Goal: Task Accomplishment & Management: Manage account settings

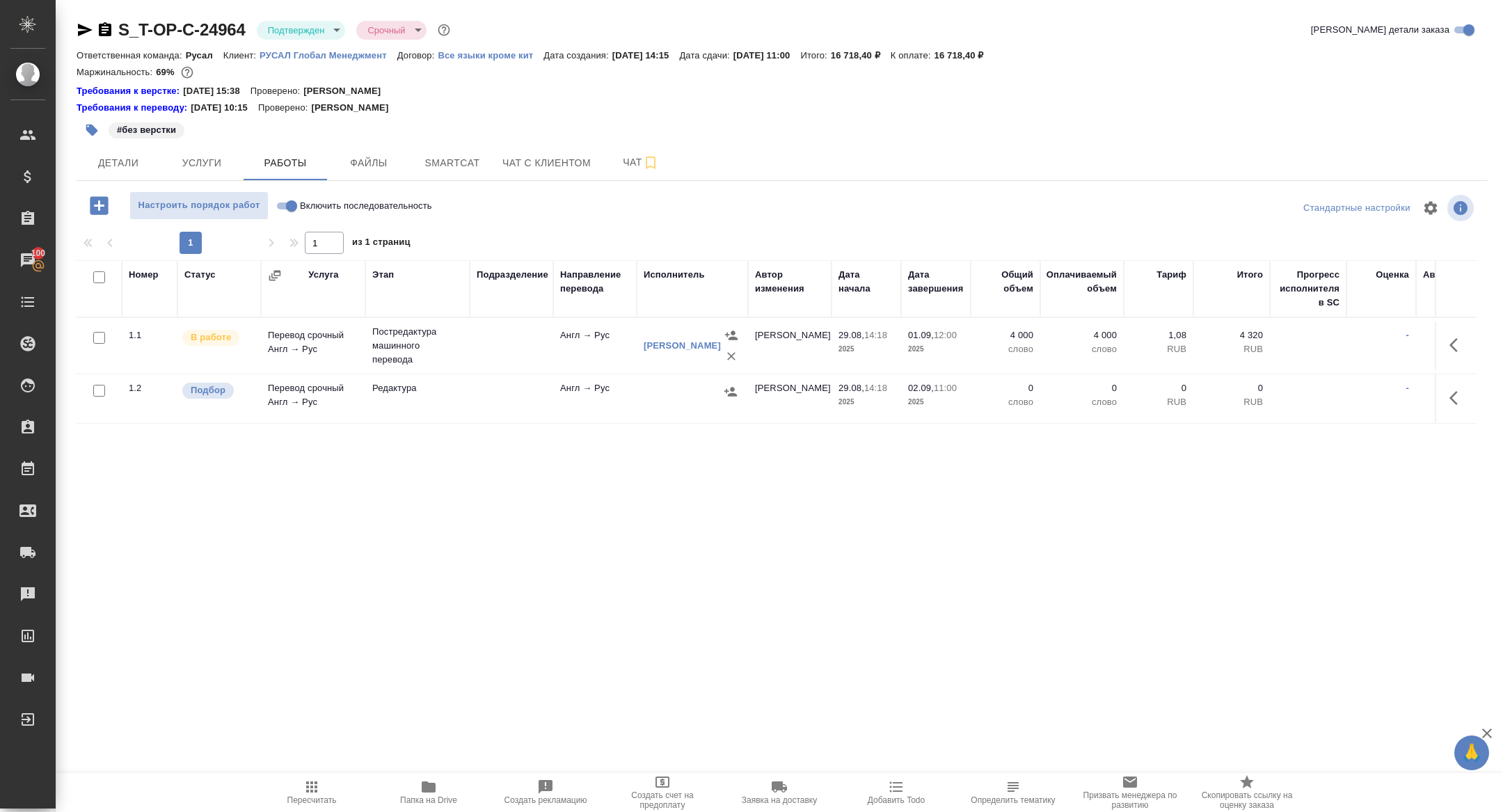
click at [290, 209] on input "Включить последовательность" at bounding box center [291, 206] width 50 height 16
checkbox input "true"
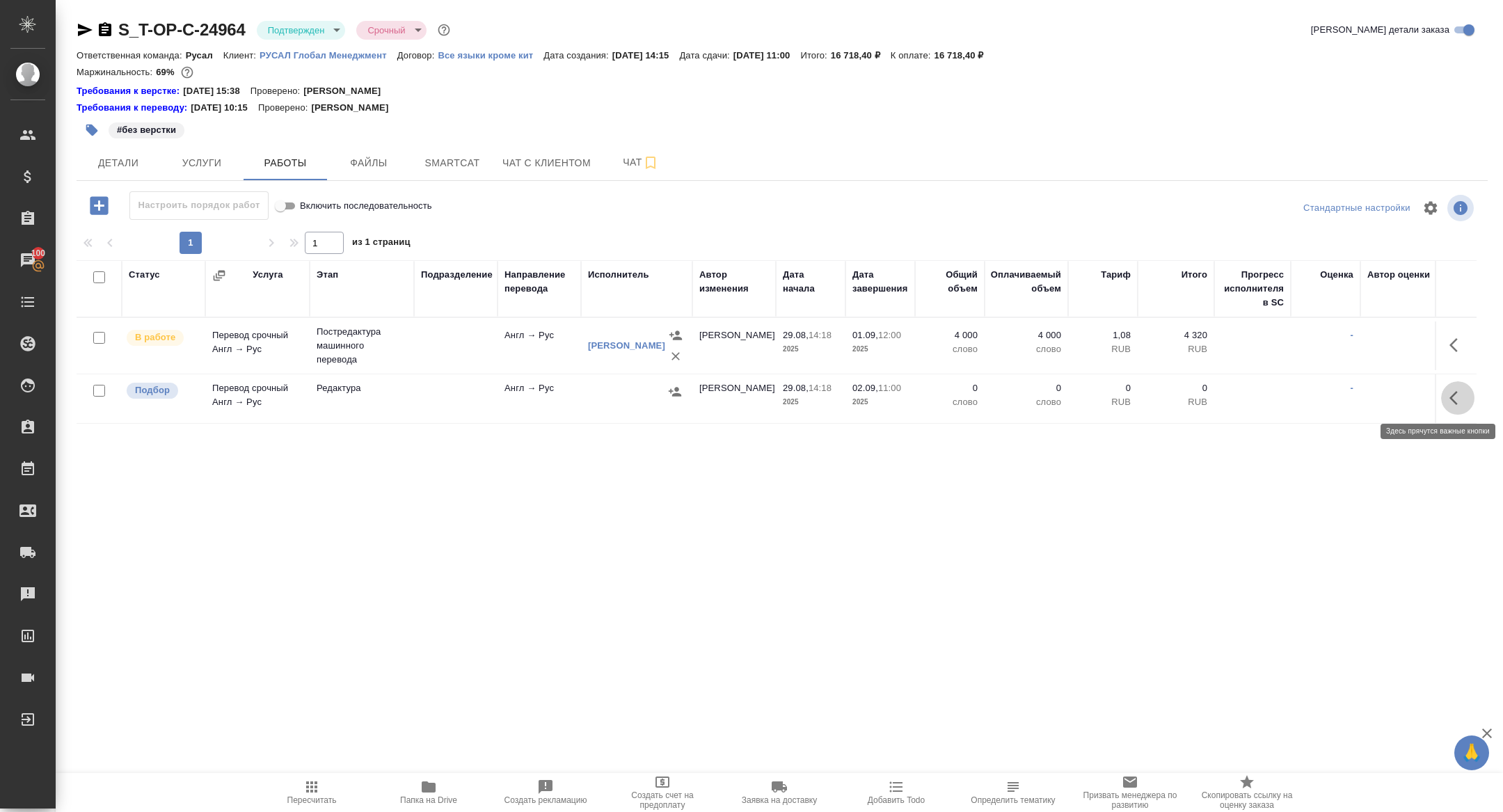
click at [1462, 402] on icon "button" at bounding box center [1458, 397] width 16 height 16
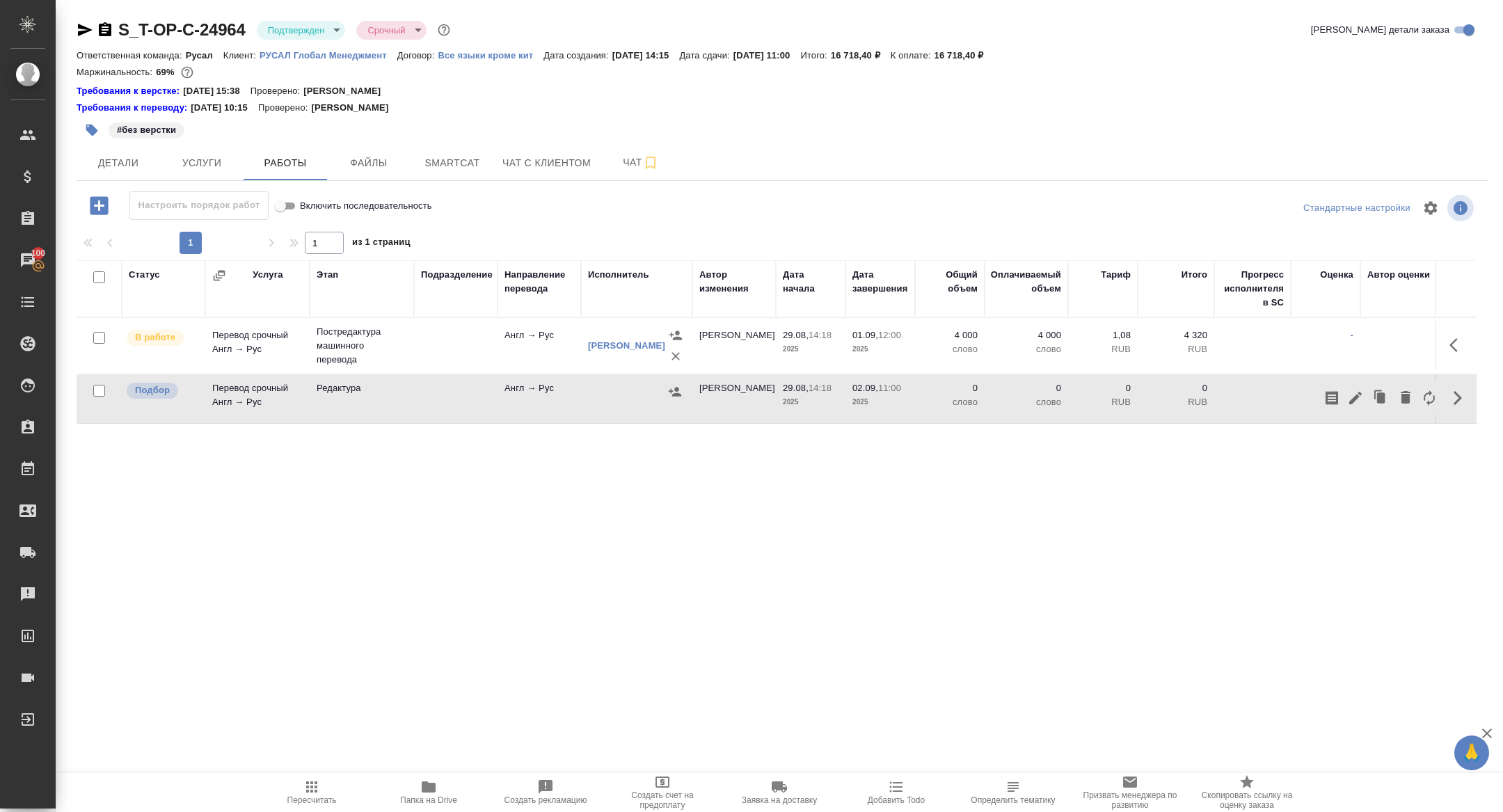
click at [296, 36] on body "🙏 .cls-1 fill:#fff; AWATERA Zhuravleva Alexandra Клиенты Спецификации Заказы 10…" at bounding box center [752, 406] width 1503 height 812
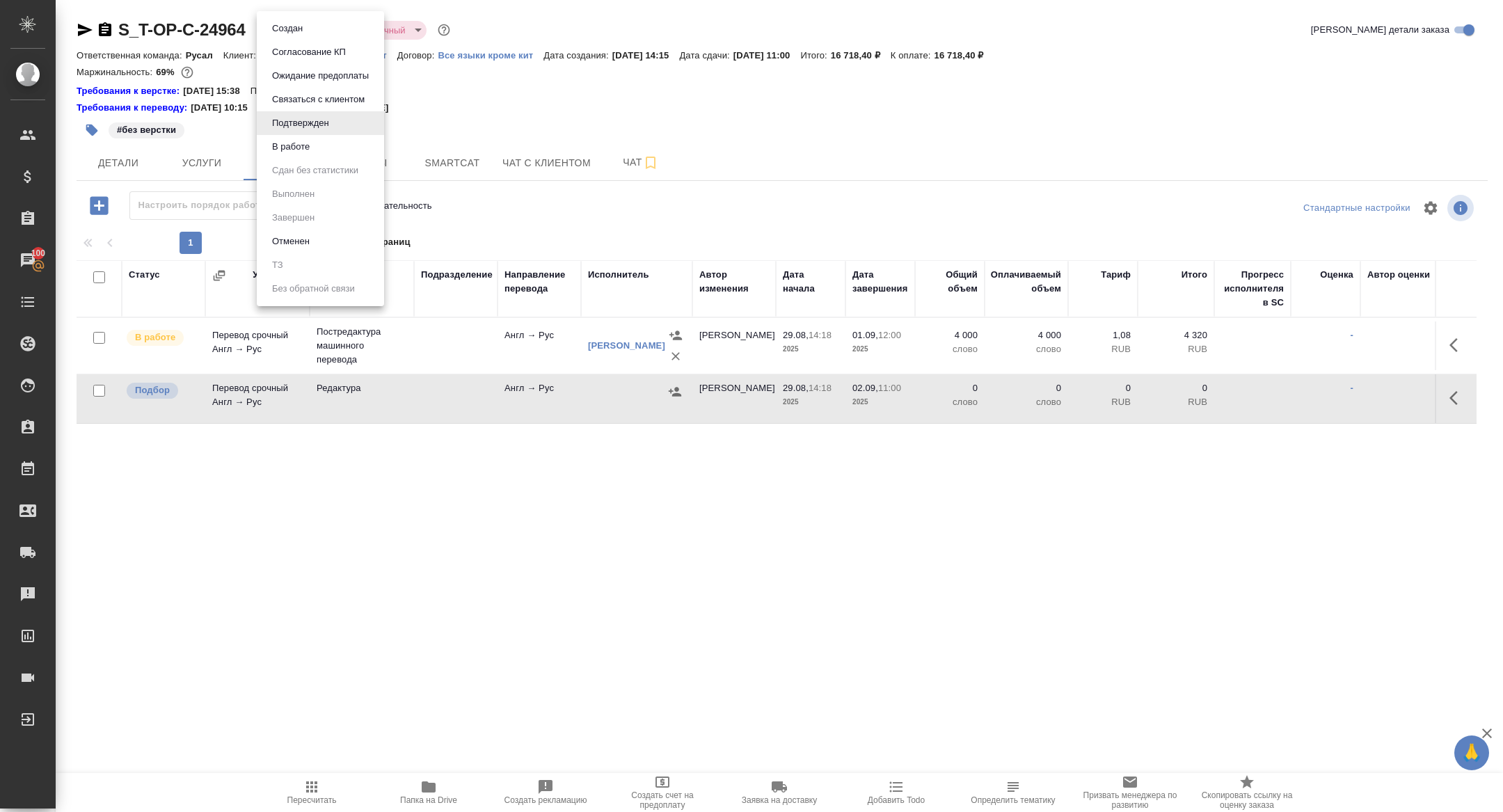
click at [278, 148] on button "В работе" at bounding box center [290, 147] width 46 height 16
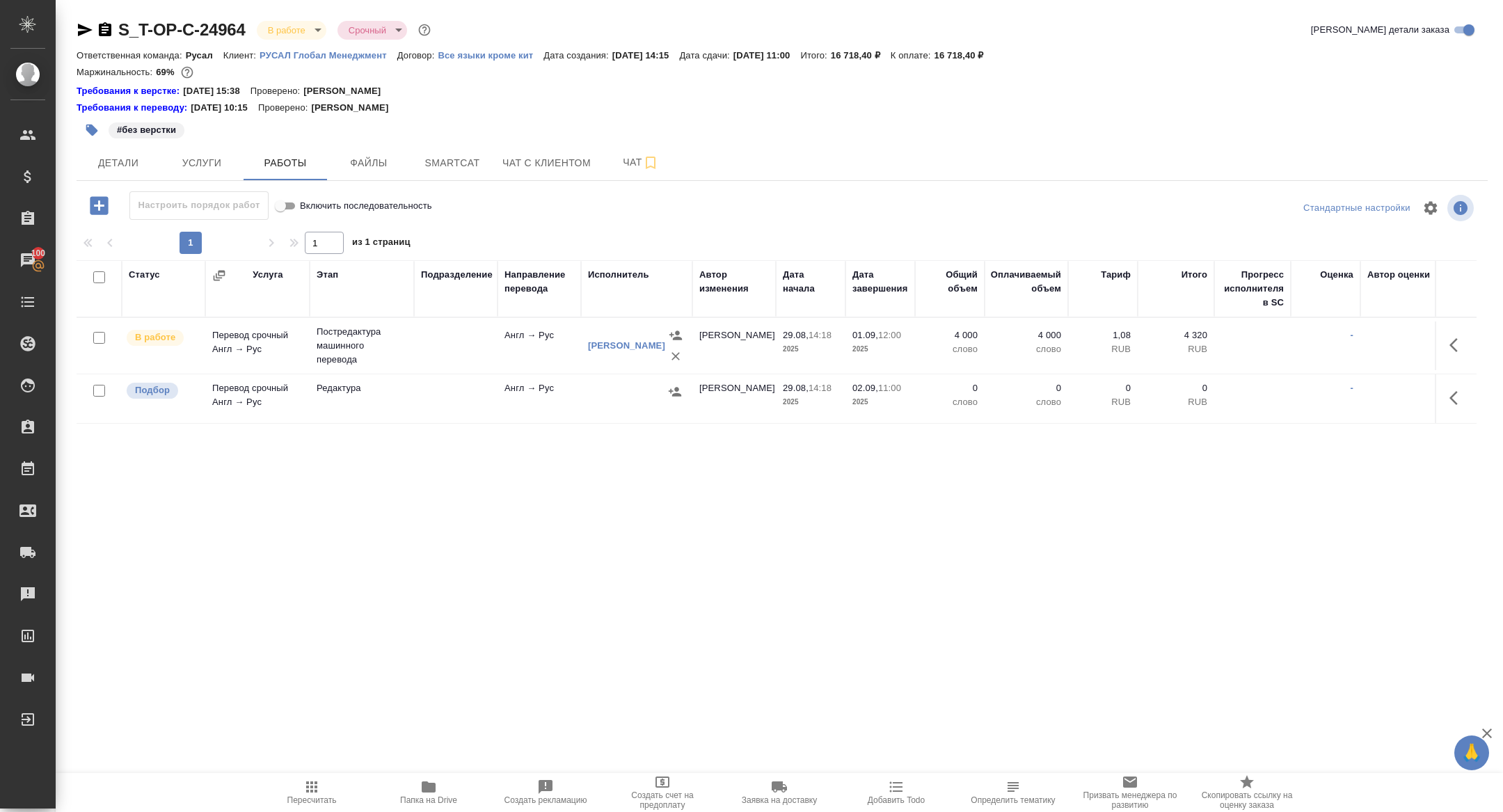
click at [1457, 410] on button "button" at bounding box center [1458, 398] width 33 height 33
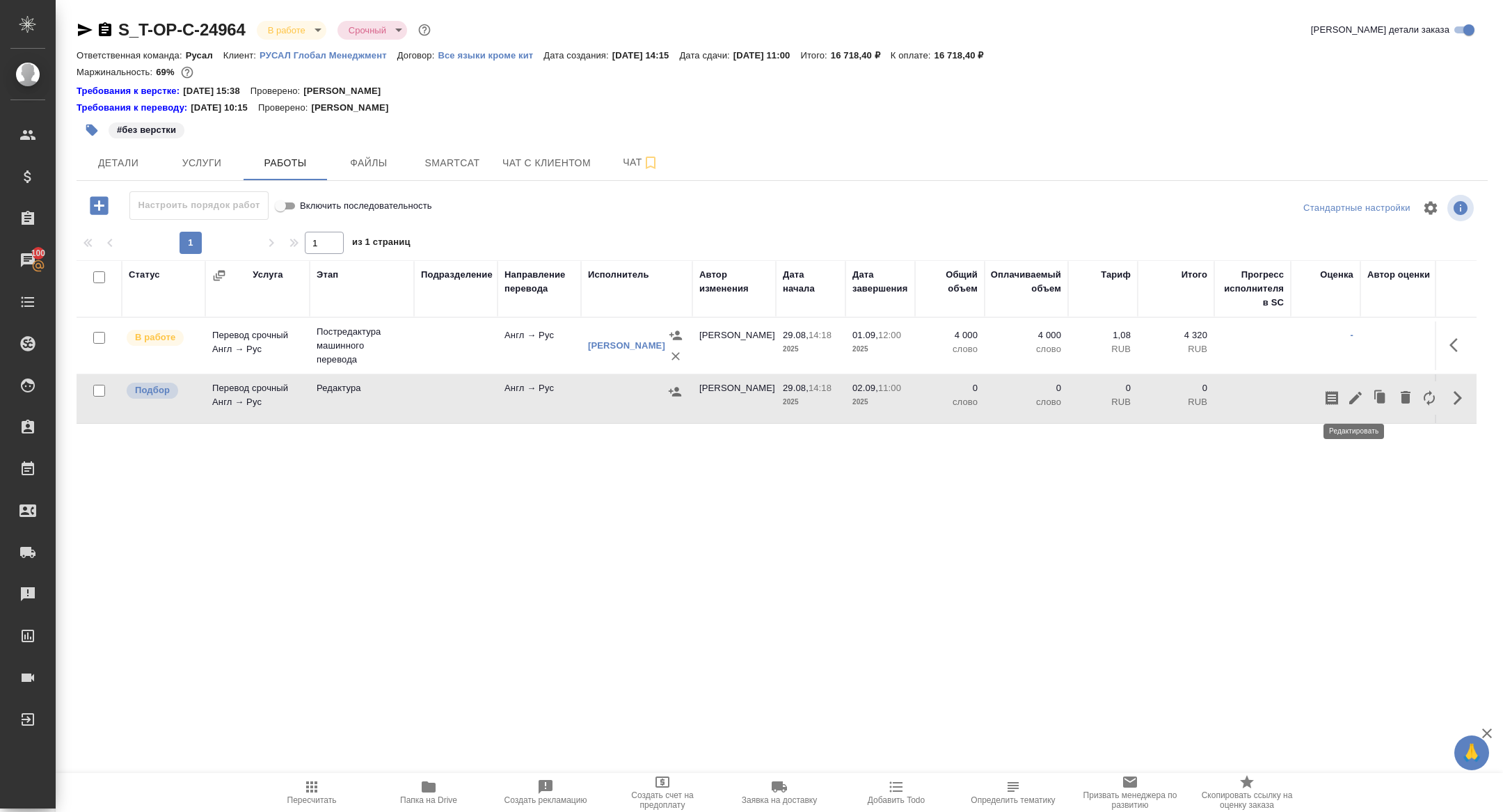
click at [1360, 403] on icon "button" at bounding box center [1355, 397] width 16 height 16
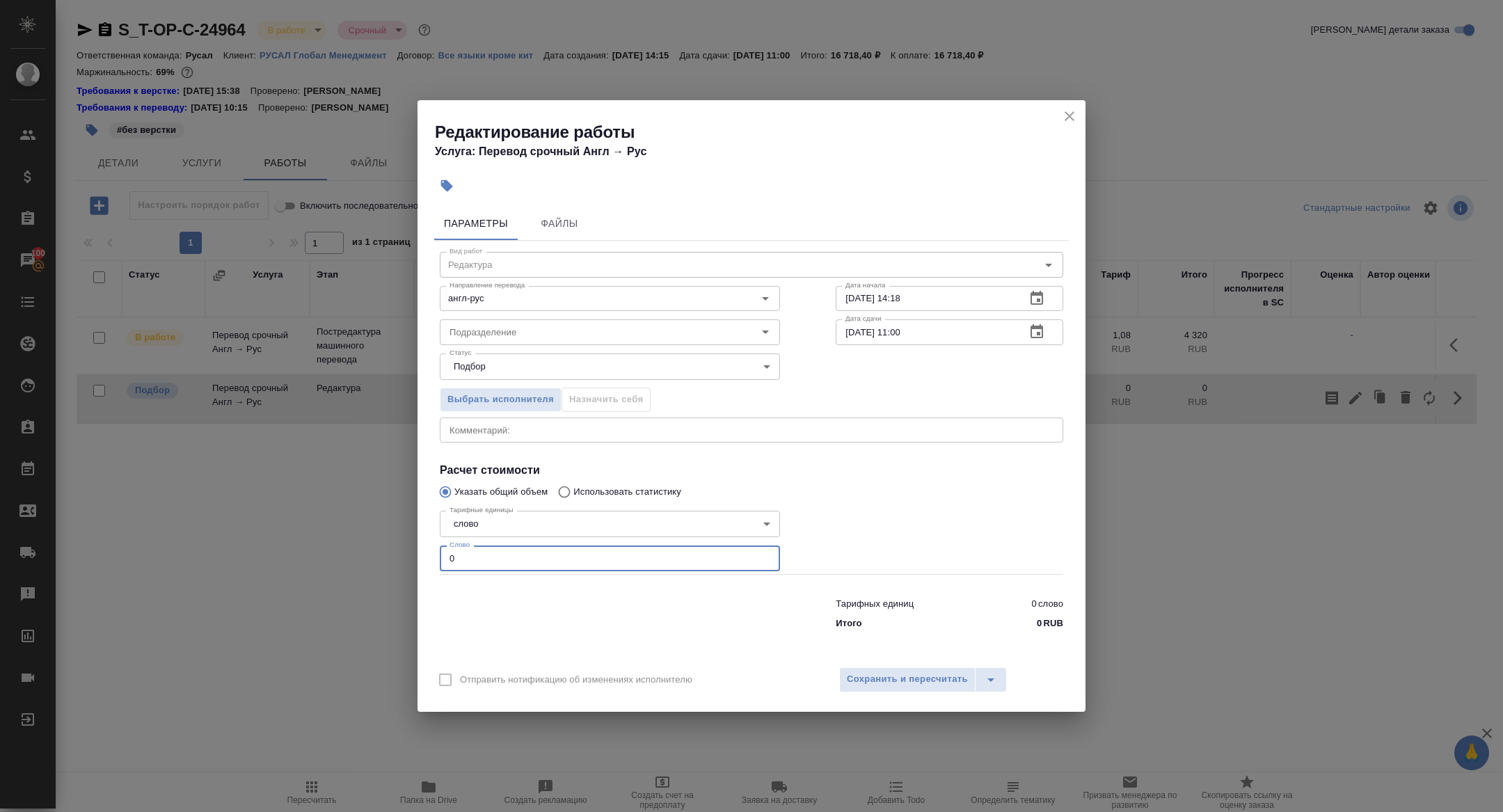
drag, startPoint x: 486, startPoint y: 551, endPoint x: 476, endPoint y: 575, distance: 26.0
click at [476, 575] on div "Вид работ Редактура Вид работ Направление перевода англ-рус Направление перевод…" at bounding box center [752, 438] width 635 height 395
type input "4800"
click at [921, 673] on span "Сохранить и пересчитать" at bounding box center [908, 679] width 121 height 16
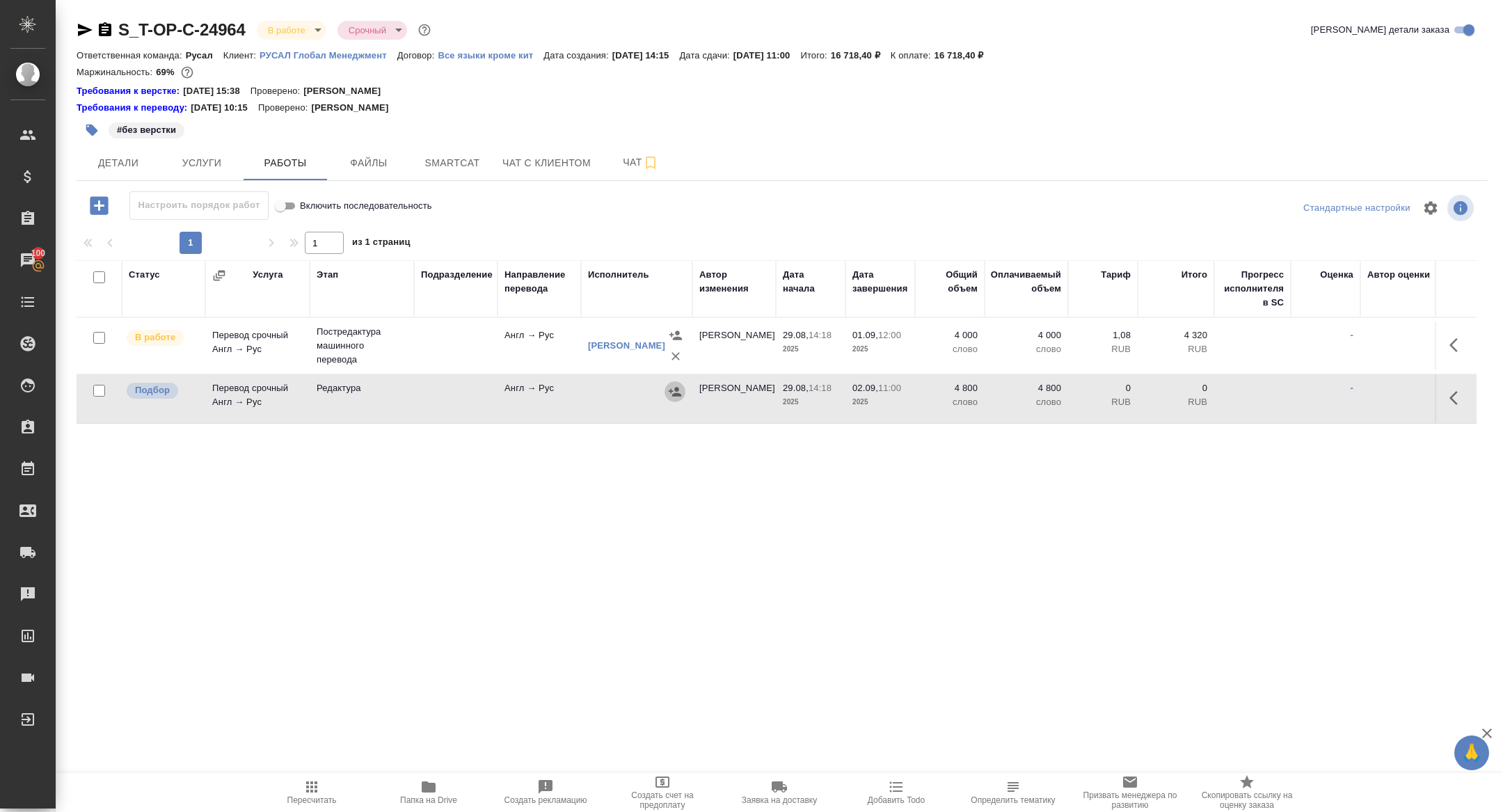
click at [685, 389] on button "button" at bounding box center [674, 392] width 21 height 21
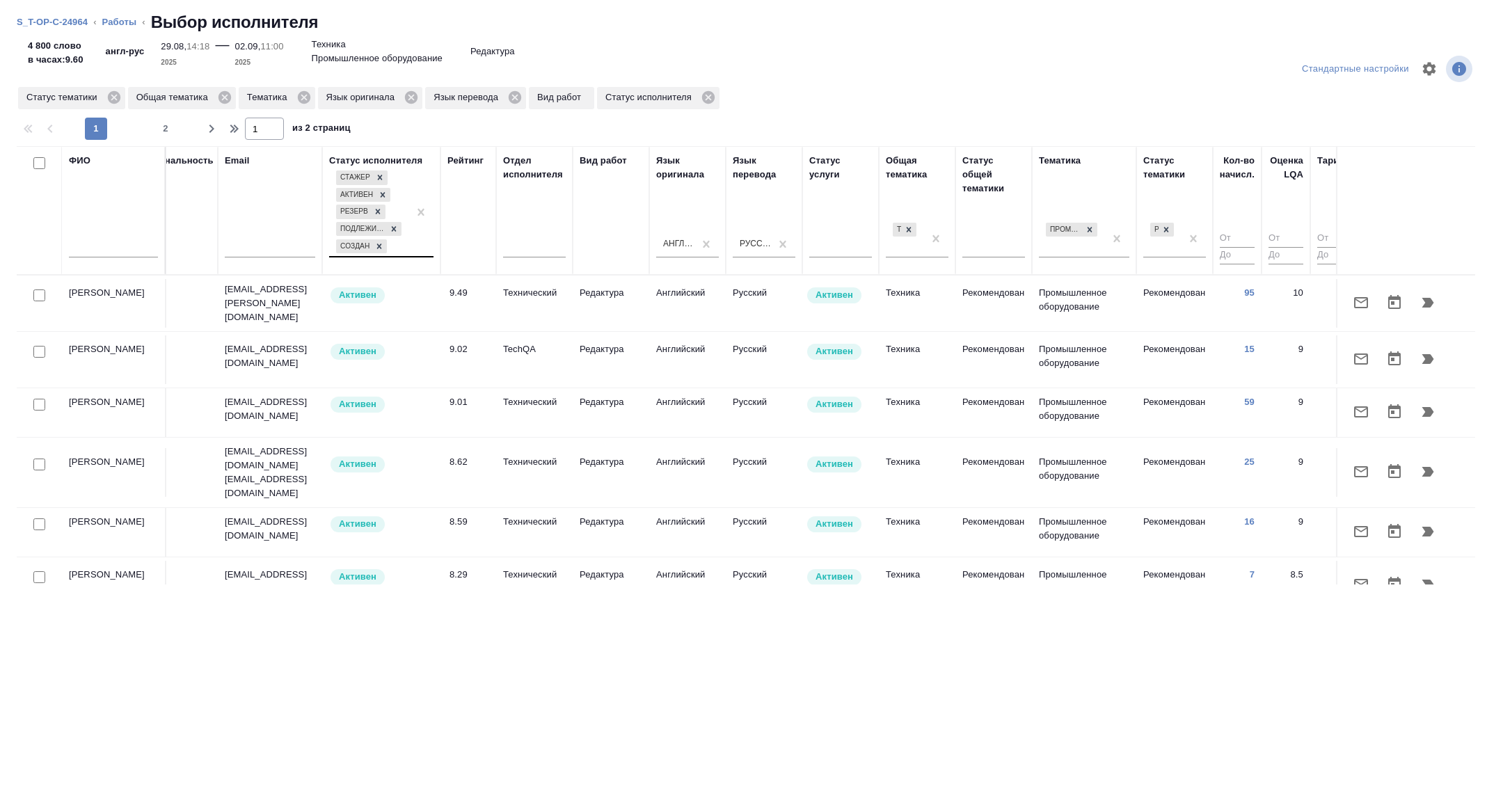
scroll to position [0, 562]
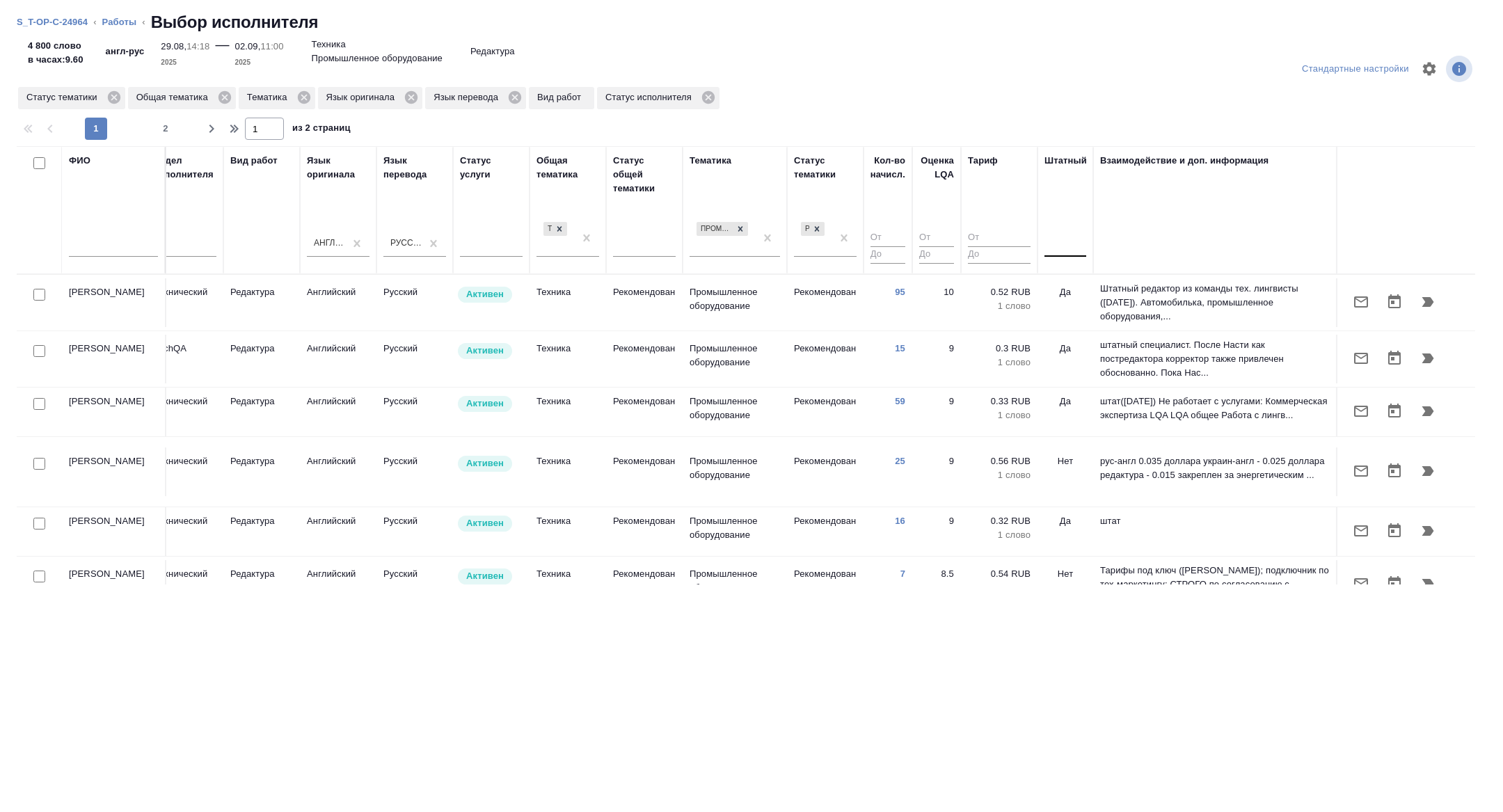
click at [1054, 238] on div at bounding box center [1065, 243] width 42 height 20
click at [1060, 288] on div "Нет" at bounding box center [1149, 287] width 209 height 25
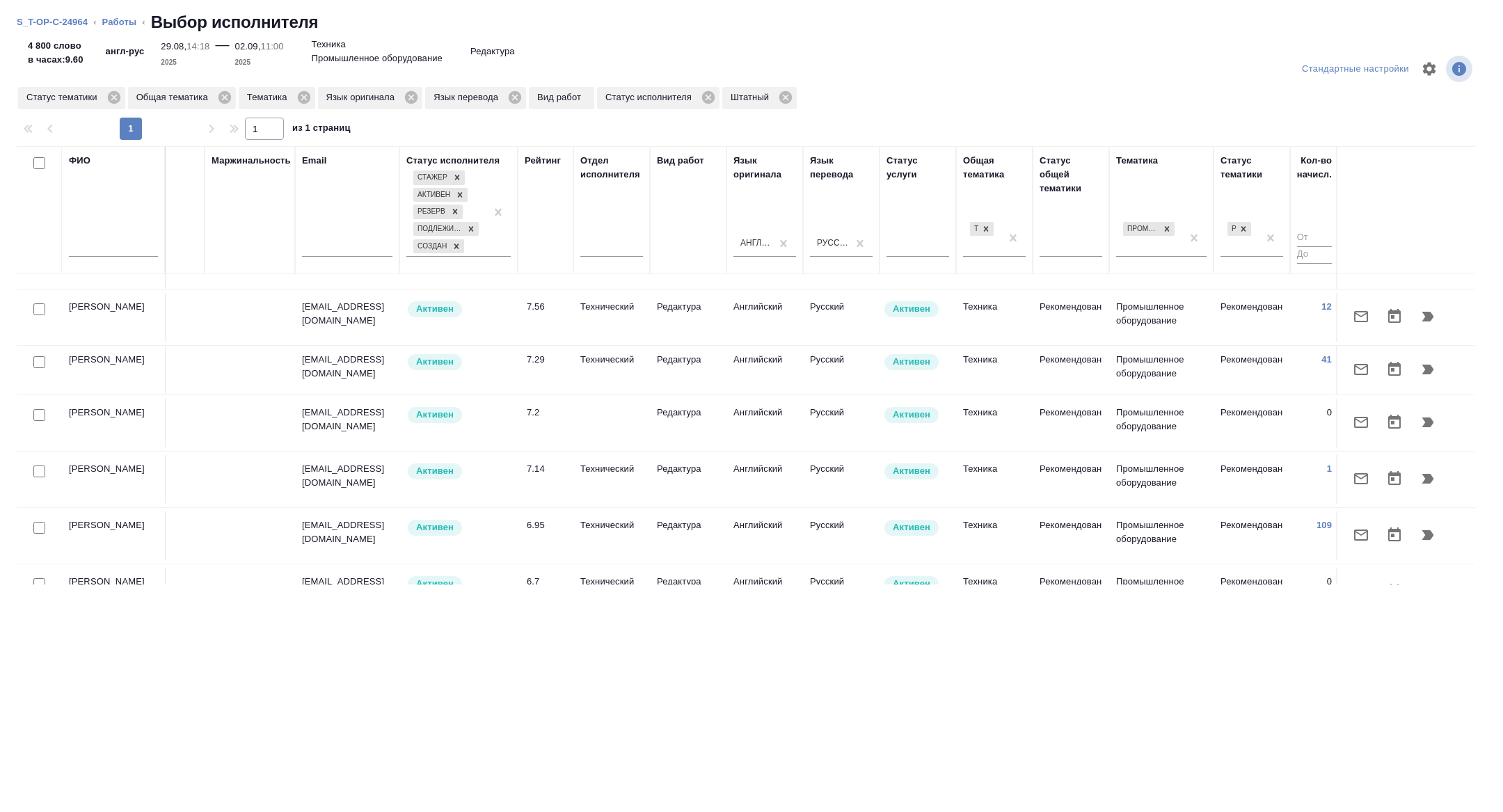
scroll to position [610, 136]
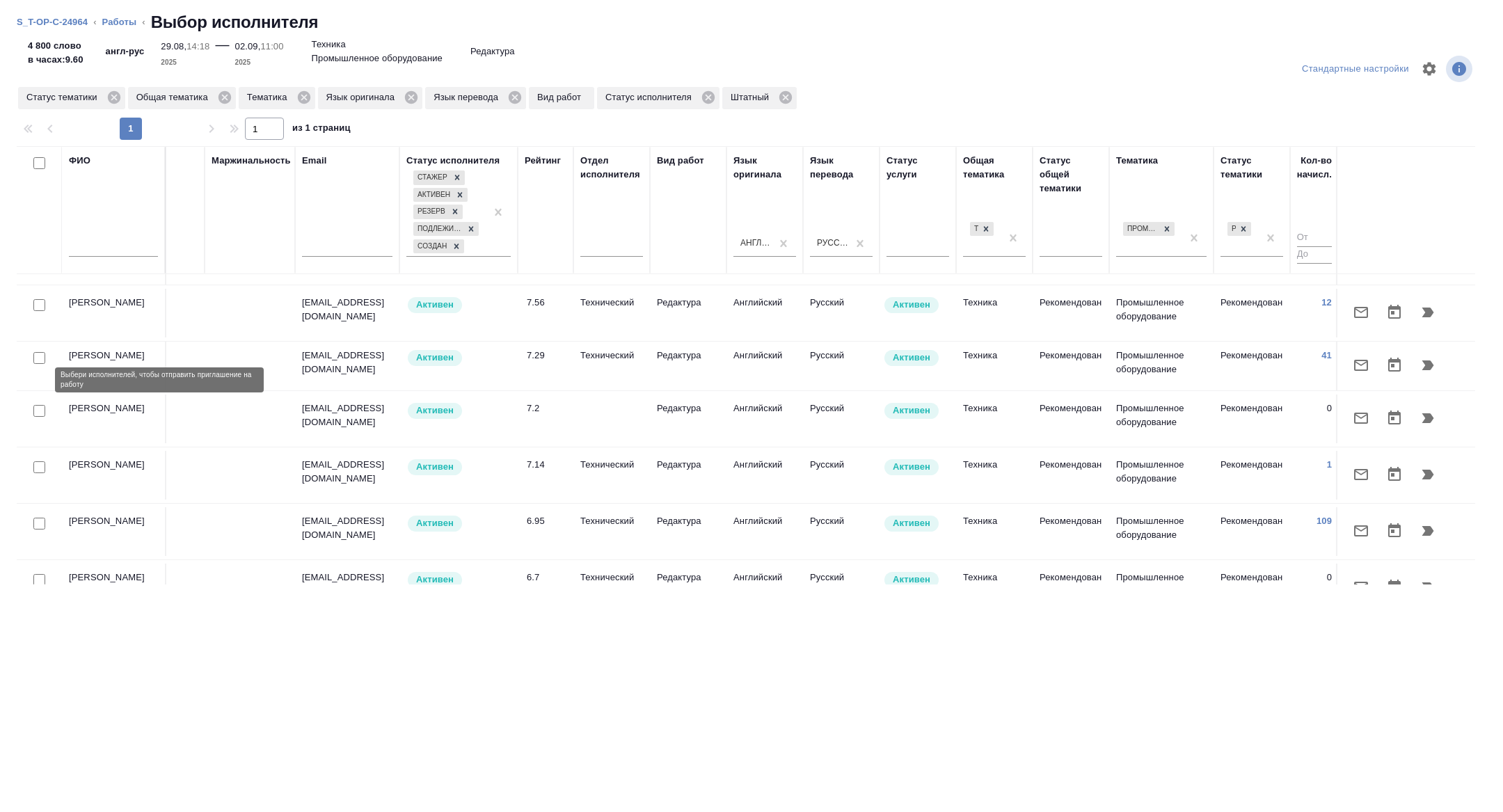
click at [37, 405] on input "checkbox" at bounding box center [39, 410] width 12 height 12
checkbox input "true"
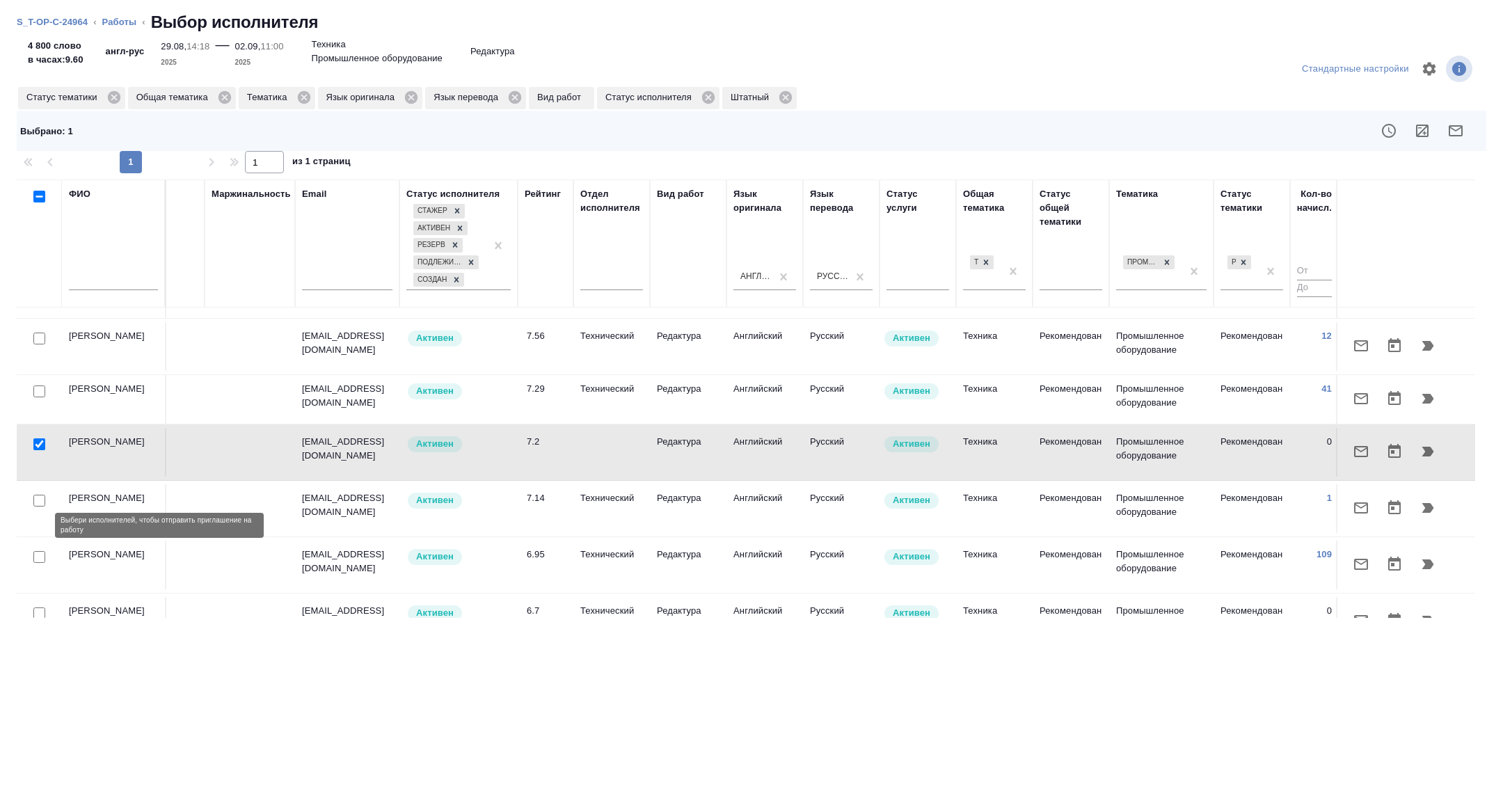
click at [37, 551] on input "checkbox" at bounding box center [39, 557] width 12 height 12
checkbox input "true"
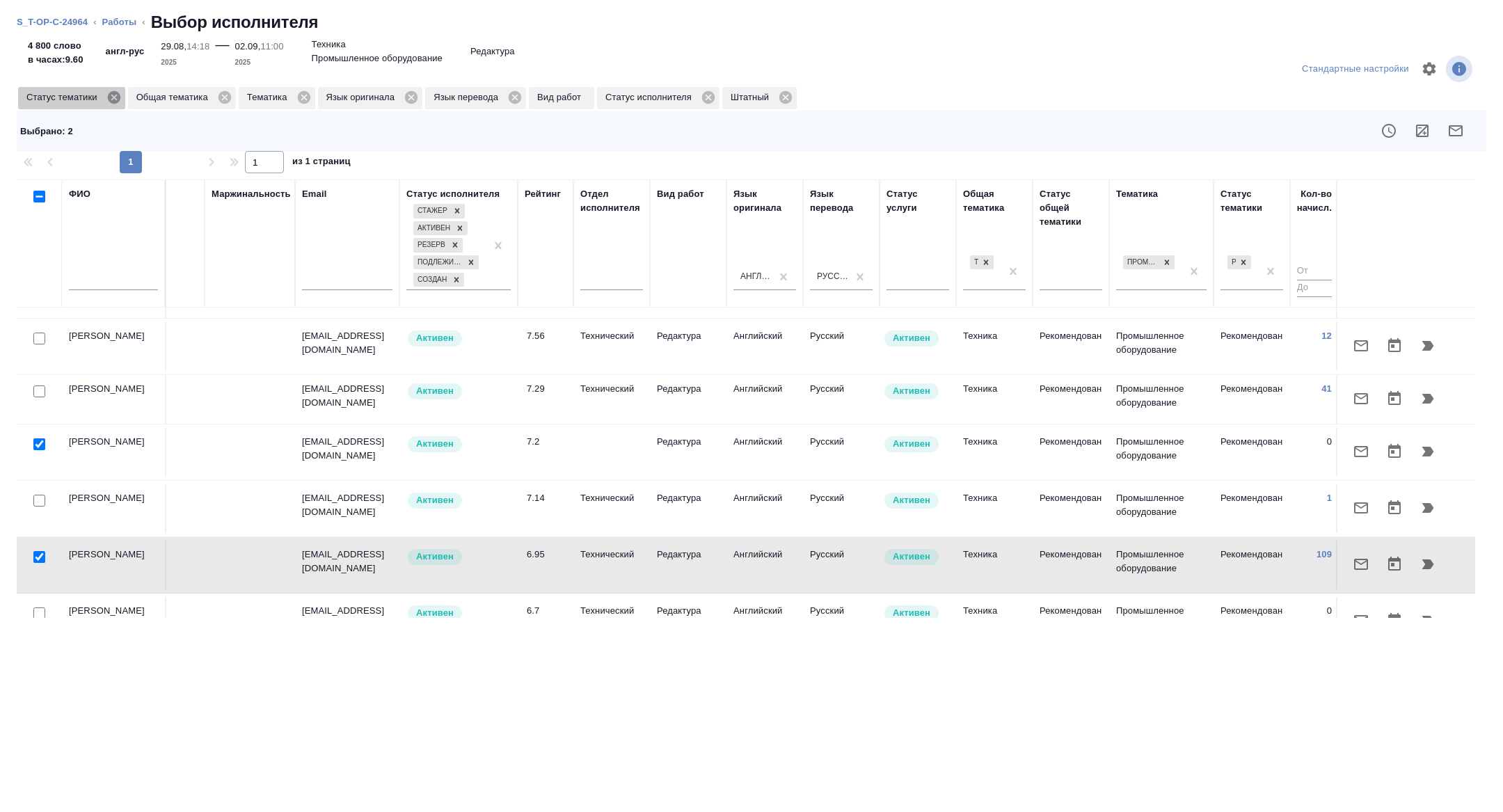
click at [119, 93] on icon at bounding box center [114, 97] width 12 height 12
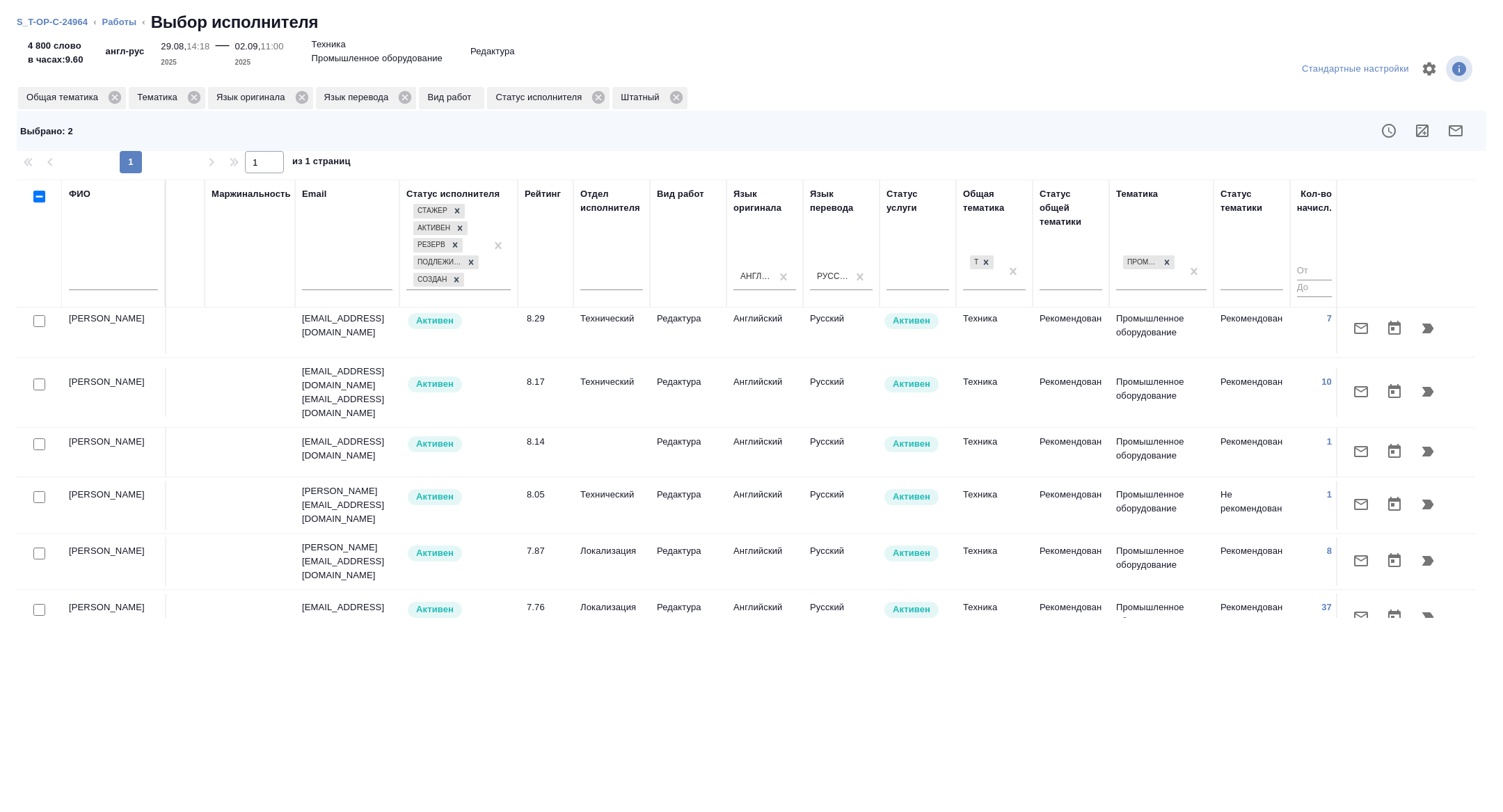
scroll to position [79, 136]
click at [42, 489] on input "checkbox" at bounding box center [39, 494] width 12 height 12
checkbox input "true"
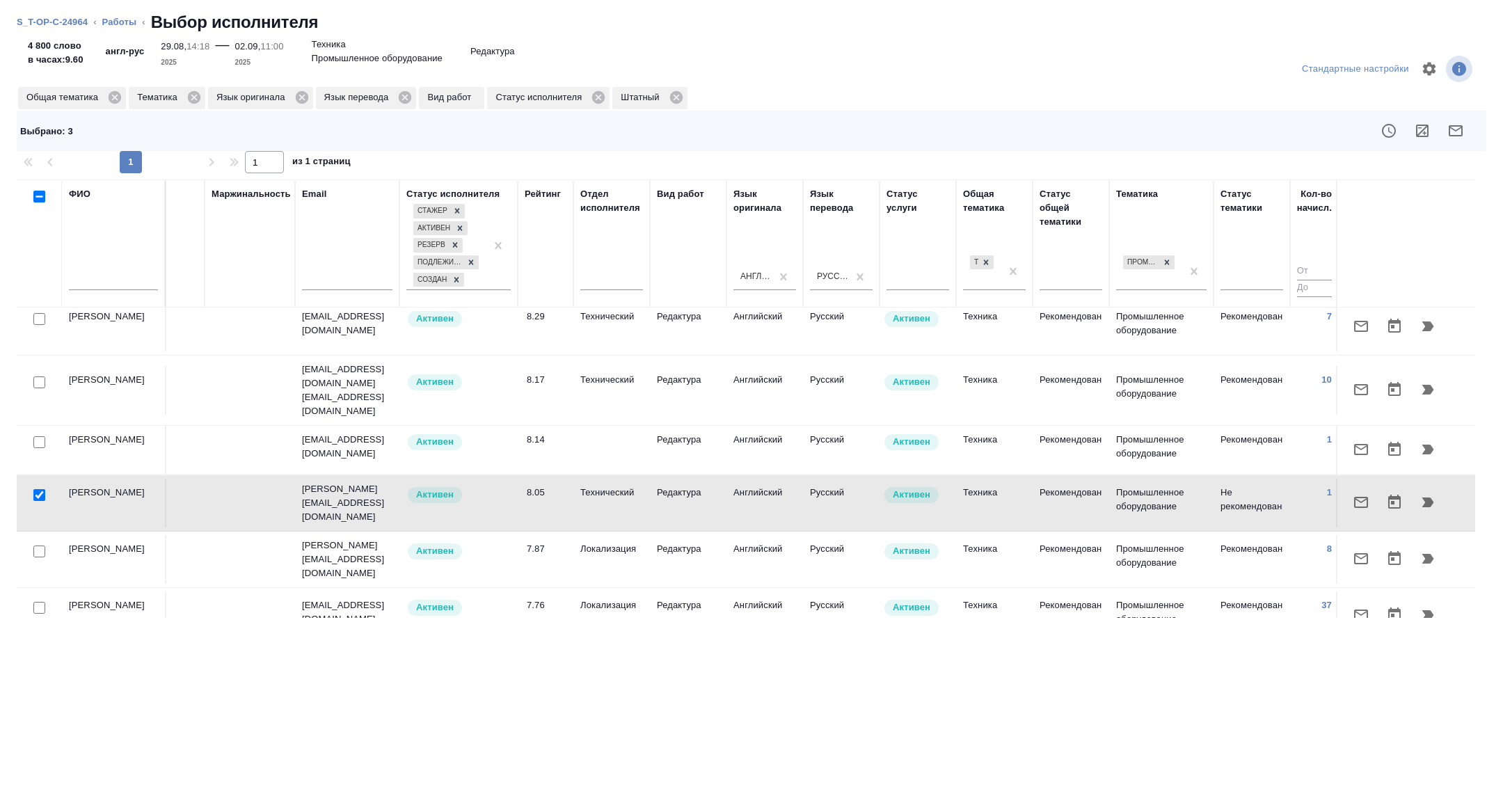
click at [1468, 126] on button "button" at bounding box center [1455, 131] width 33 height 33
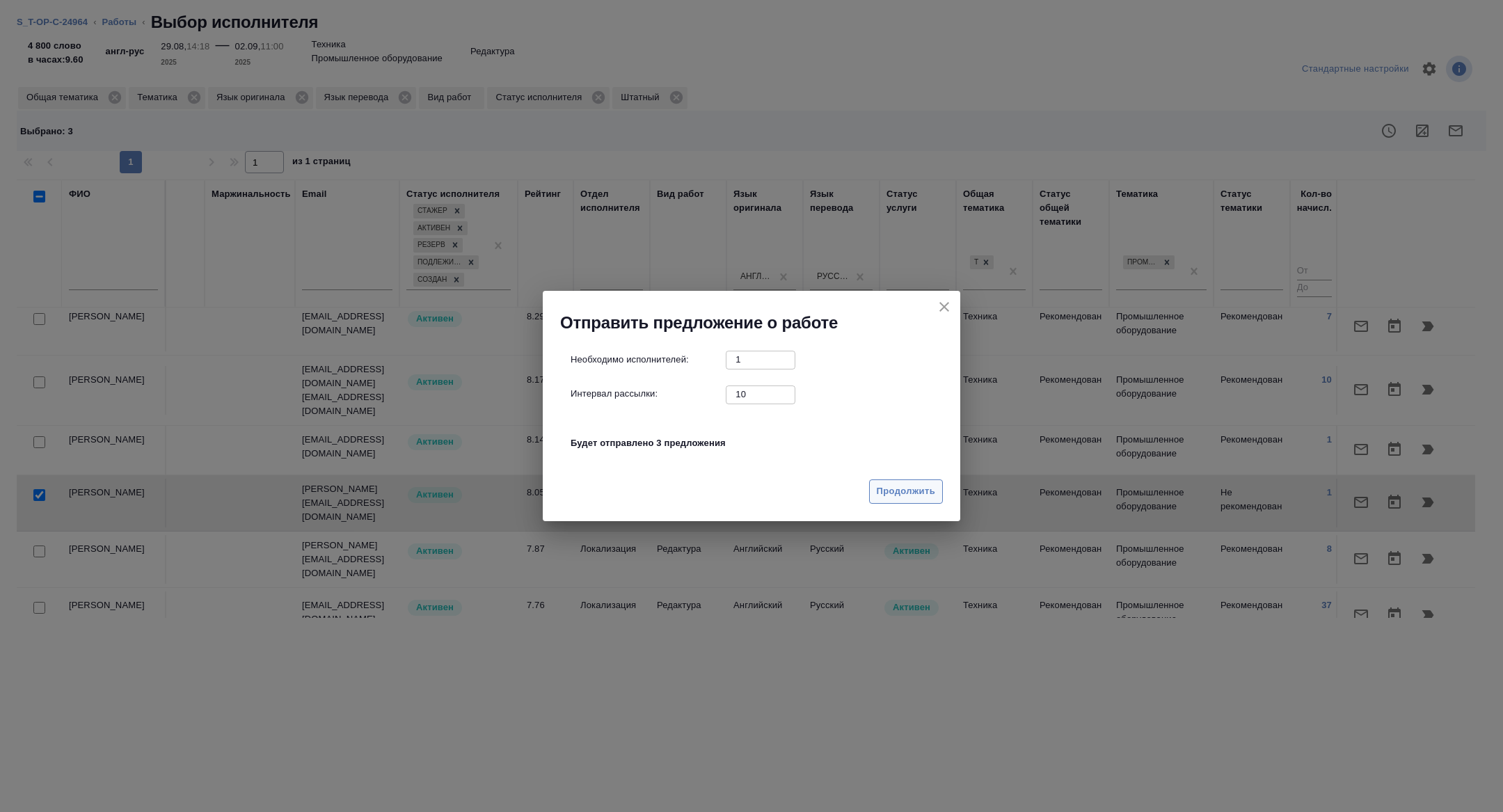
click at [904, 491] on span "Продолжить" at bounding box center [906, 491] width 58 height 16
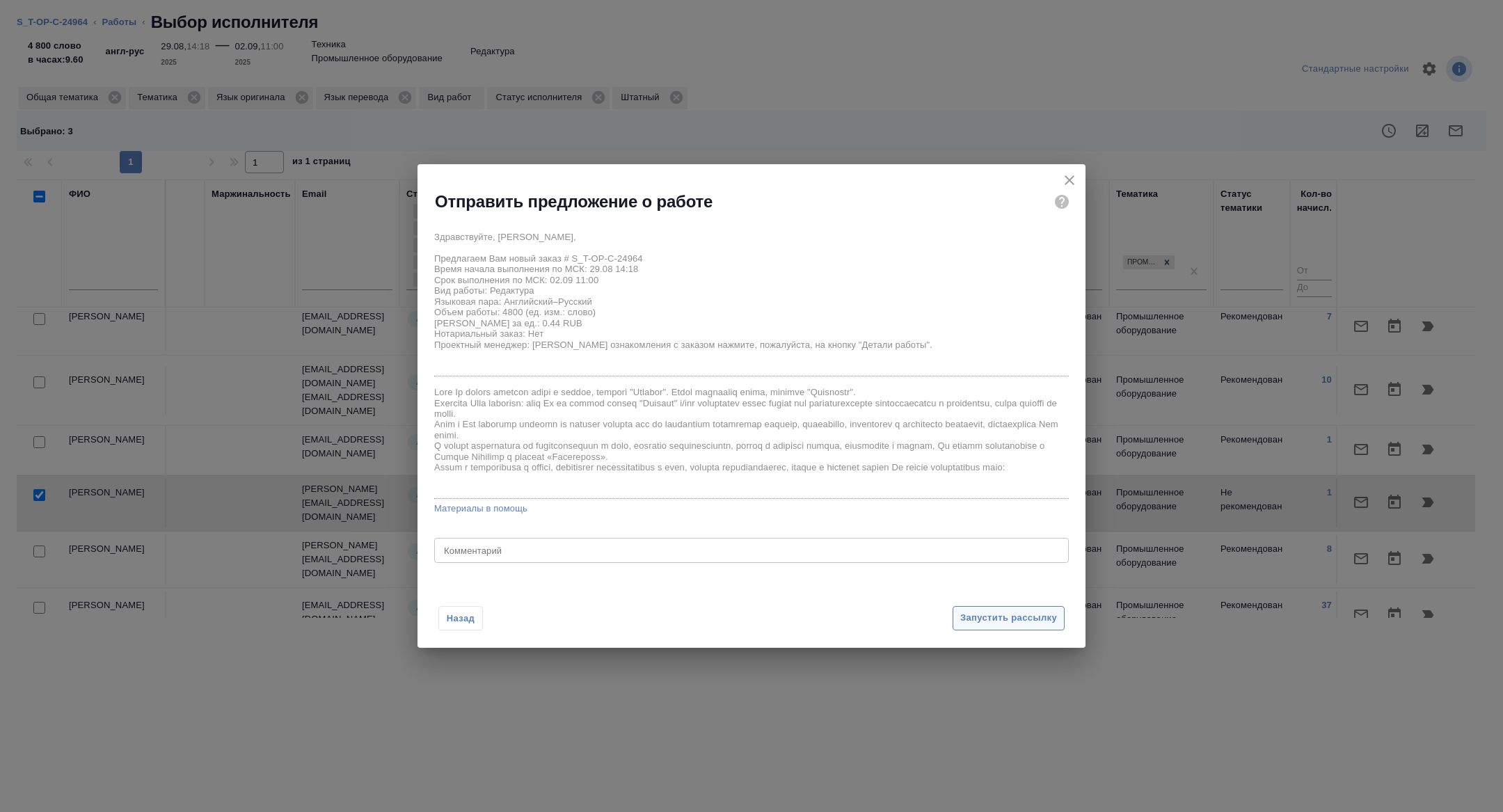
click at [1019, 614] on span "Запустить рассылку" at bounding box center [1008, 618] width 97 height 16
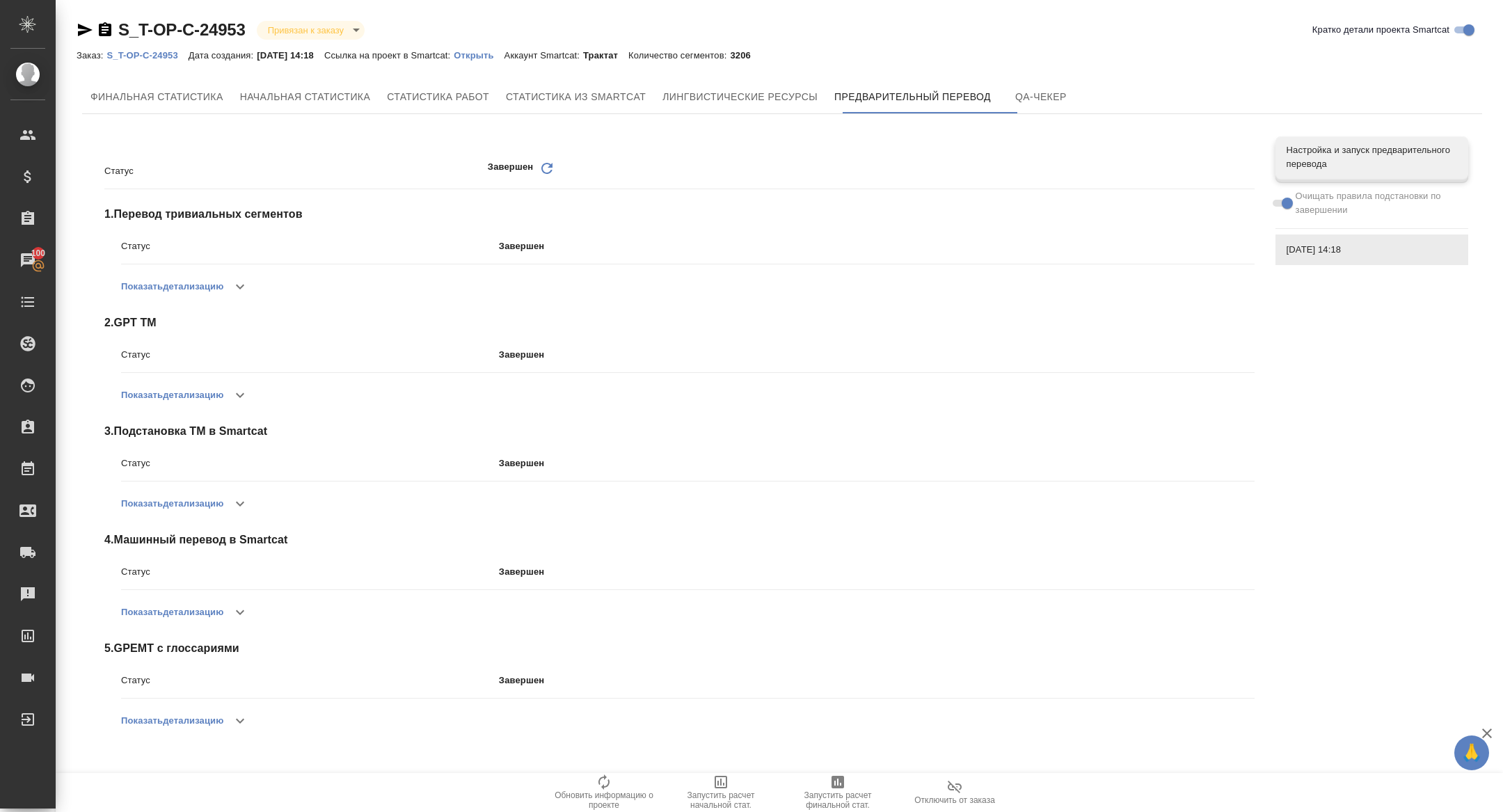
click at [540, 170] on icon "Обновить" at bounding box center [547, 168] width 16 height 16
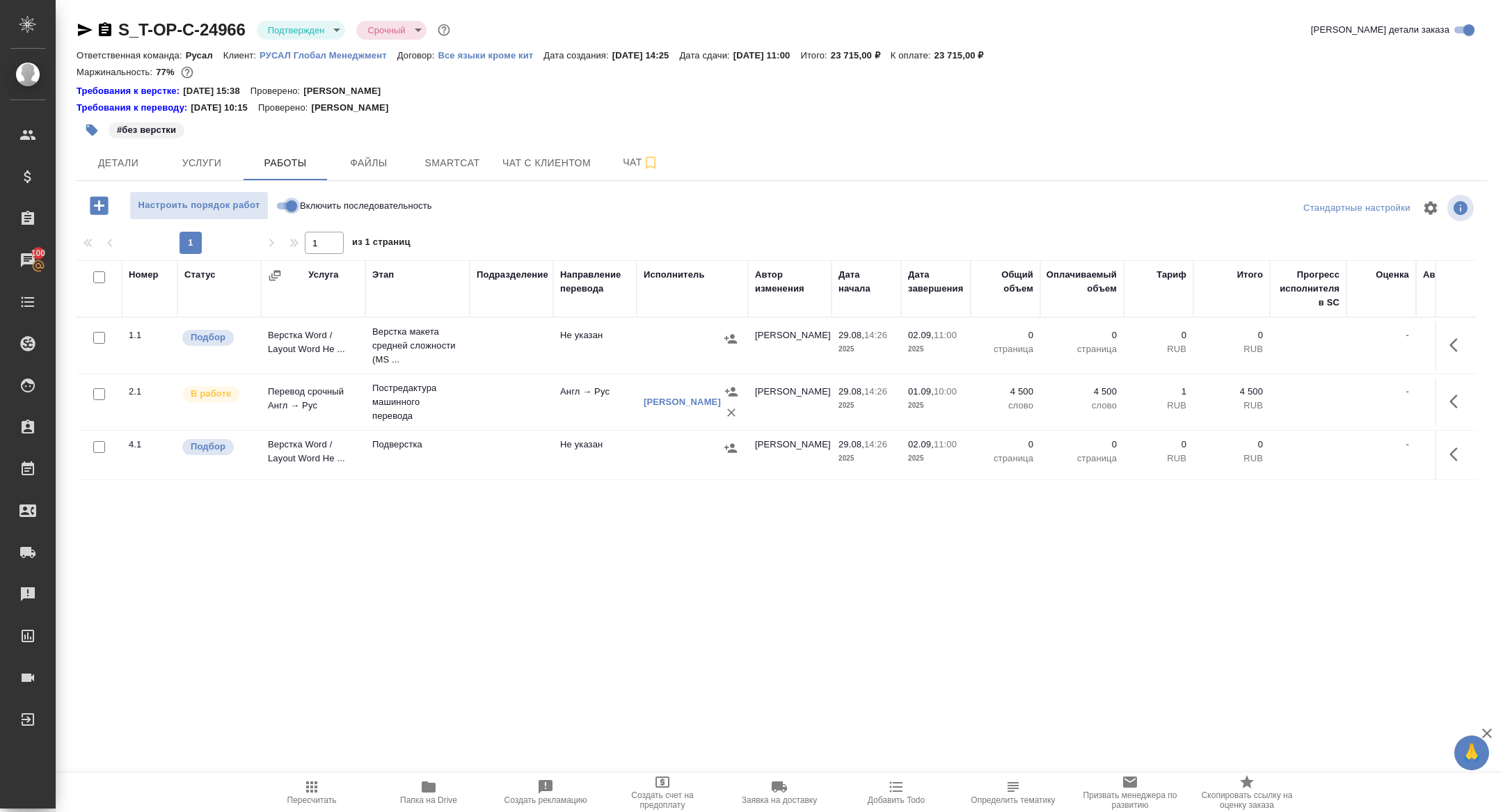
click at [292, 206] on input "Включить последовательность" at bounding box center [291, 206] width 50 height 16
checkbox input "true"
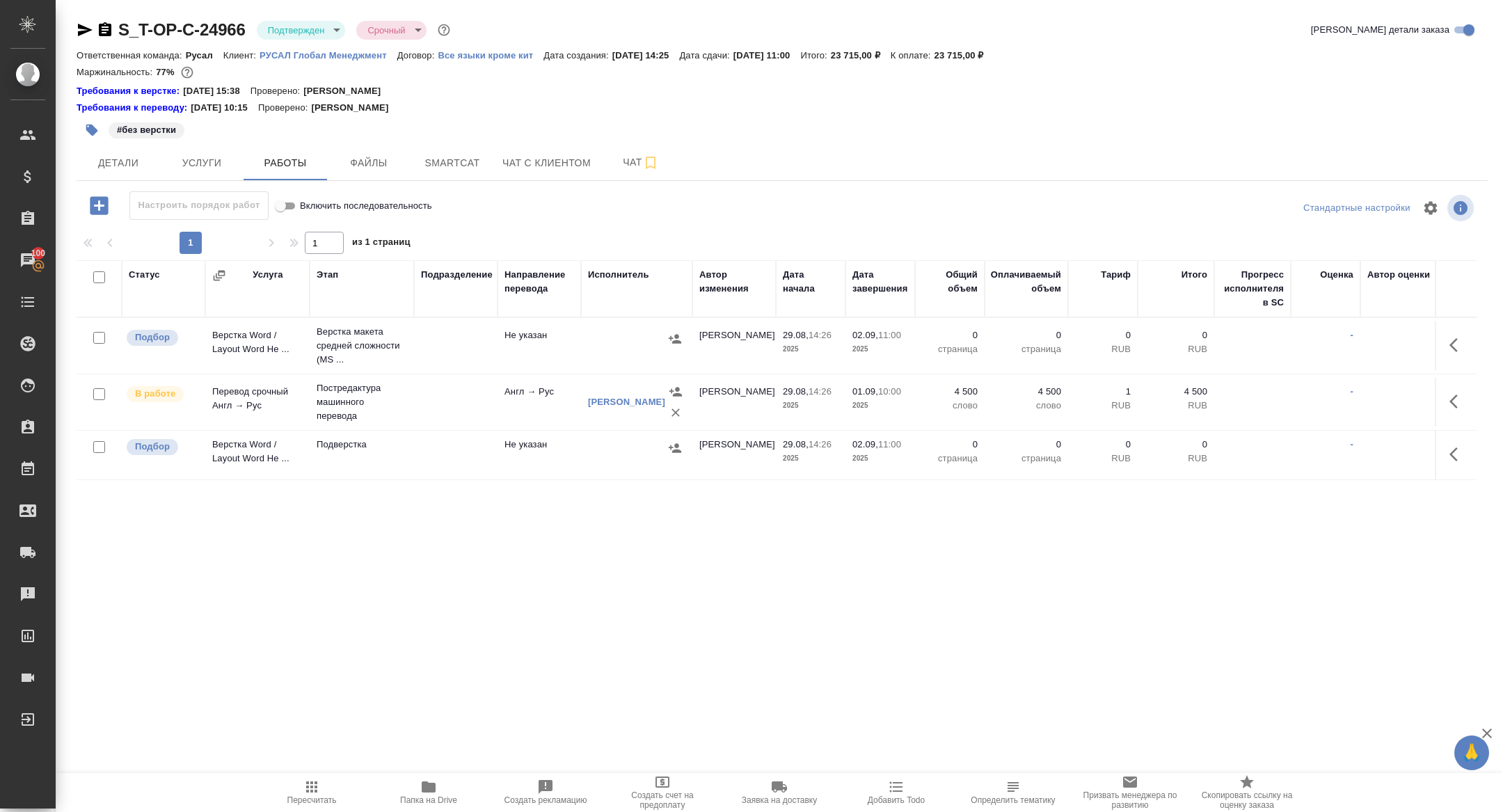
click at [99, 274] on input "checkbox" at bounding box center [99, 277] width 12 height 12
checkbox input "true"
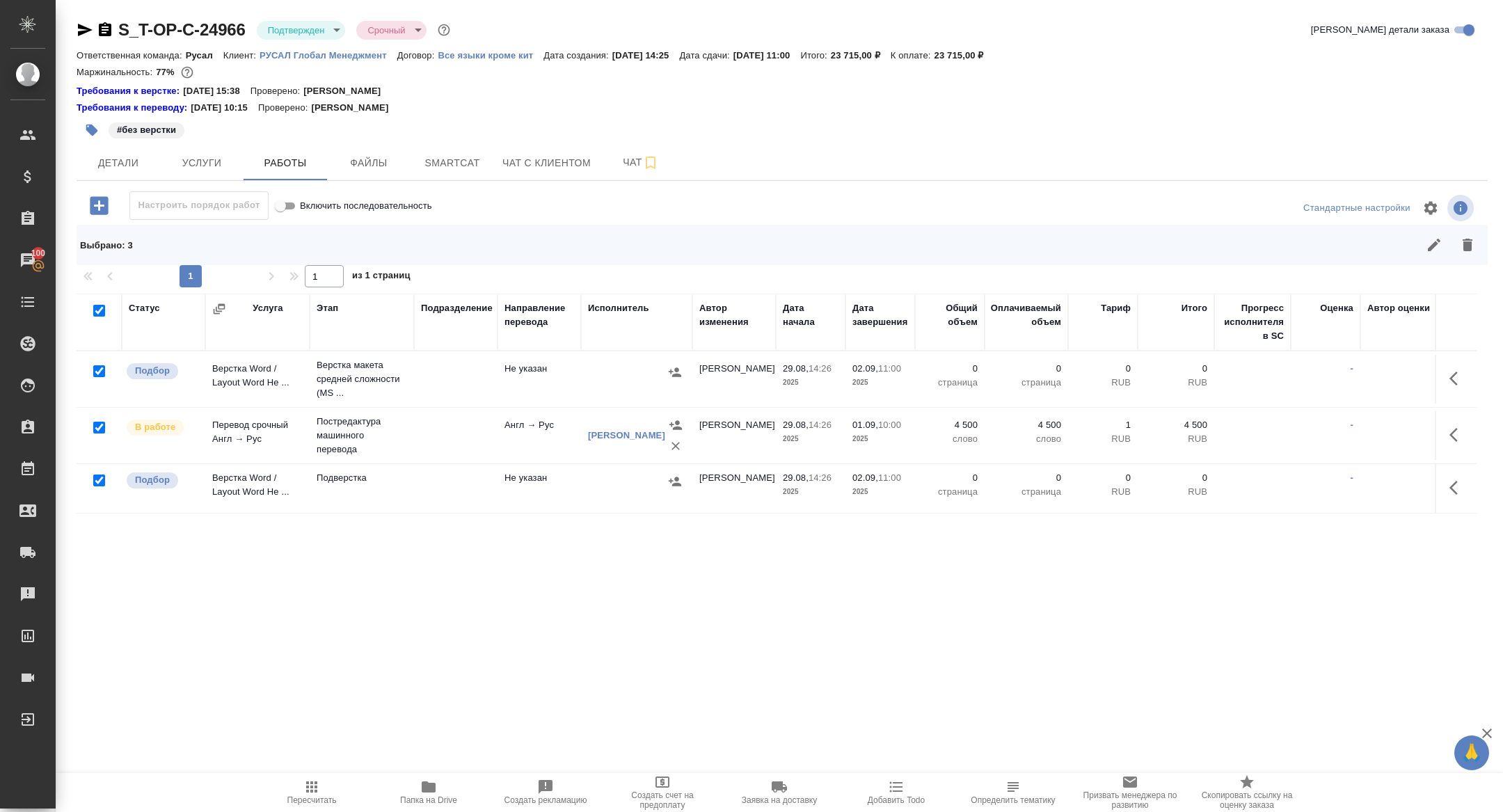
click at [98, 427] on input "checkbox" at bounding box center [99, 427] width 12 height 12
checkbox input "false"
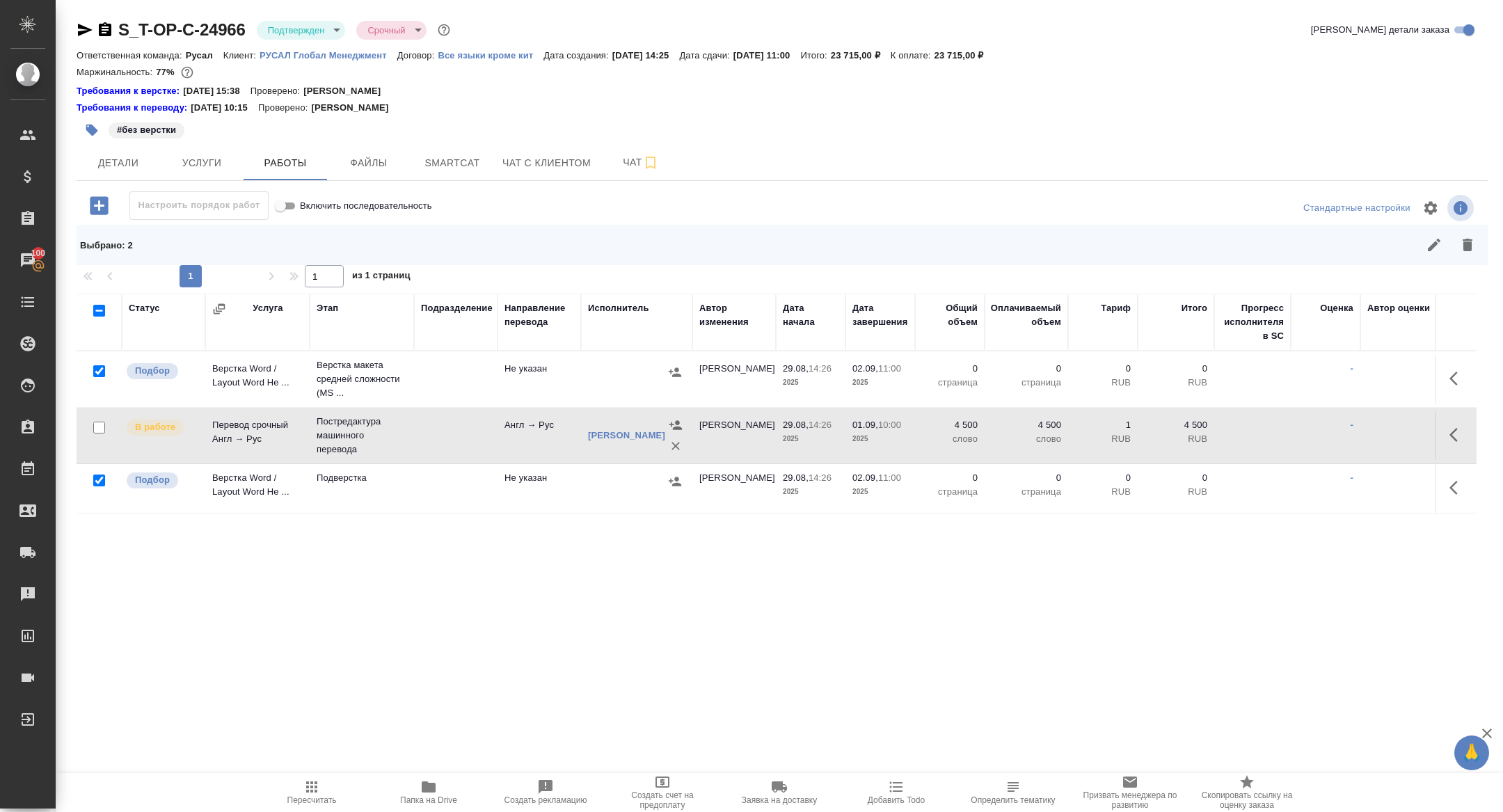
click at [98, 480] on input "checkbox" at bounding box center [99, 480] width 12 height 12
checkbox input "false"
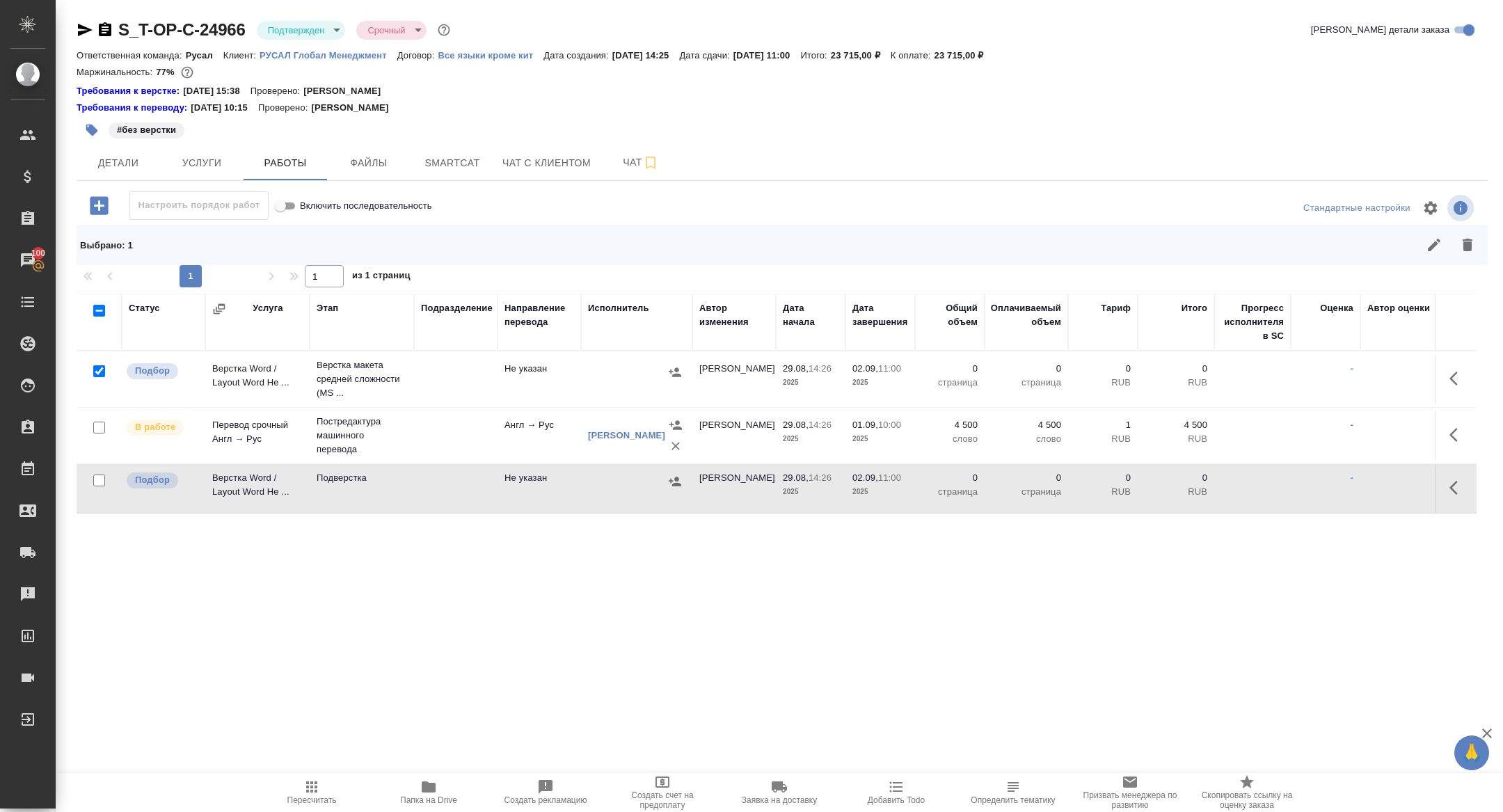
click at [1467, 240] on icon "button" at bounding box center [1468, 245] width 10 height 12
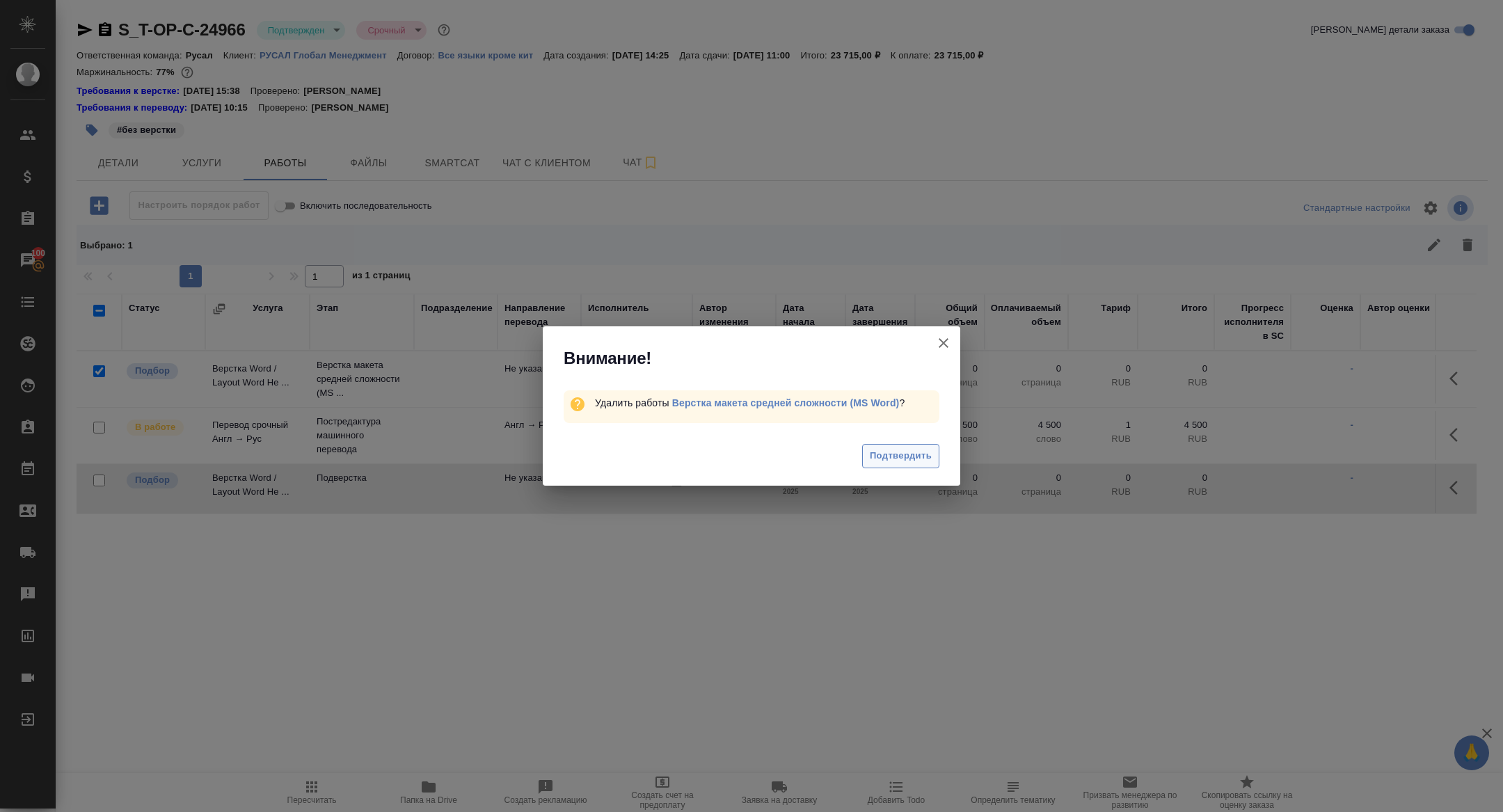
click at [909, 455] on span "Подтвердить" at bounding box center [901, 456] width 62 height 16
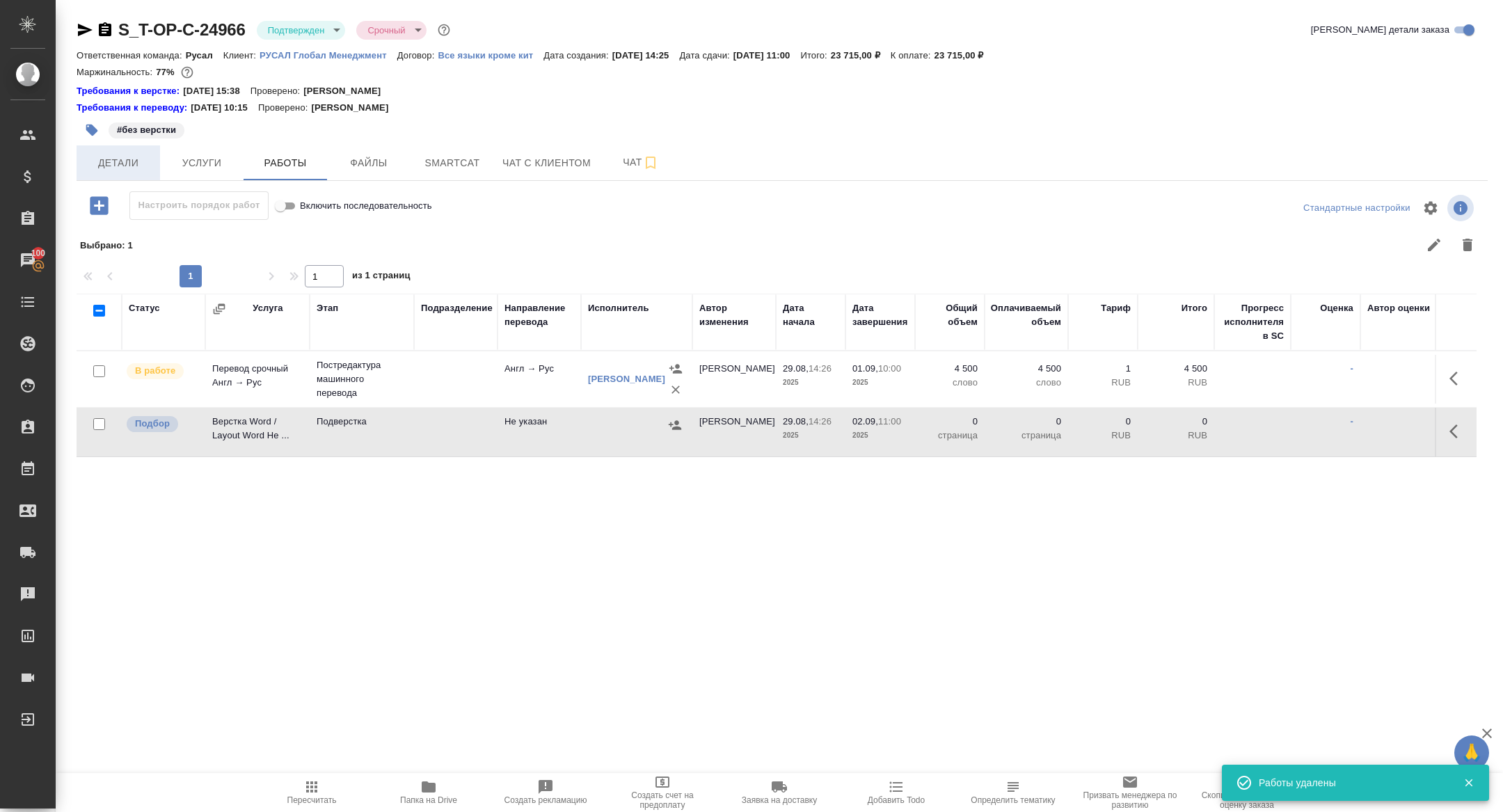
click at [130, 170] on span "Детали" at bounding box center [118, 163] width 67 height 17
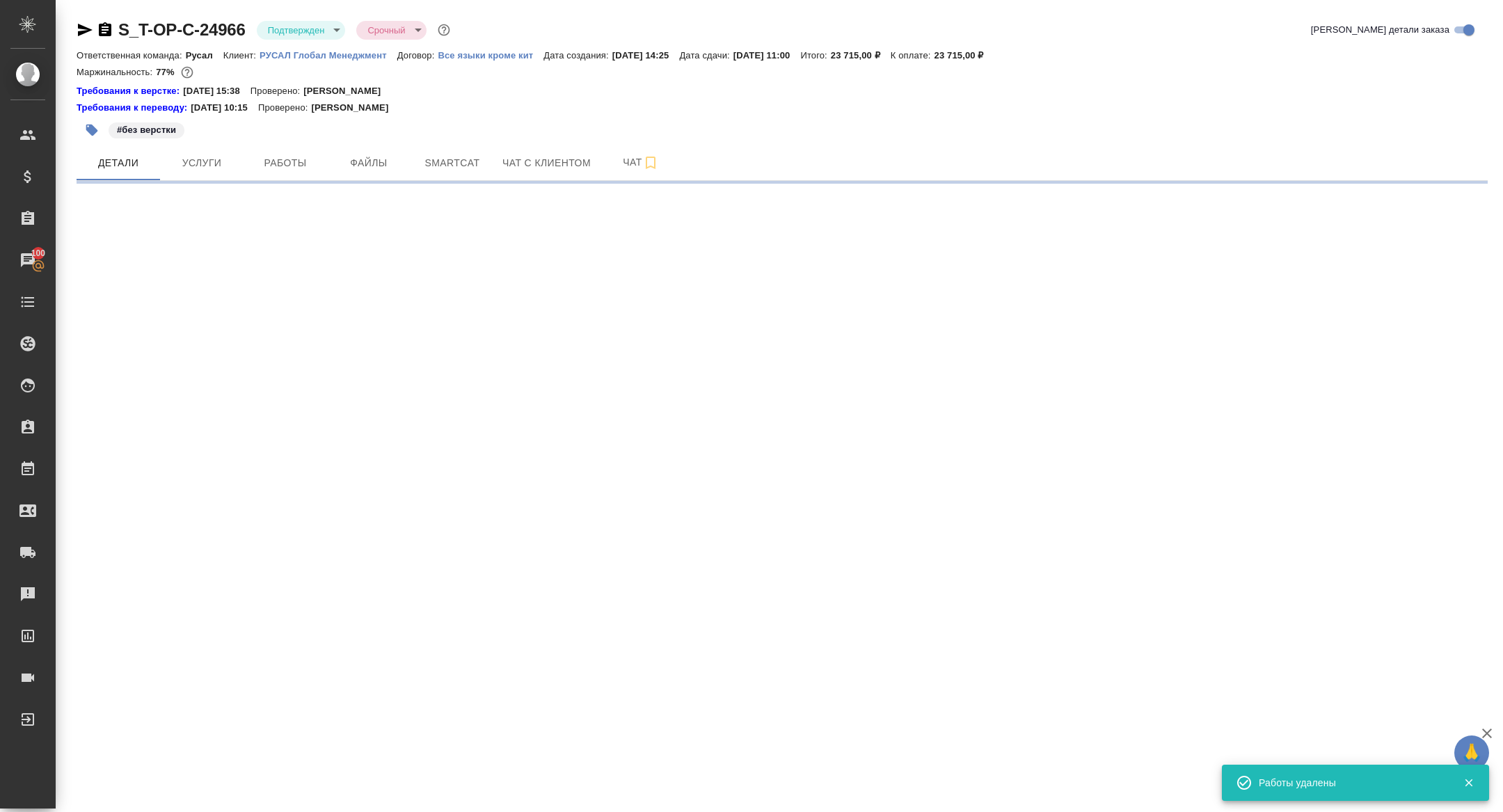
select select "RU"
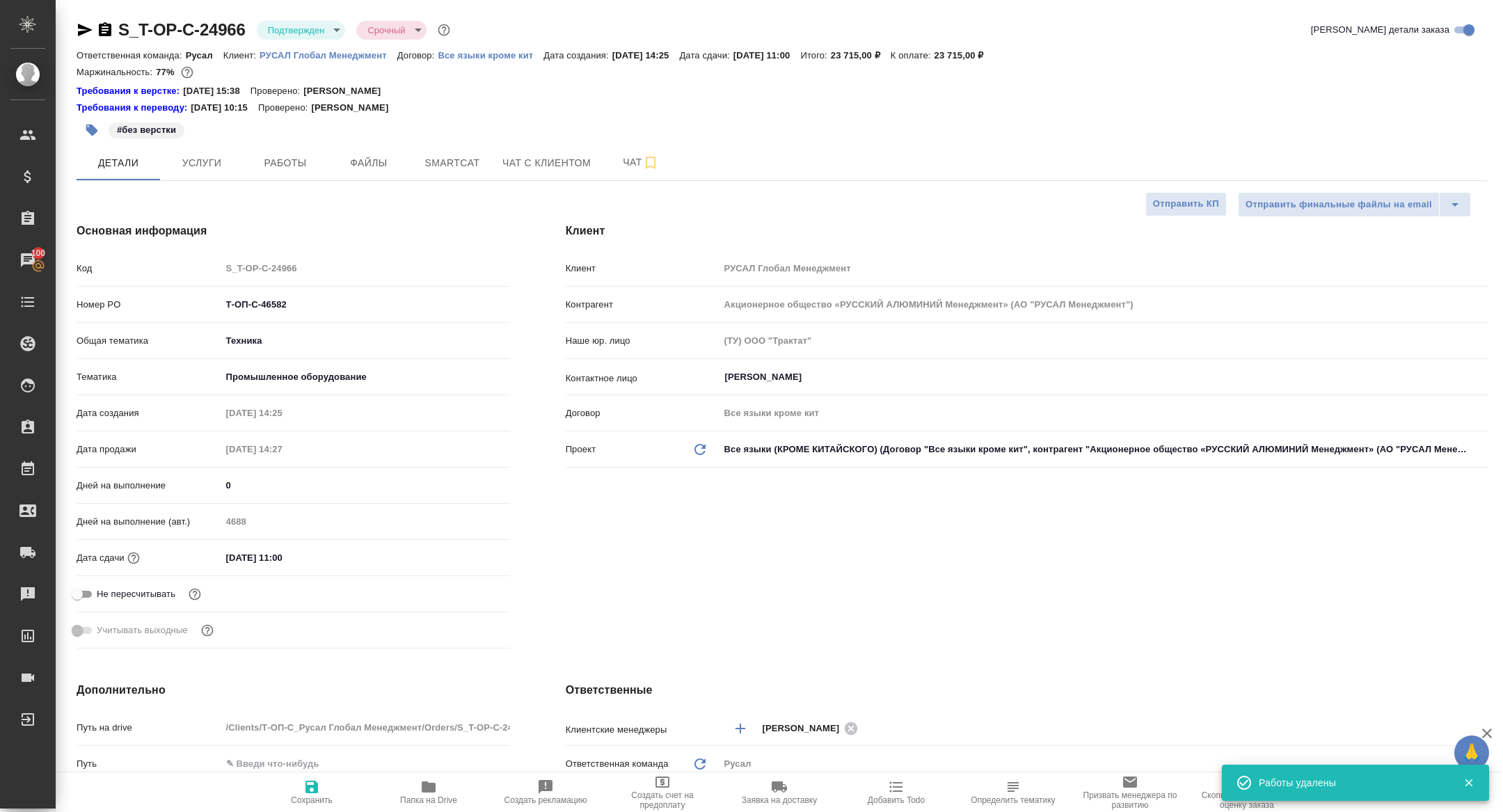
type textarea "x"
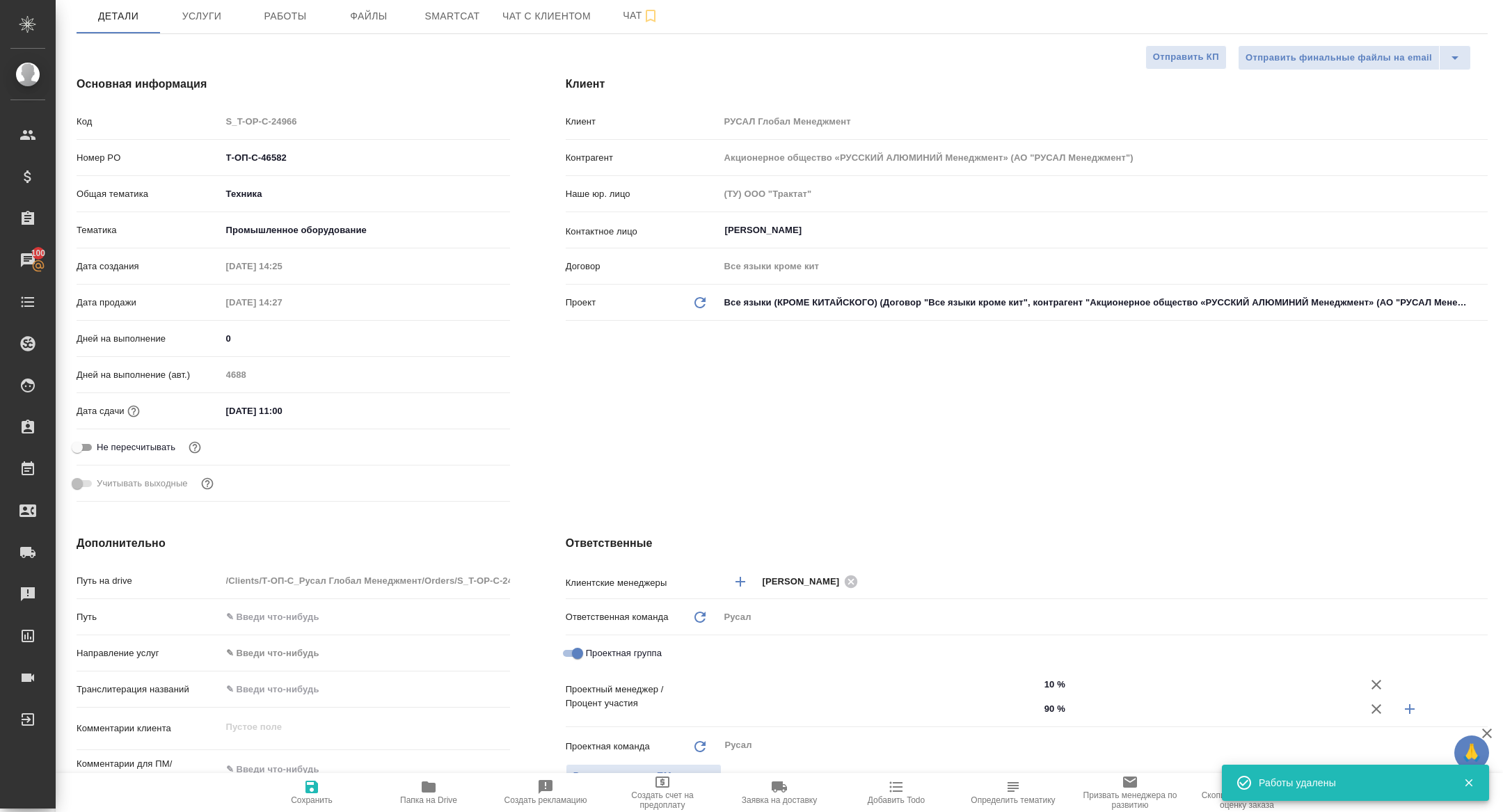
type input "Авдеенко Кирилл"
type input "[PERSON_NAME]"
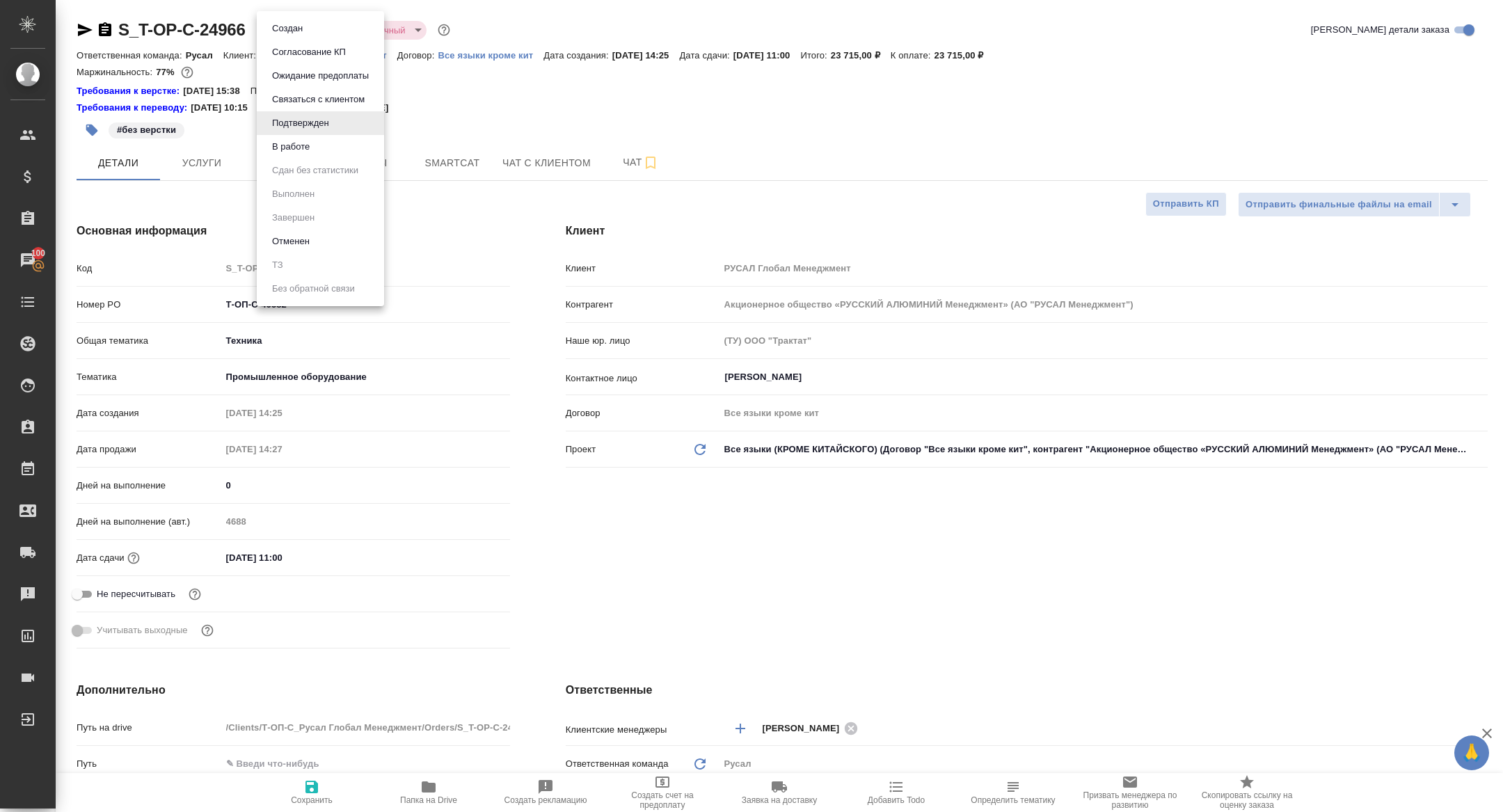
click at [280, 37] on body "🙏 .cls-1 fill:#fff; AWATERA Zhuravleva Alexandra Клиенты Спецификации Заказы 10…" at bounding box center [752, 406] width 1503 height 812
click at [287, 145] on button "В работе" at bounding box center [290, 147] width 46 height 16
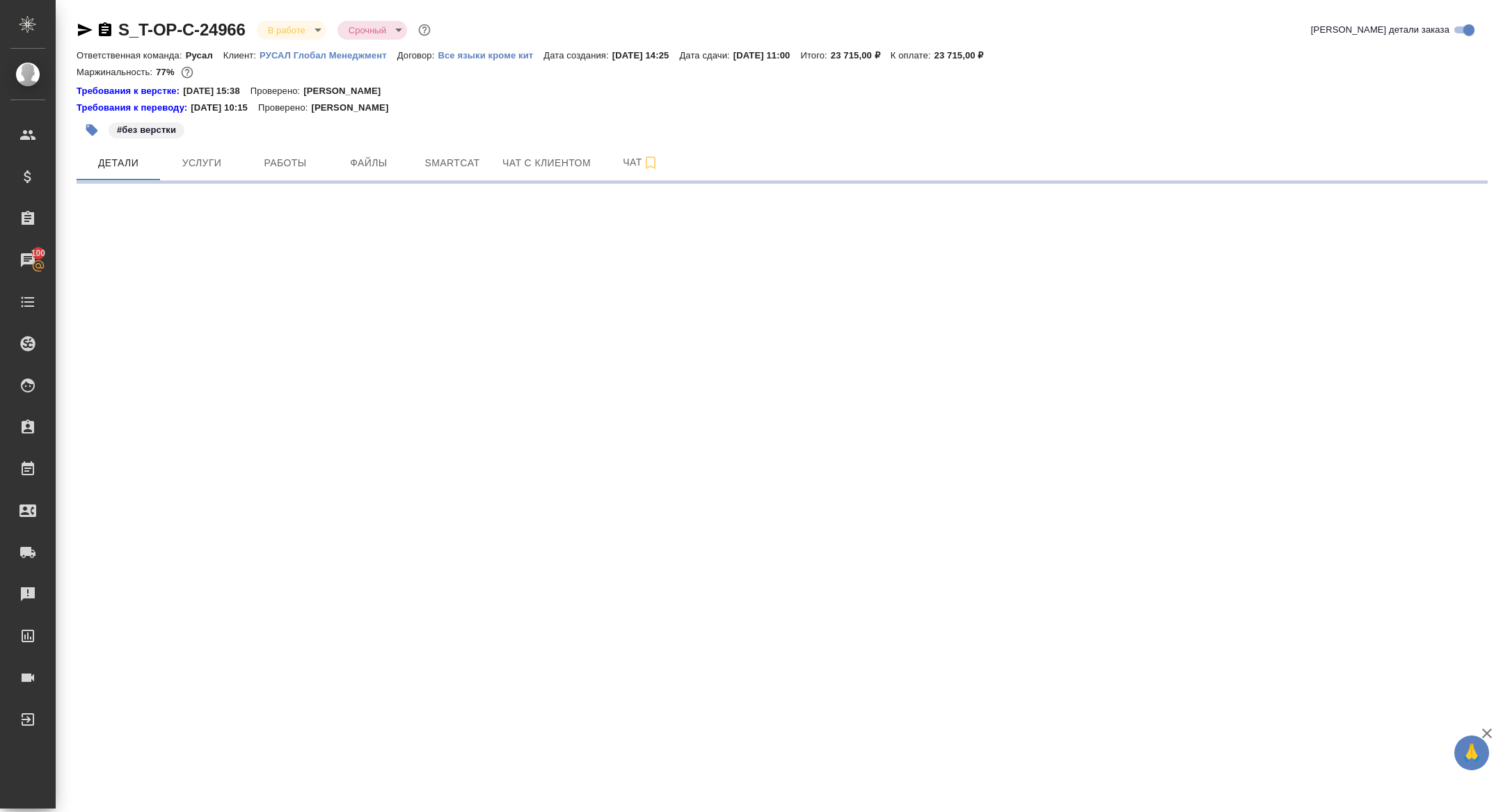
select select "RU"
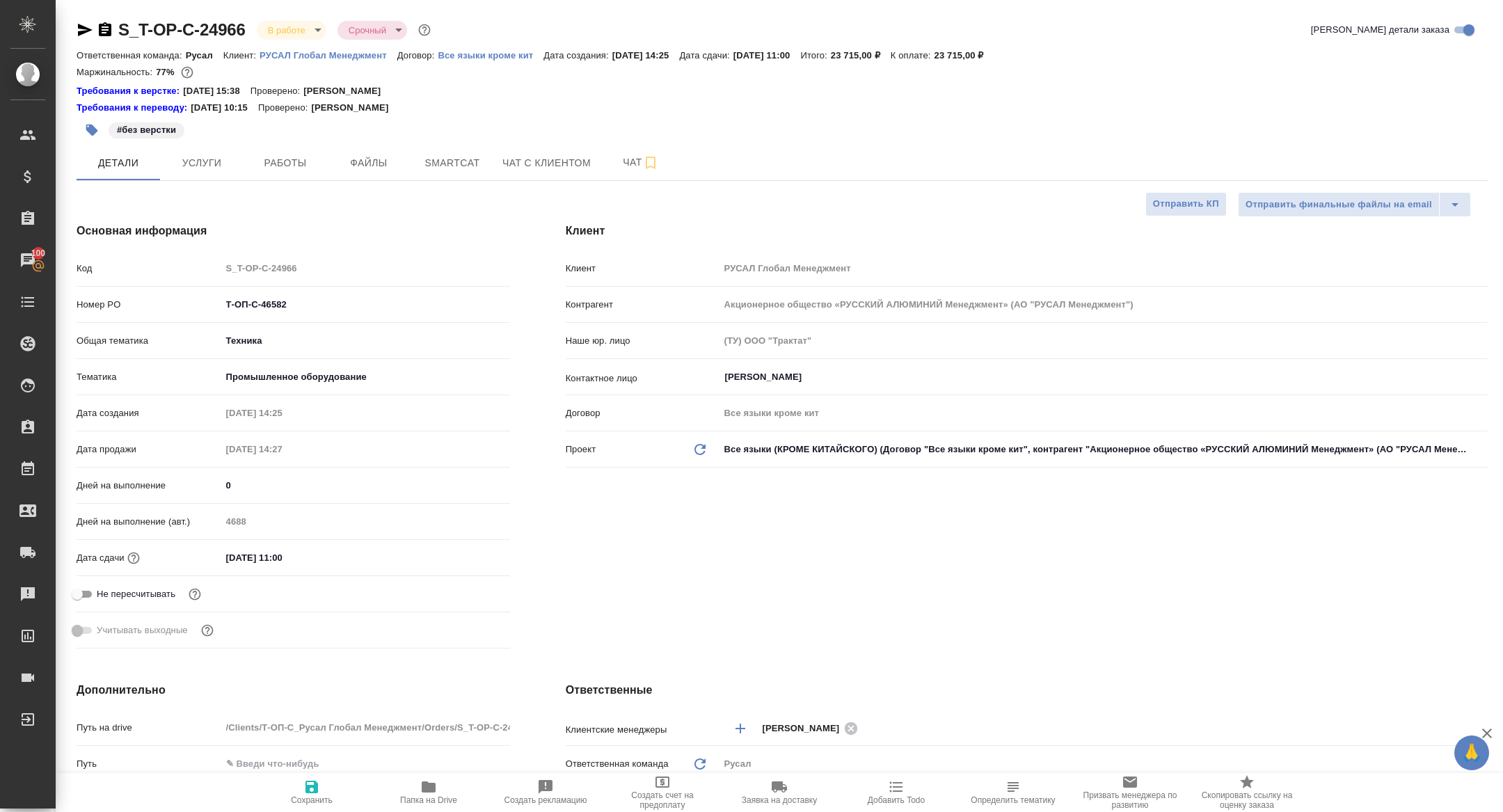
type textarea "x"
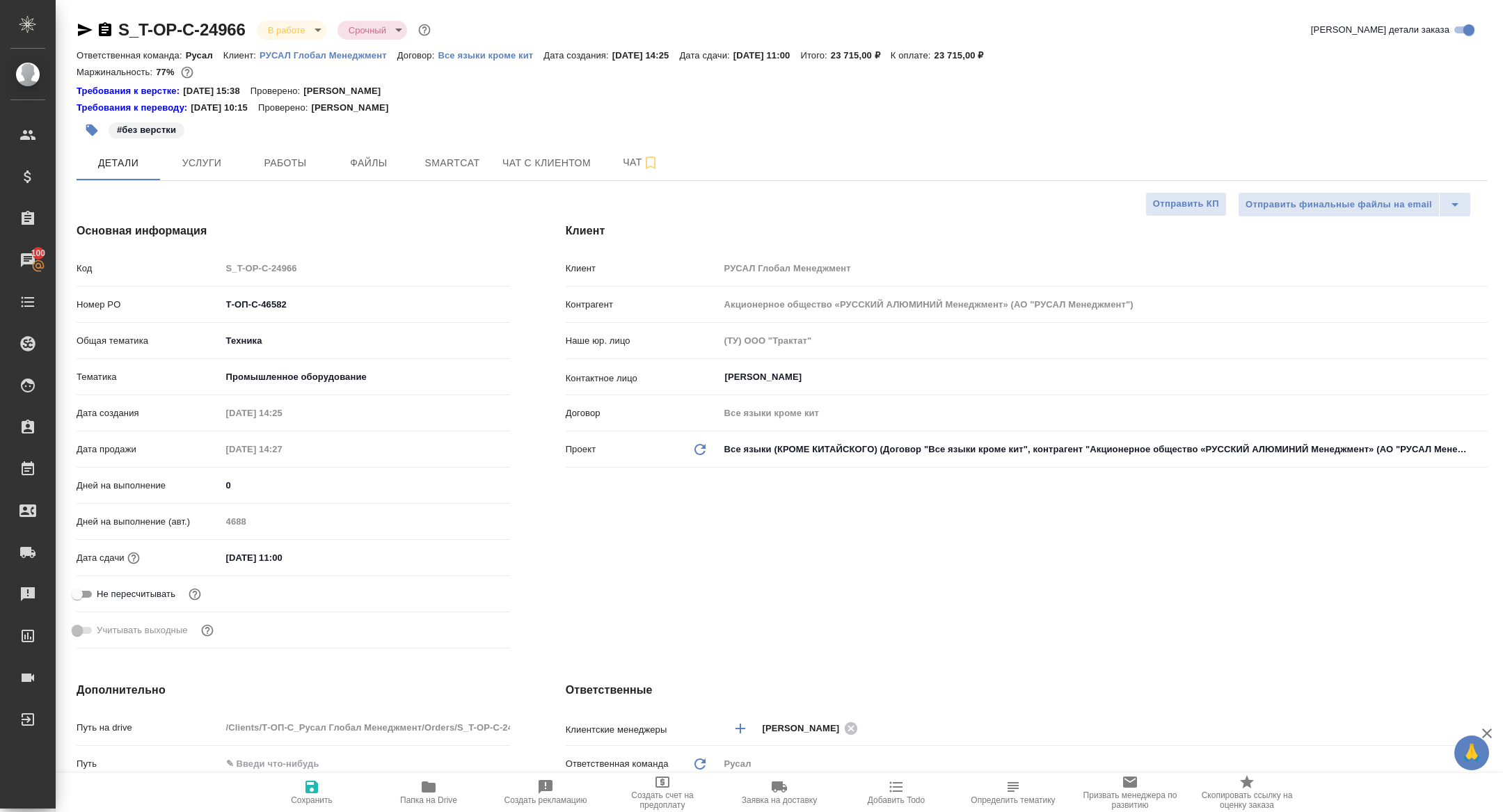
type textarea "x"
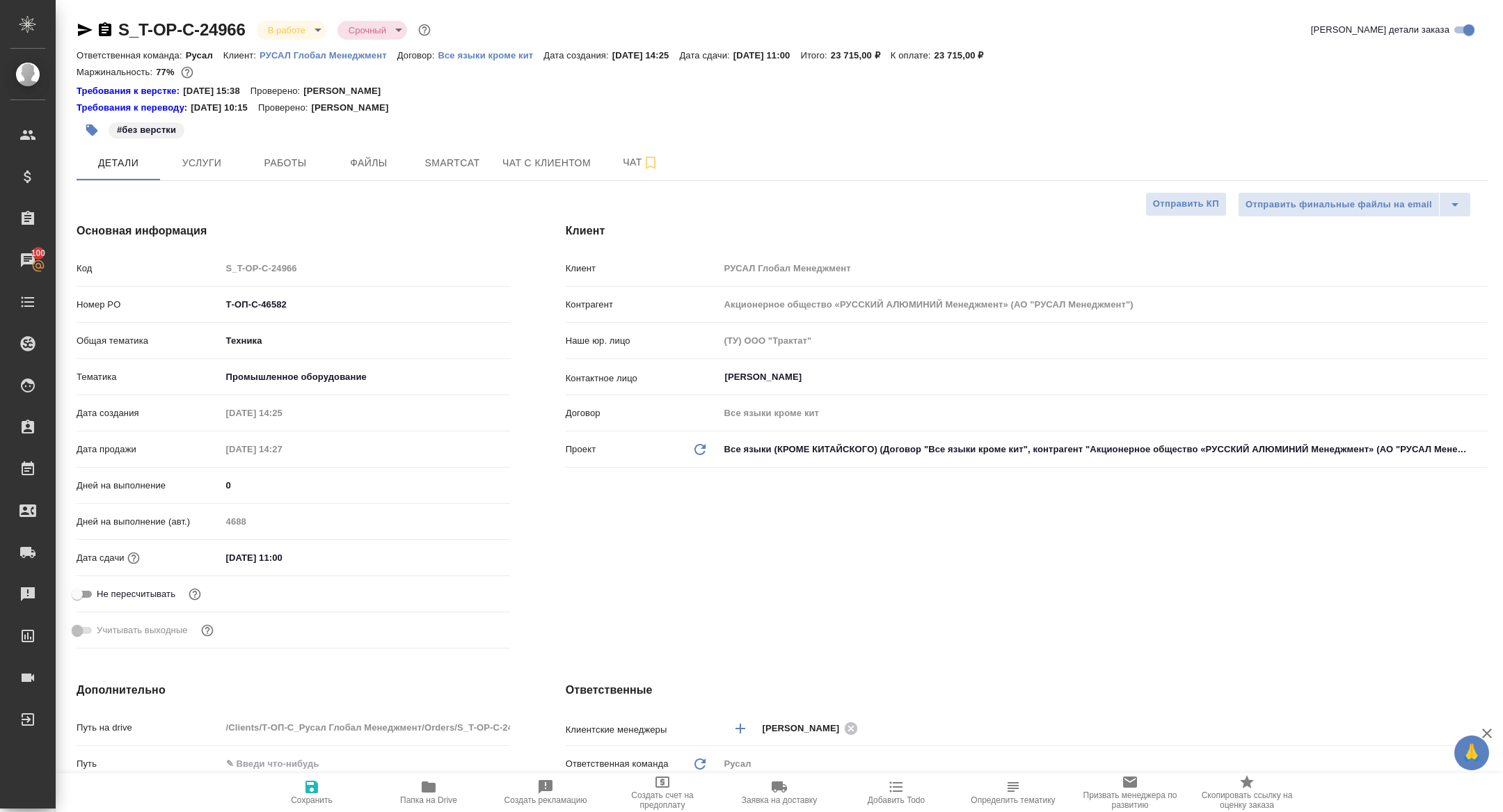
type textarea "x"
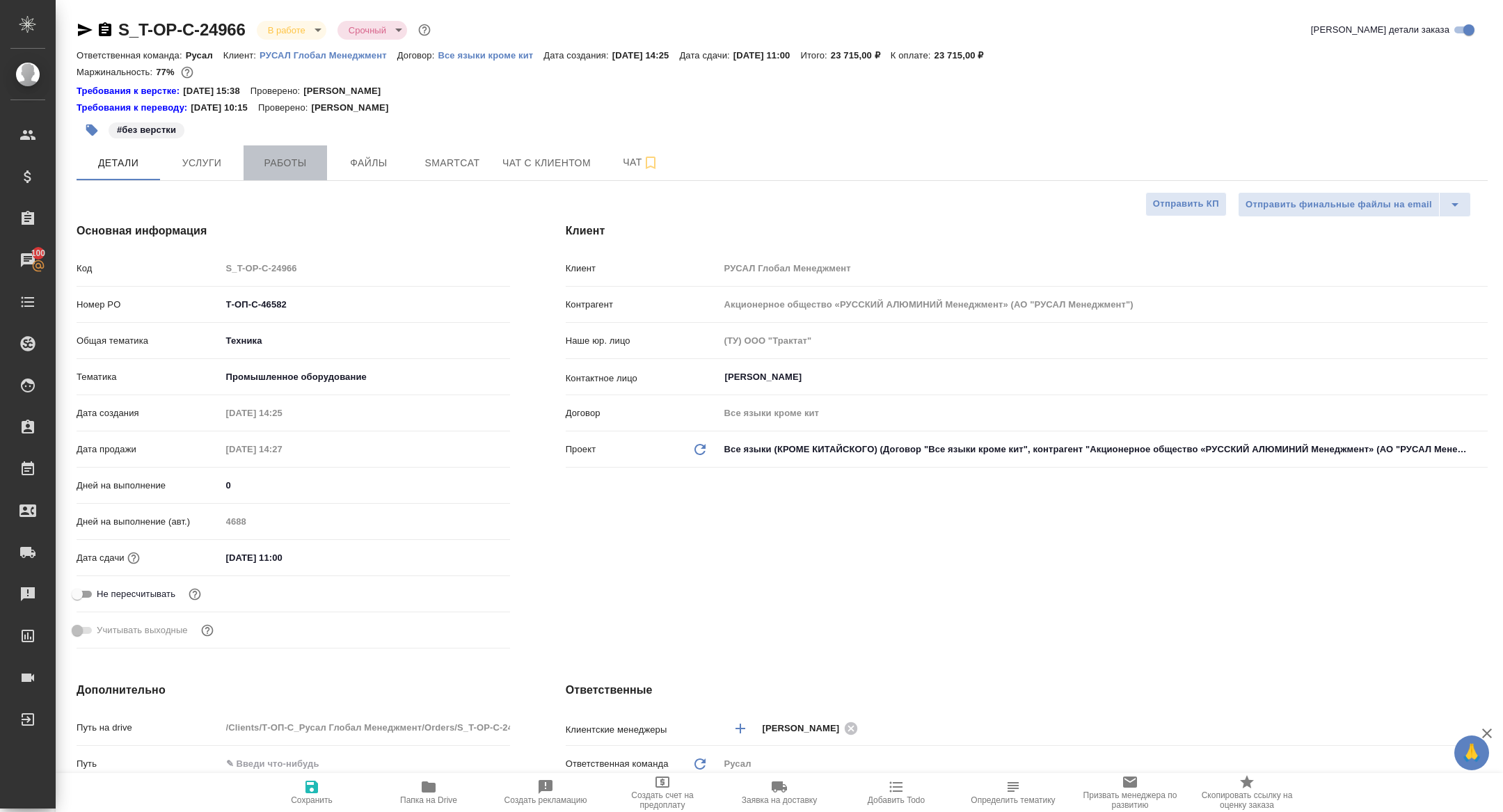
click at [245, 163] on button "Работы" at bounding box center [285, 163] width 83 height 35
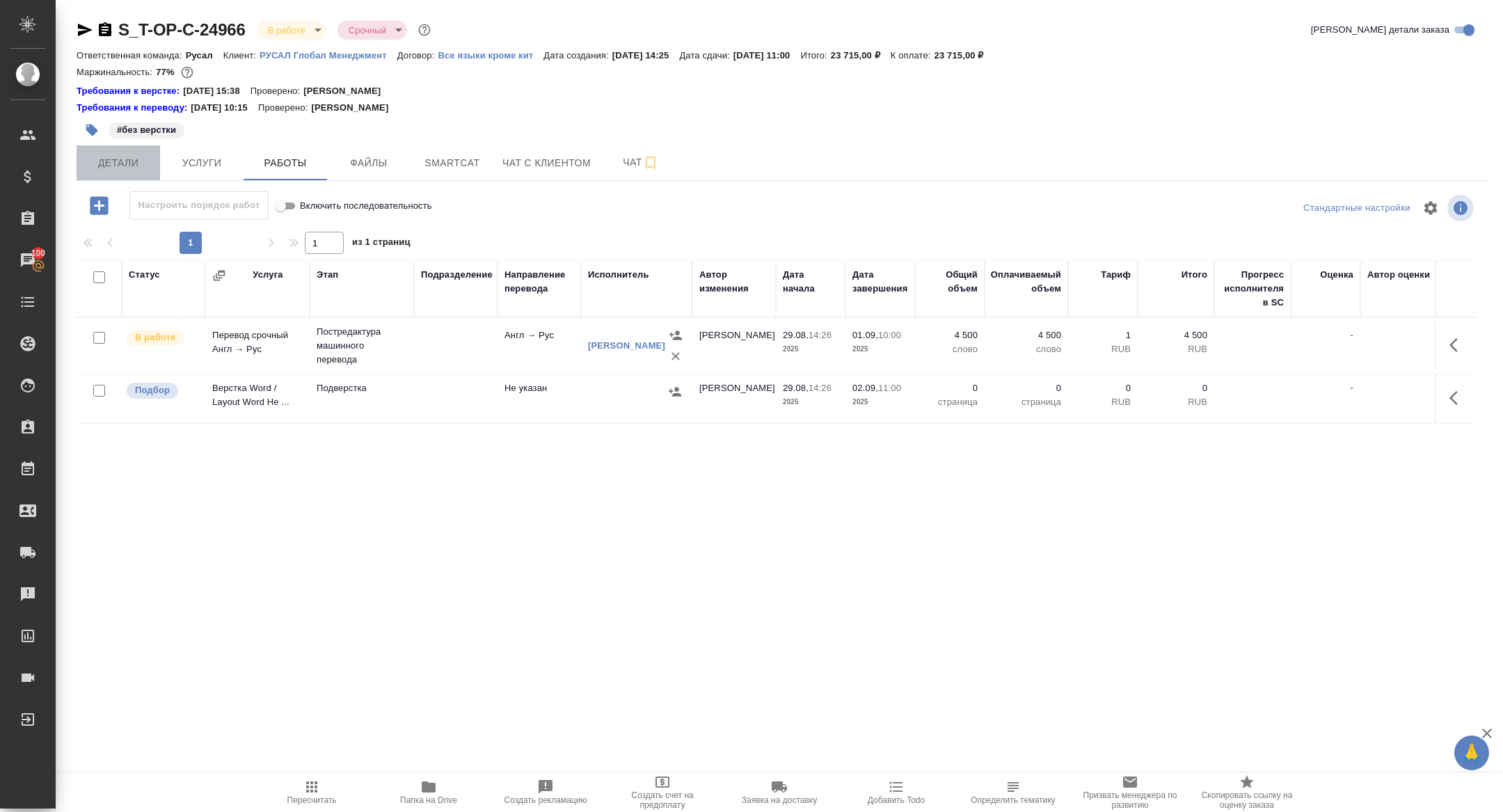
click at [143, 163] on span "Детали" at bounding box center [118, 163] width 67 height 17
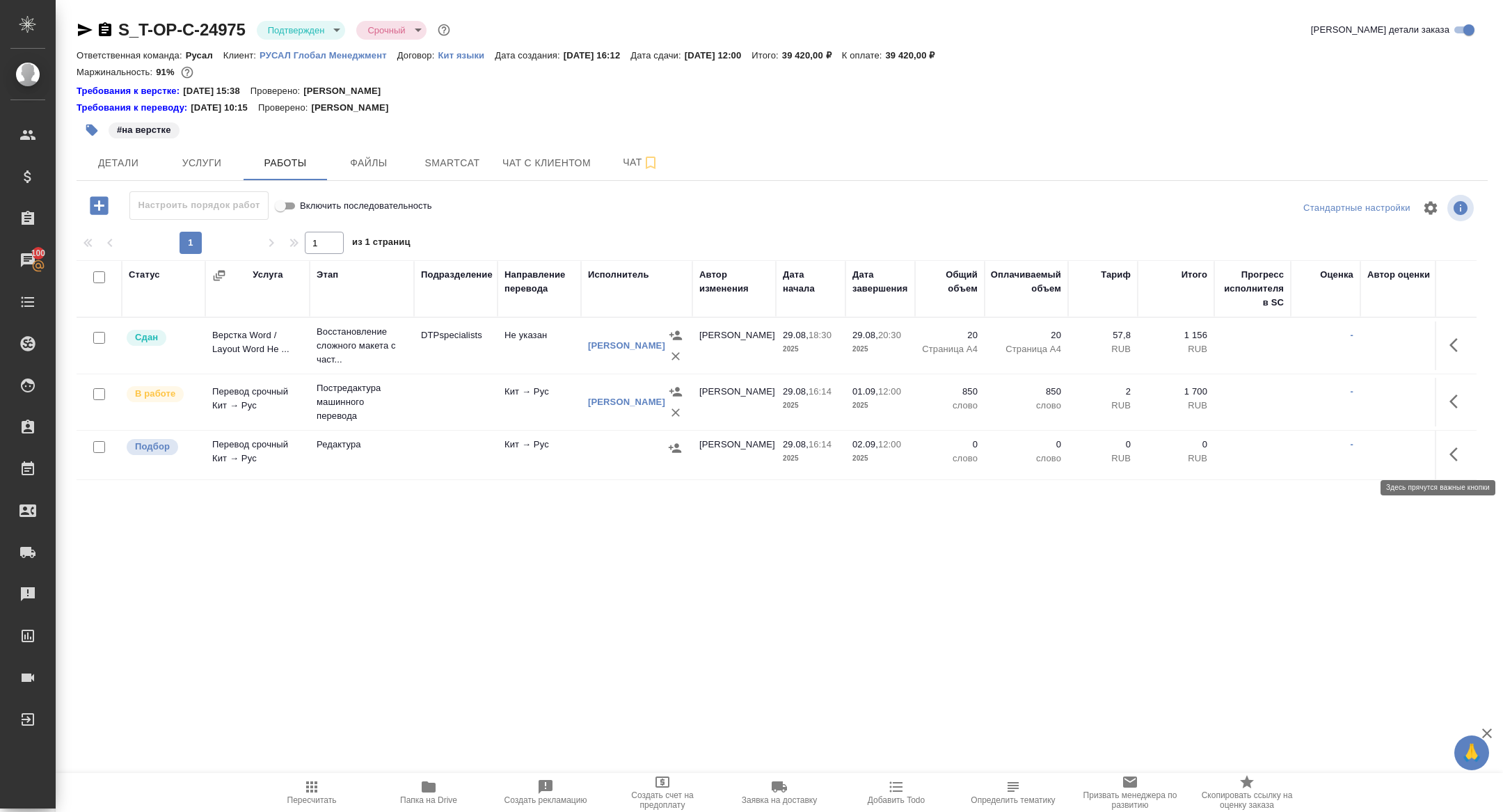
click at [1471, 450] on button "button" at bounding box center [1458, 454] width 33 height 33
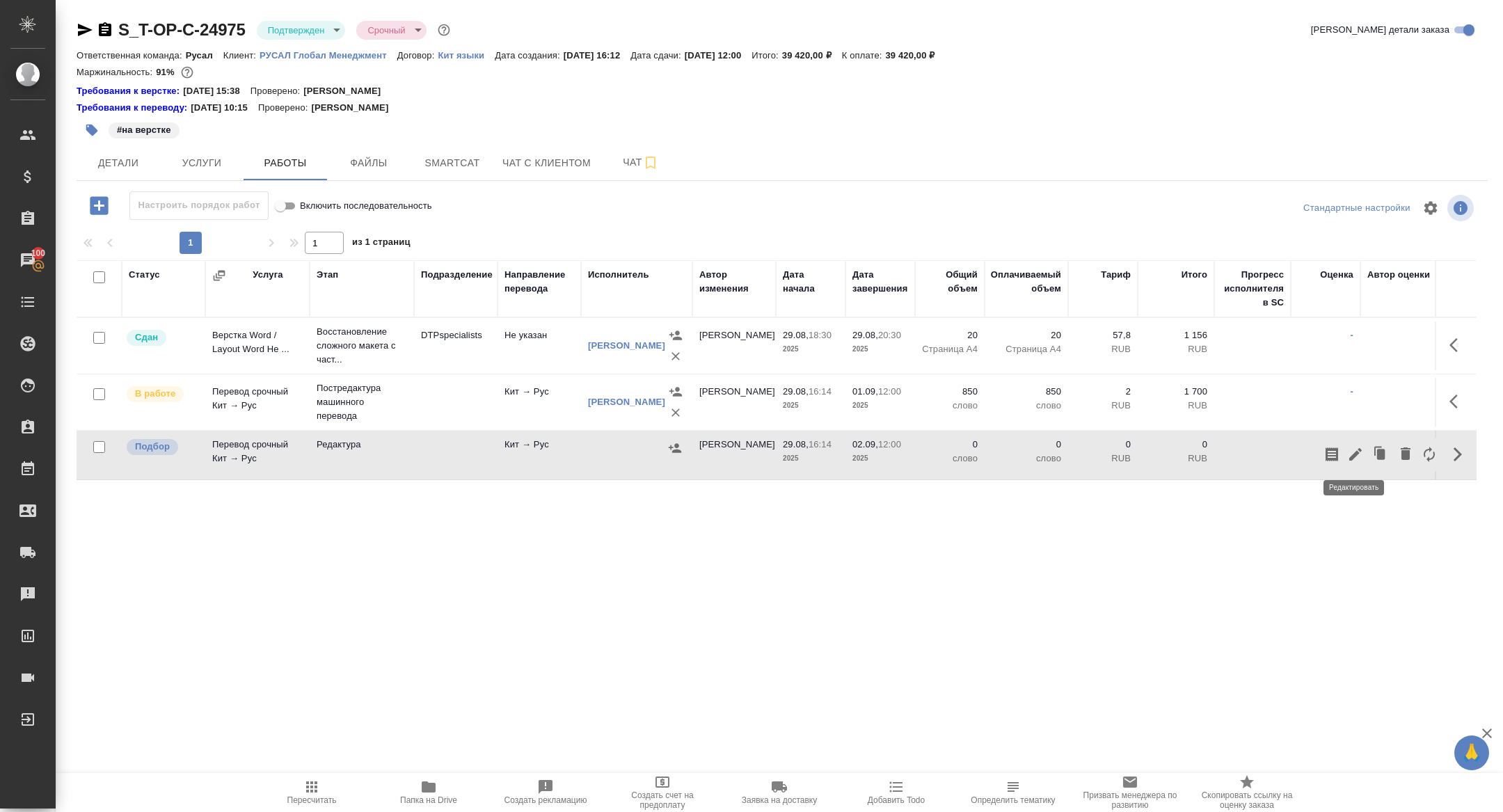
click at [1352, 448] on icon "button" at bounding box center [1355, 454] width 16 height 16
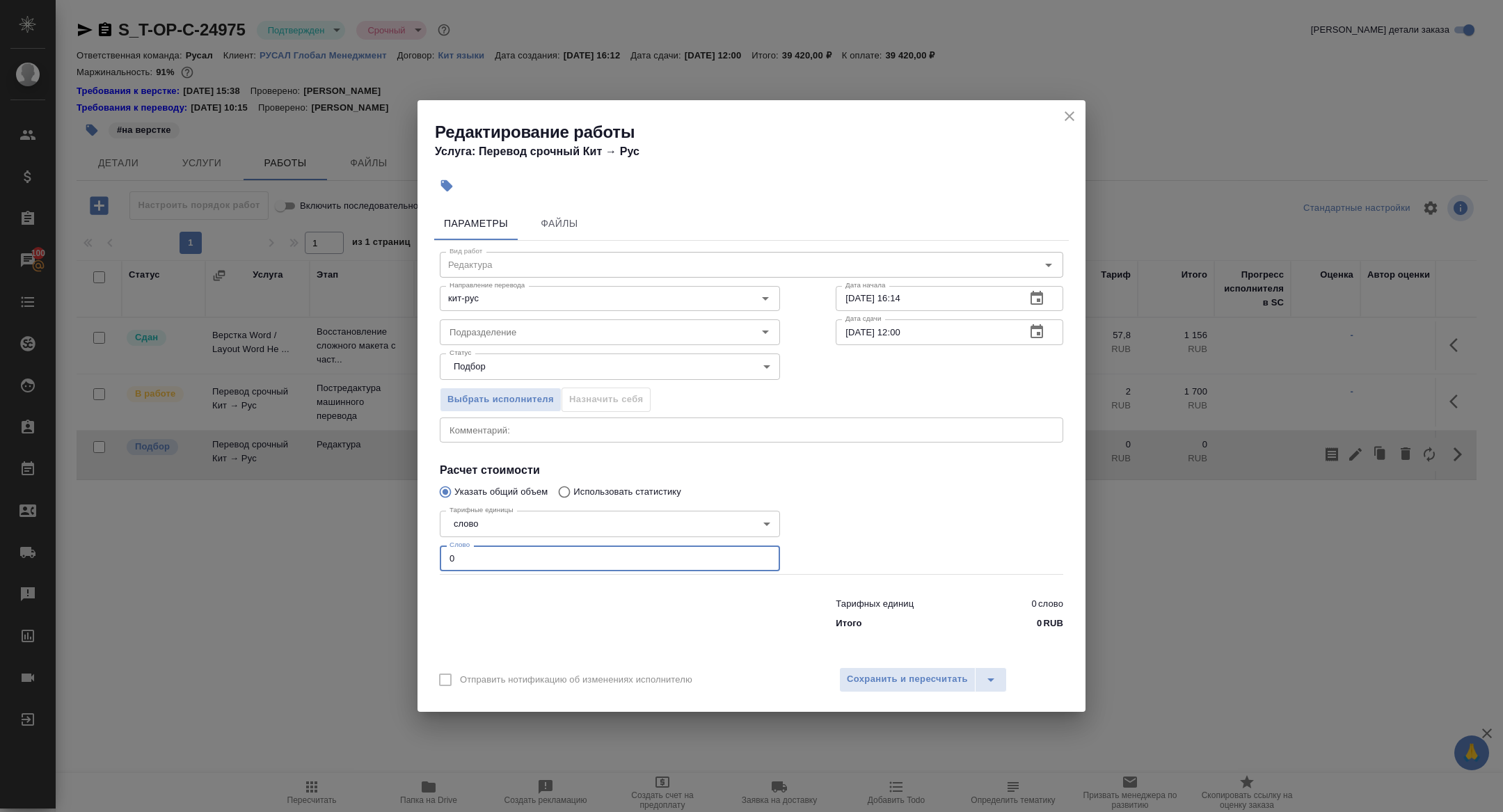
drag, startPoint x: 502, startPoint y: 552, endPoint x: 389, endPoint y: 552, distance: 113.0
click at [389, 552] on div "Редактирование работы Услуга: Перевод срочный Кит → Рус Параметры Файлы Вид раб…" at bounding box center [752, 406] width 1503 height 812
type input "1000"
click at [896, 670] on button "Сохранить и пересчитать" at bounding box center [907, 680] width 136 height 25
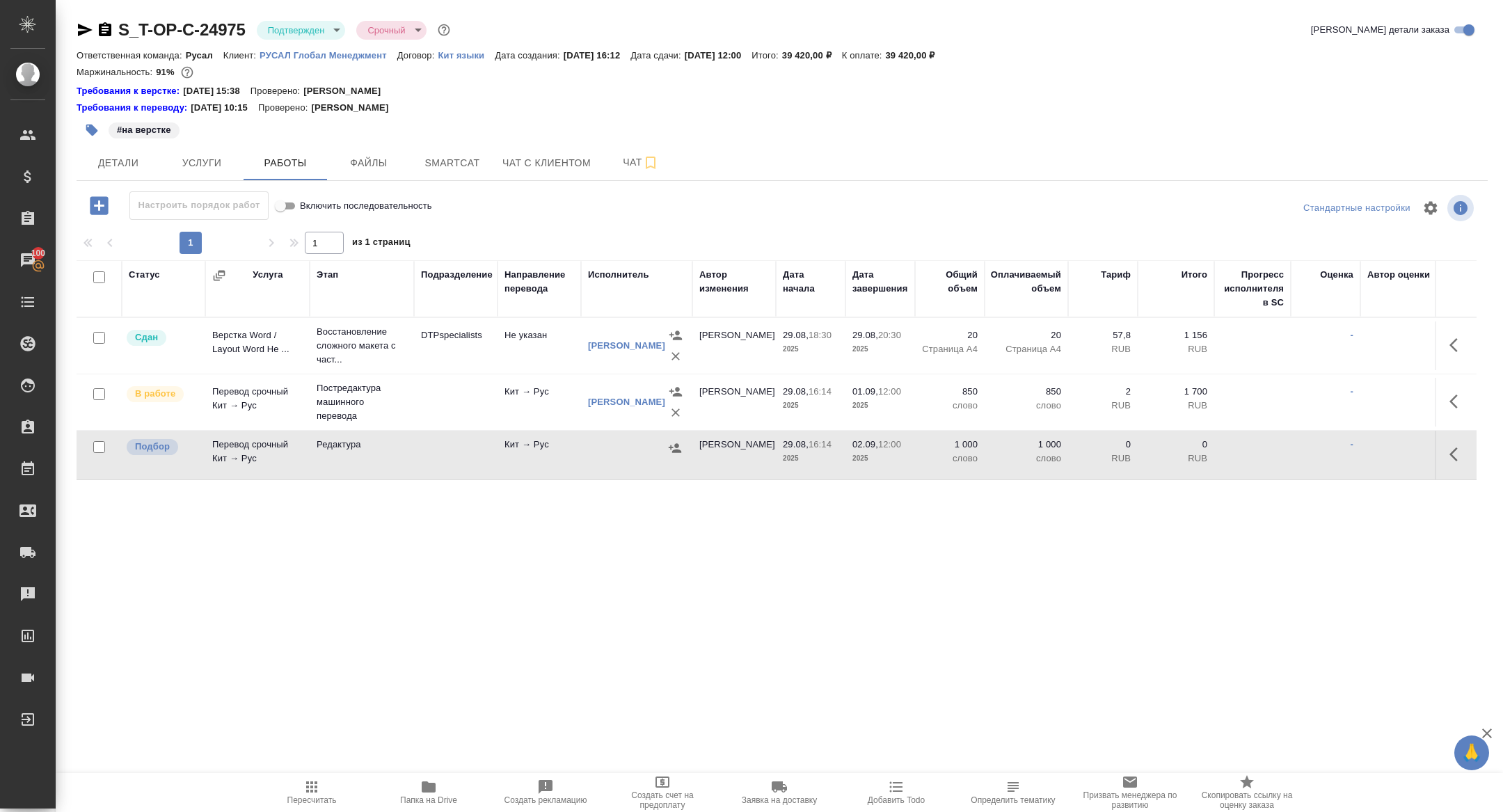
click at [1463, 448] on icon "button" at bounding box center [1458, 454] width 16 height 16
click at [1359, 459] on icon "button" at bounding box center [1355, 454] width 16 height 16
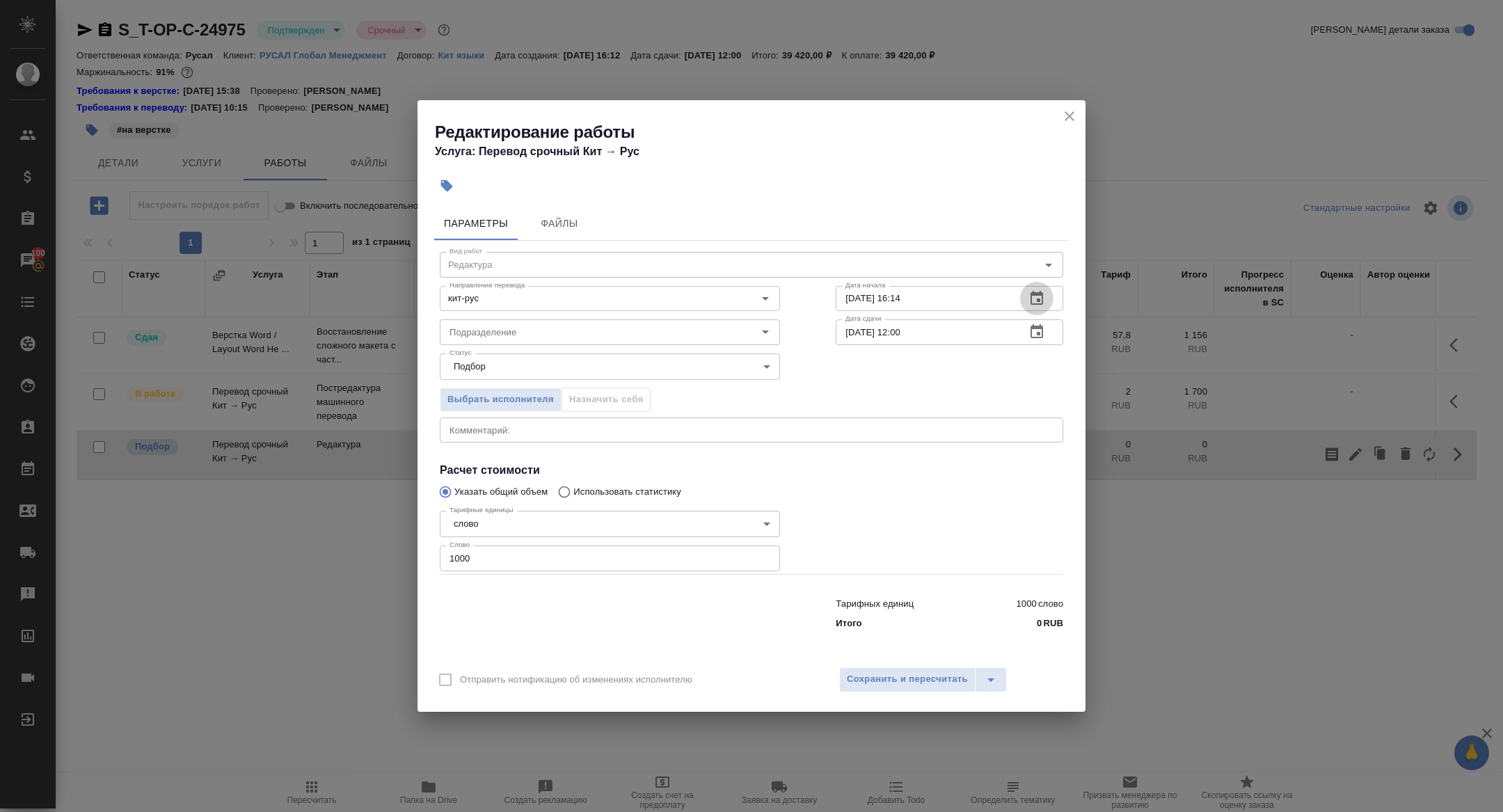
click at [1040, 302] on icon "button" at bounding box center [1037, 298] width 12 height 14
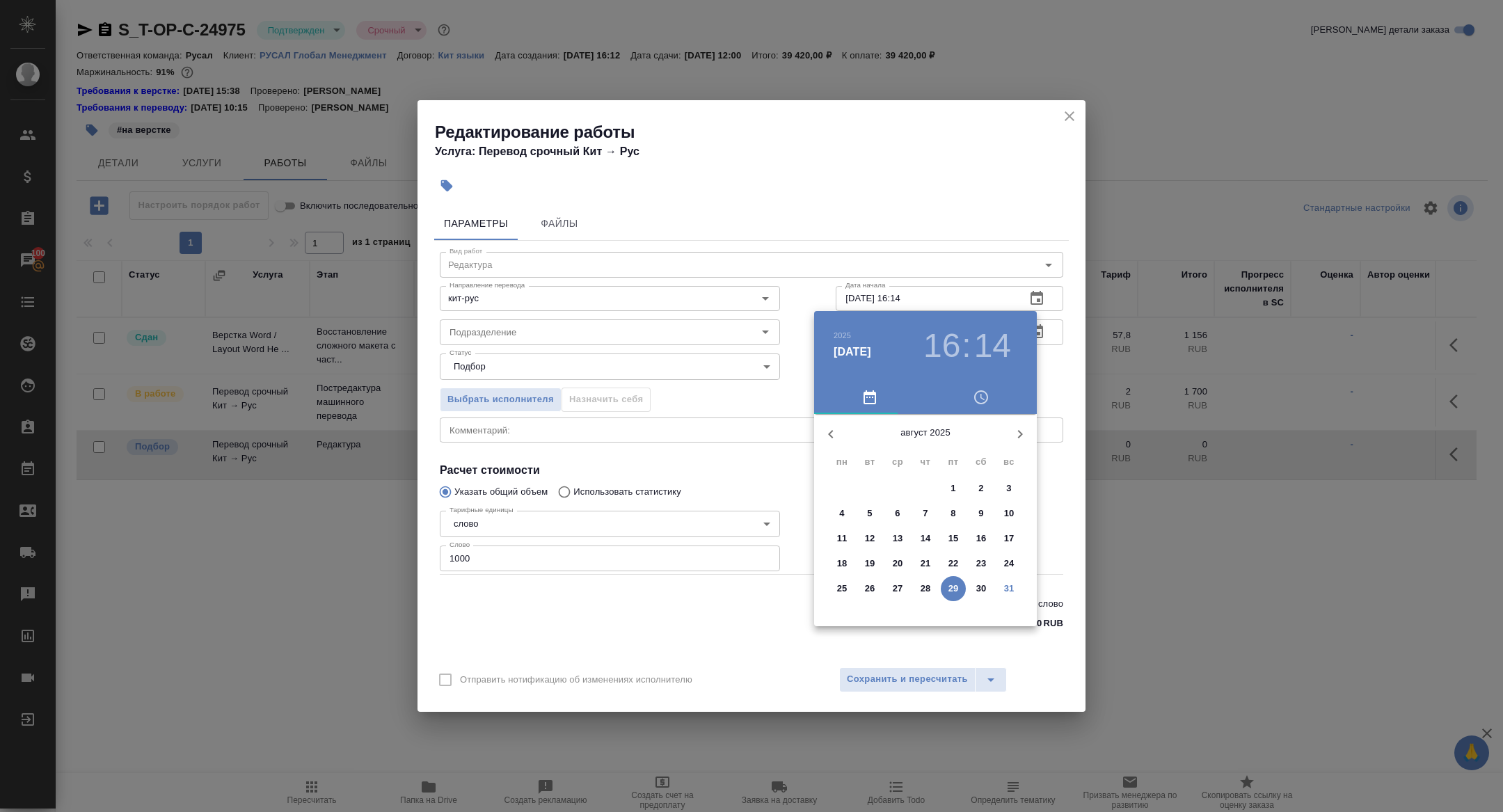
click at [1014, 436] on icon "button" at bounding box center [1019, 434] width 16 height 16
click at [850, 487] on span "1" at bounding box center [842, 488] width 25 height 14
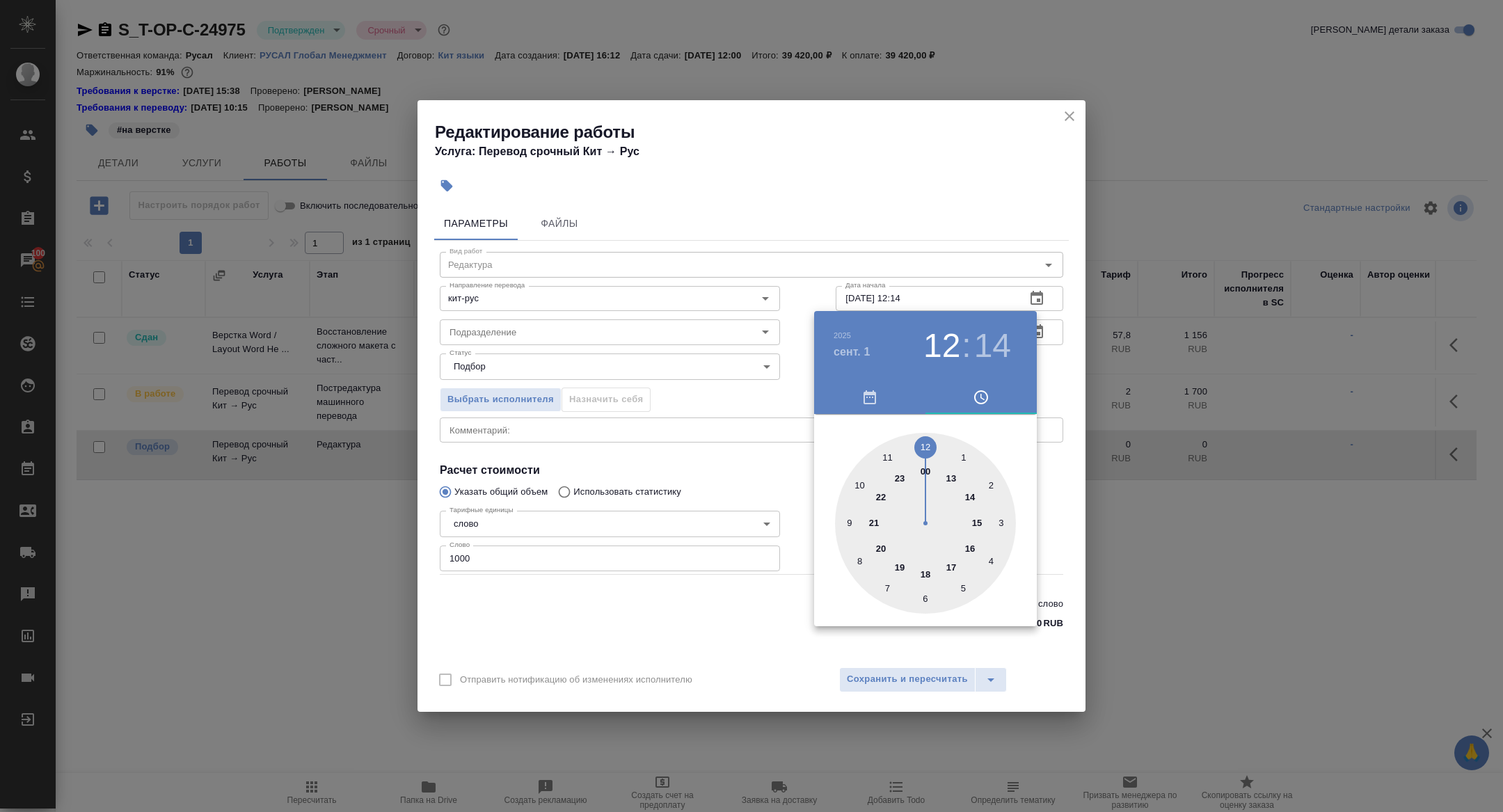
click at [924, 442] on div at bounding box center [925, 523] width 181 height 181
click at [927, 441] on div at bounding box center [925, 523] width 181 height 181
type input "01.09.2025 12:00"
click at [665, 408] on div at bounding box center [752, 406] width 1503 height 812
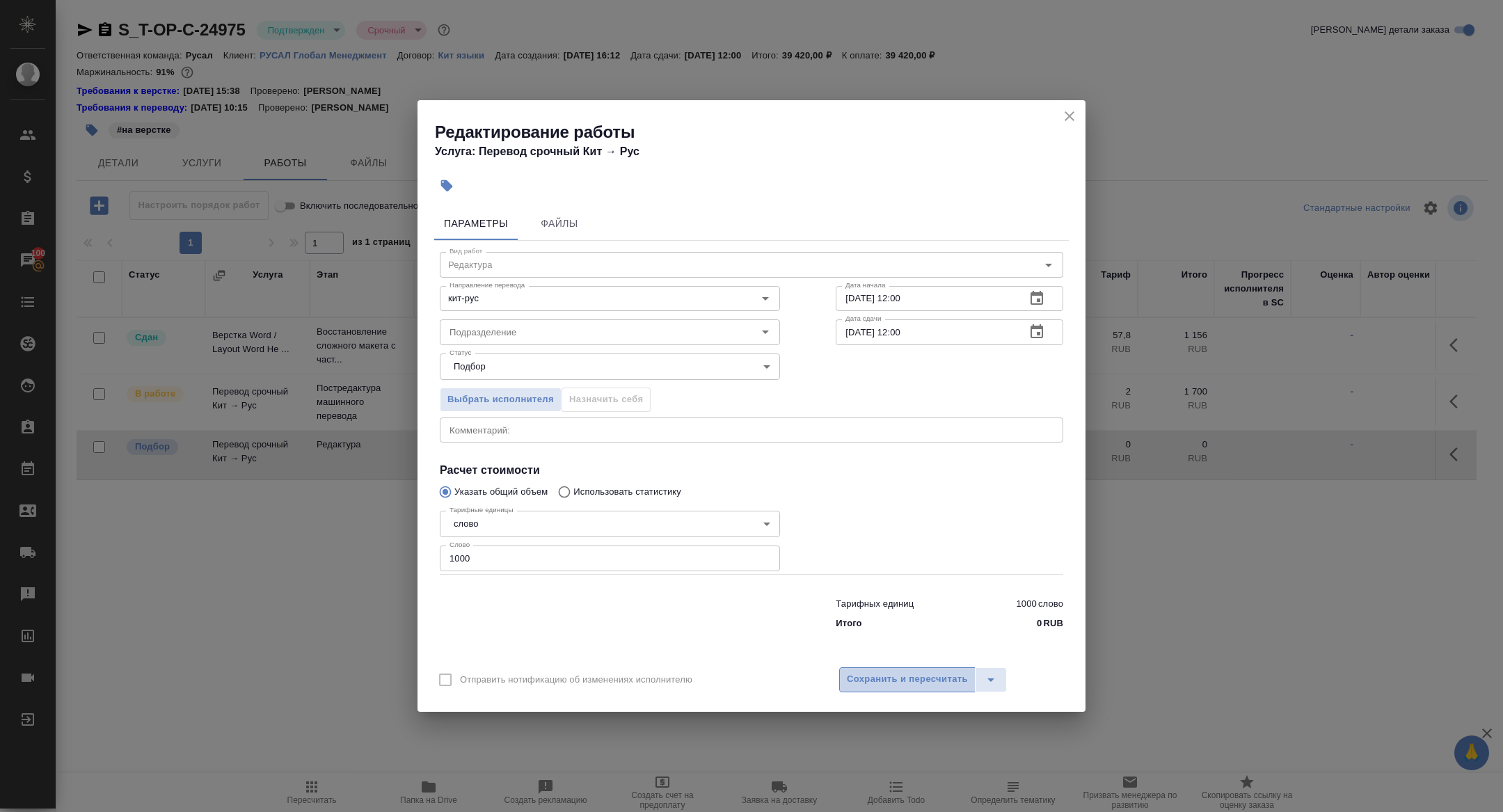
click at [865, 674] on span "Сохранить и пересчитать" at bounding box center [908, 679] width 121 height 16
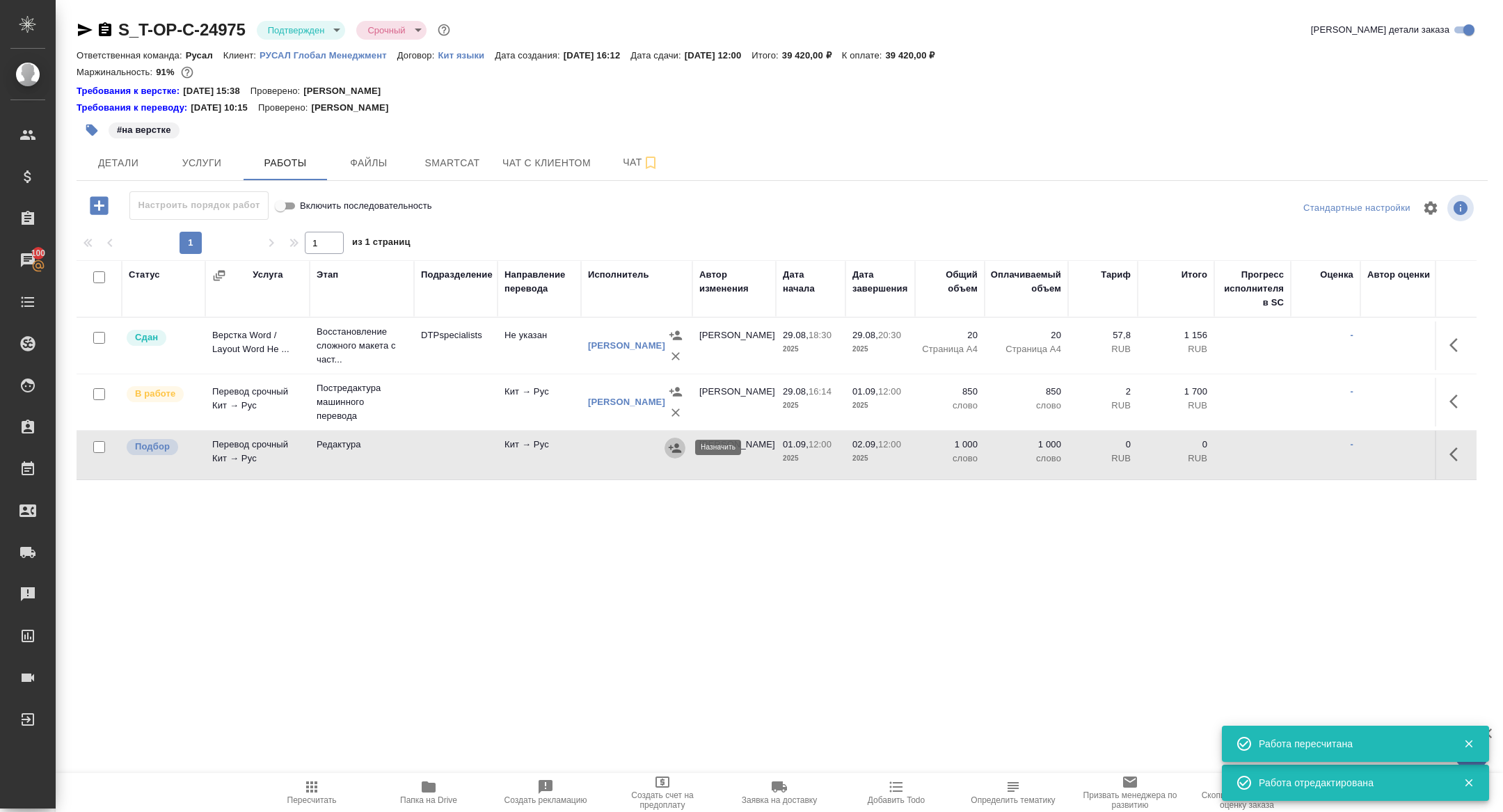
click at [671, 451] on icon "button" at bounding box center [675, 448] width 14 height 14
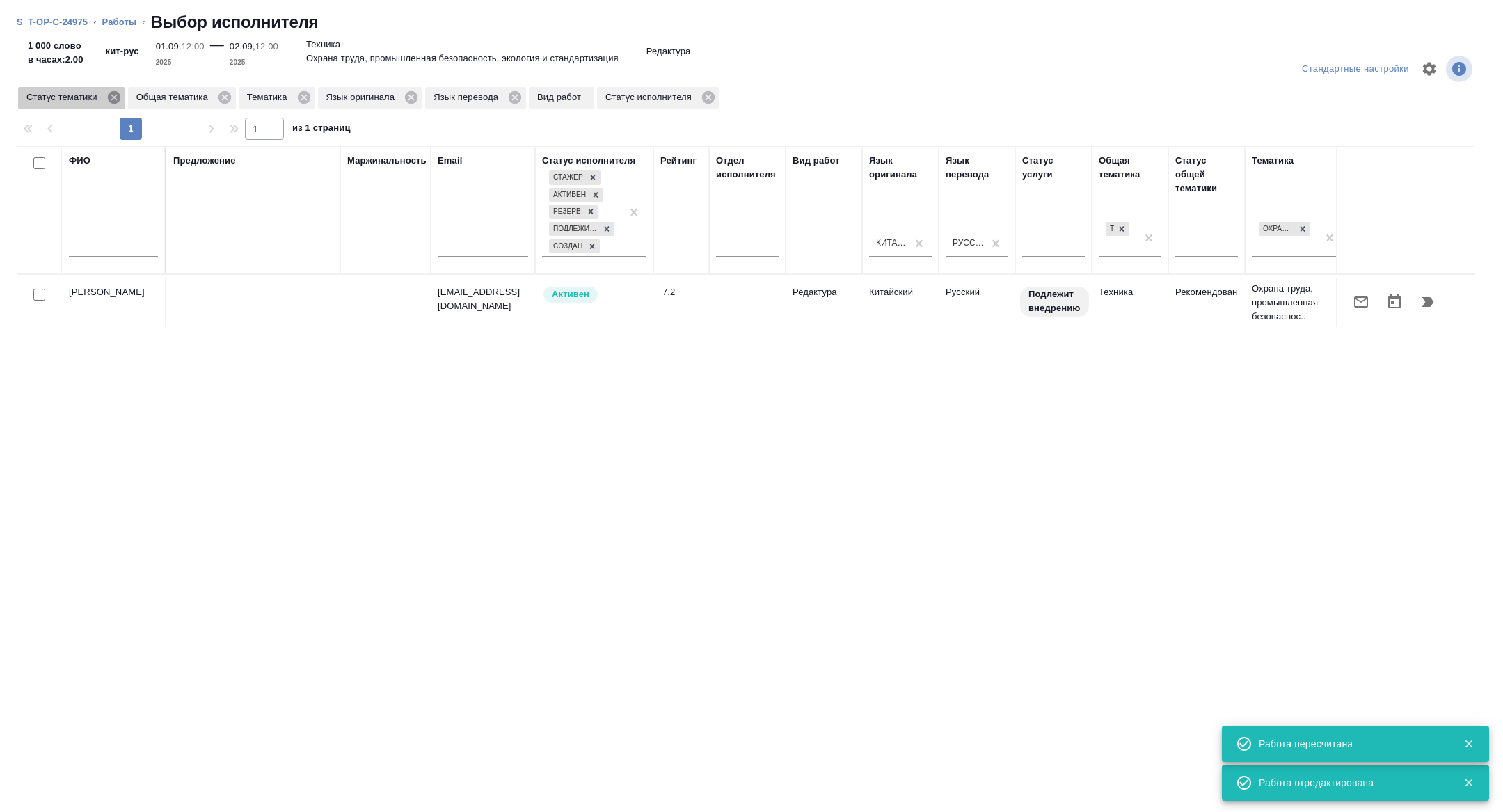
click at [120, 95] on icon at bounding box center [114, 97] width 12 height 12
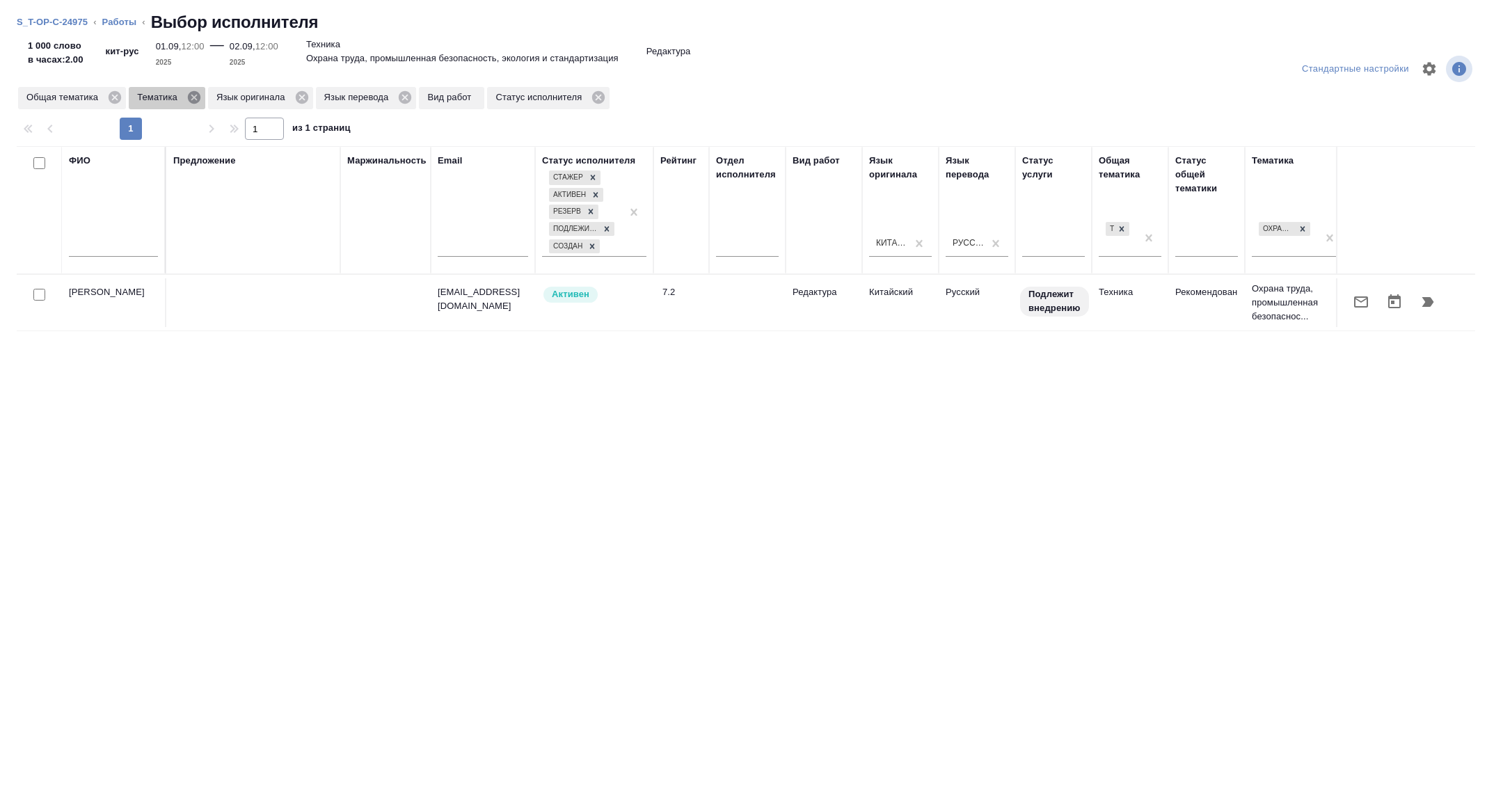
click at [199, 99] on icon at bounding box center [194, 97] width 12 height 12
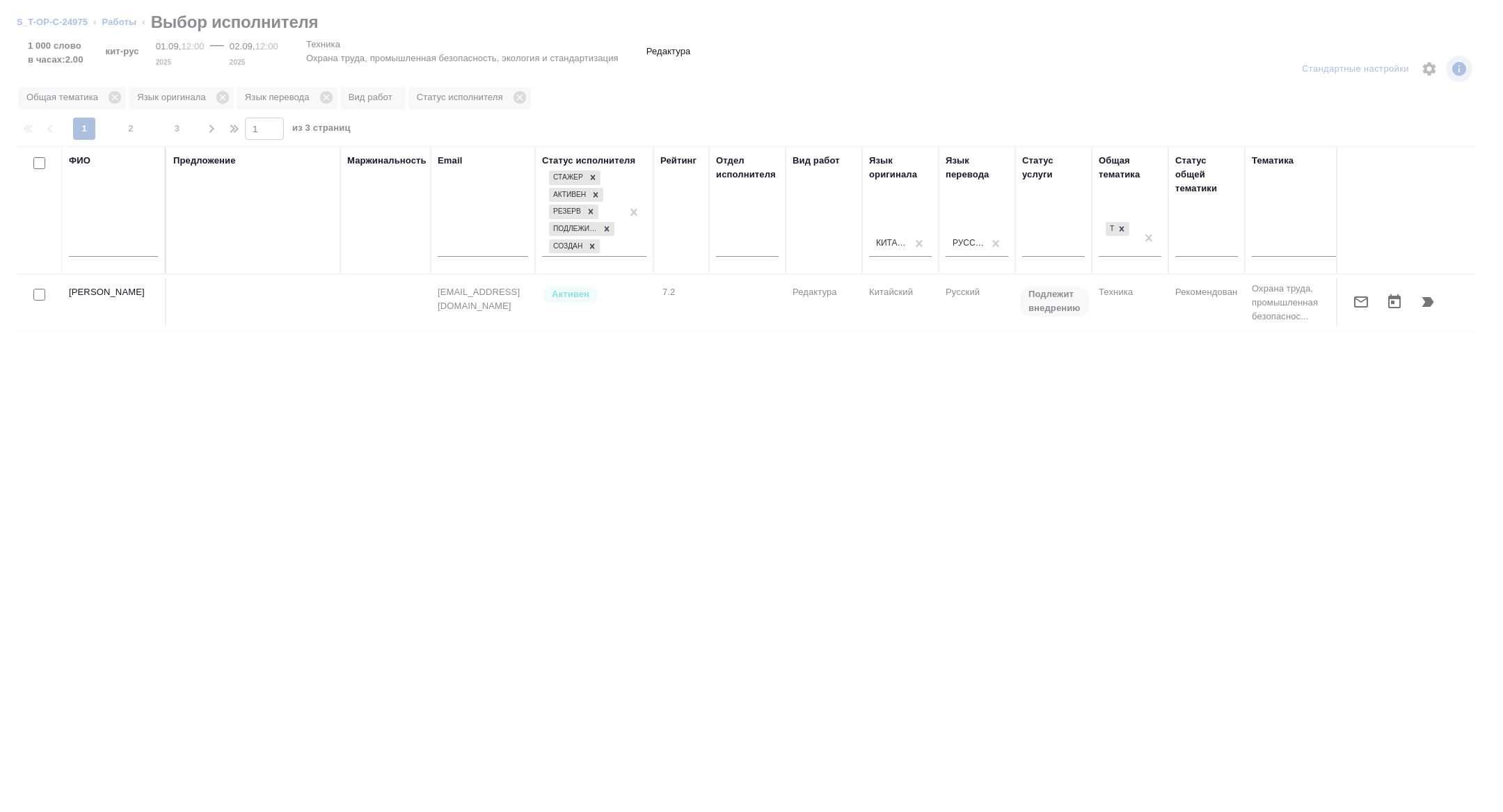
click at [93, 239] on input "text" at bounding box center [113, 248] width 89 height 17
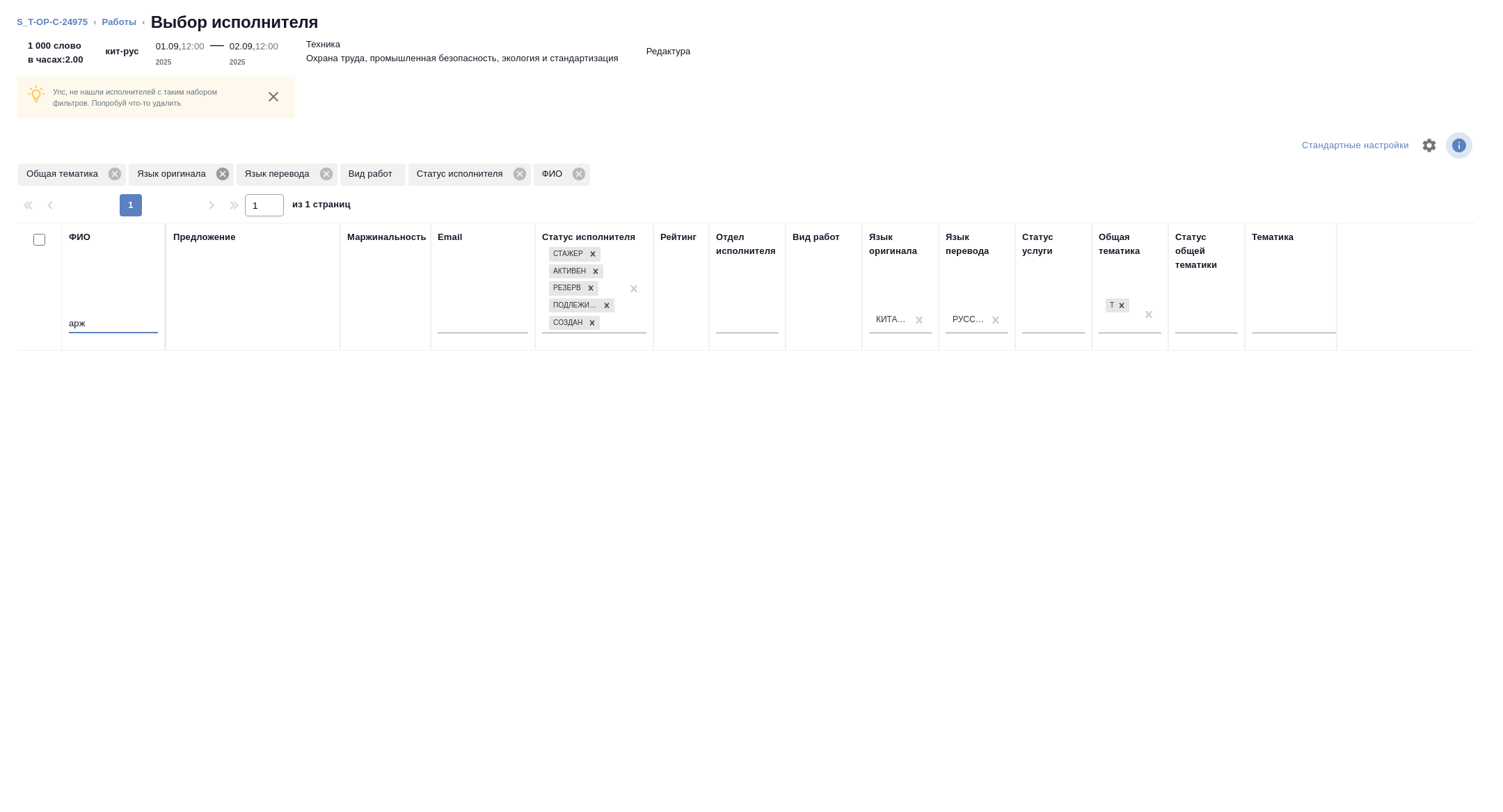
type input "арж"
click at [225, 171] on icon at bounding box center [223, 174] width 12 height 12
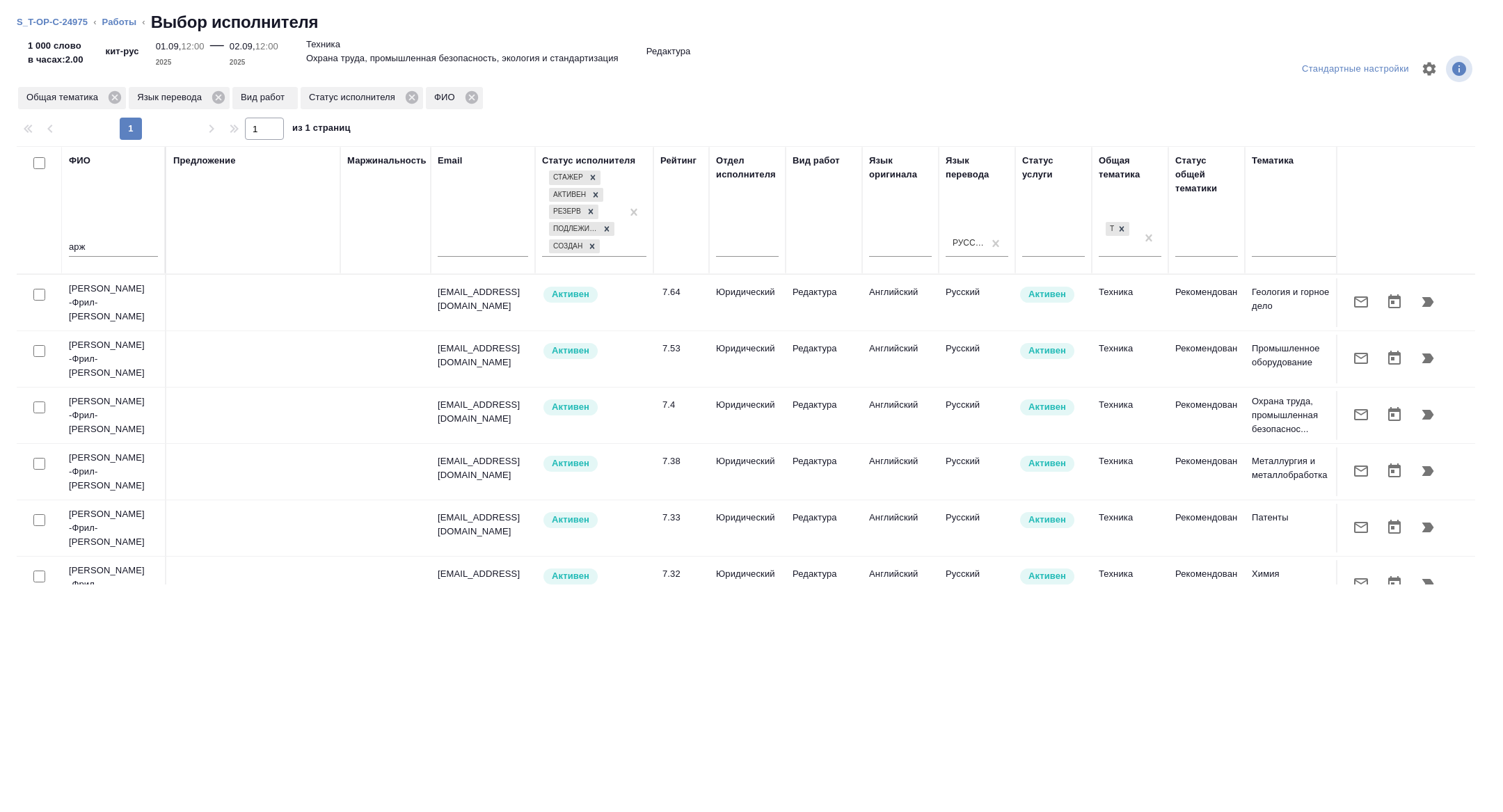
click at [1364, 300] on icon "button" at bounding box center [1360, 301] width 16 height 16
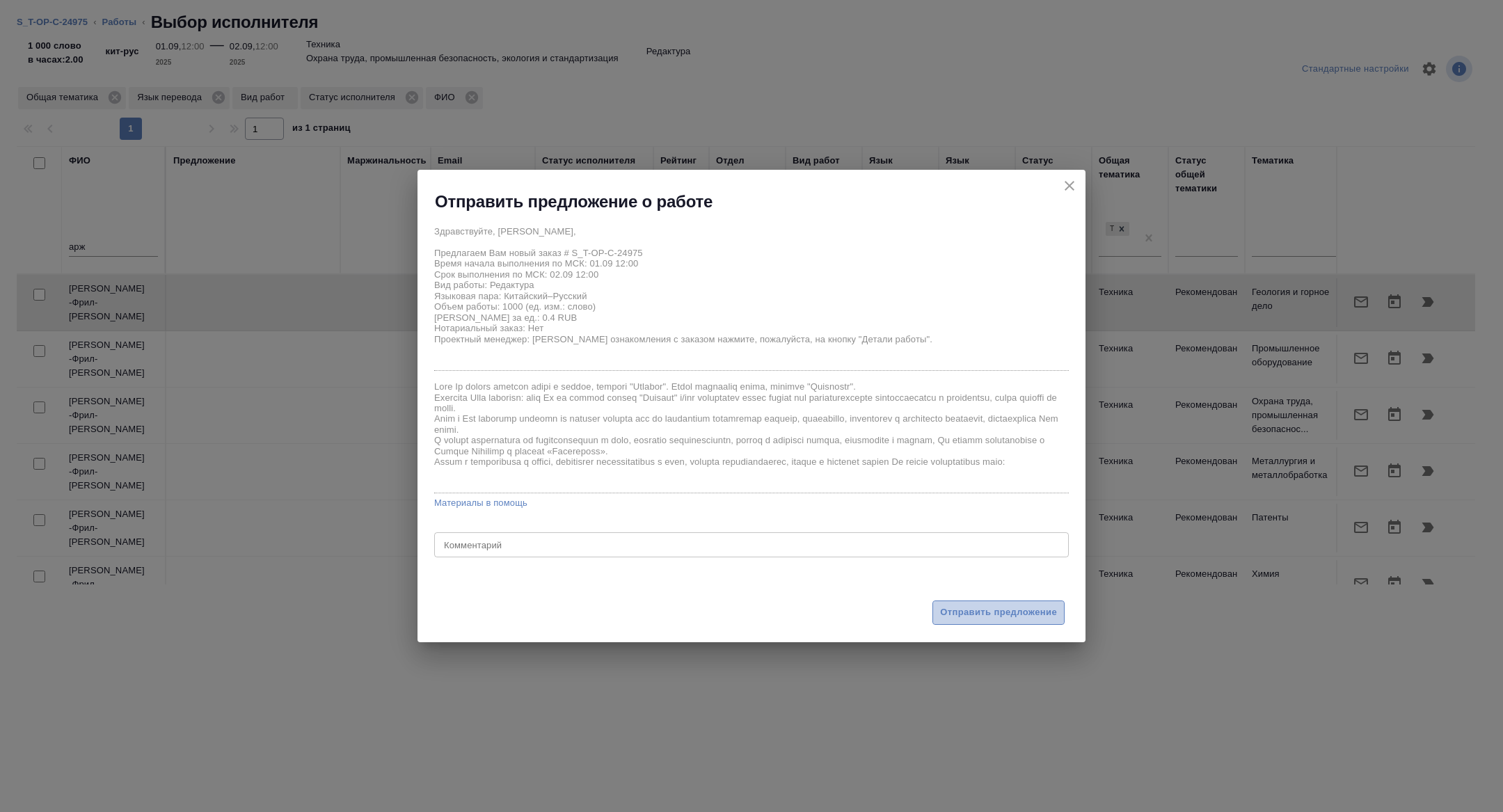
click at [967, 615] on span "Отправить предложение" at bounding box center [998, 613] width 117 height 16
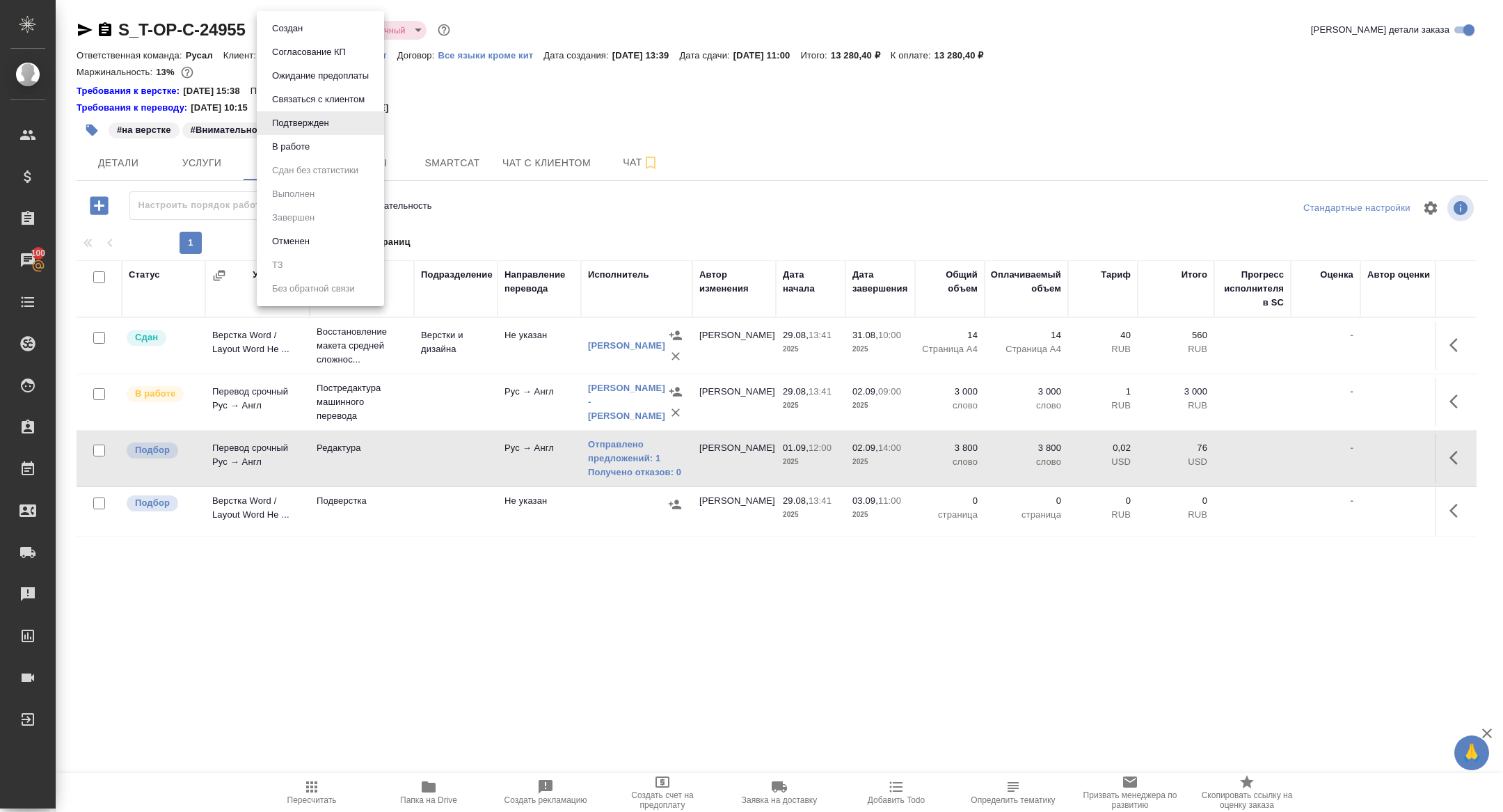
click at [317, 23] on body "🙏 .cls-1 fill:#fff; AWATERA [PERSON_NAME] Спецификации Заказы 100 Чаты Todo Про…" at bounding box center [752, 406] width 1503 height 812
click at [286, 149] on button "В работе" at bounding box center [290, 147] width 46 height 16
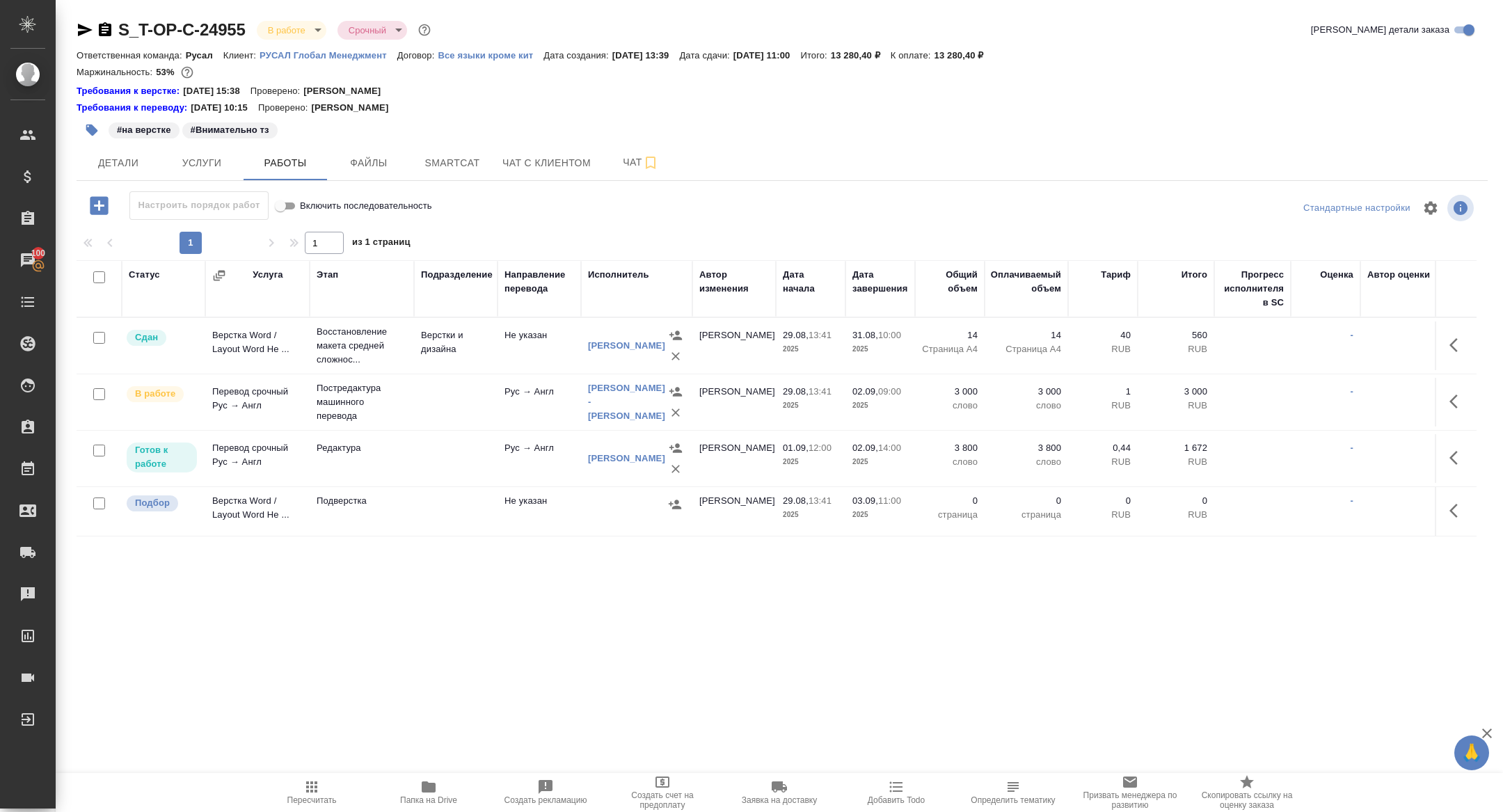
click at [102, 24] on icon "button" at bounding box center [105, 30] width 12 height 14
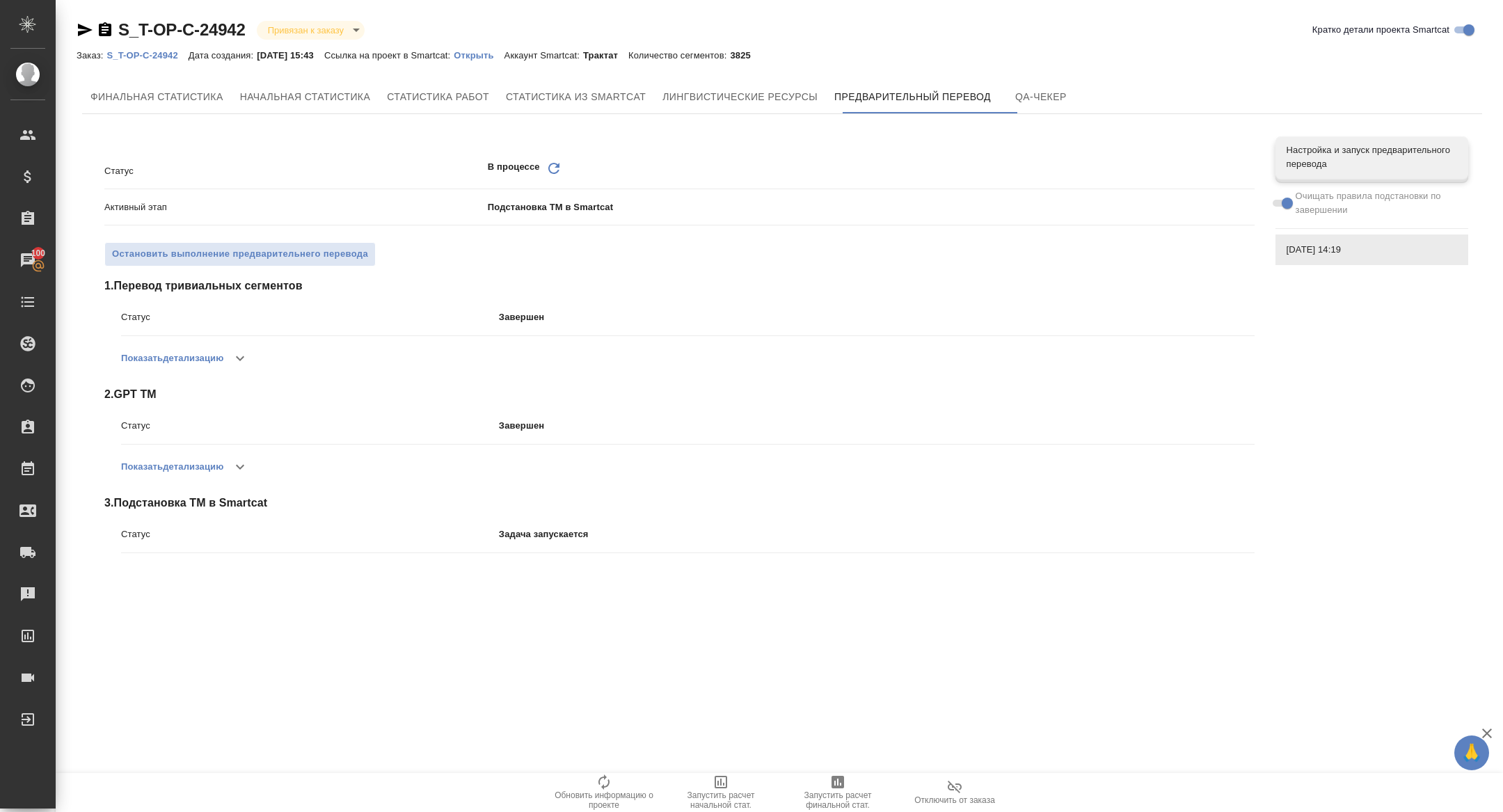
click at [560, 172] on icon "Обновить" at bounding box center [554, 168] width 16 height 16
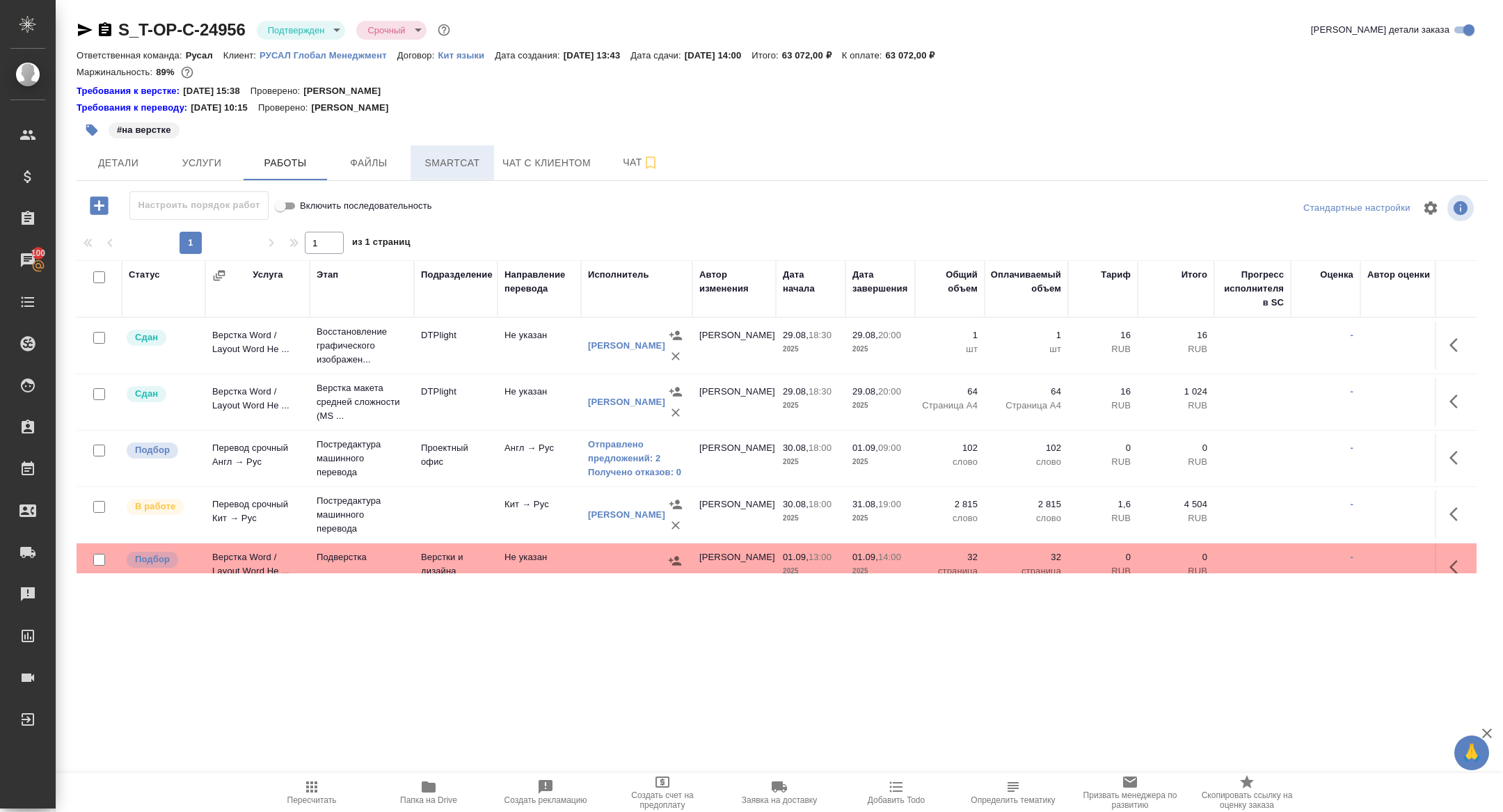
drag, startPoint x: 0, startPoint y: 0, endPoint x: 442, endPoint y: 154, distance: 468.1
click at [442, 154] on span "Smartcat" at bounding box center [452, 163] width 67 height 17
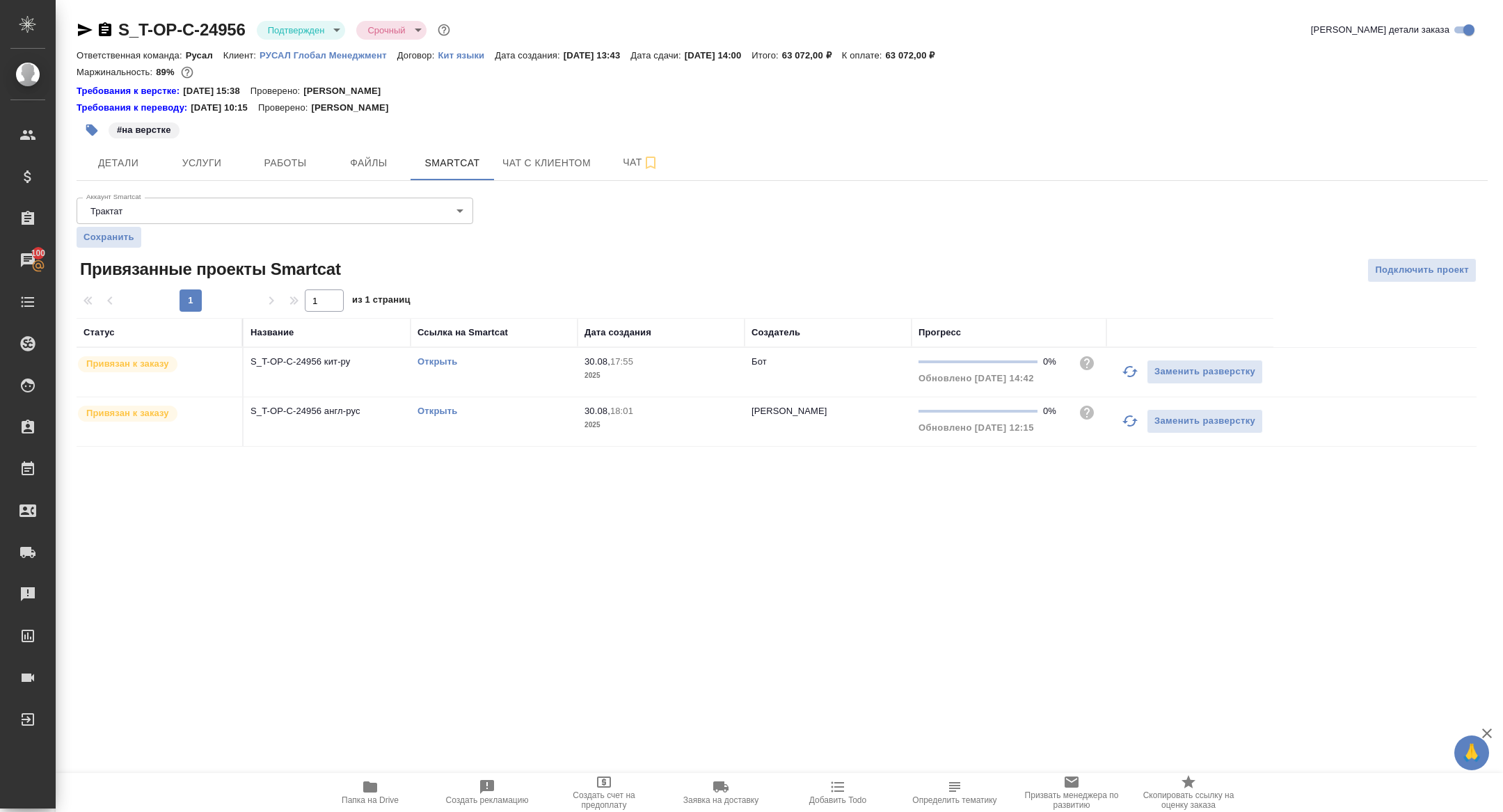
click at [437, 410] on link "Открыть" at bounding box center [437, 410] width 40 height 10
click at [287, 172] on button "Работы" at bounding box center [285, 163] width 83 height 35
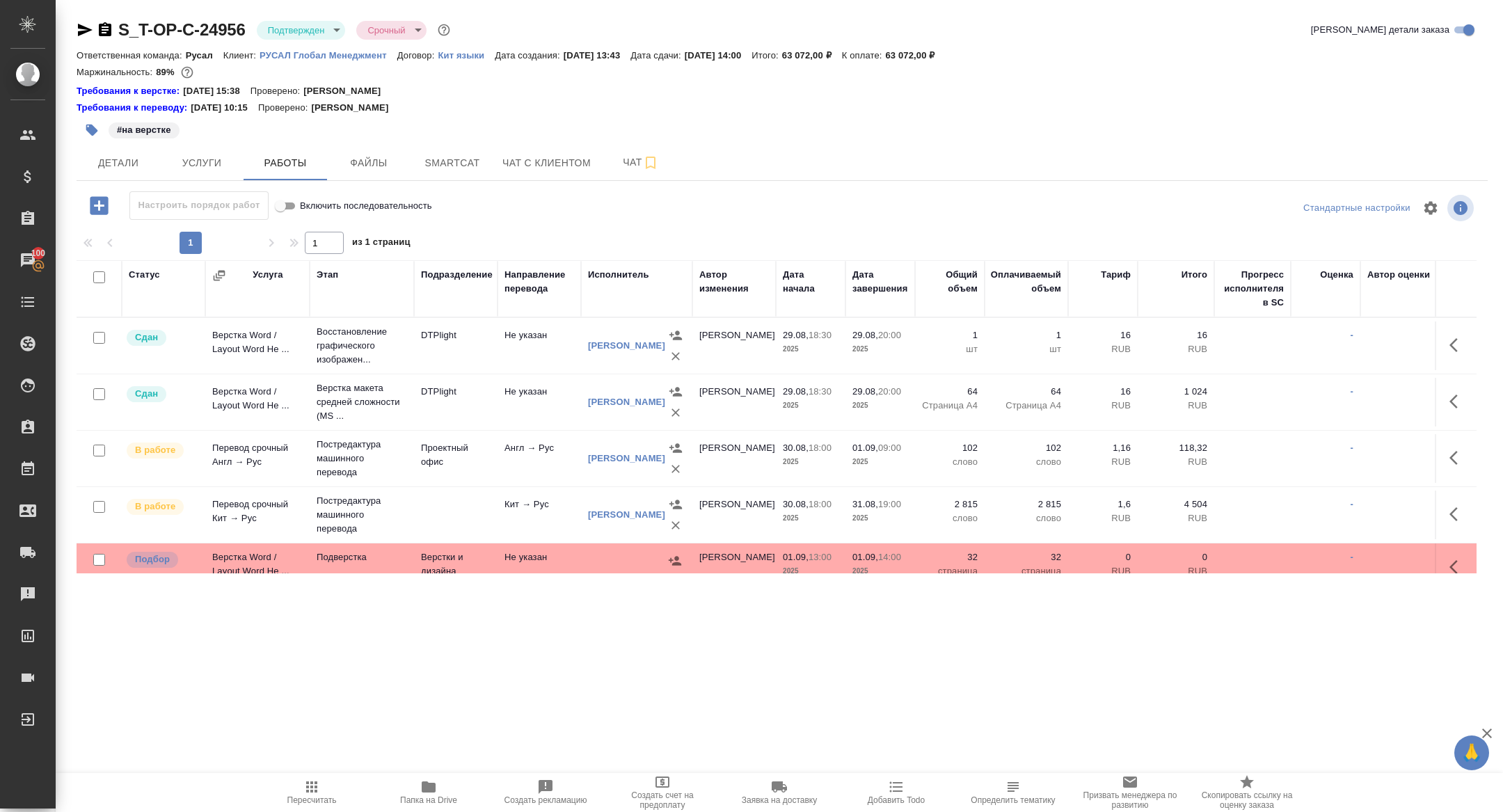
scroll to position [17, 0]
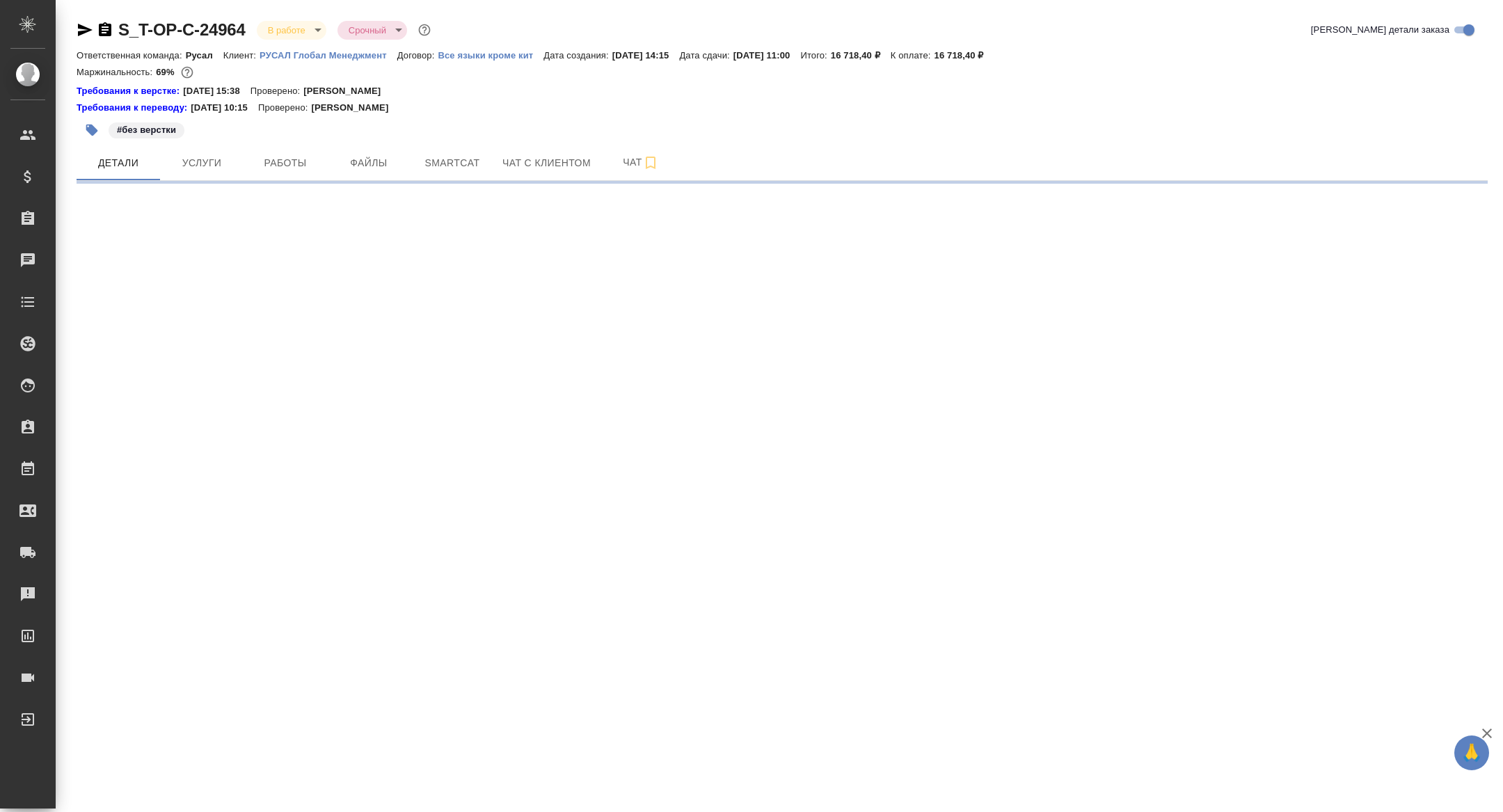
select select "RU"
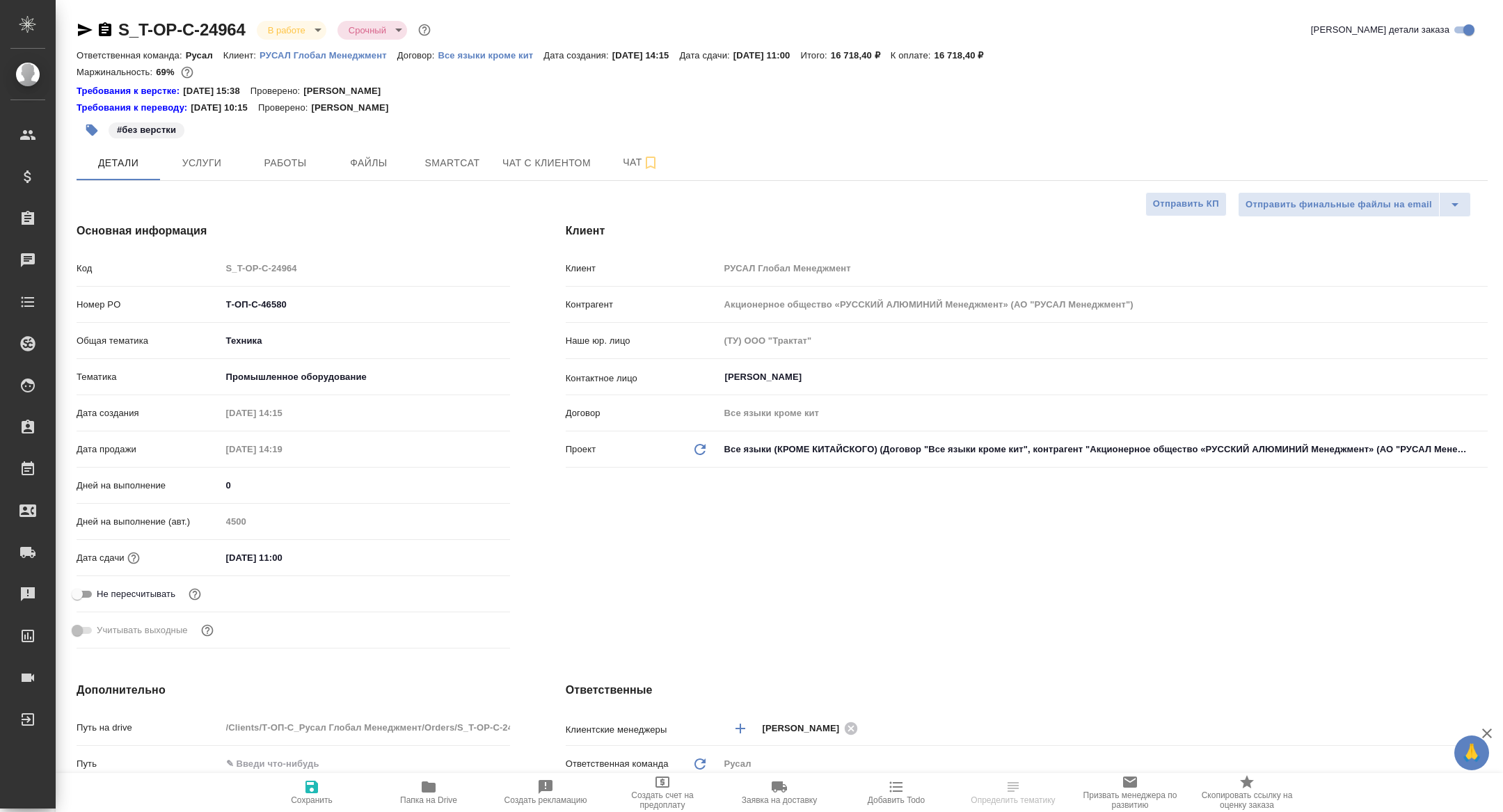
type textarea "x"
click at [289, 146] on button "Работы" at bounding box center [285, 163] width 83 height 35
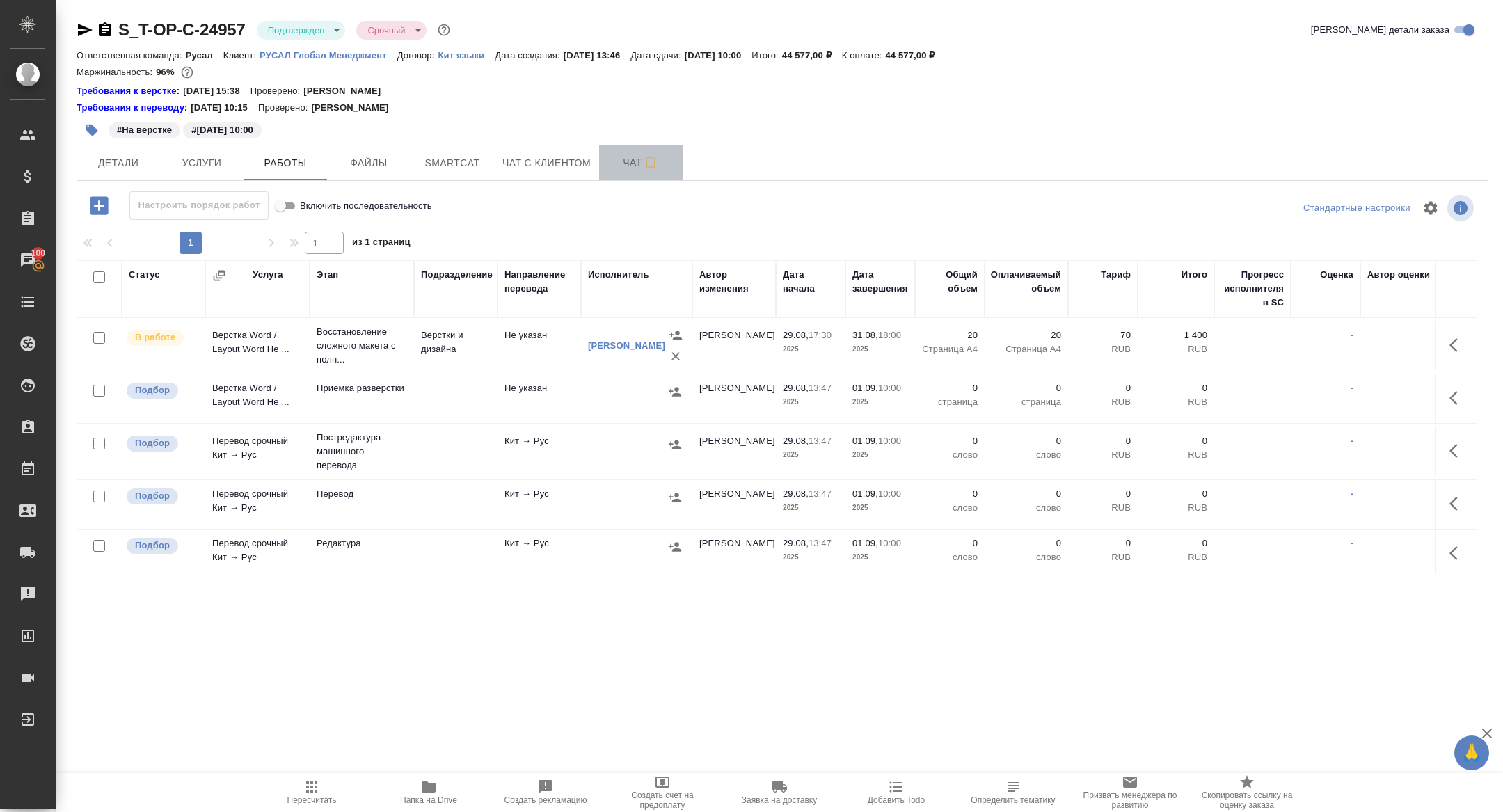
click at [639, 175] on button "Чат" at bounding box center [640, 163] width 83 height 35
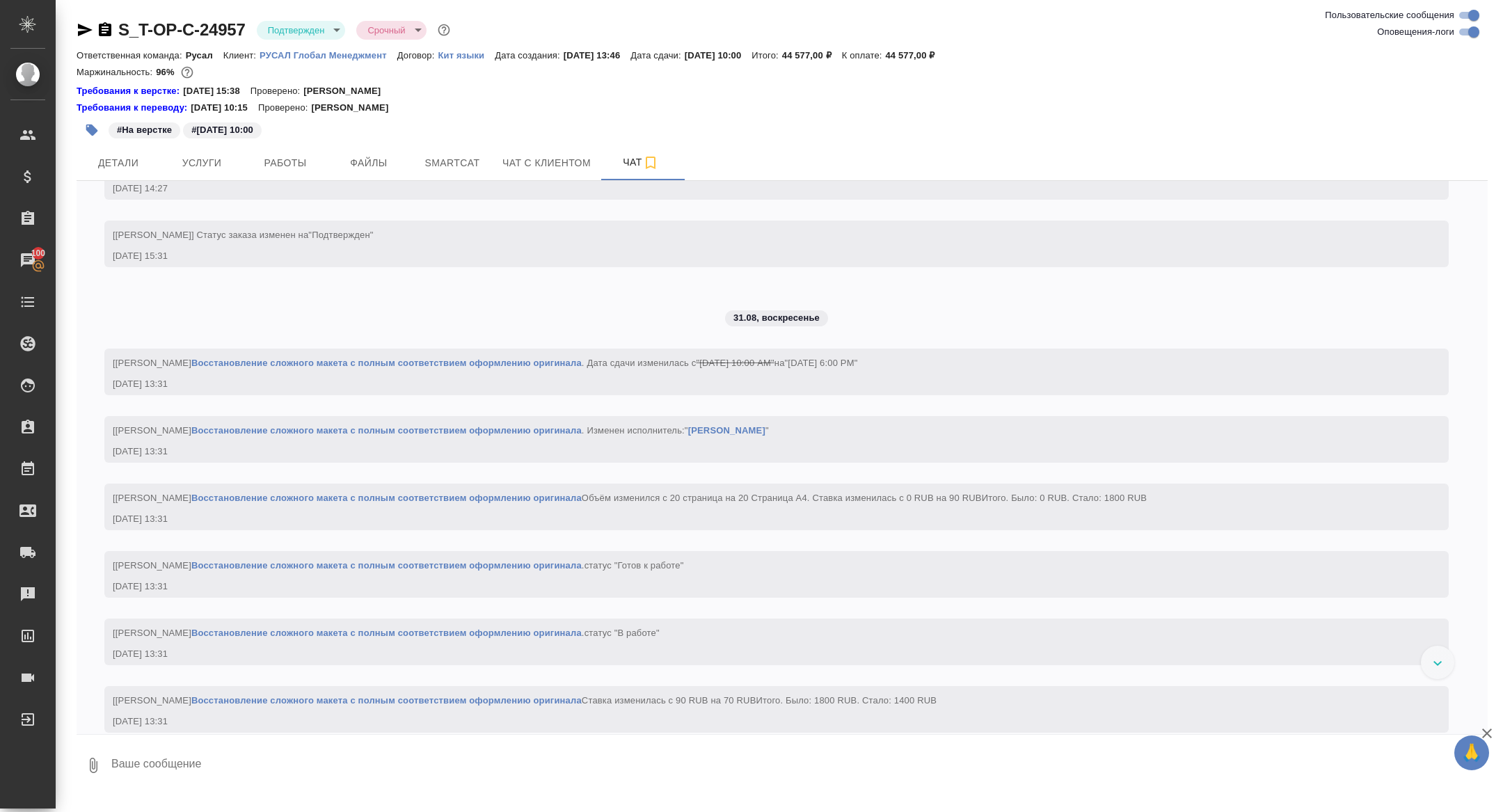
scroll to position [2849, 0]
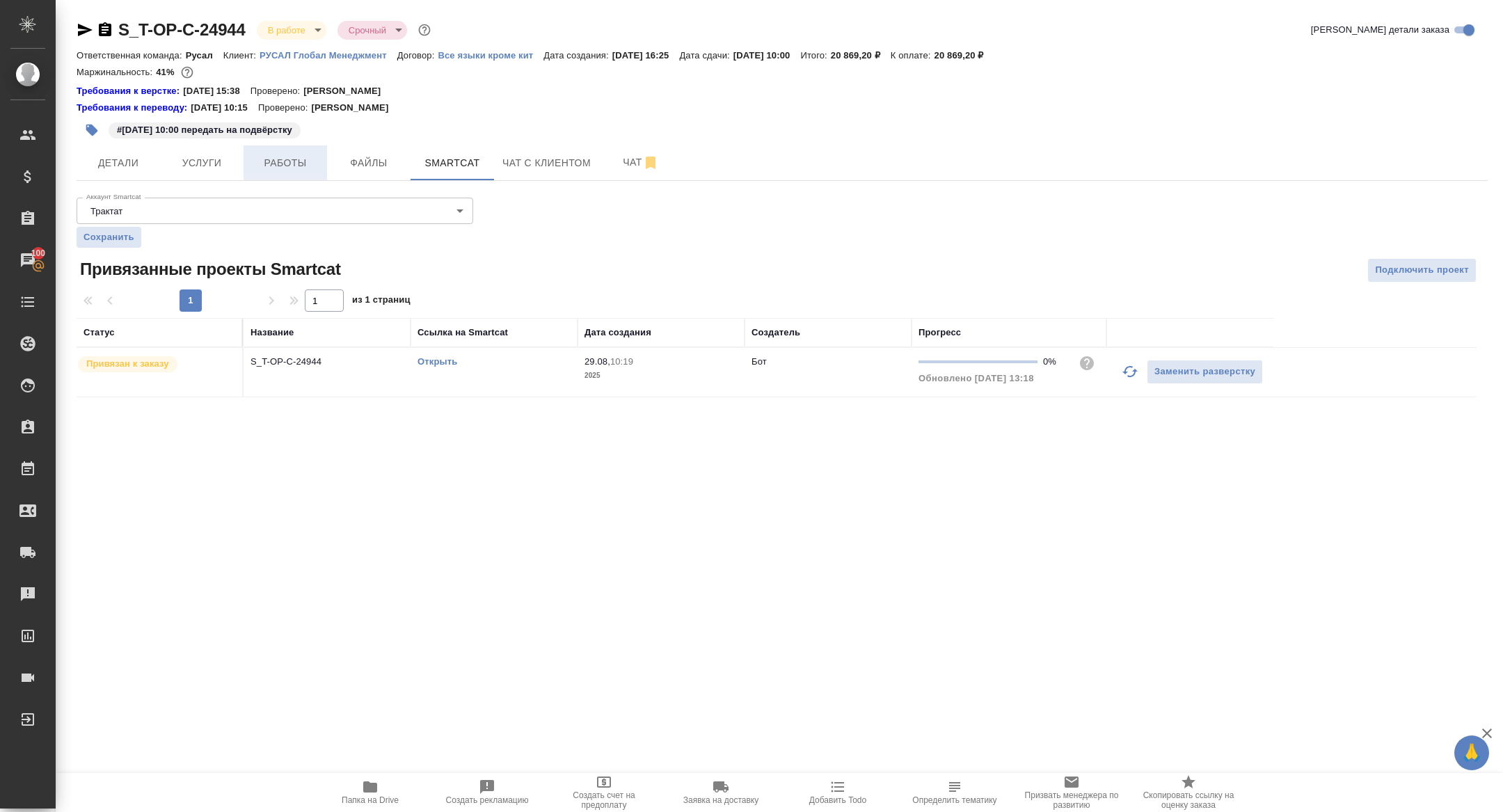
click at [277, 174] on button "Работы" at bounding box center [285, 163] width 83 height 35
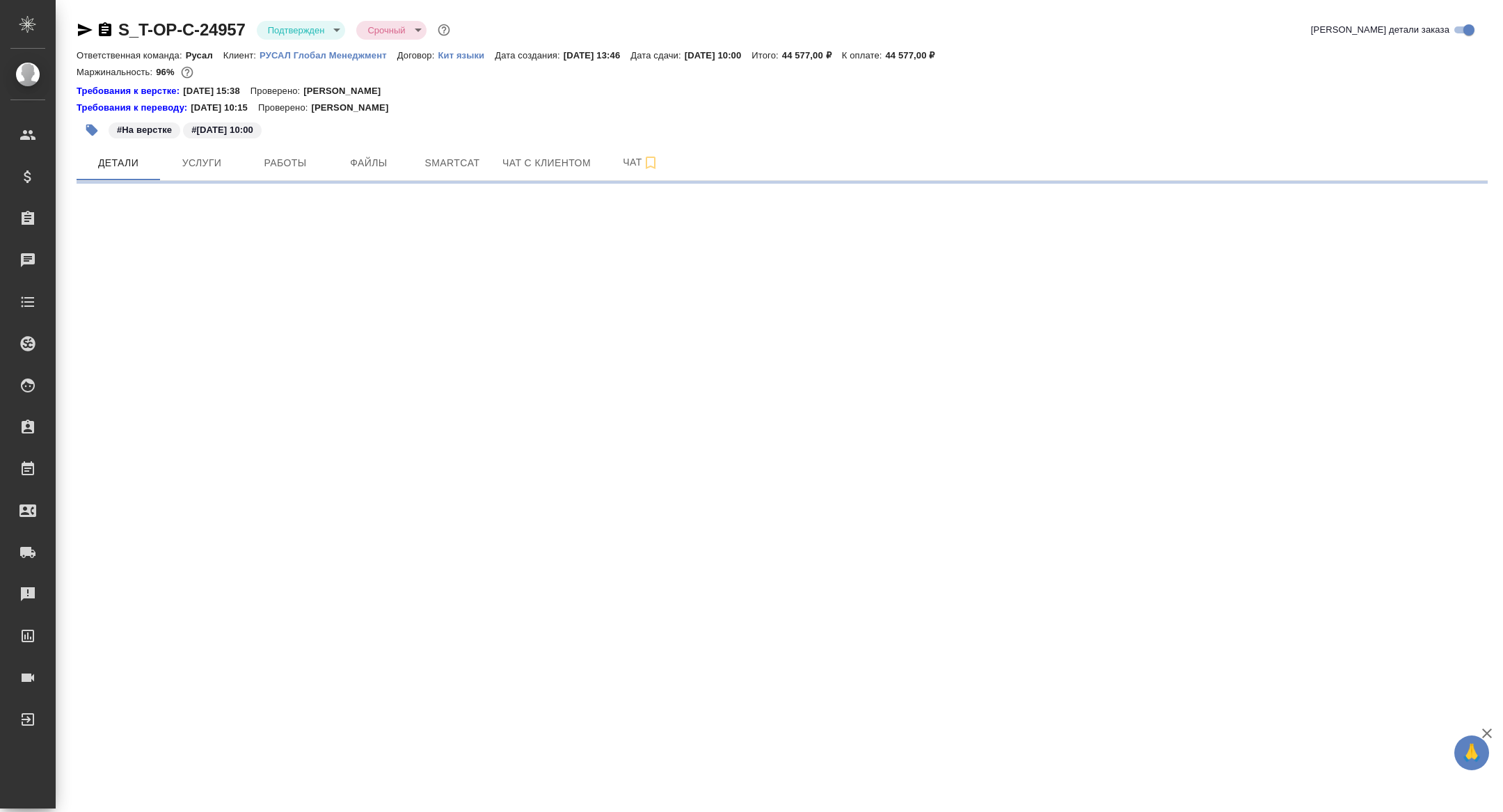
select select "RU"
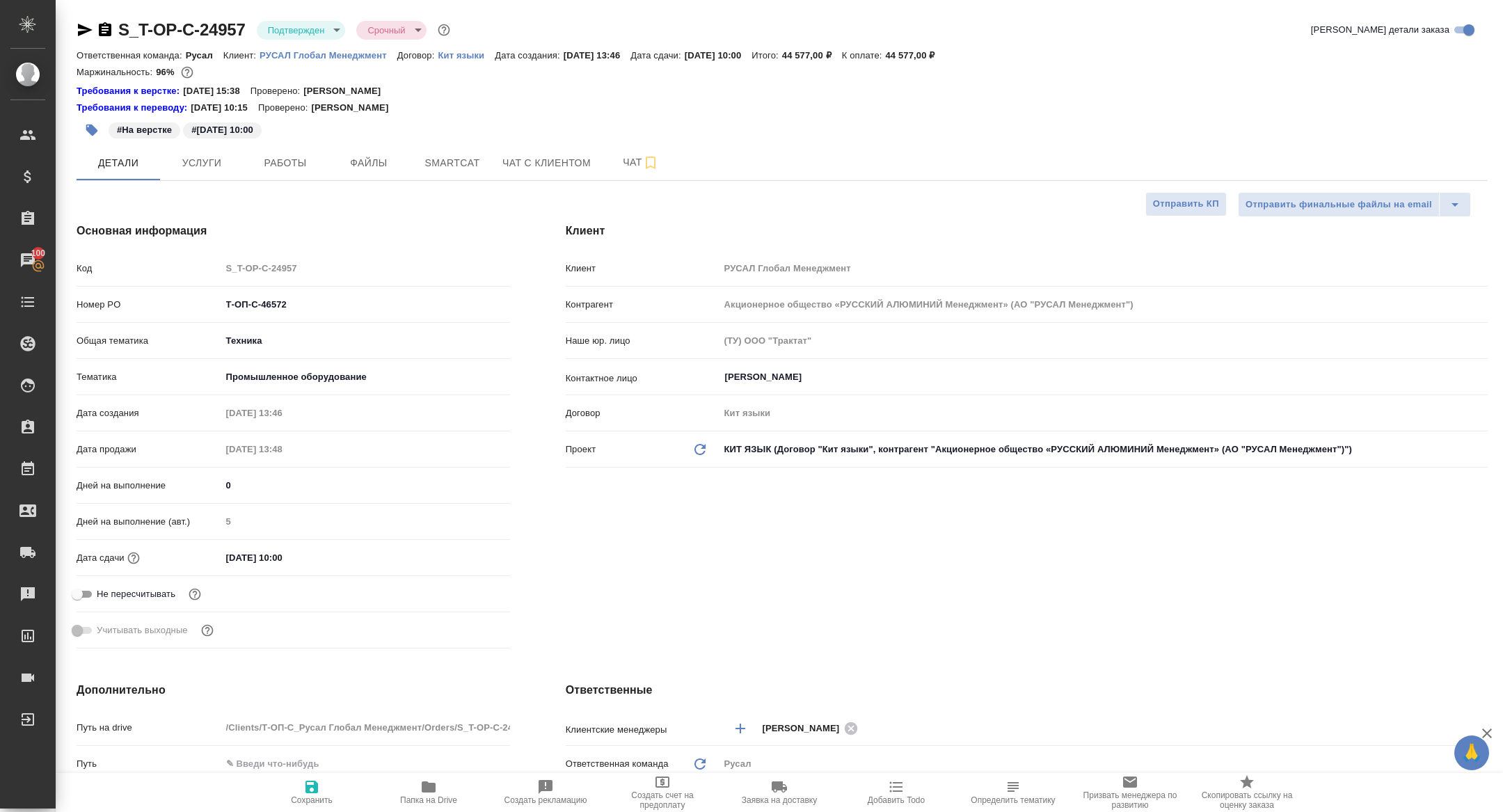
type textarea "x"
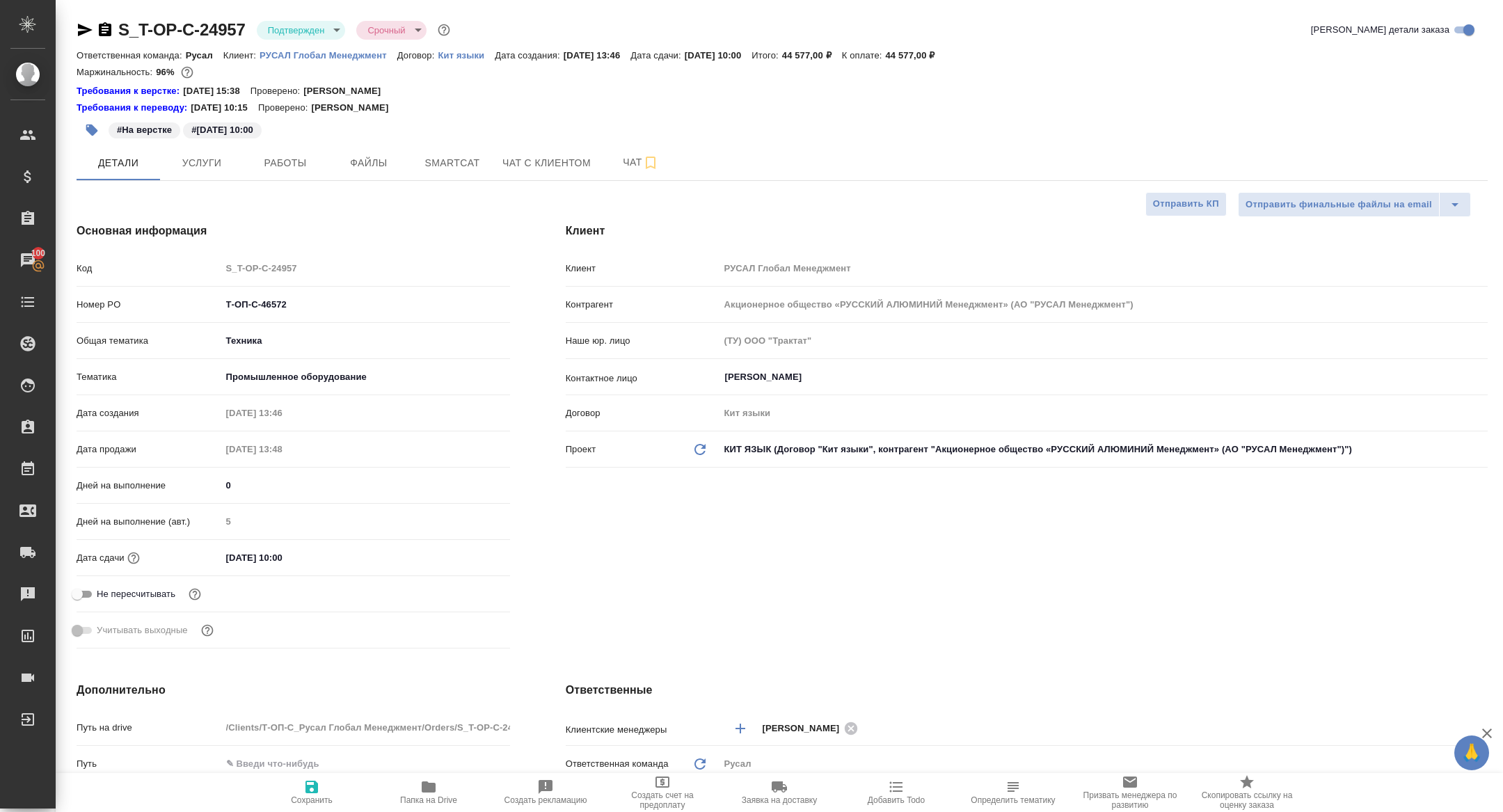
type textarea "x"
click at [291, 163] on span "Работы" at bounding box center [286, 163] width 67 height 17
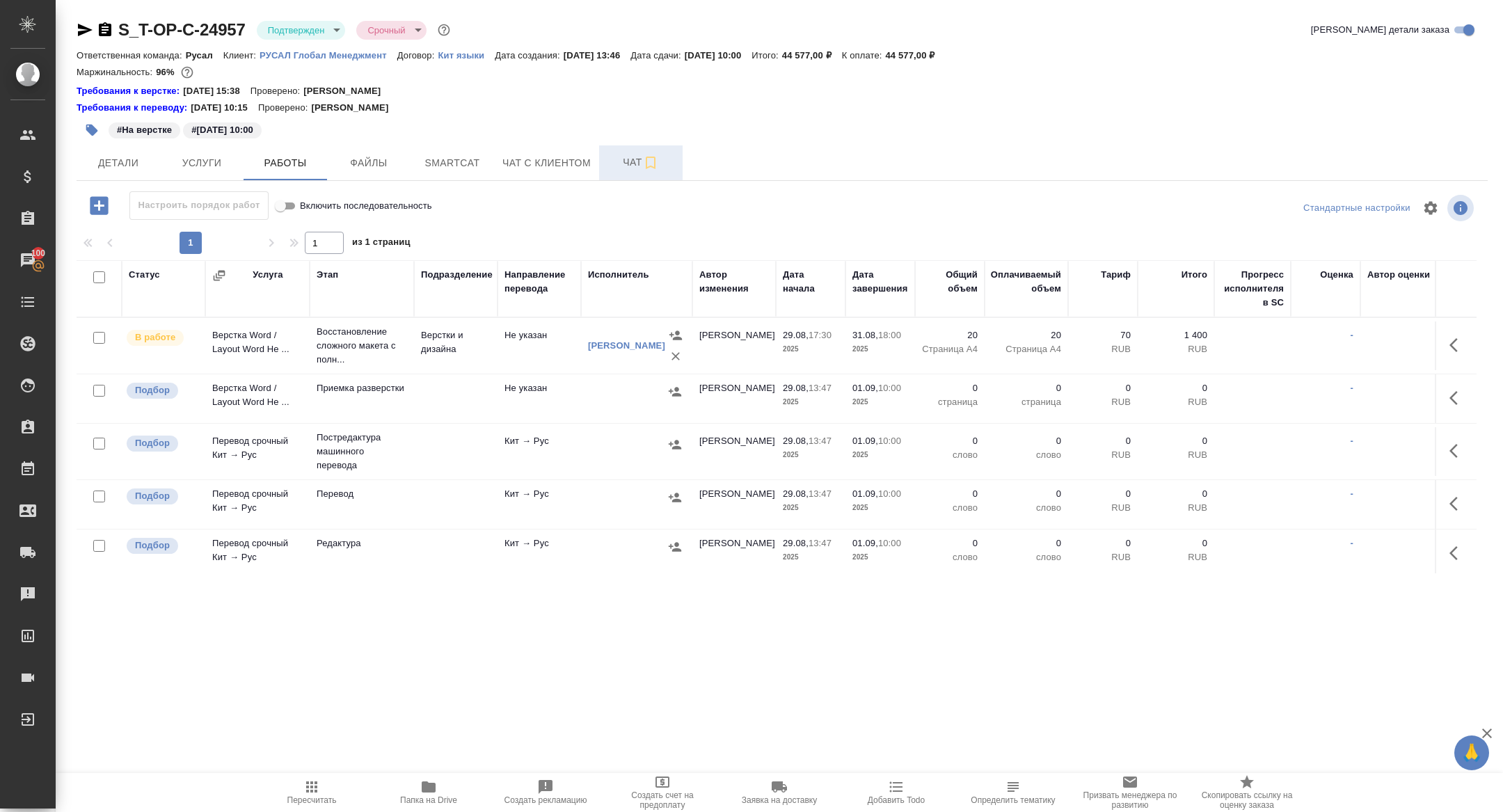
click at [638, 156] on span "Чат" at bounding box center [641, 163] width 67 height 17
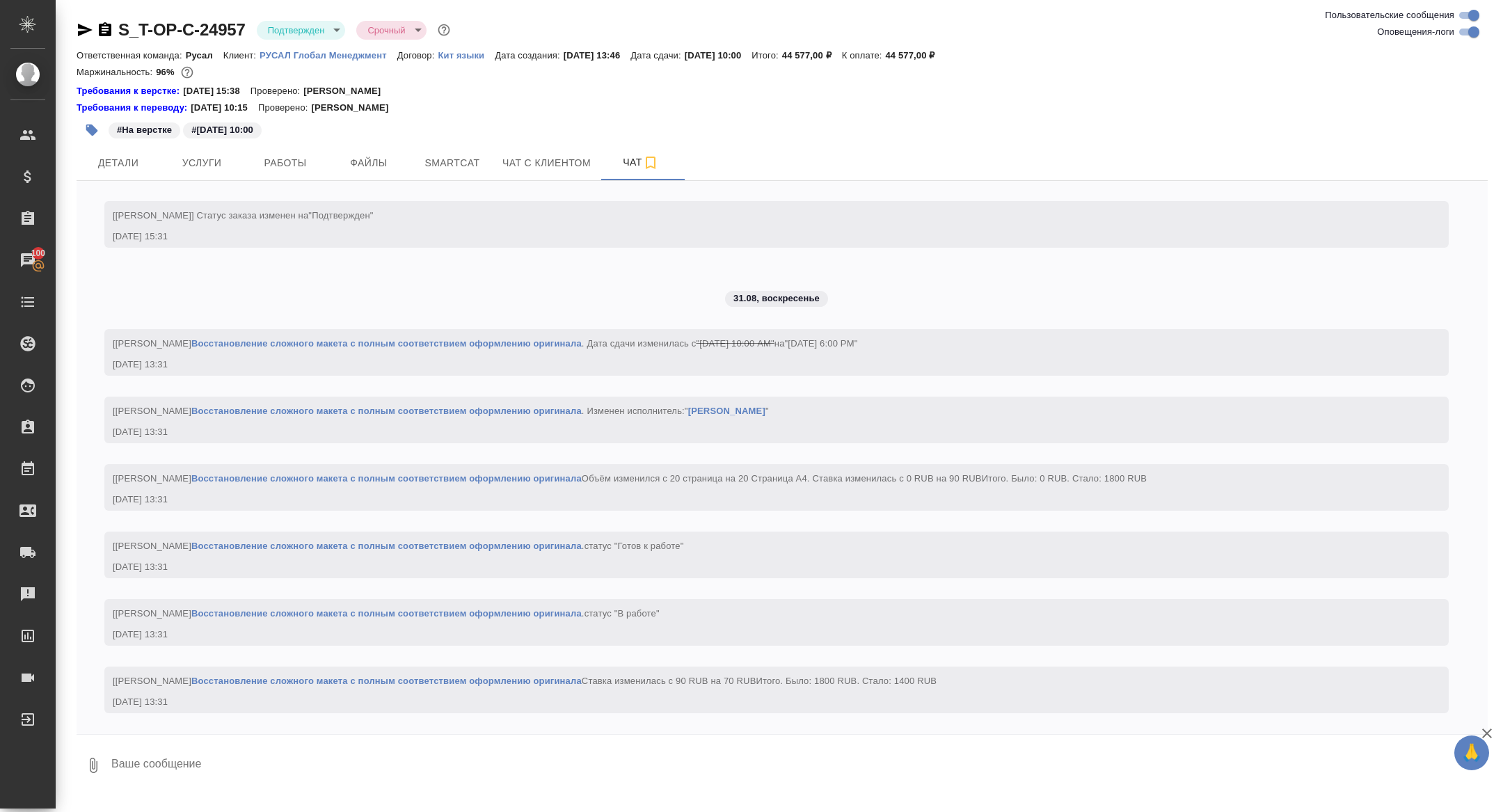
scroll to position [2849, 0]
click at [278, 166] on span "Работы" at bounding box center [286, 163] width 67 height 17
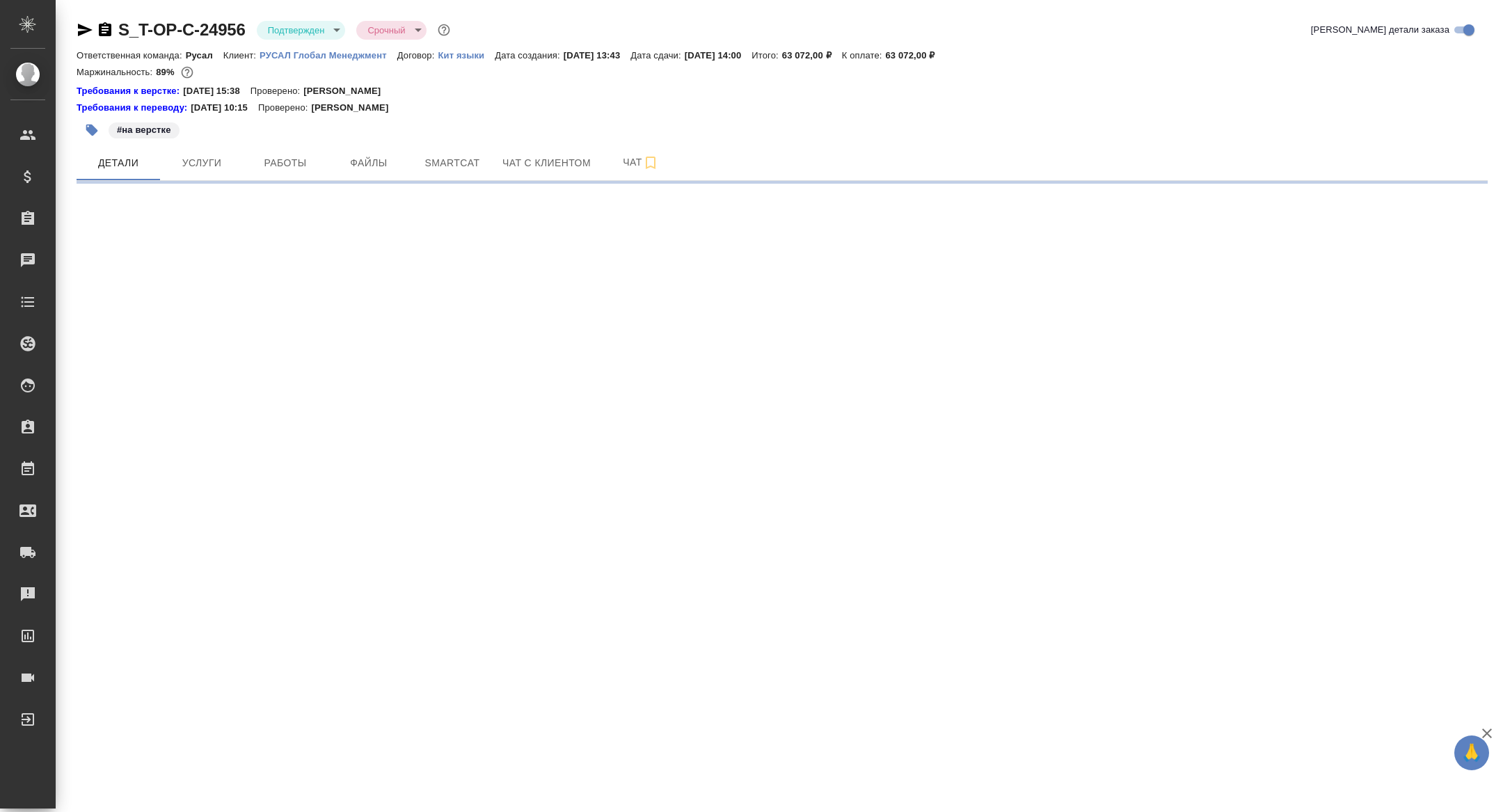
select select "RU"
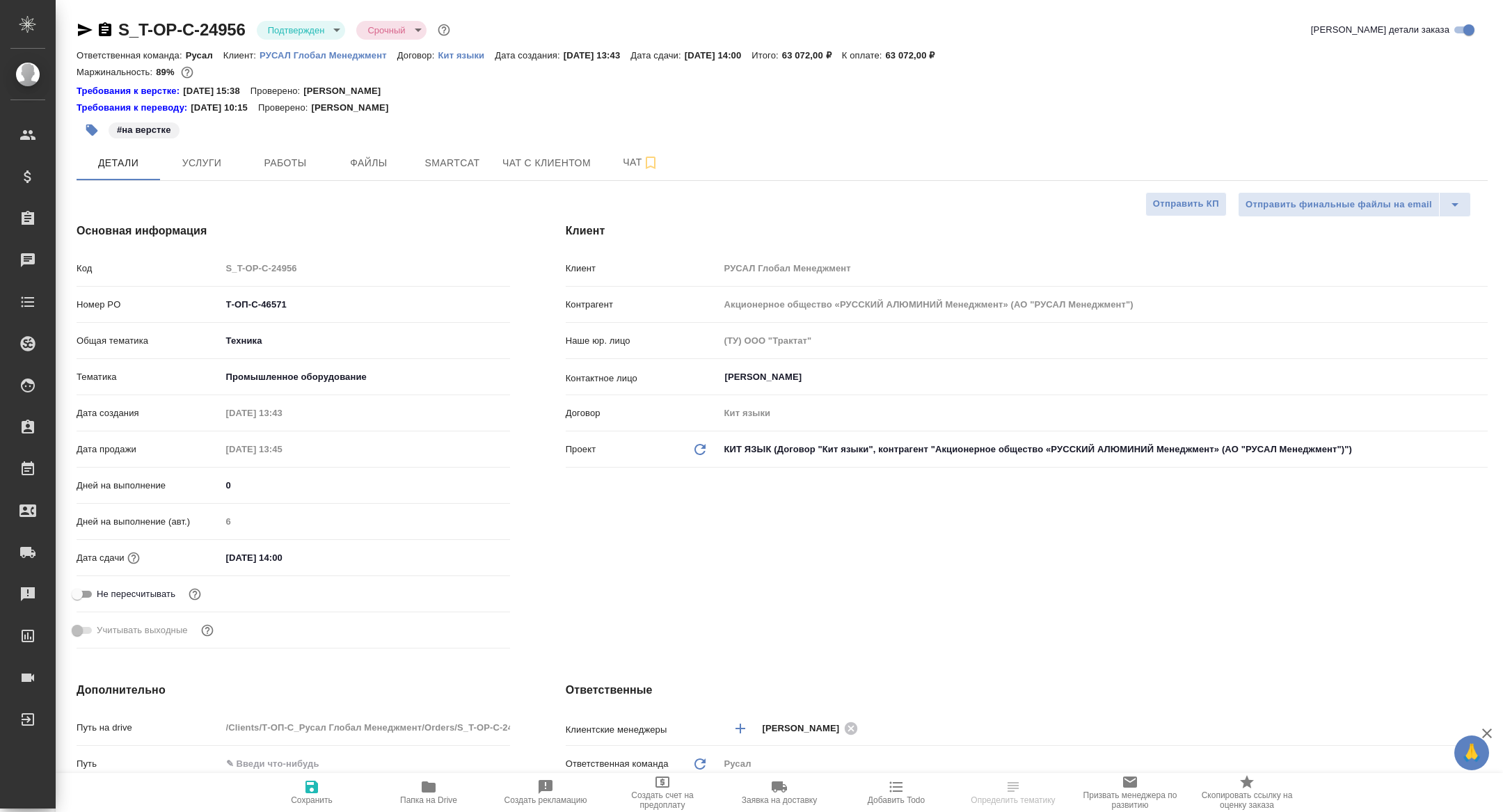
type textarea "x"
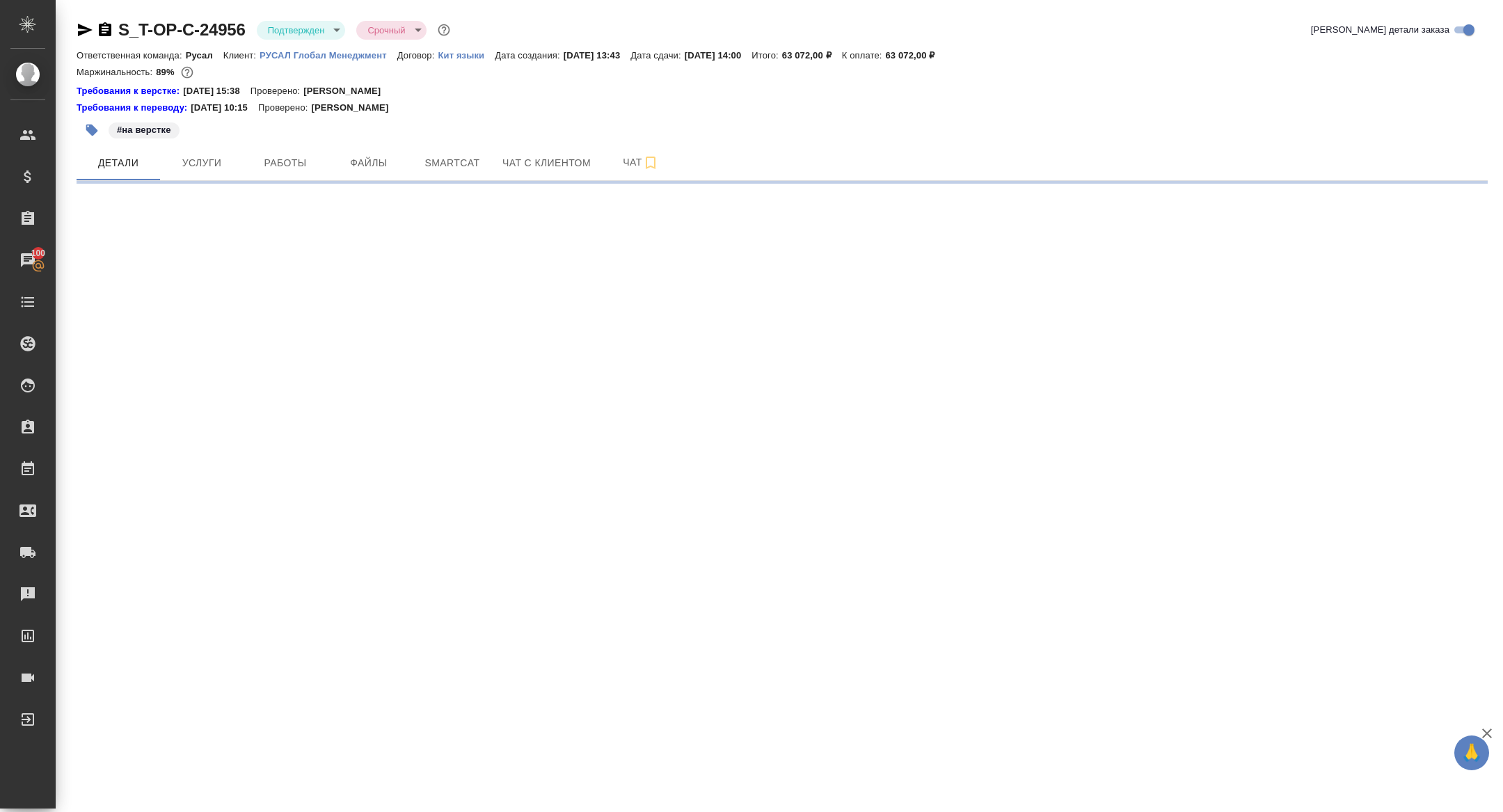
select select "RU"
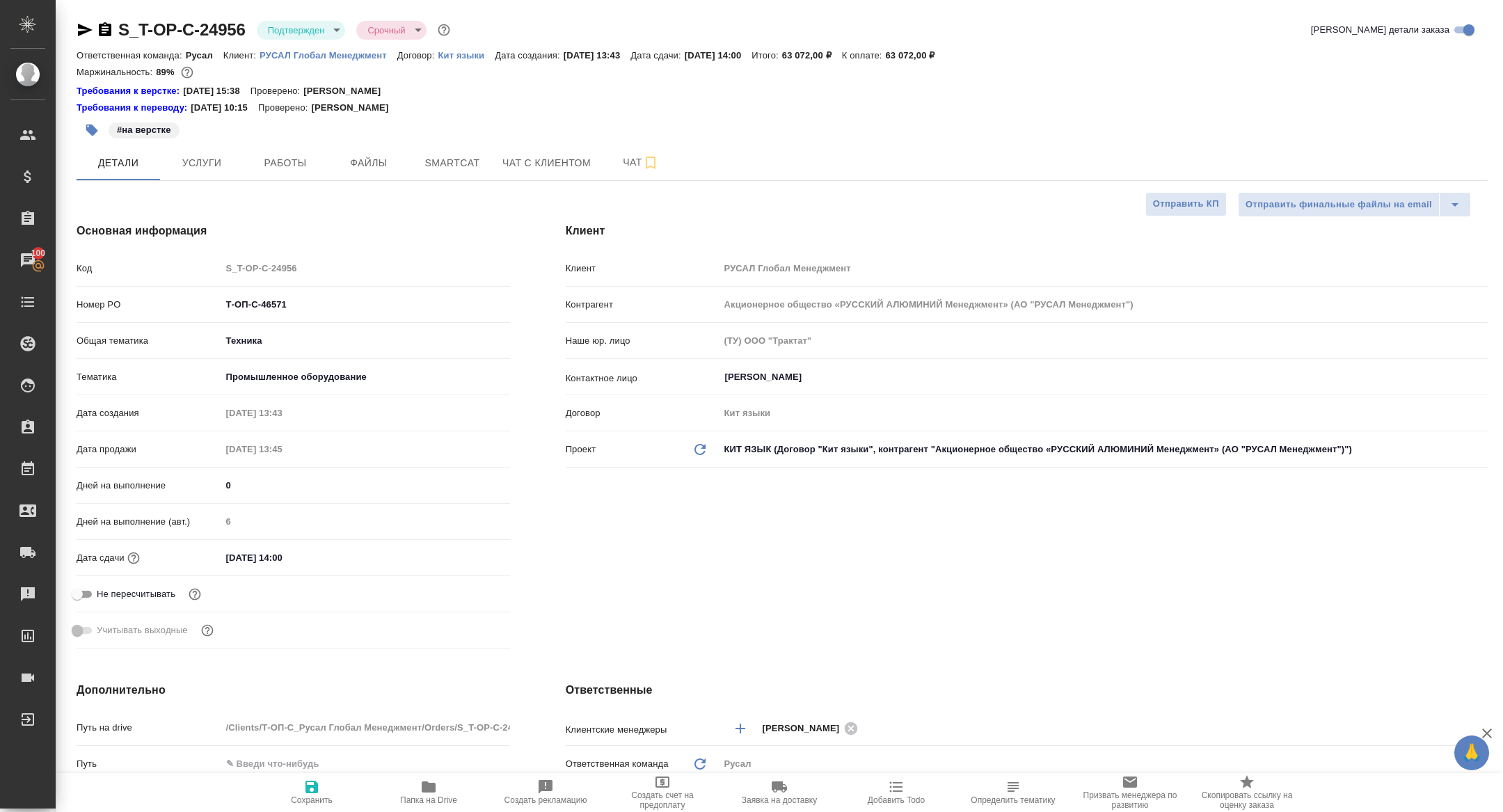
type textarea "x"
click at [631, 165] on span "Чат" at bounding box center [641, 163] width 67 height 17
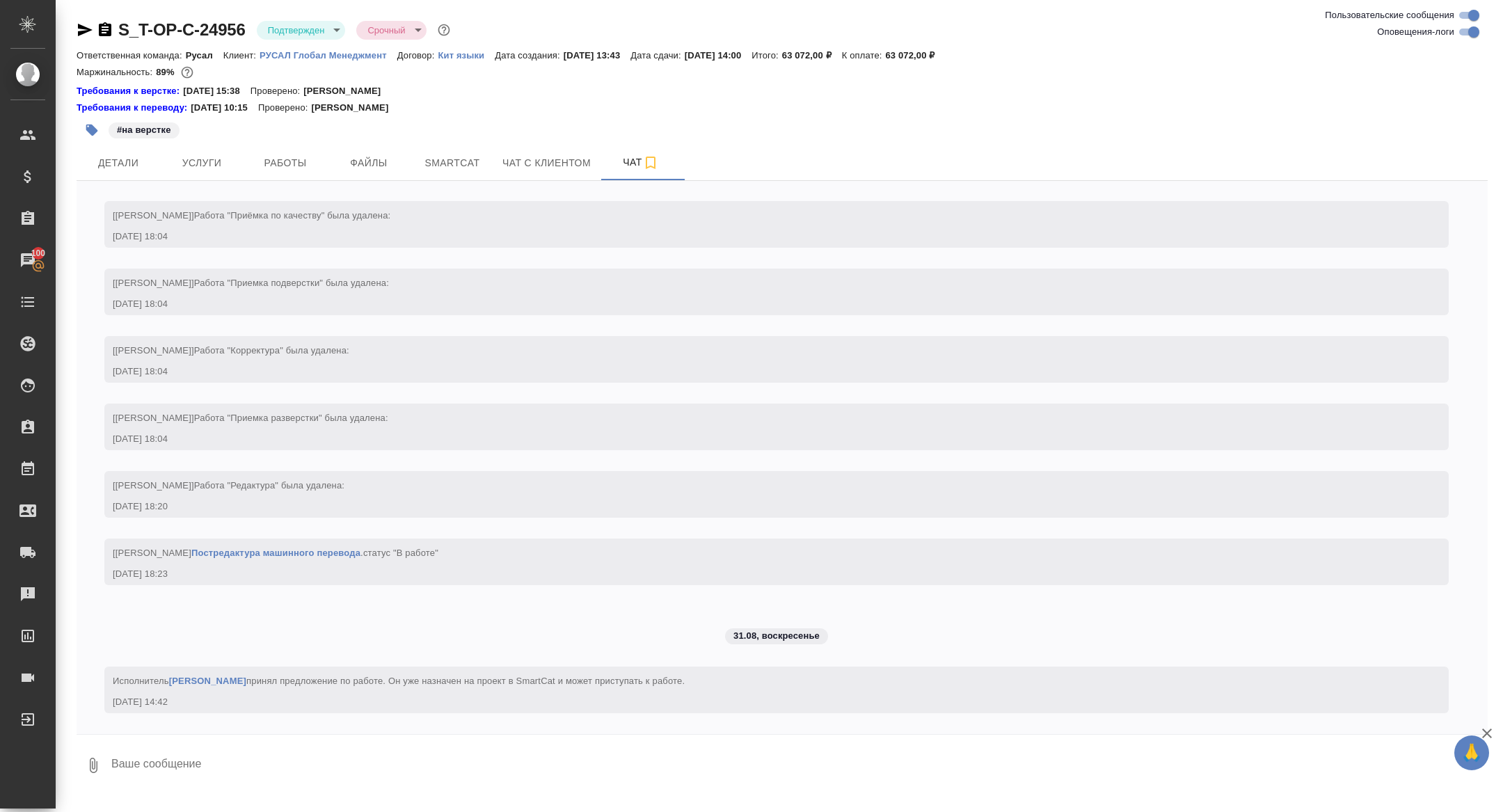
scroll to position [5175, 0]
click at [273, 160] on span "Работы" at bounding box center [286, 163] width 67 height 17
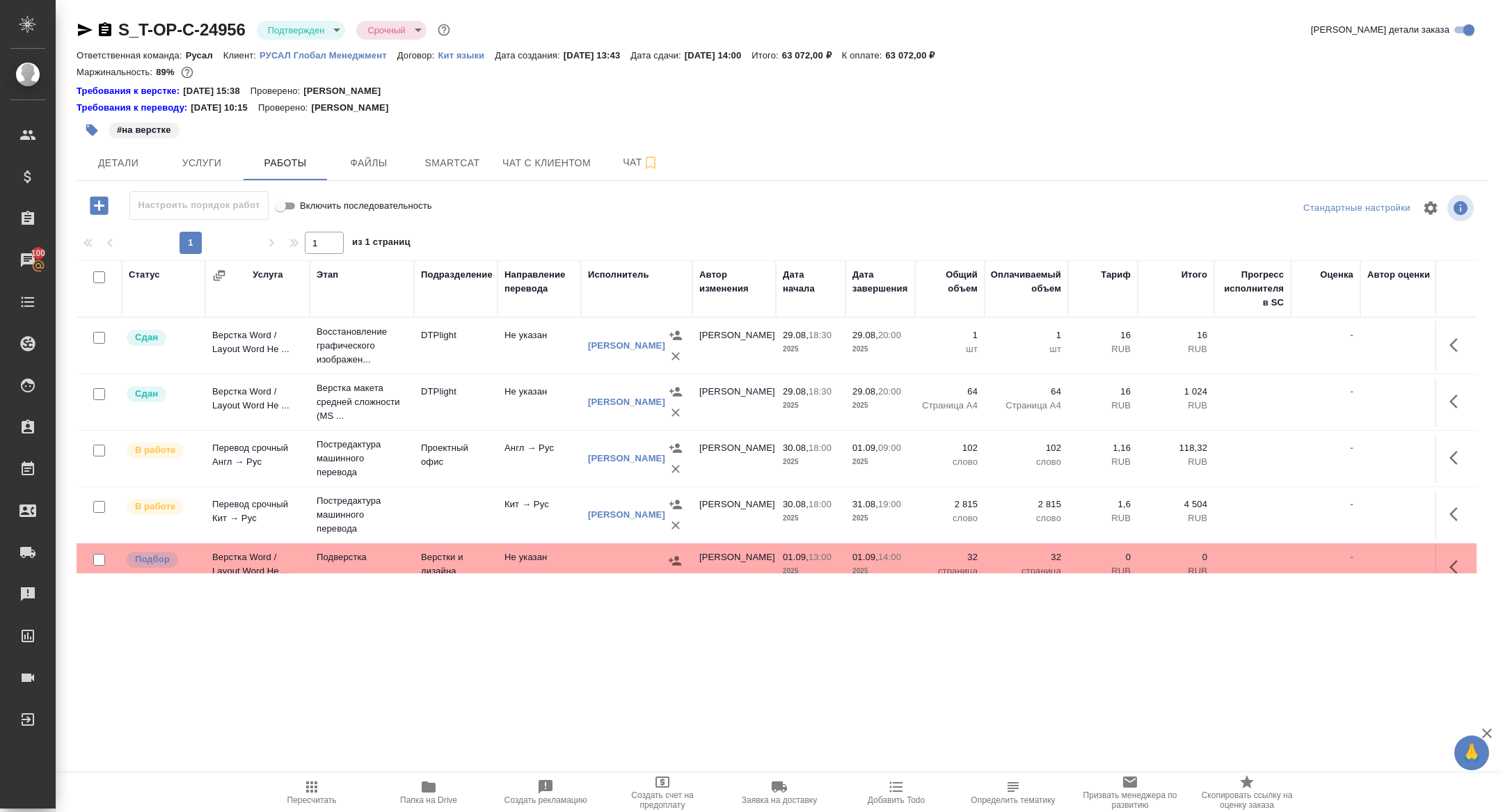
scroll to position [17, 0]
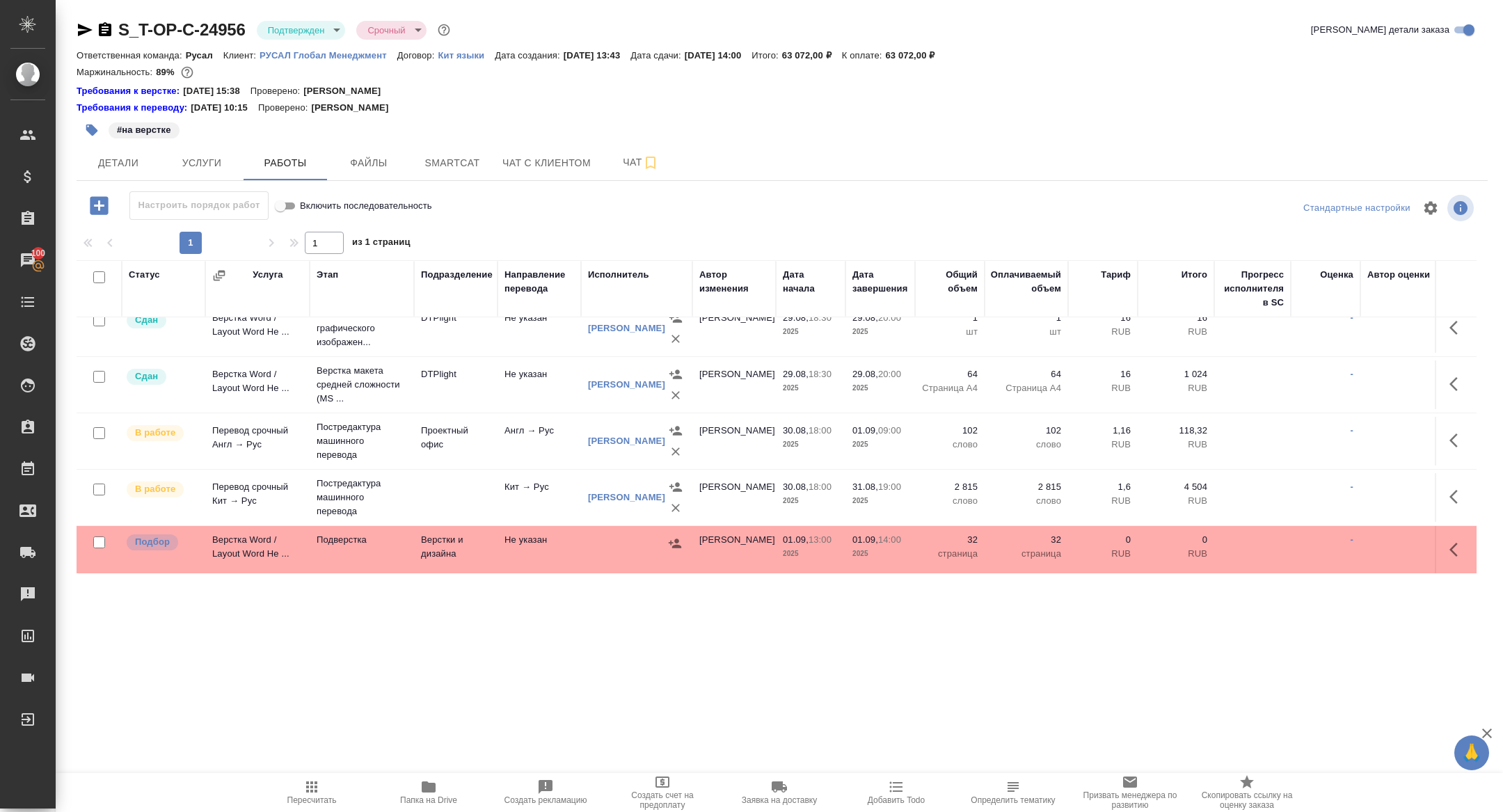
click at [296, 24] on body "🙏 .cls-1 fill:#fff; AWATERA Zhuravleva Alexandra Клиенты Спецификации Заказы 10…" at bounding box center [752, 406] width 1503 height 812
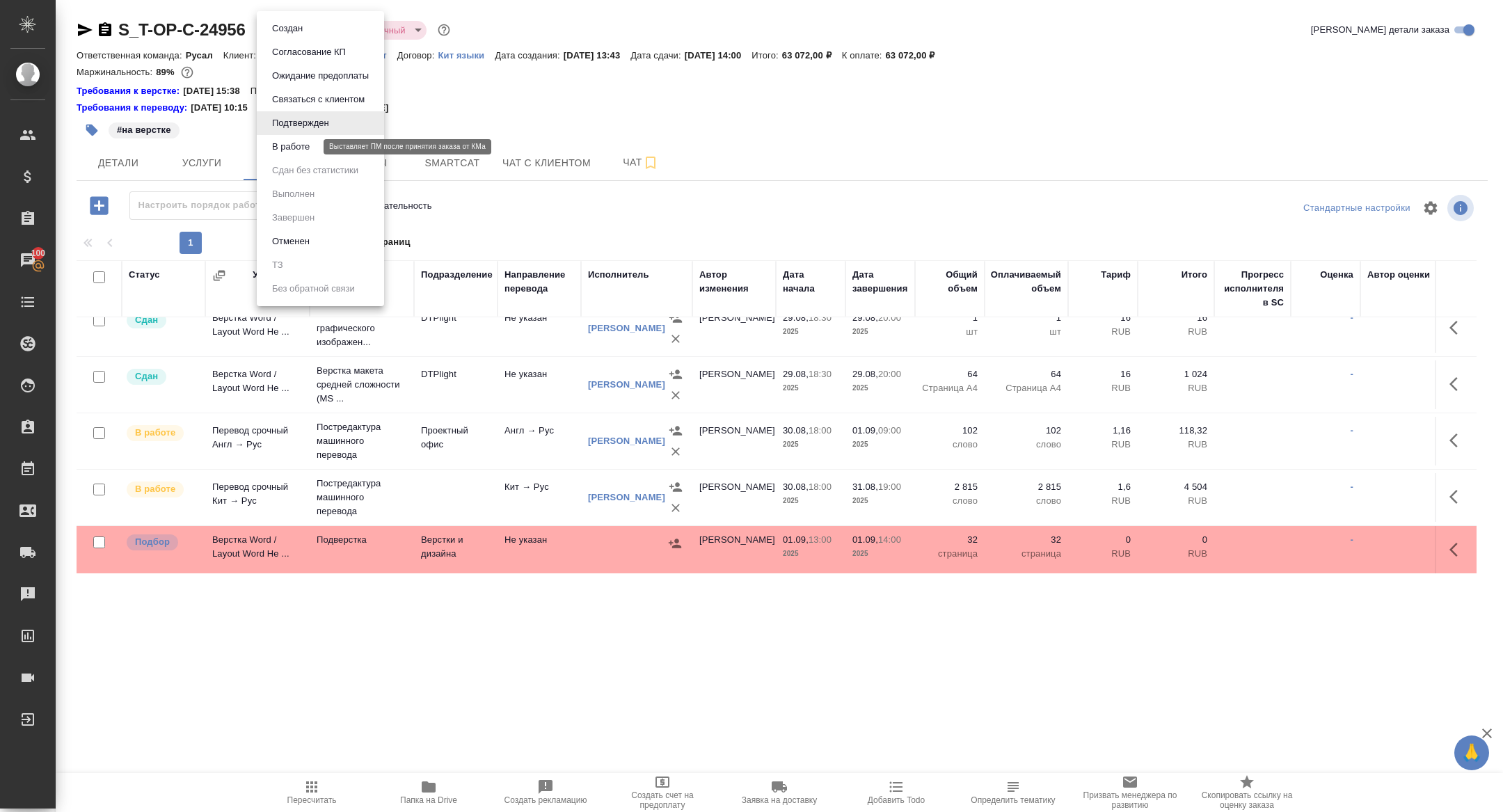
click at [283, 147] on button "В работе" at bounding box center [290, 147] width 46 height 16
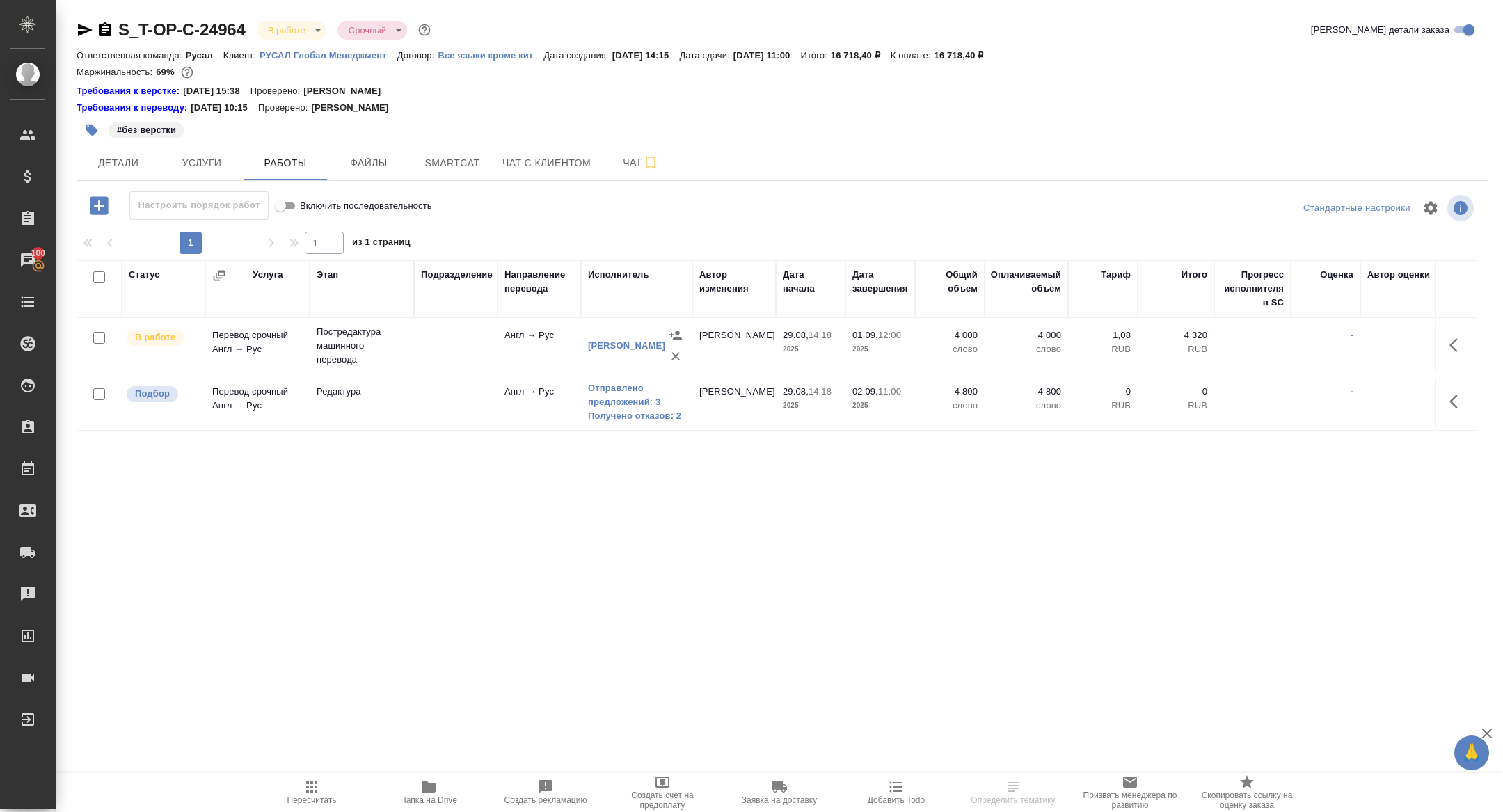
click at [617, 397] on link "Отправлено предложений: 3" at bounding box center [636, 395] width 97 height 28
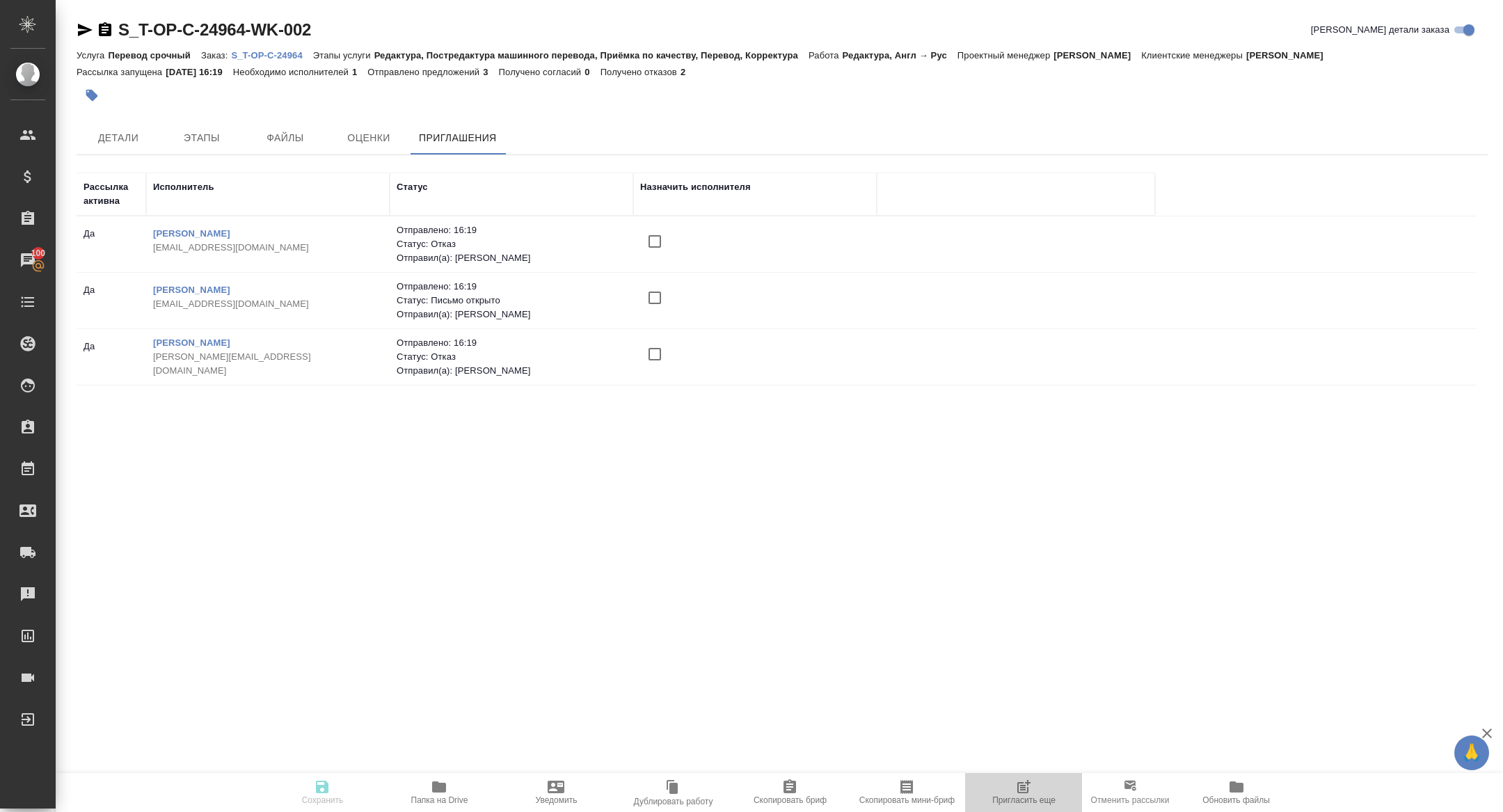
click at [1026, 800] on span "Пригласить еще" at bounding box center [1023, 800] width 63 height 10
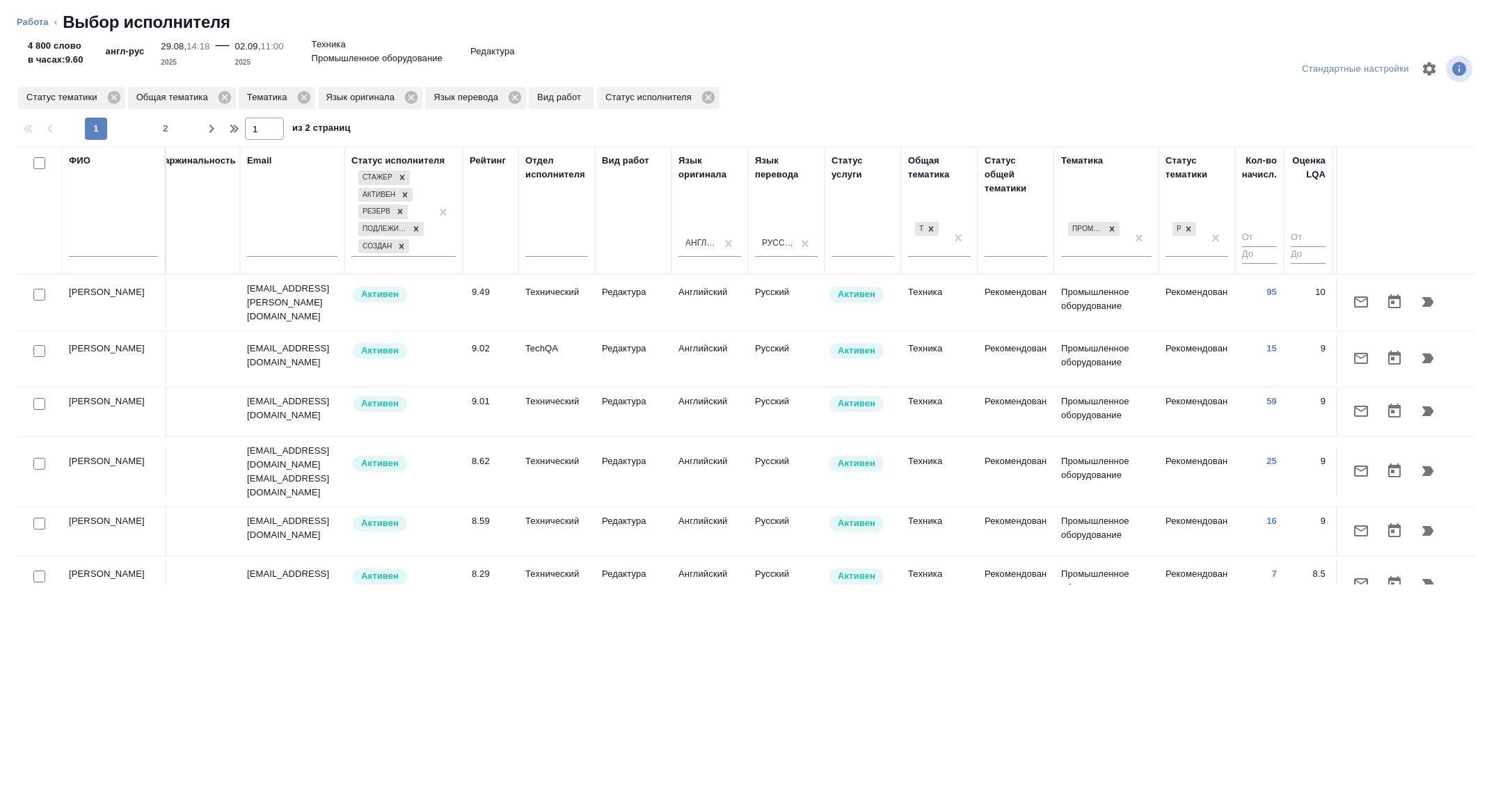
scroll to position [0, 562]
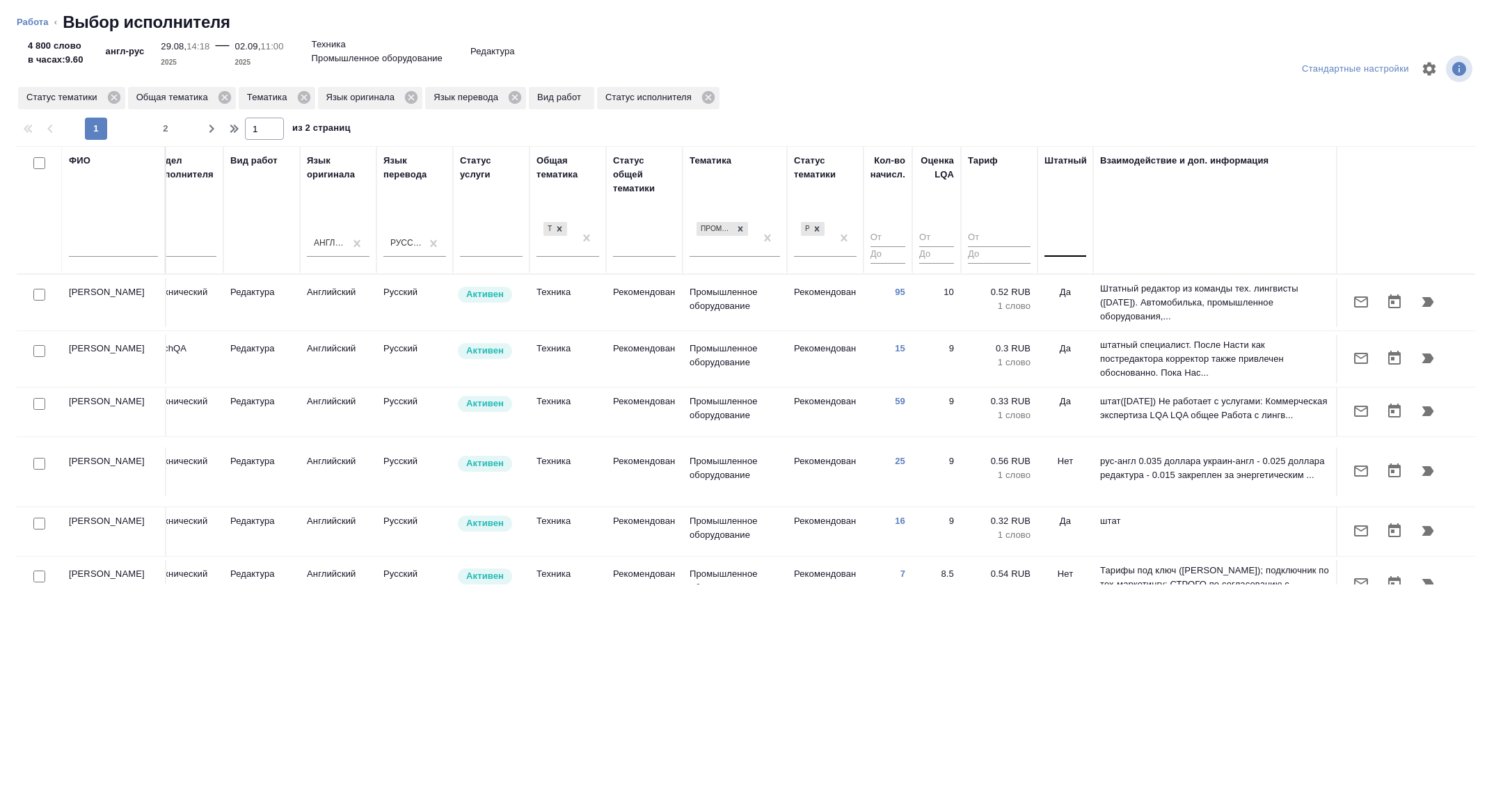
click at [1058, 252] on div at bounding box center [1065, 243] width 42 height 20
click at [1058, 276] on div "Нет" at bounding box center [1149, 287] width 209 height 25
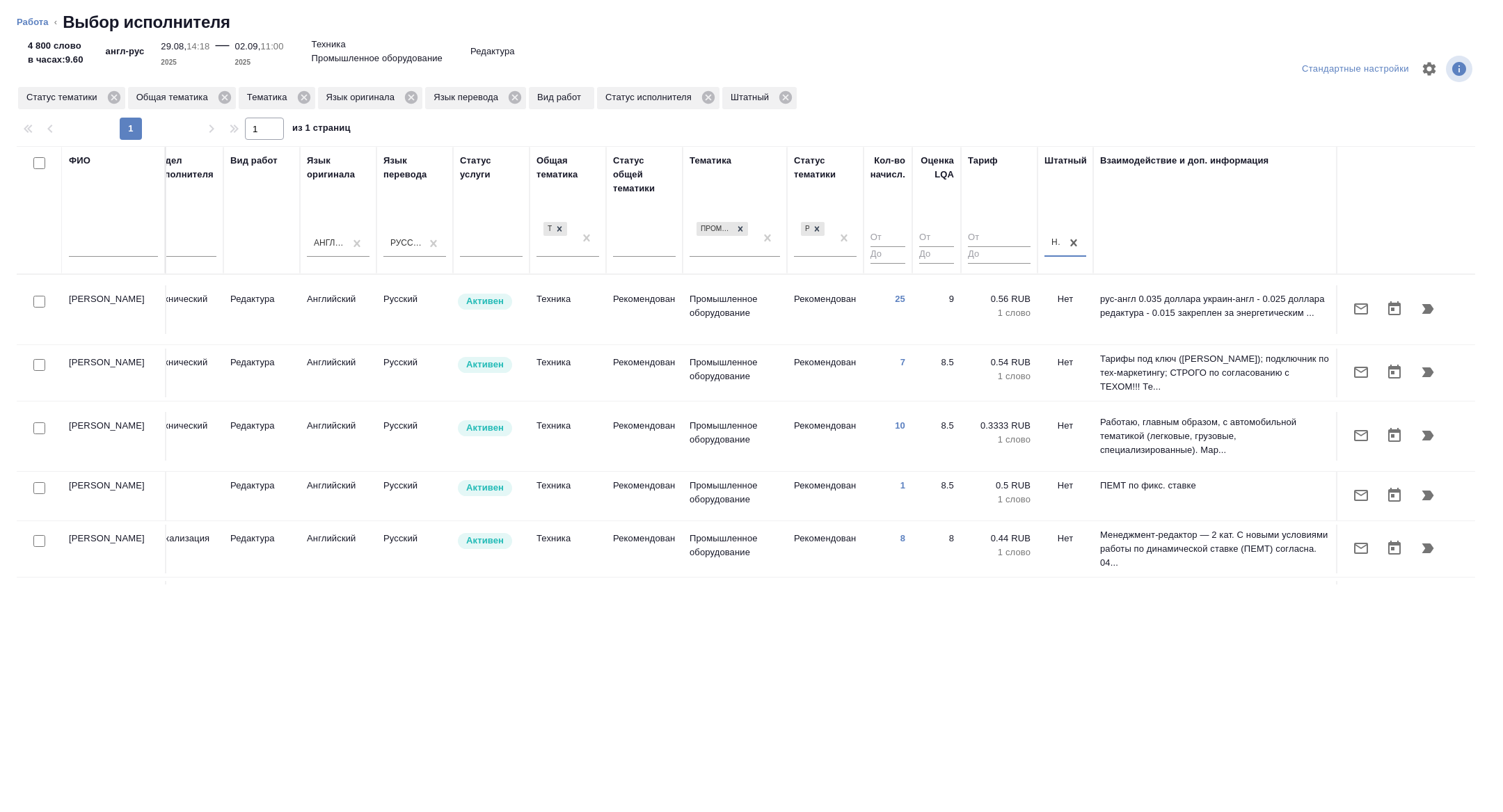
scroll to position [0, 527]
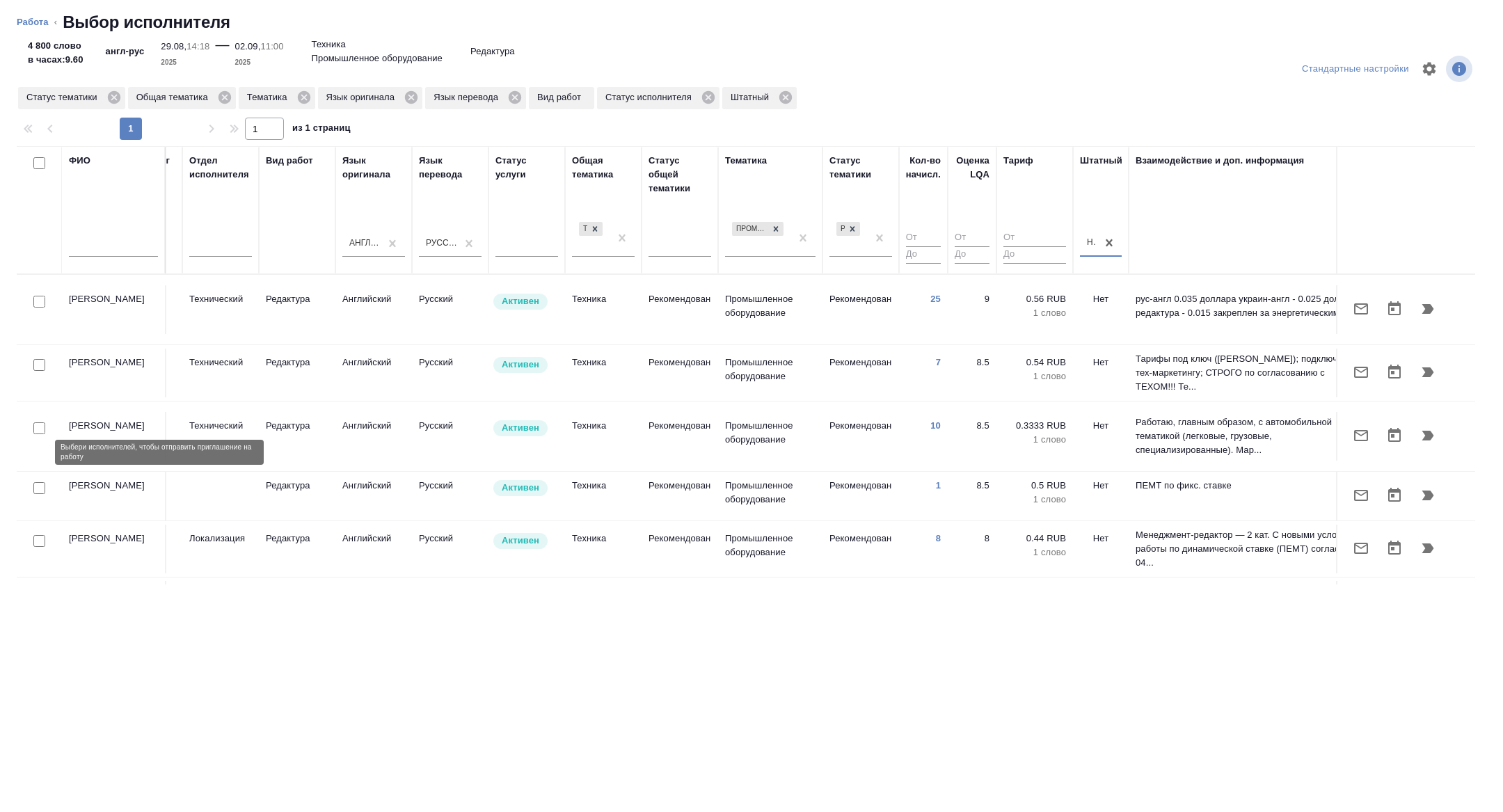
drag, startPoint x: 41, startPoint y: 450, endPoint x: 44, endPoint y: 496, distance: 46.1
click at [41, 482] on input "checkbox" at bounding box center [39, 487] width 12 height 12
checkbox input "true"
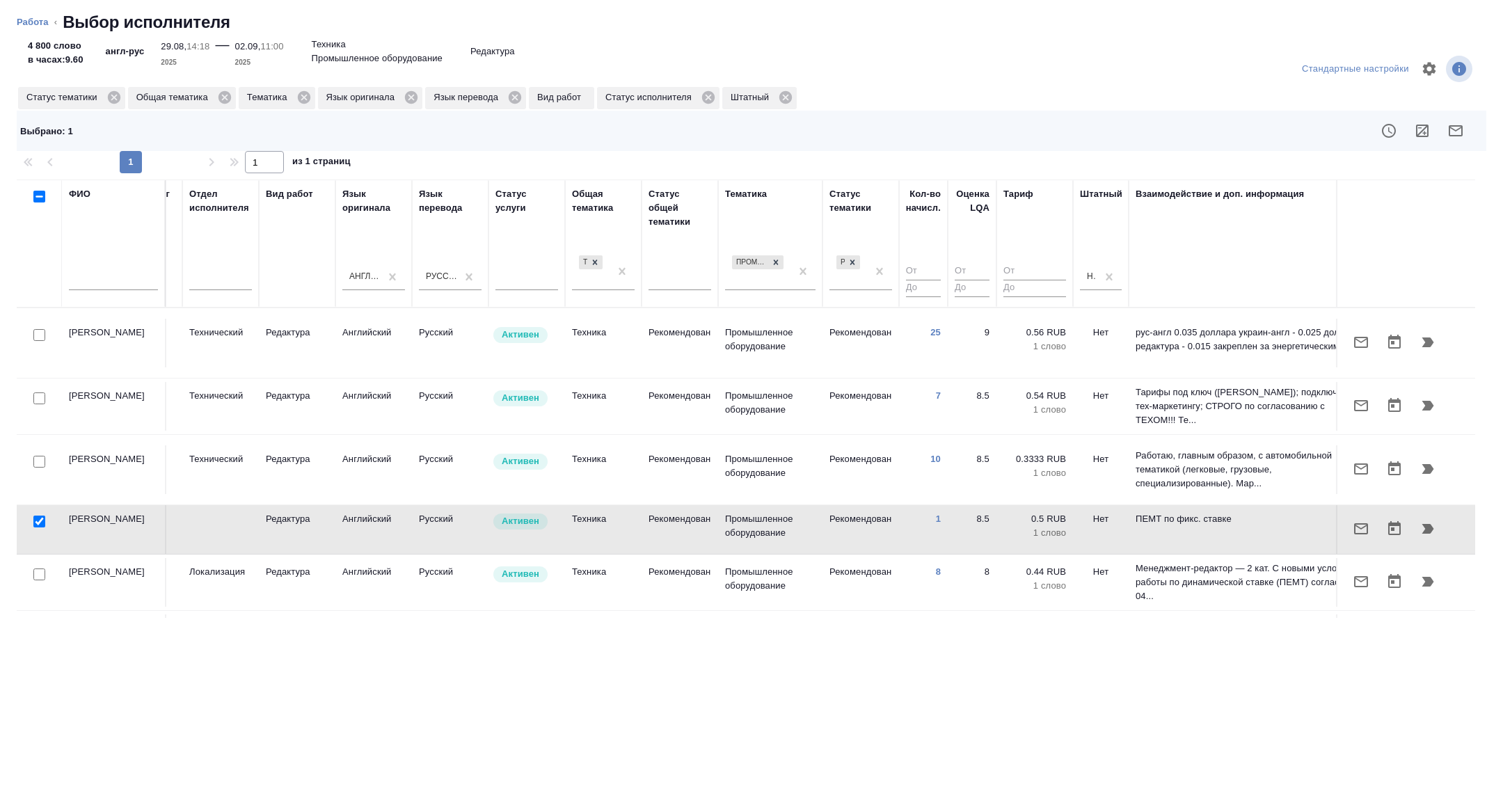
click at [40, 568] on input "checkbox" at bounding box center [39, 574] width 12 height 12
checkbox input "true"
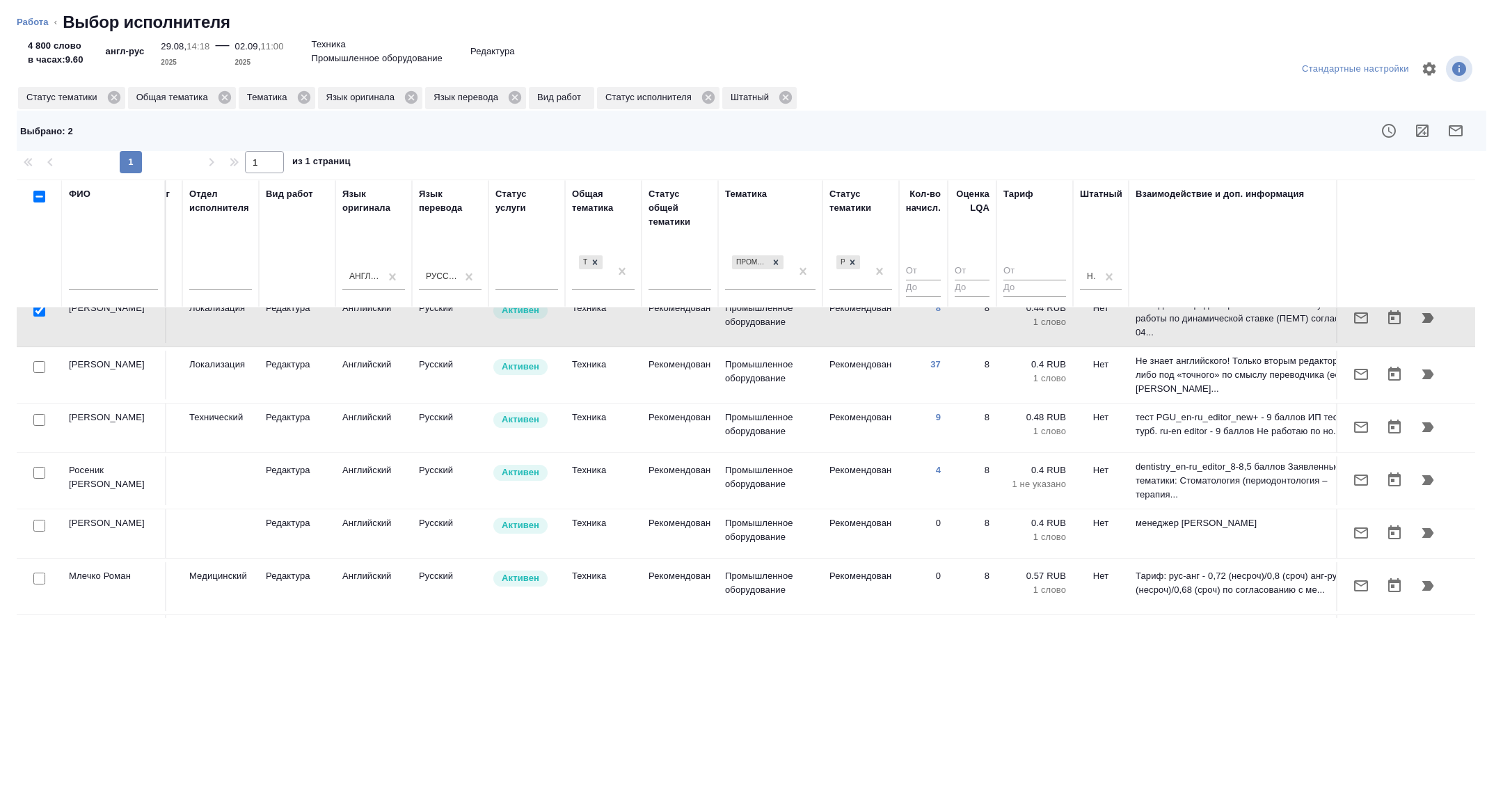
scroll to position [297, 527]
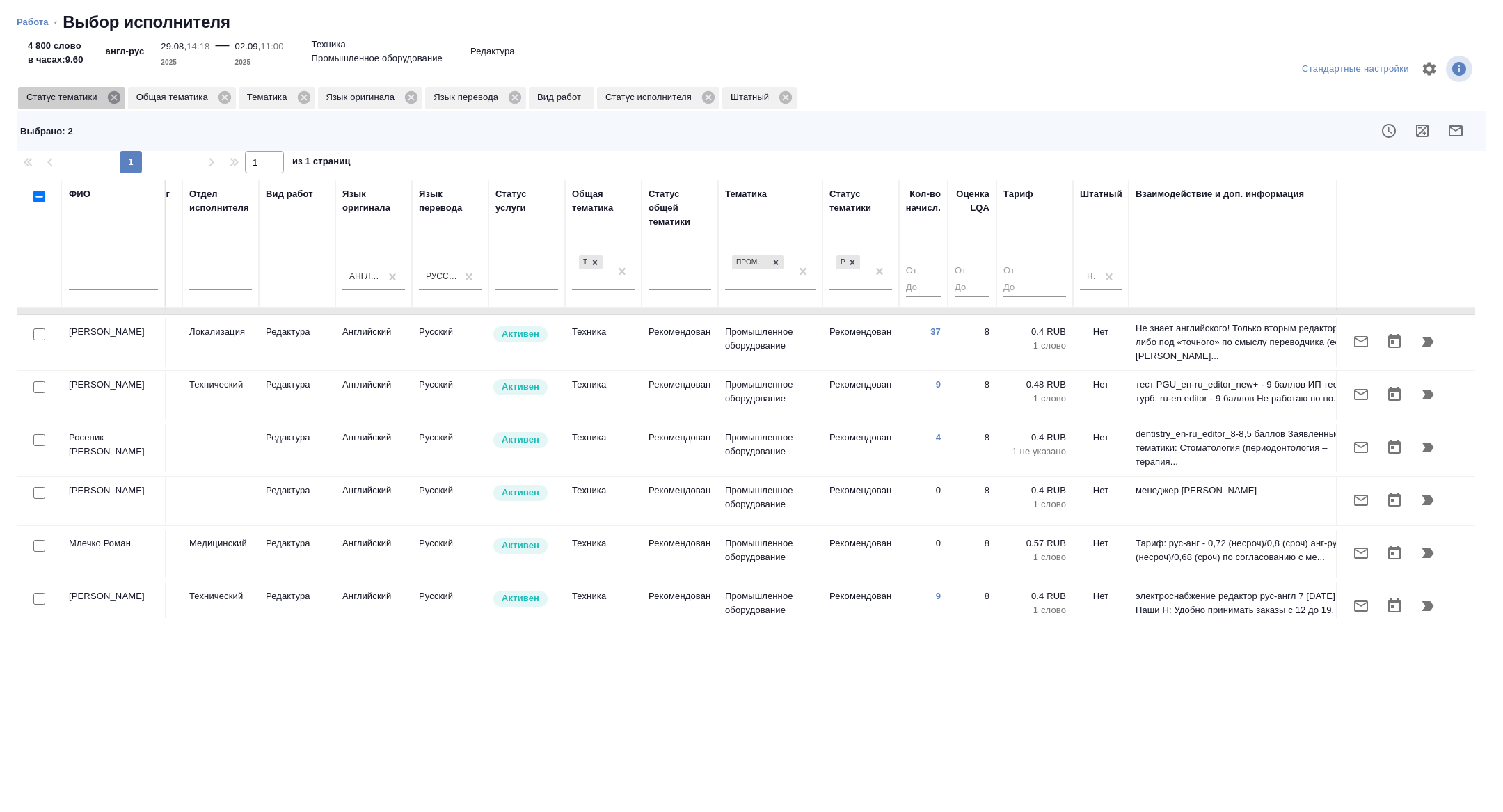
click at [118, 99] on icon at bounding box center [114, 97] width 16 height 16
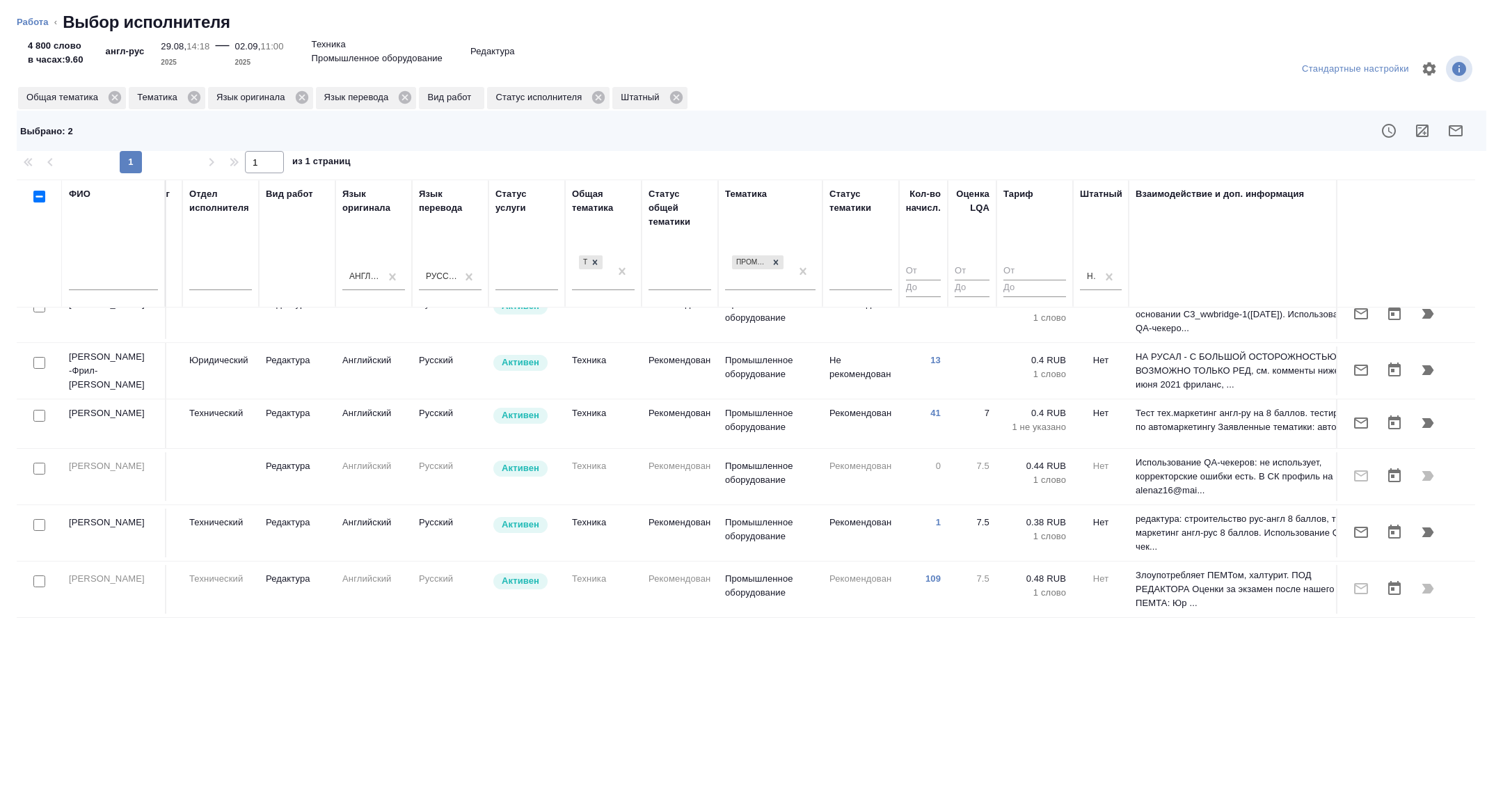
scroll to position [750, 527]
click at [37, 354] on input "checkbox" at bounding box center [39, 360] width 12 height 12
checkbox input "true"
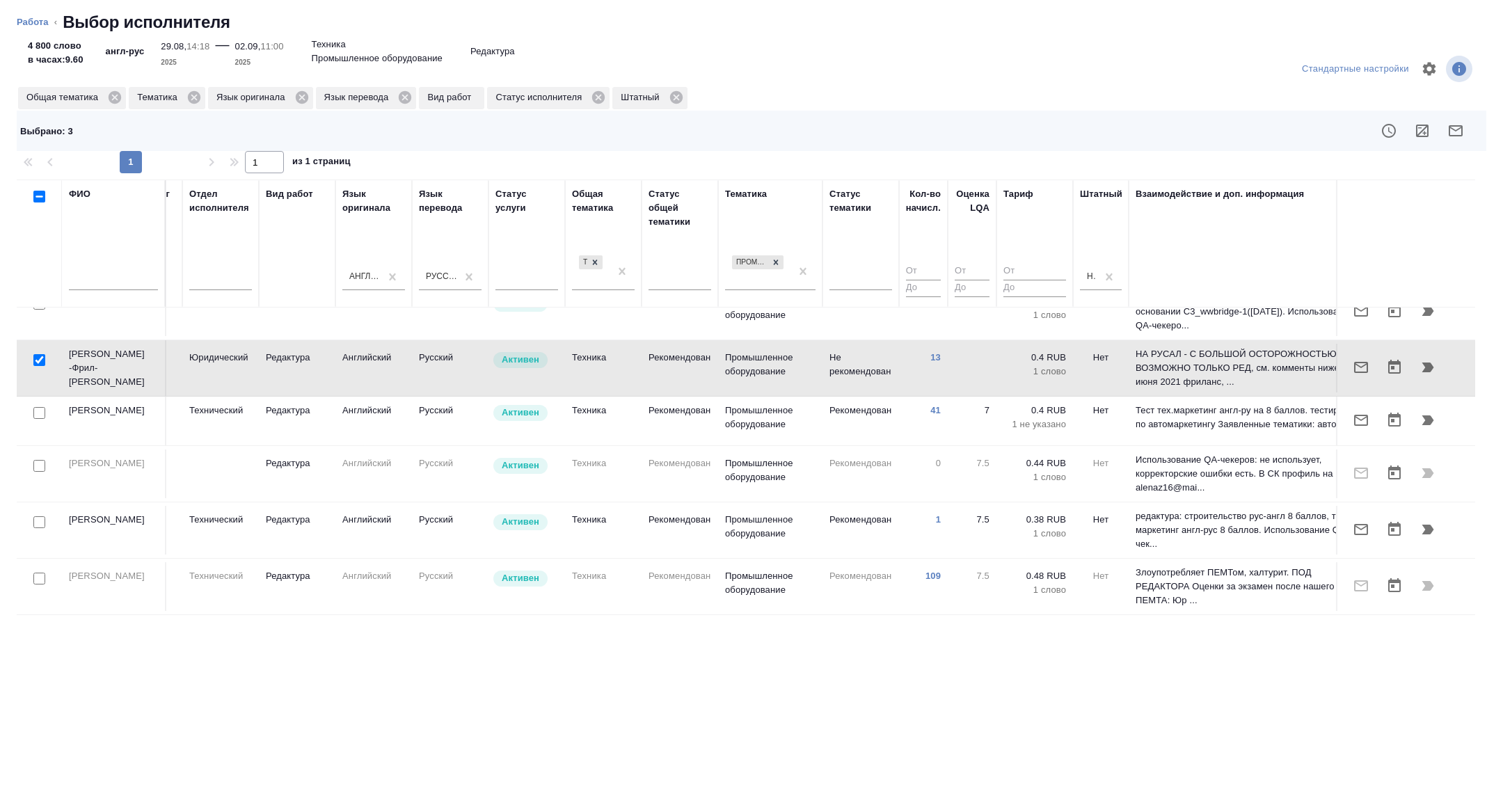
click at [1470, 125] on button "button" at bounding box center [1455, 131] width 33 height 33
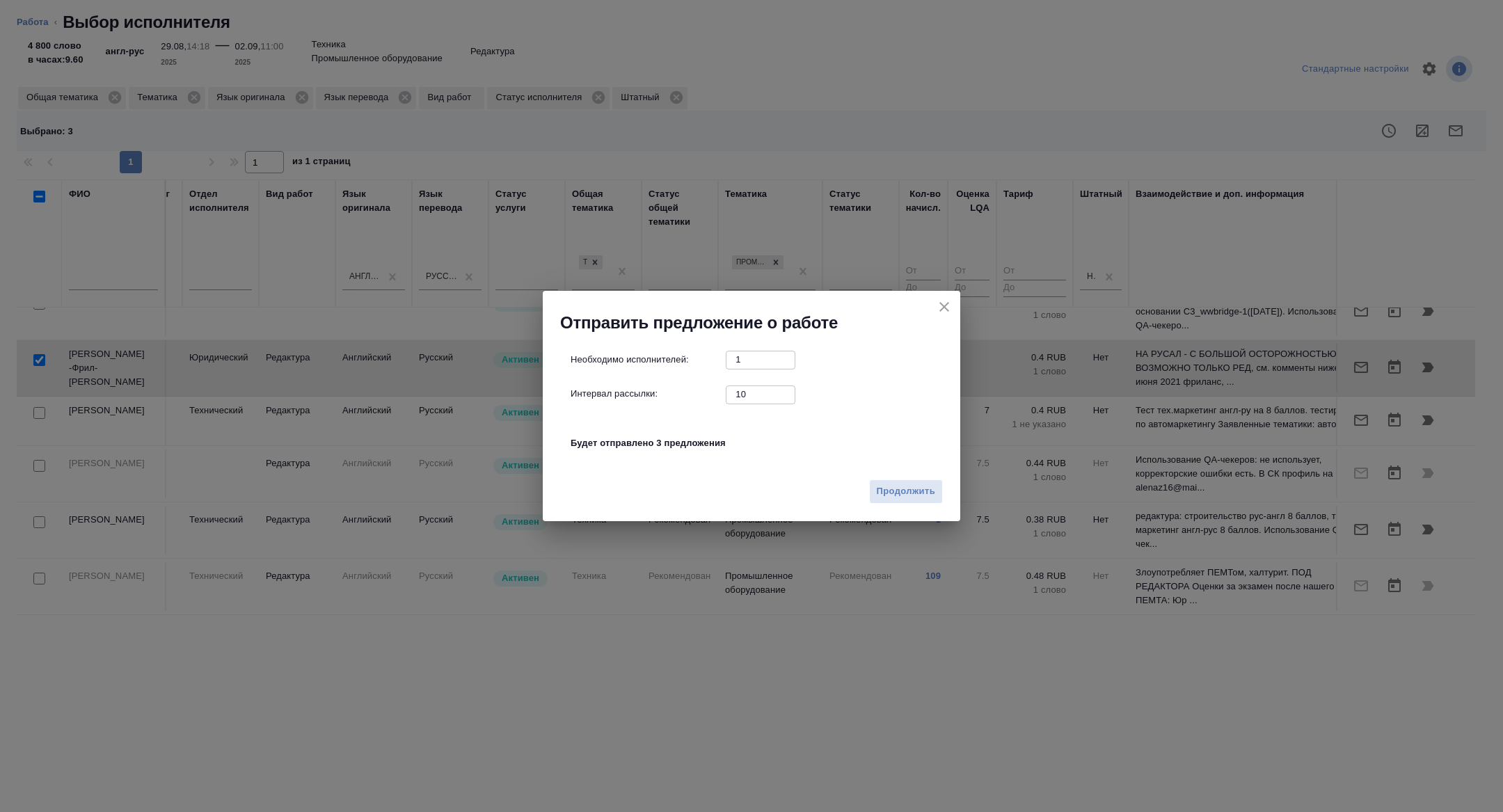
click at [876, 508] on div "Продолжить" at bounding box center [752, 497] width 417 height 49
click at [892, 501] on button "Продолжить" at bounding box center [906, 491] width 74 height 24
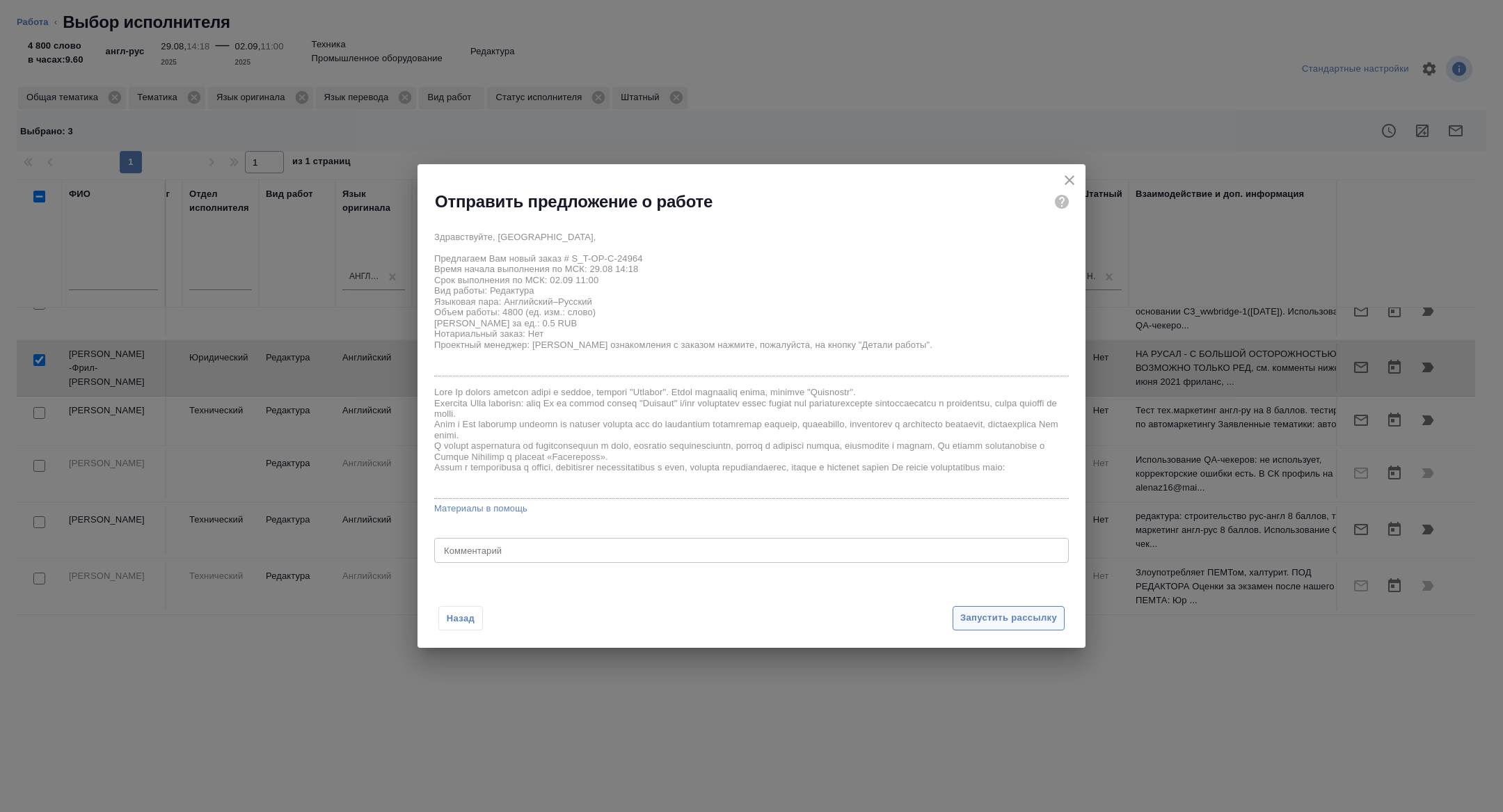
click at [981, 616] on span "Запустить рассылку" at bounding box center [1008, 618] width 97 height 16
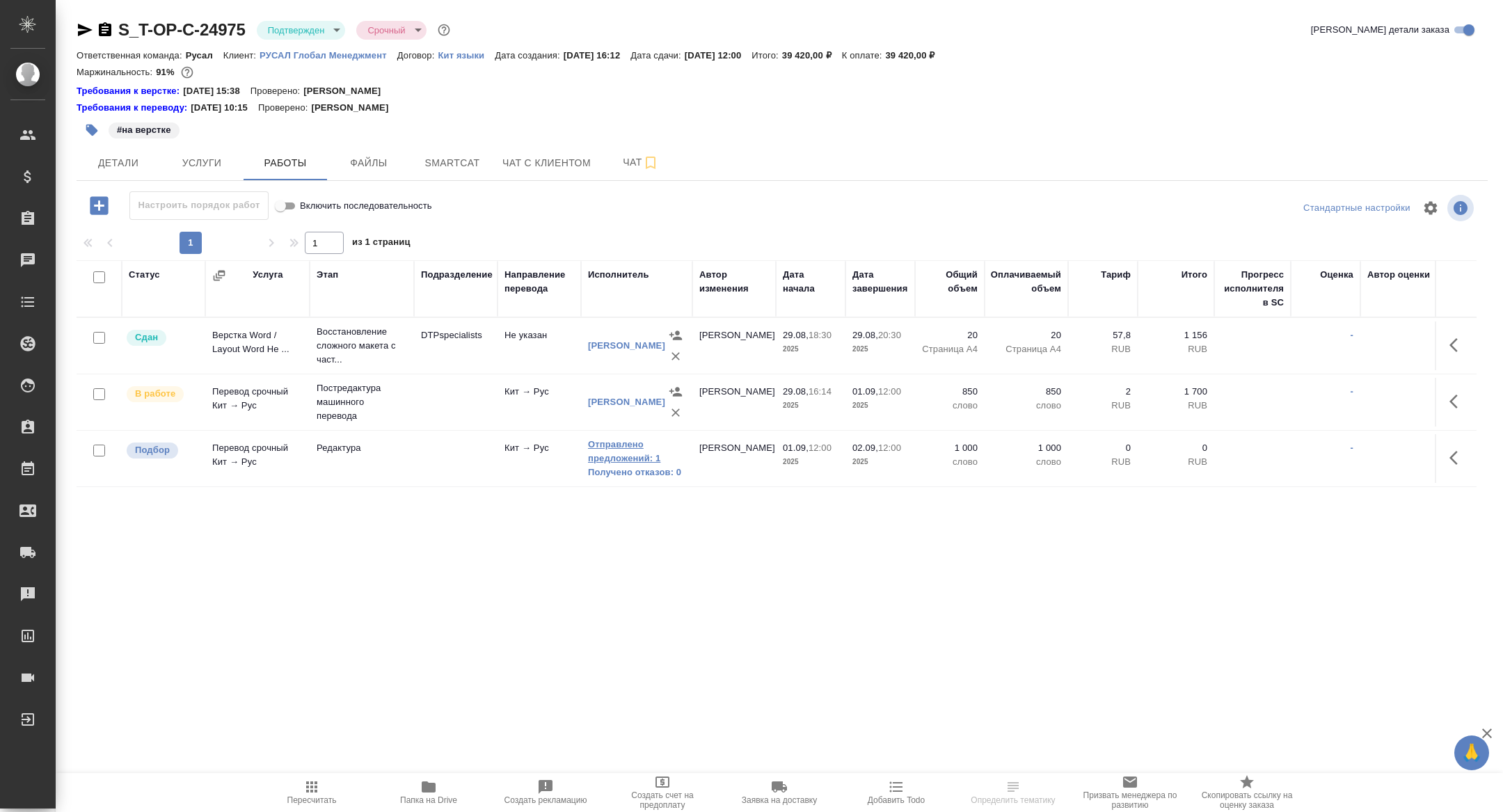
click at [604, 456] on link "Отправлено предложений: 1" at bounding box center [636, 452] width 97 height 28
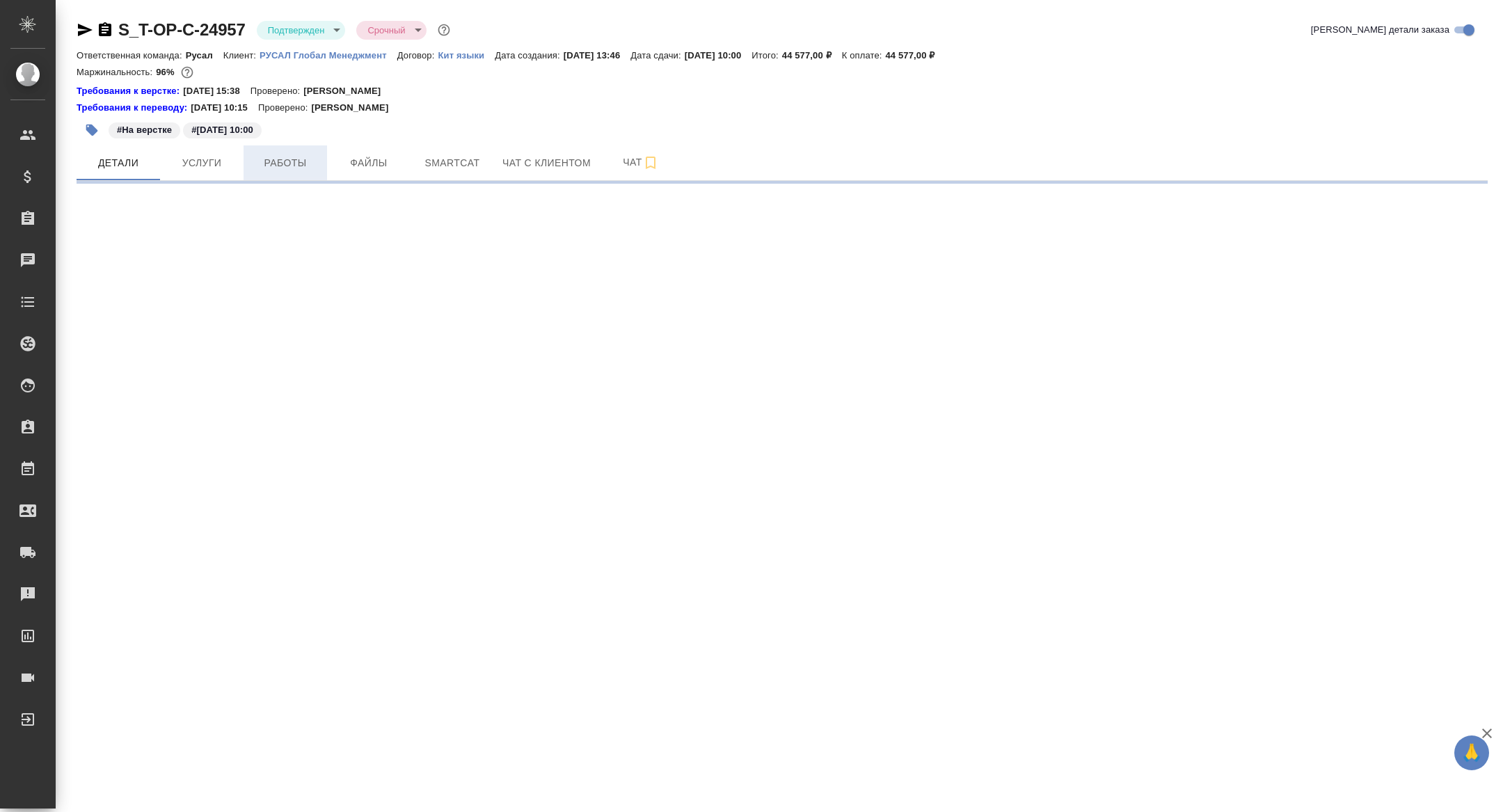
select select "RU"
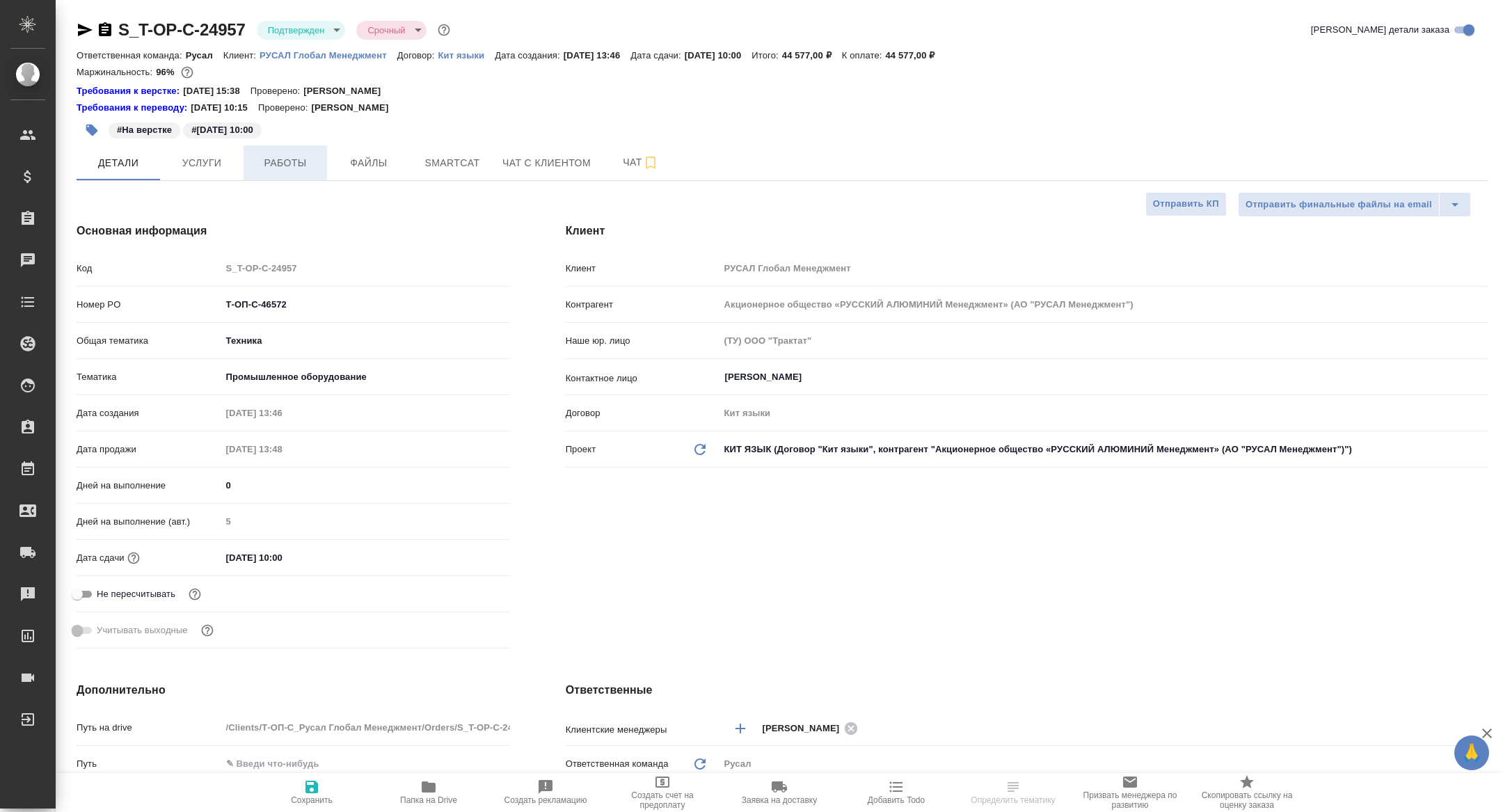
type textarea "x"
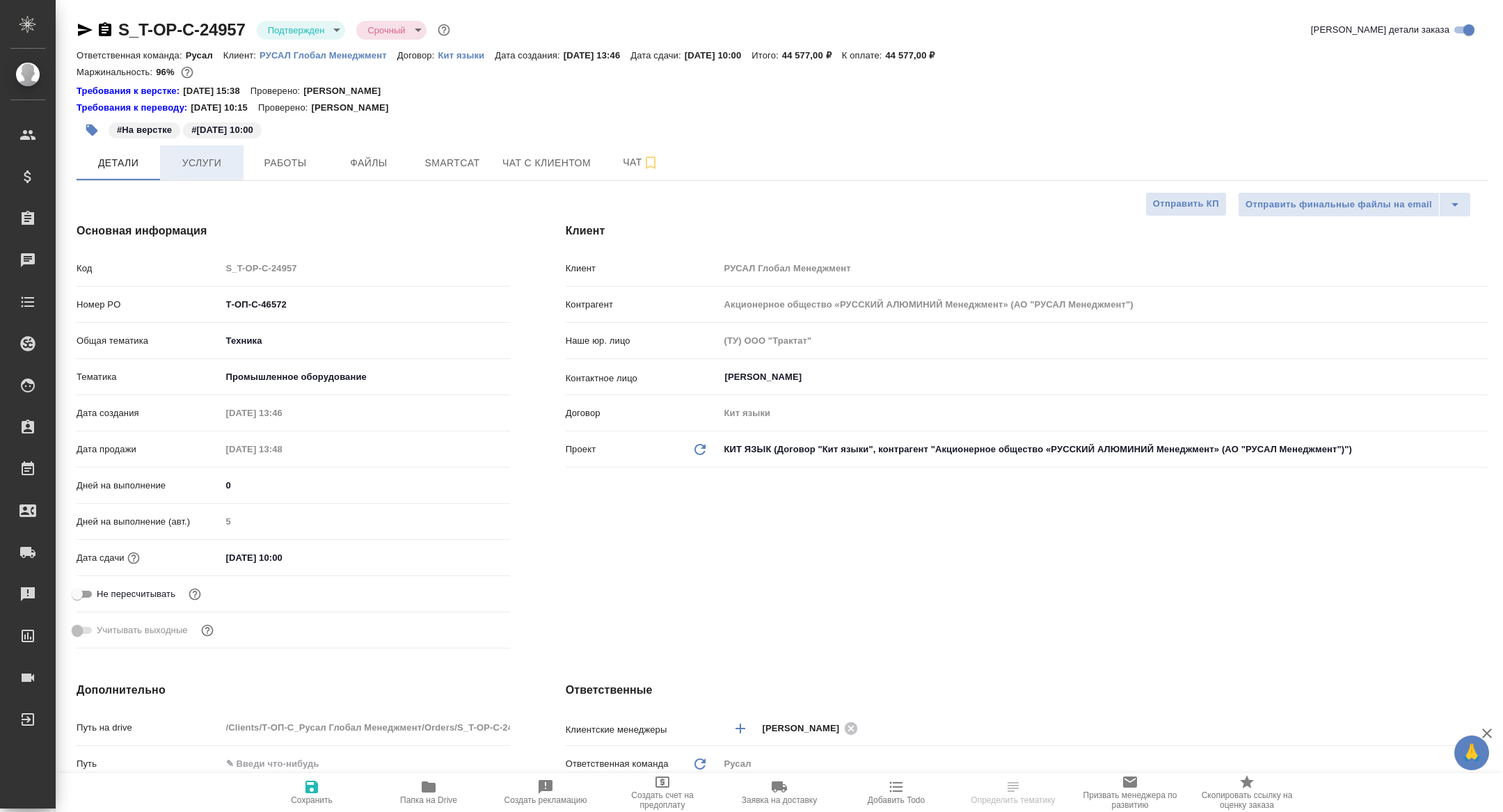
type textarea "x"
click at [625, 163] on span "Чат" at bounding box center [641, 163] width 67 height 17
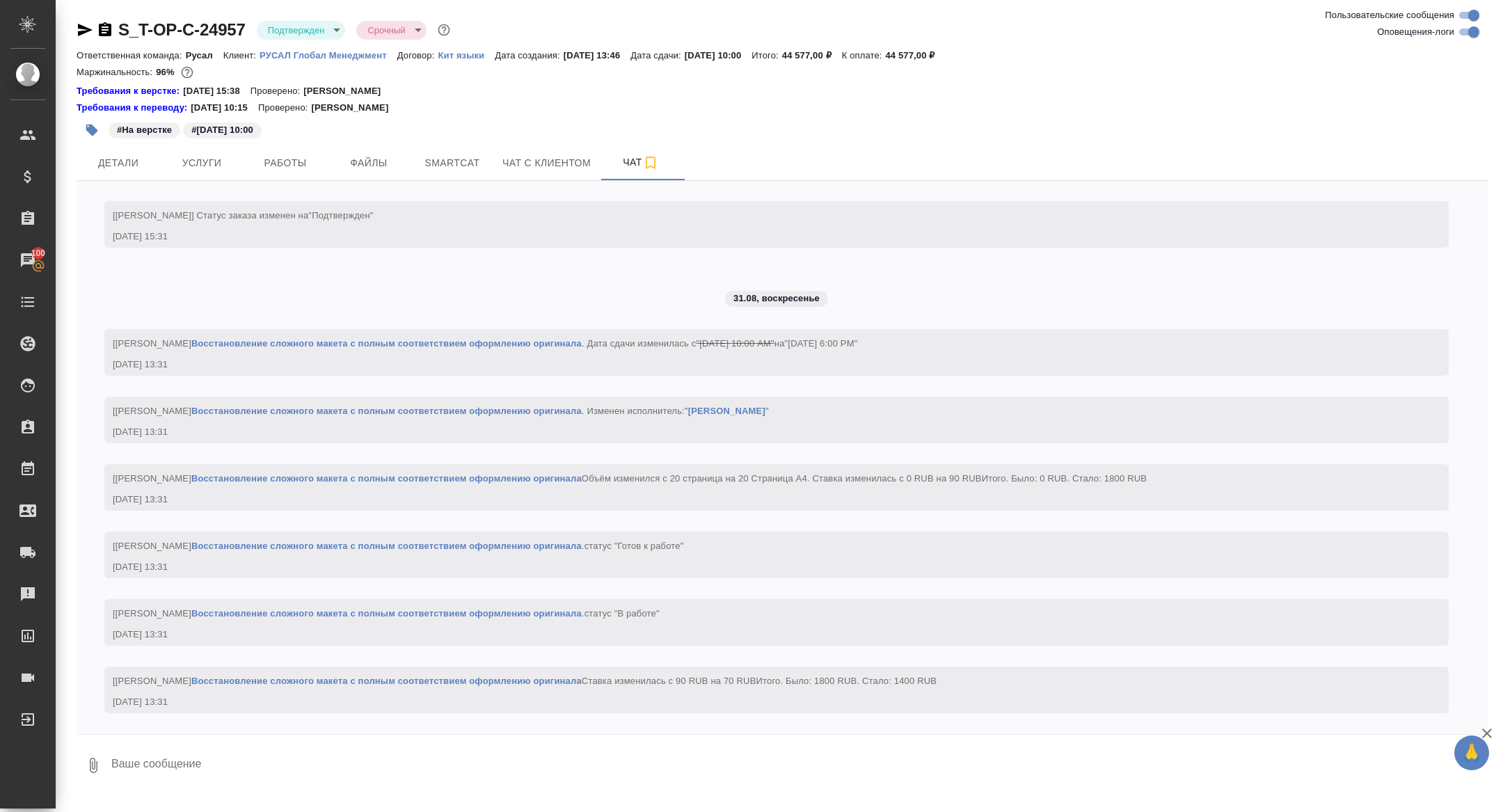
scroll to position [2849, 0]
click at [272, 160] on span "Работы" at bounding box center [286, 163] width 67 height 17
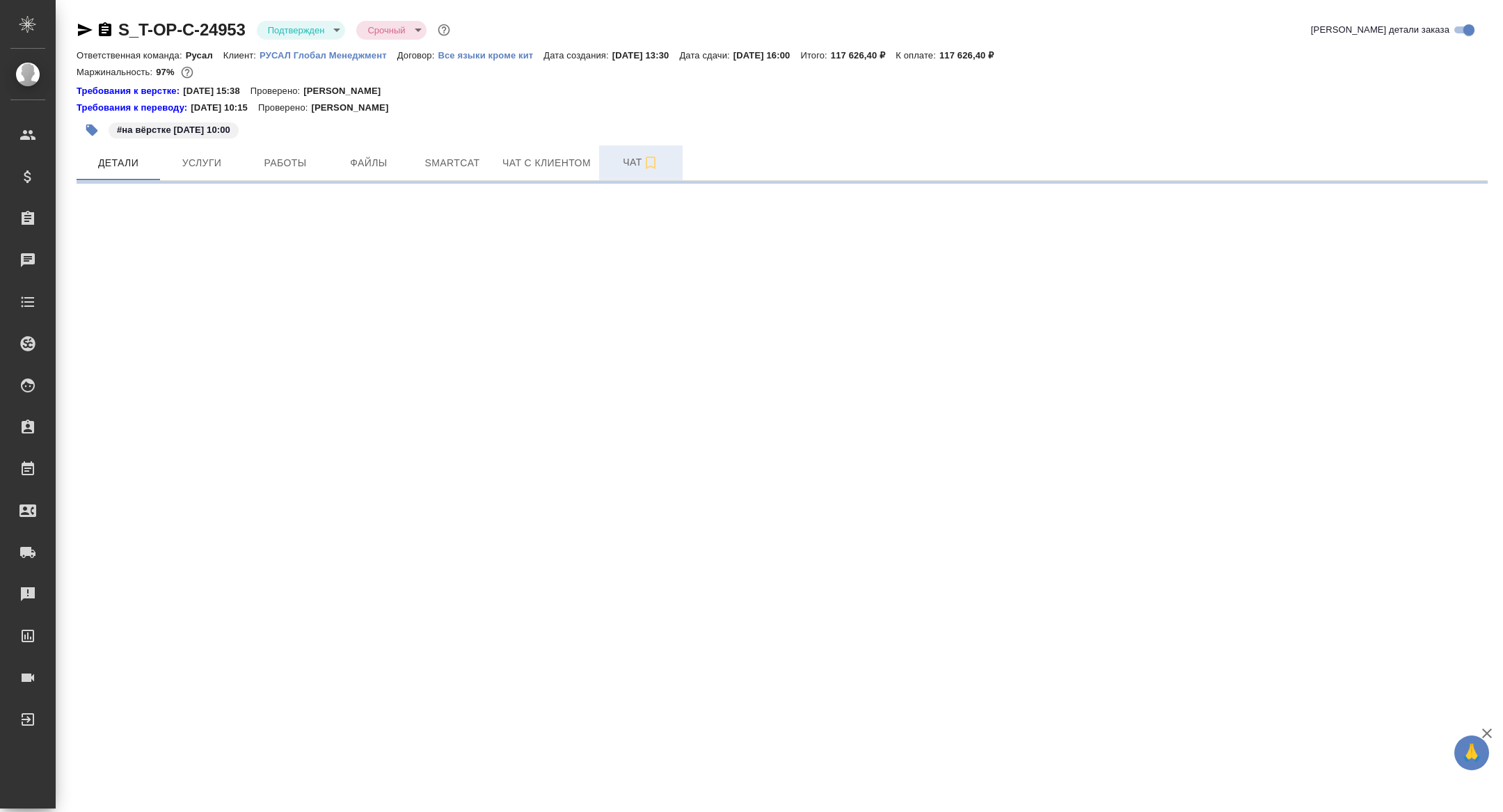
select select "RU"
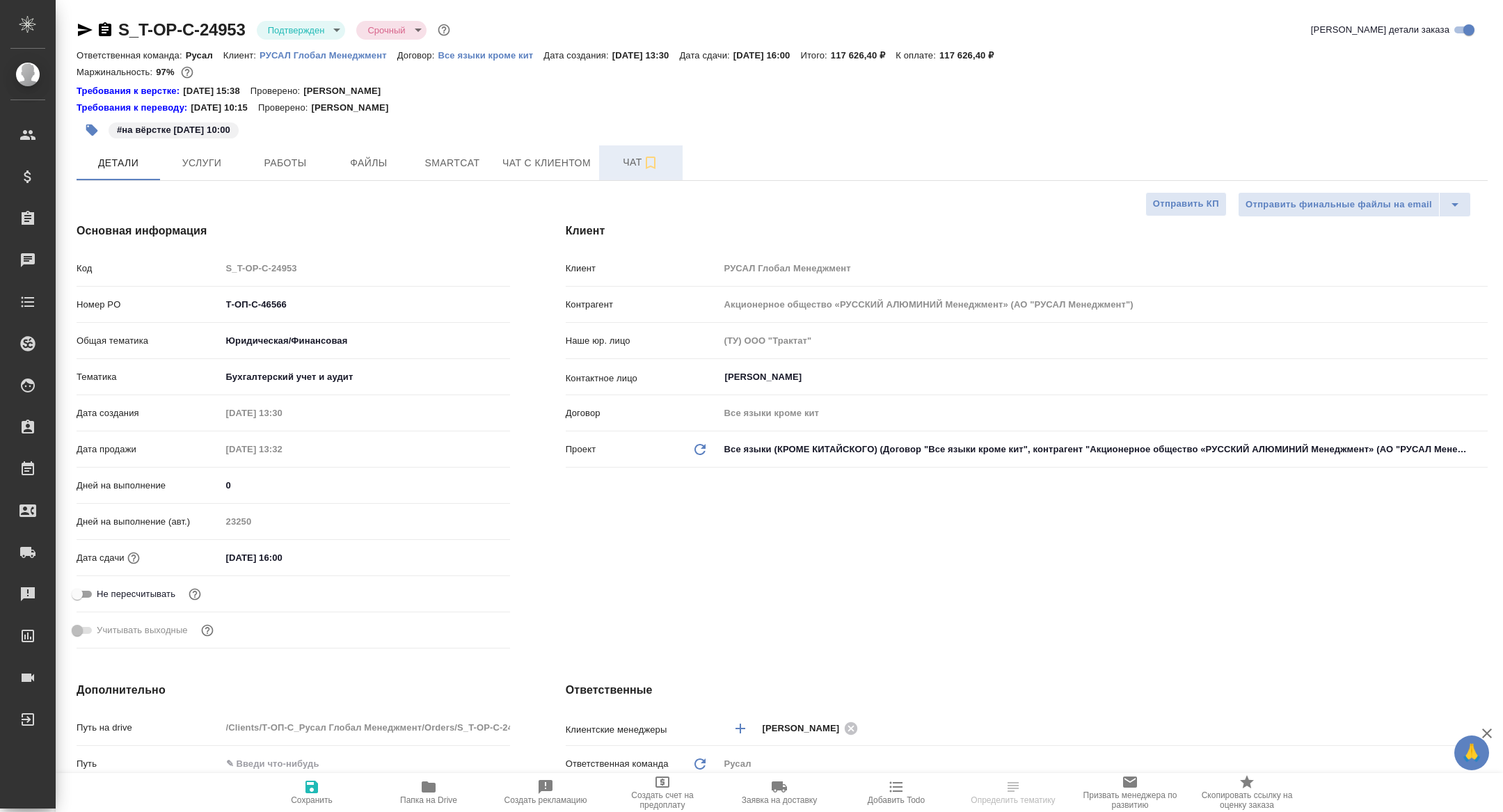
type textarea "x"
click at [634, 167] on span "Чат" at bounding box center [641, 163] width 67 height 17
type textarea "x"
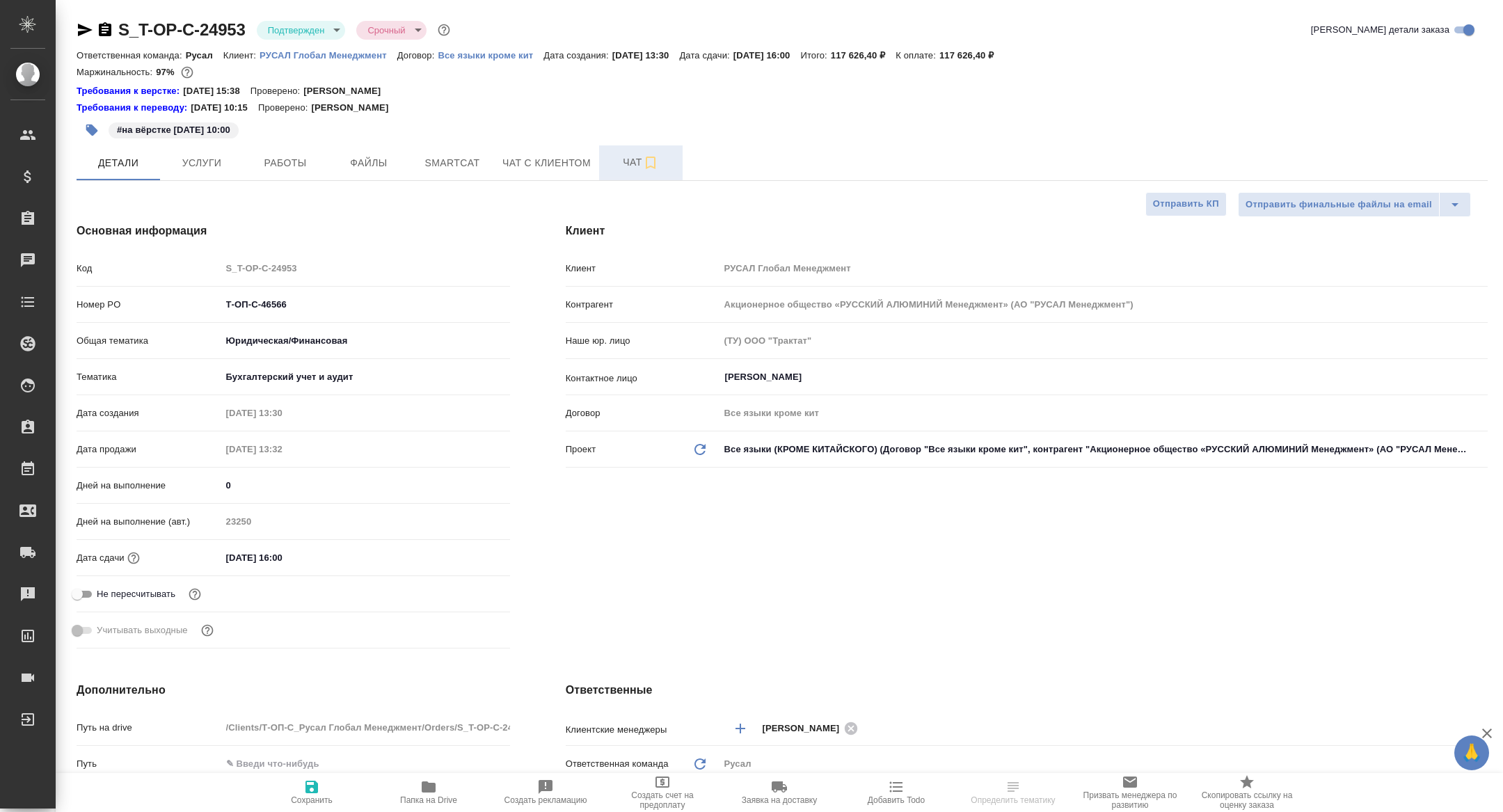
type textarea "x"
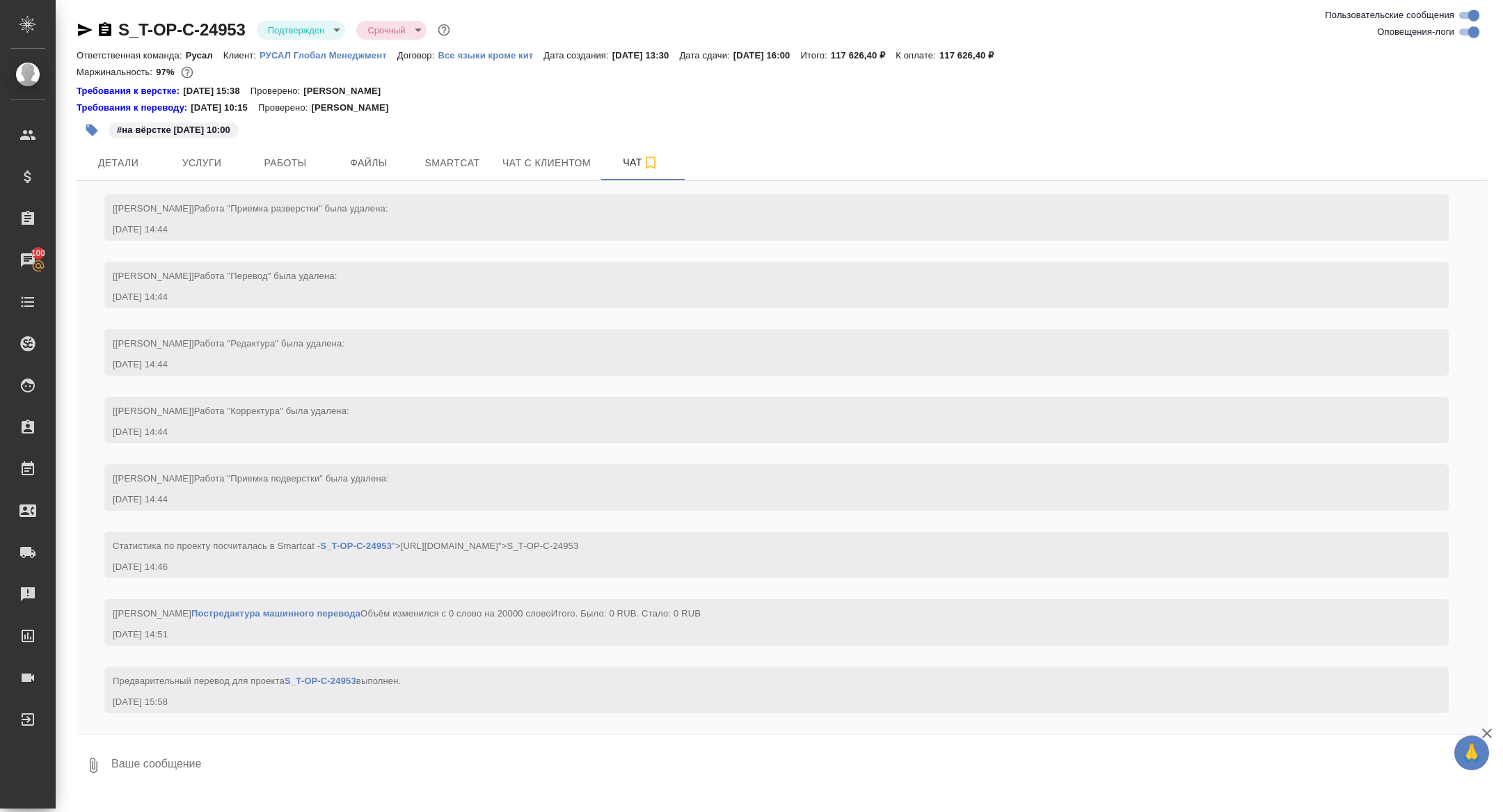
scroll to position [2975, 0]
click at [277, 151] on button "Работы" at bounding box center [285, 163] width 83 height 35
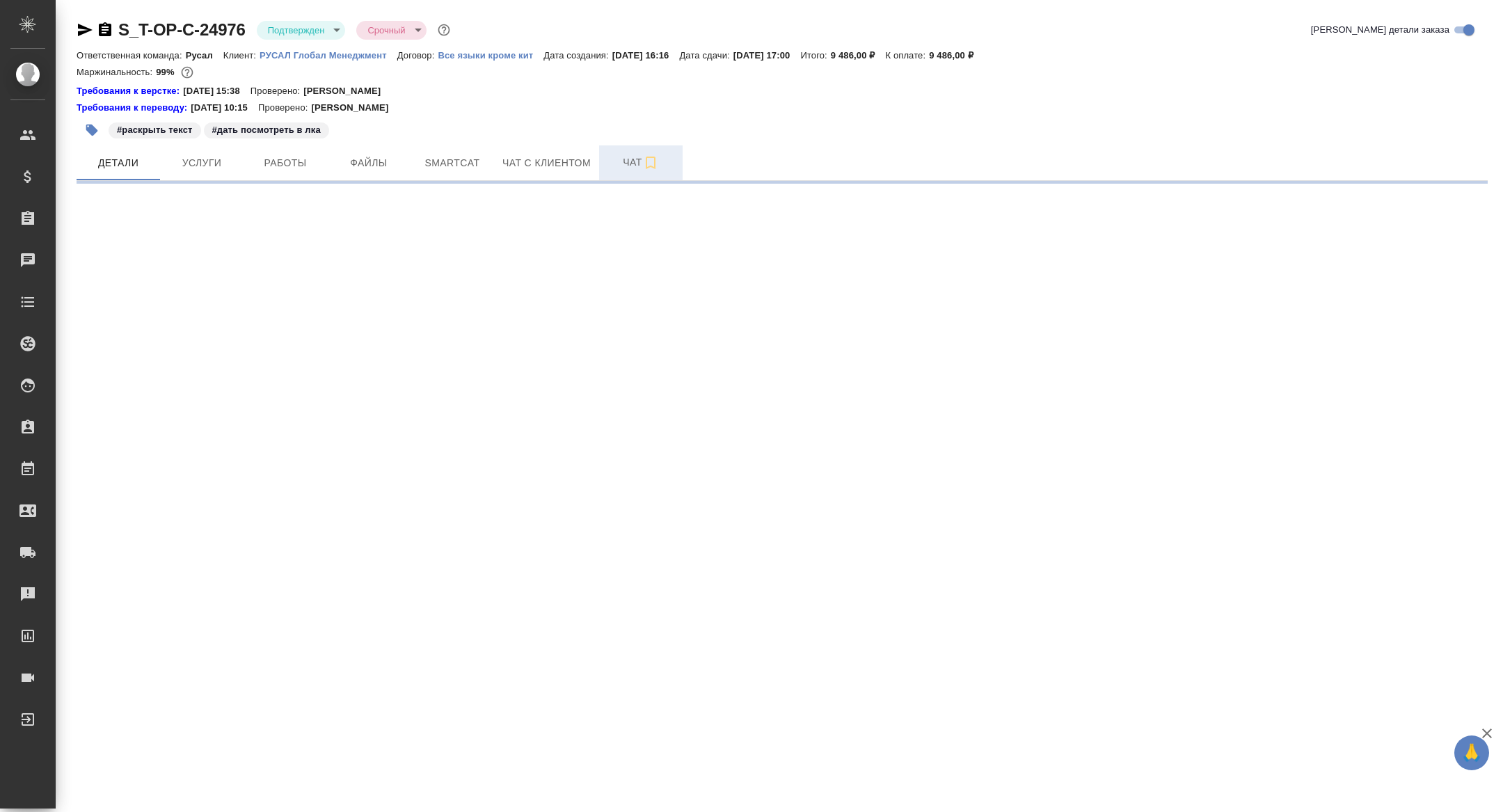
select select "RU"
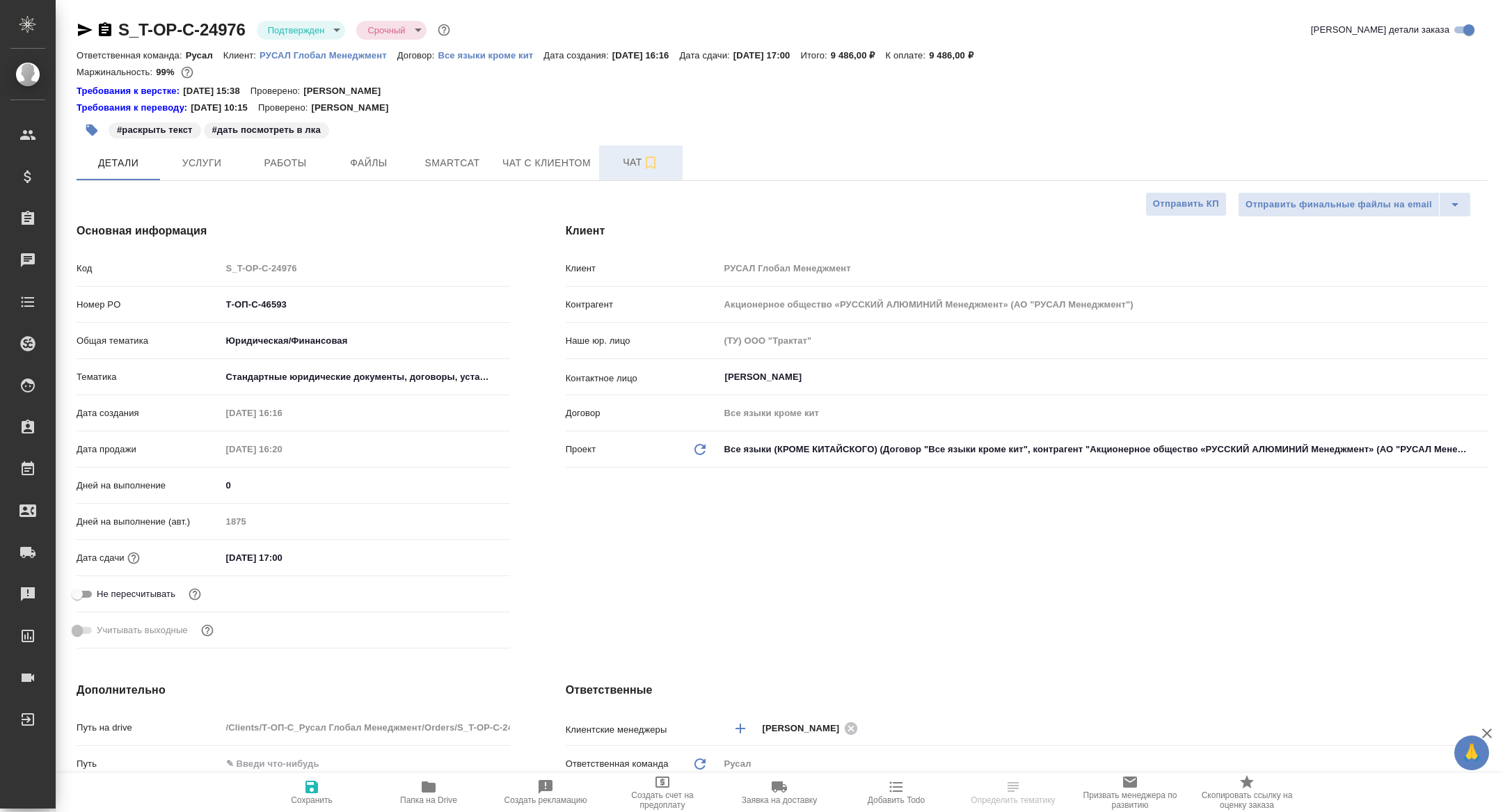
click at [618, 168] on span "Чат" at bounding box center [641, 163] width 67 height 17
type textarea "x"
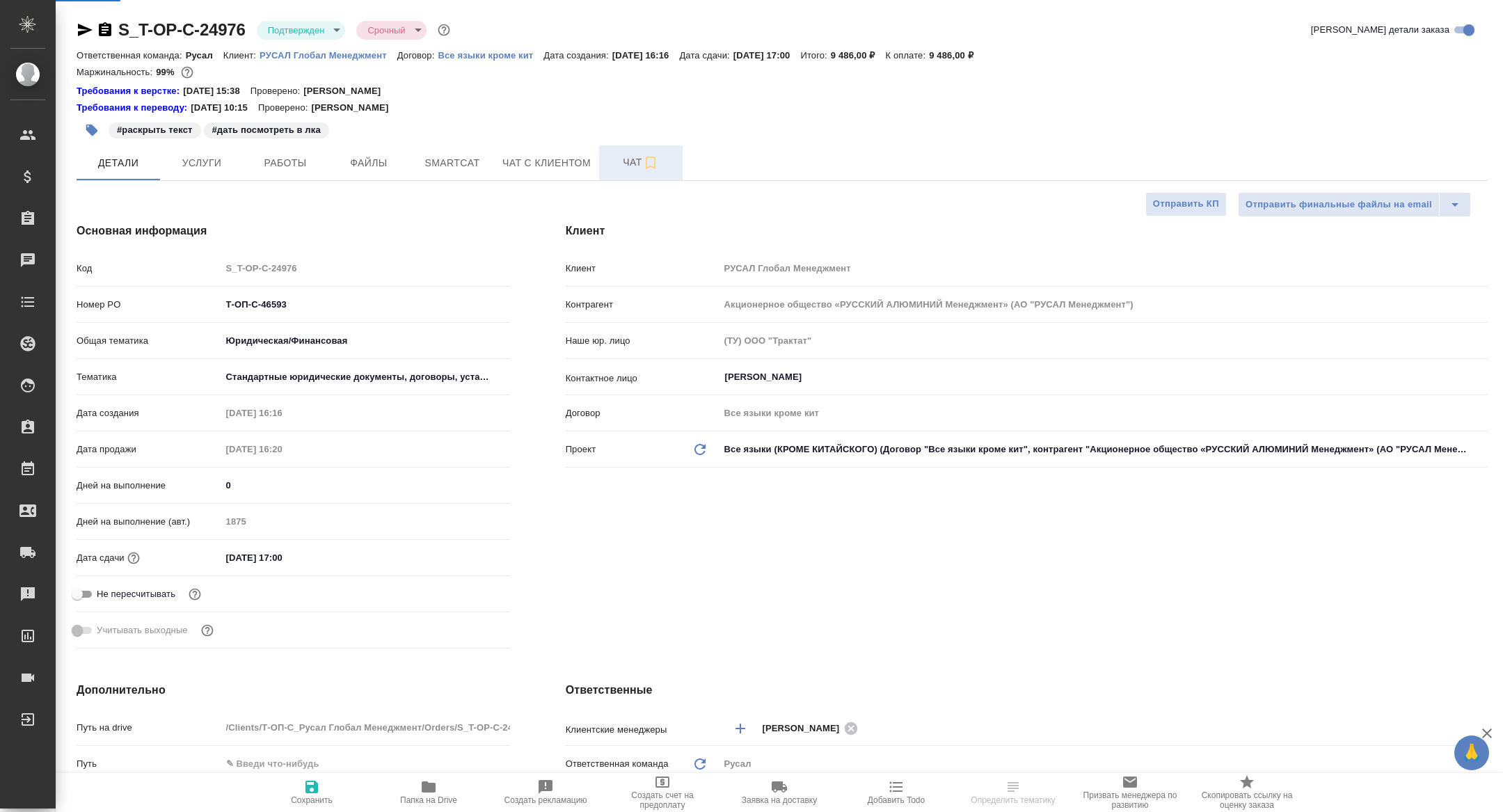
type textarea "x"
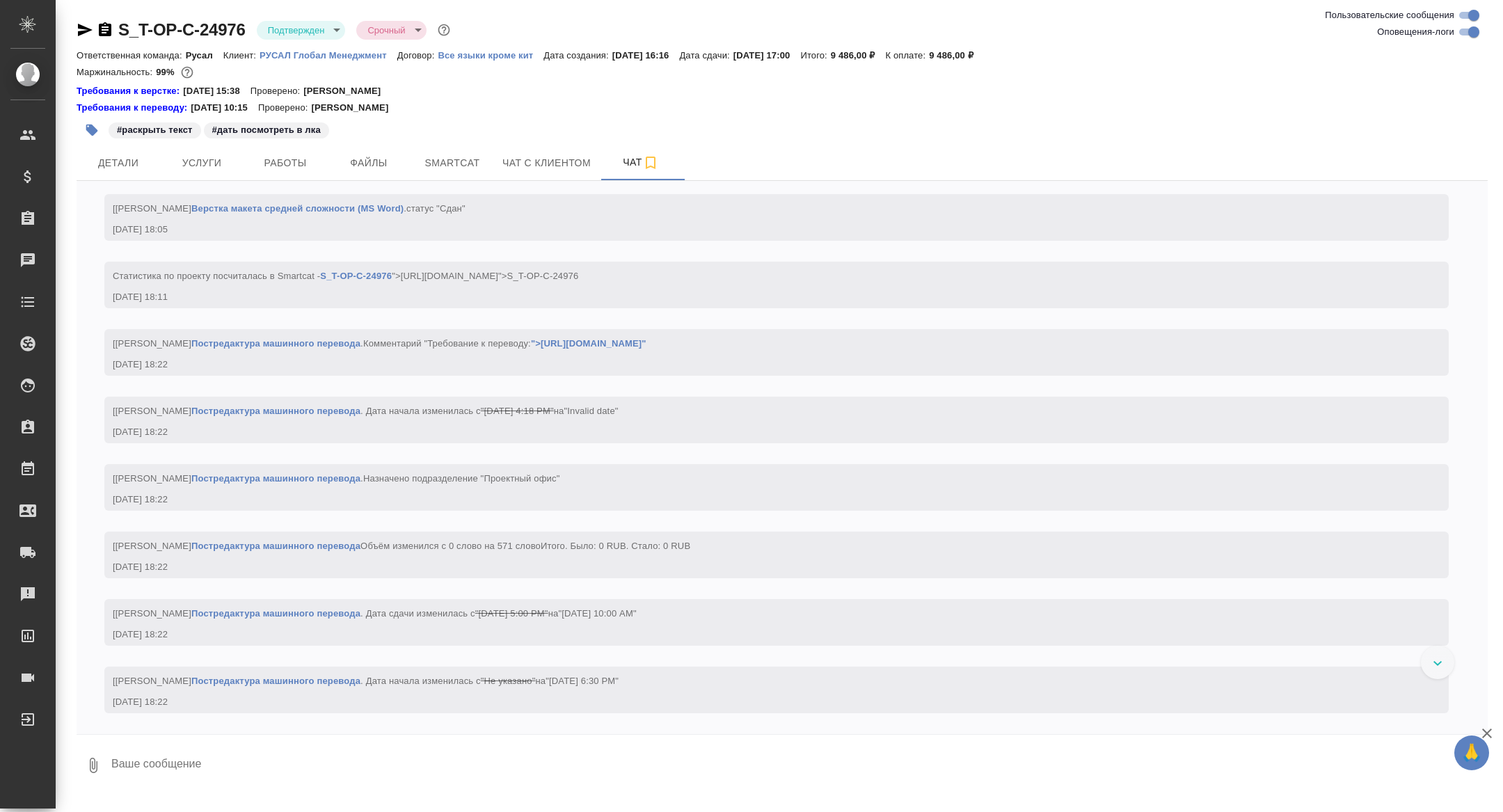
scroll to position [2055, 0]
click at [277, 162] on span "Работы" at bounding box center [286, 163] width 67 height 17
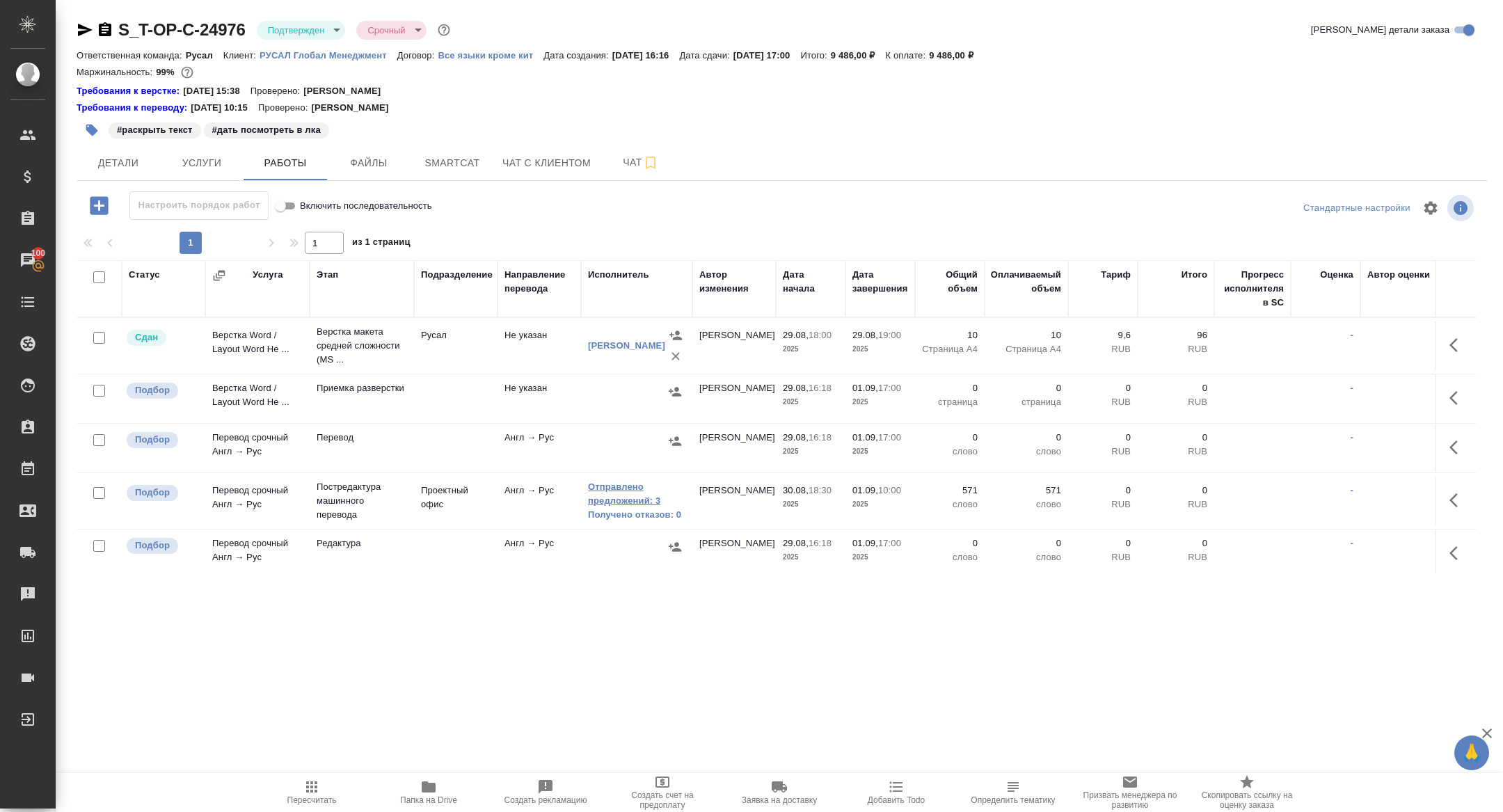
click at [600, 495] on link "Отправлено предложений: 3" at bounding box center [636, 494] width 97 height 28
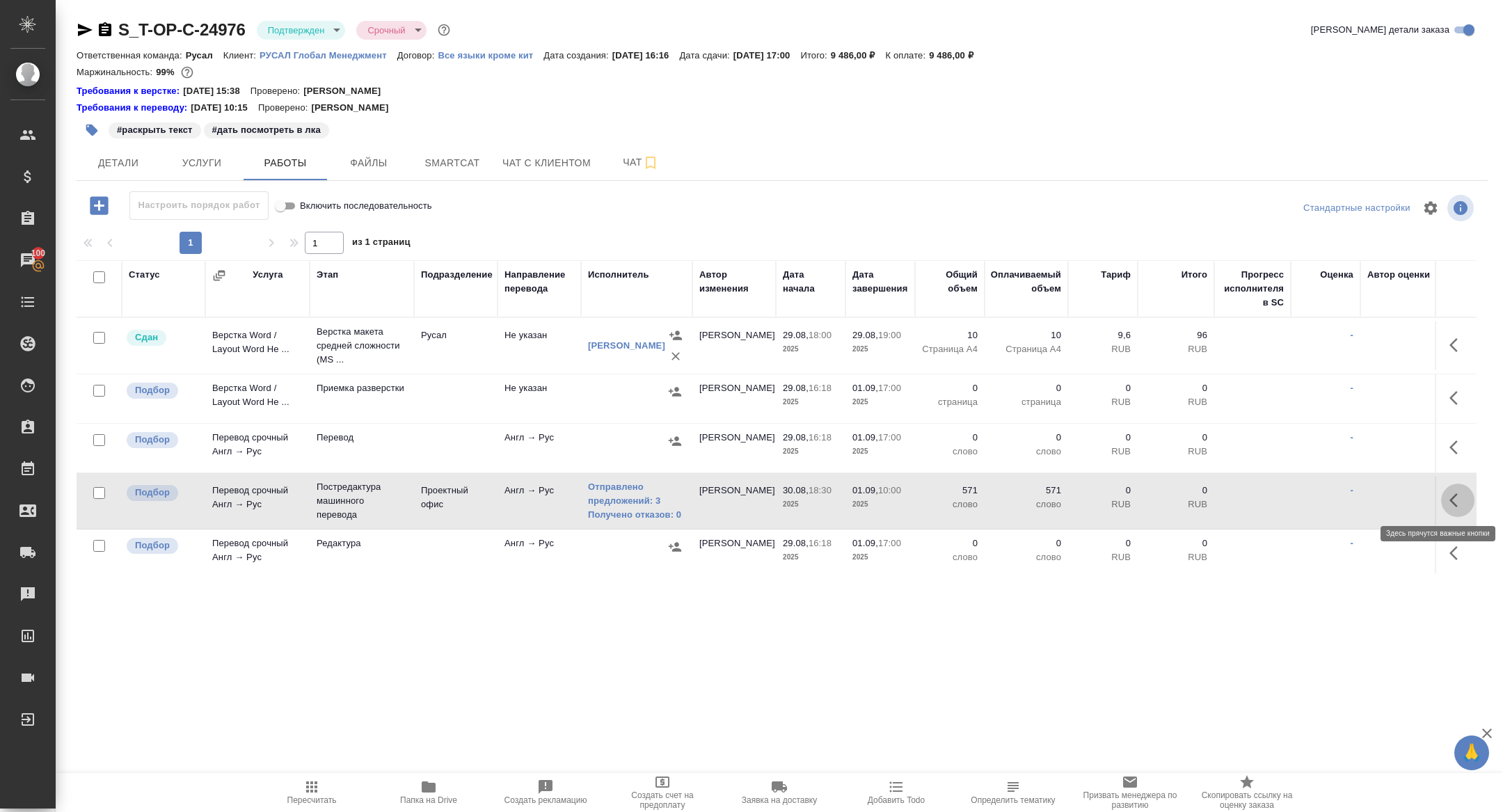
click at [1452, 499] on icon "button" at bounding box center [1458, 500] width 16 height 16
click at [1359, 501] on icon "button" at bounding box center [1355, 500] width 16 height 16
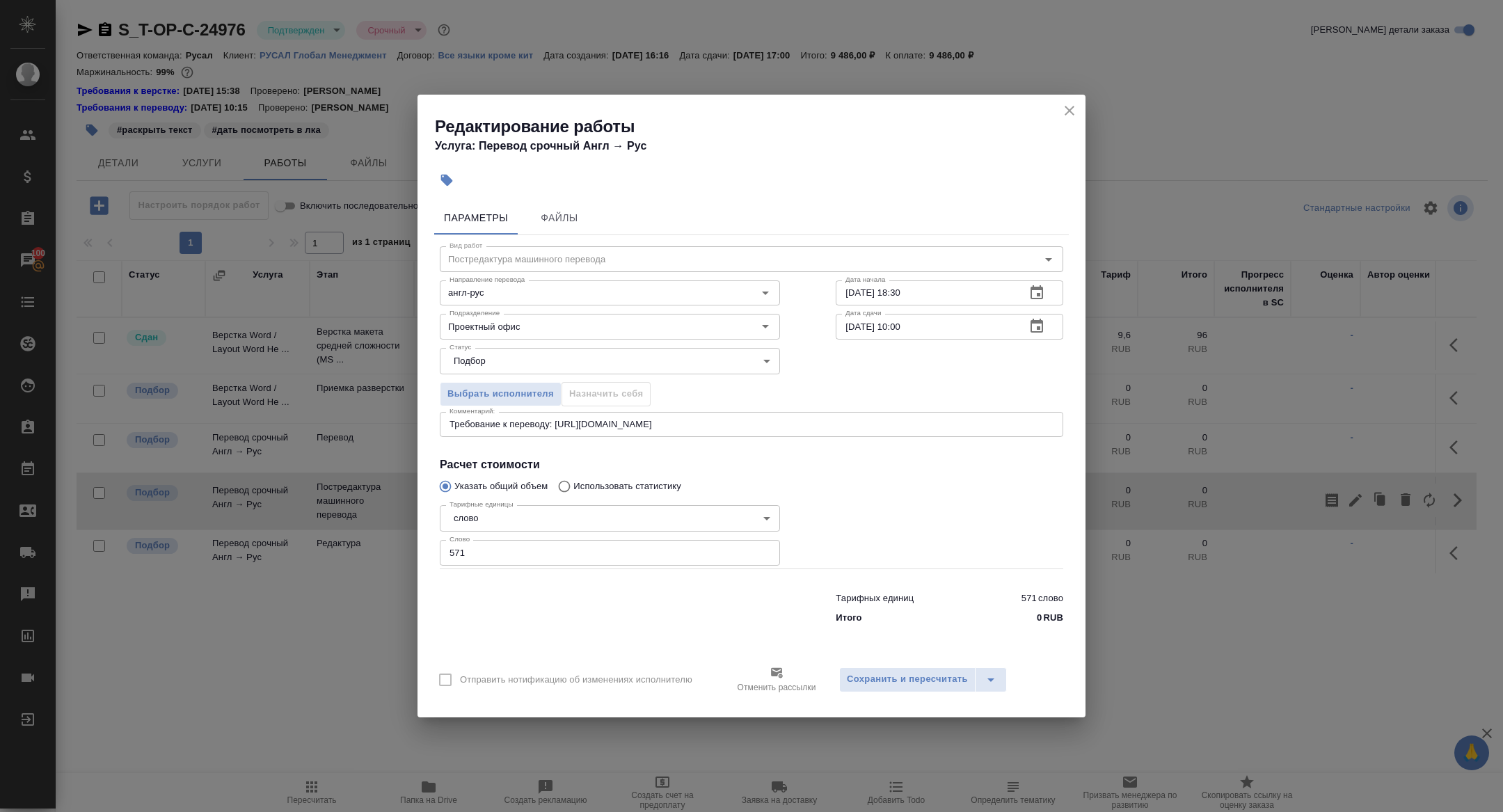
click at [1038, 322] on icon "button" at bounding box center [1037, 325] width 12 height 14
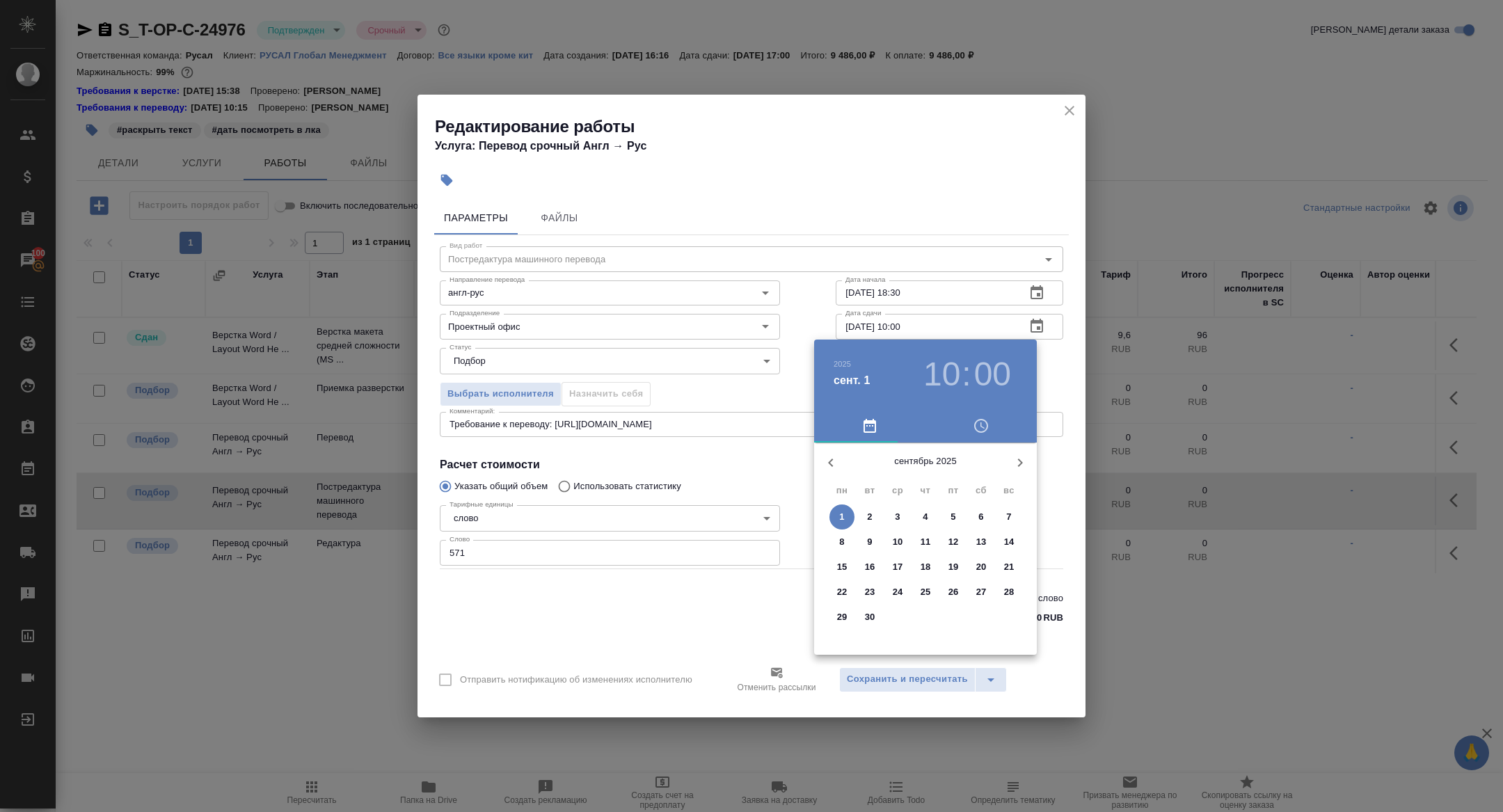
click at [943, 361] on h3 "10" at bounding box center [942, 374] width 37 height 39
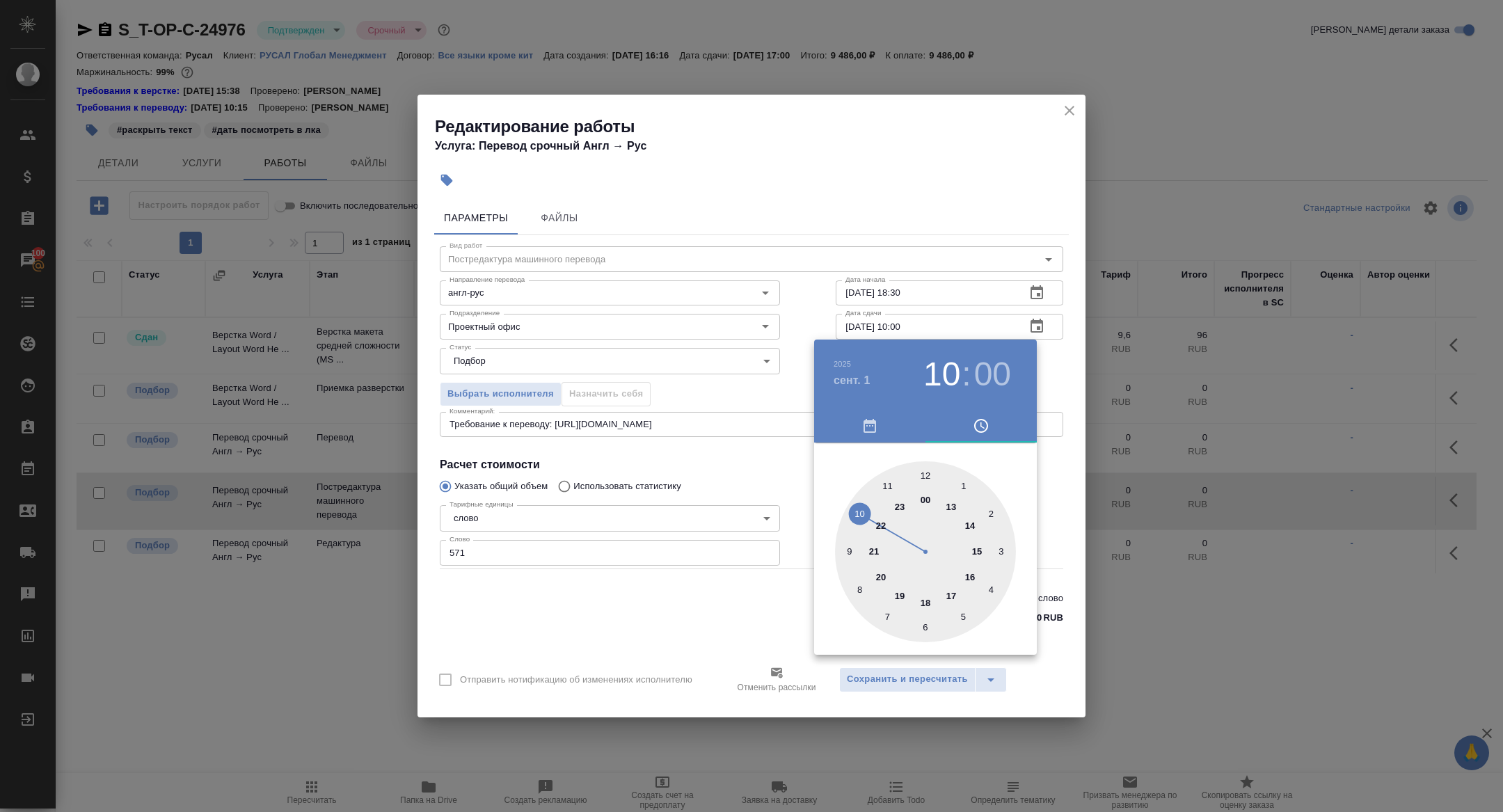
click at [950, 507] on div at bounding box center [925, 552] width 181 height 181
type input "01.09.2025 13:00"
click at [722, 382] on div at bounding box center [752, 406] width 1503 height 812
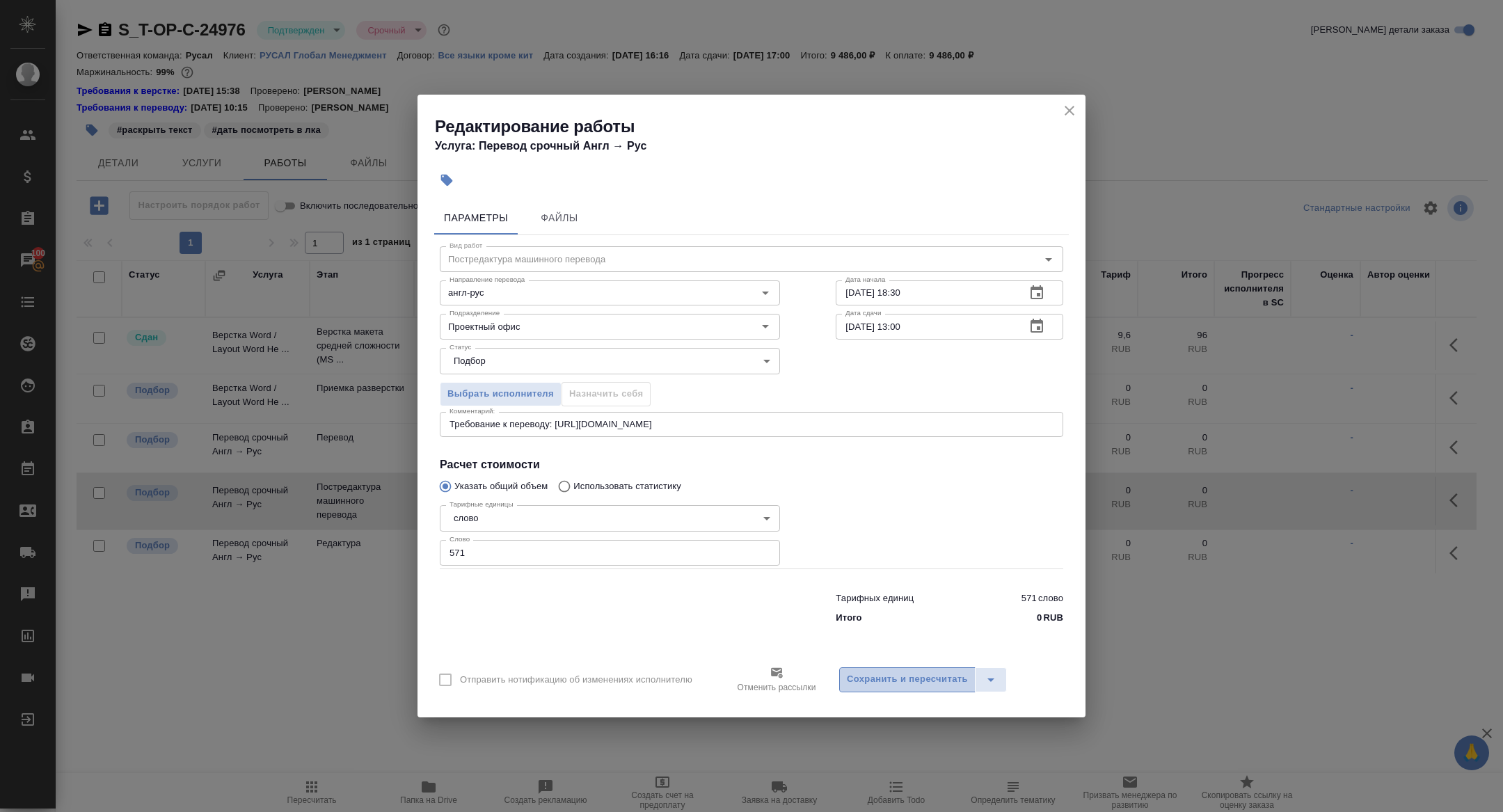
click at [893, 684] on span "Сохранить и пересчитать" at bounding box center [908, 679] width 121 height 16
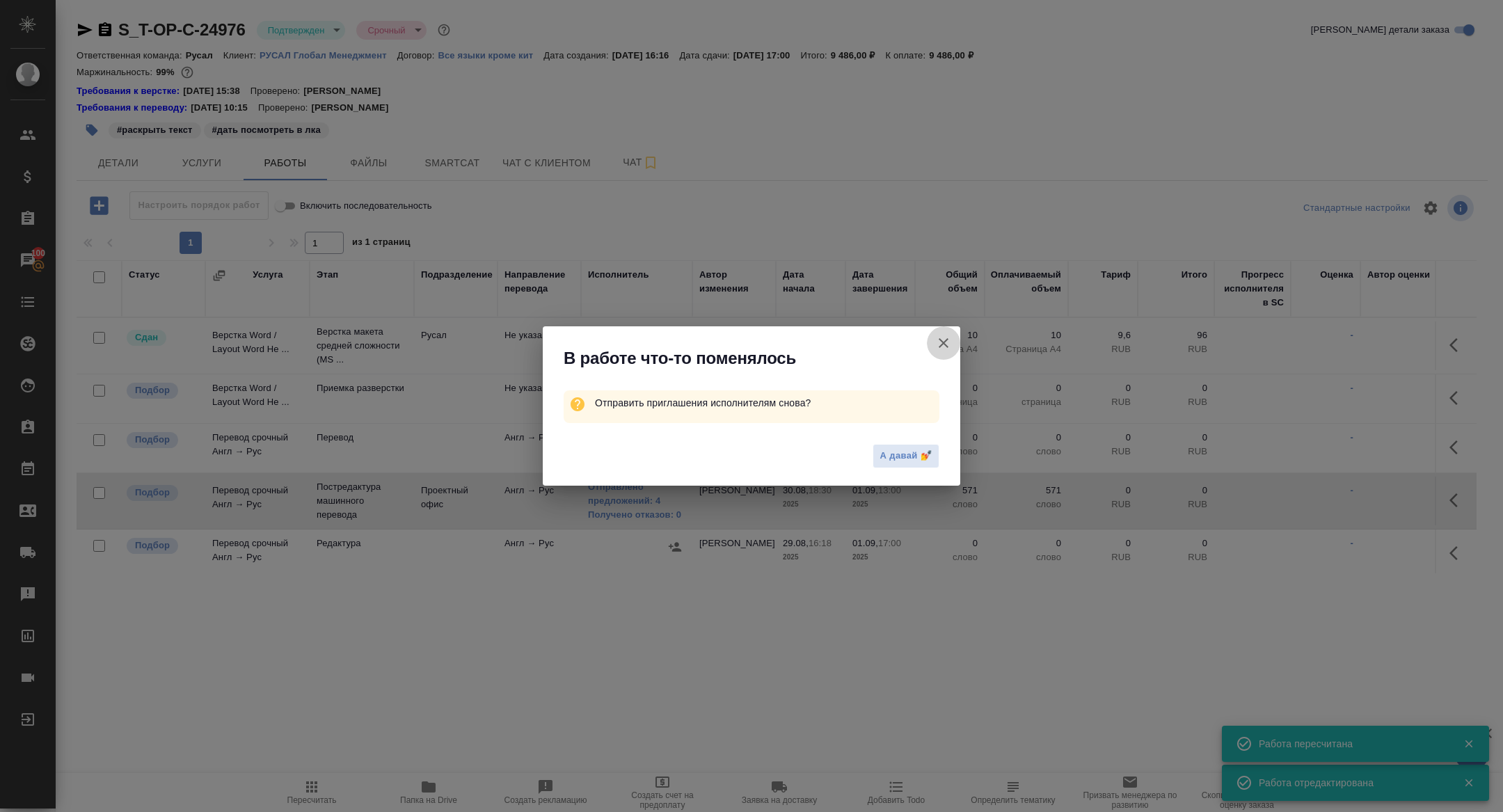
click at [942, 342] on icon "button" at bounding box center [944, 343] width 10 height 10
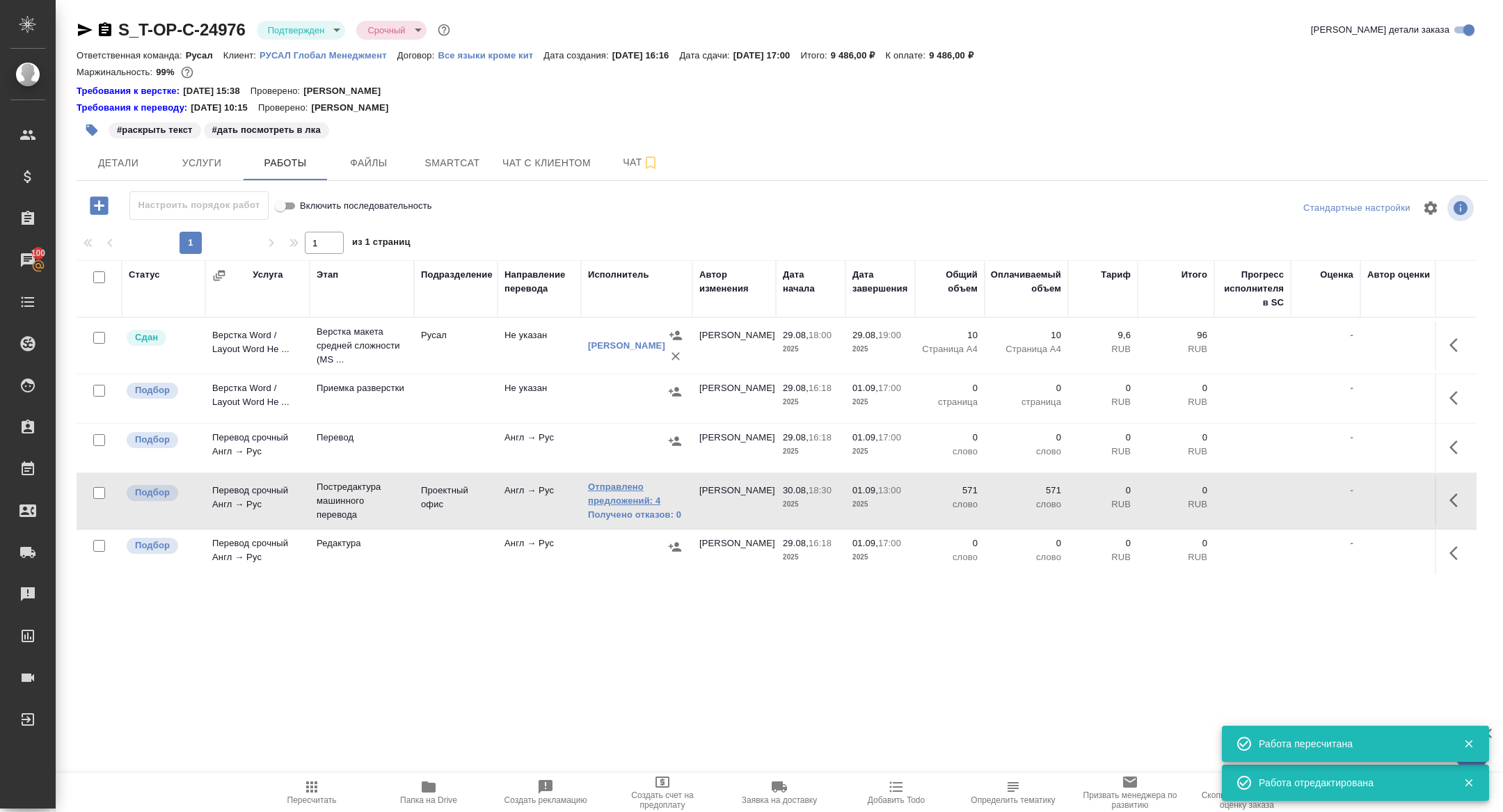
click at [609, 496] on link "Отправлено предложений: 4" at bounding box center [636, 494] width 97 height 28
click at [96, 278] on input "checkbox" at bounding box center [99, 277] width 12 height 12
checkbox input "true"
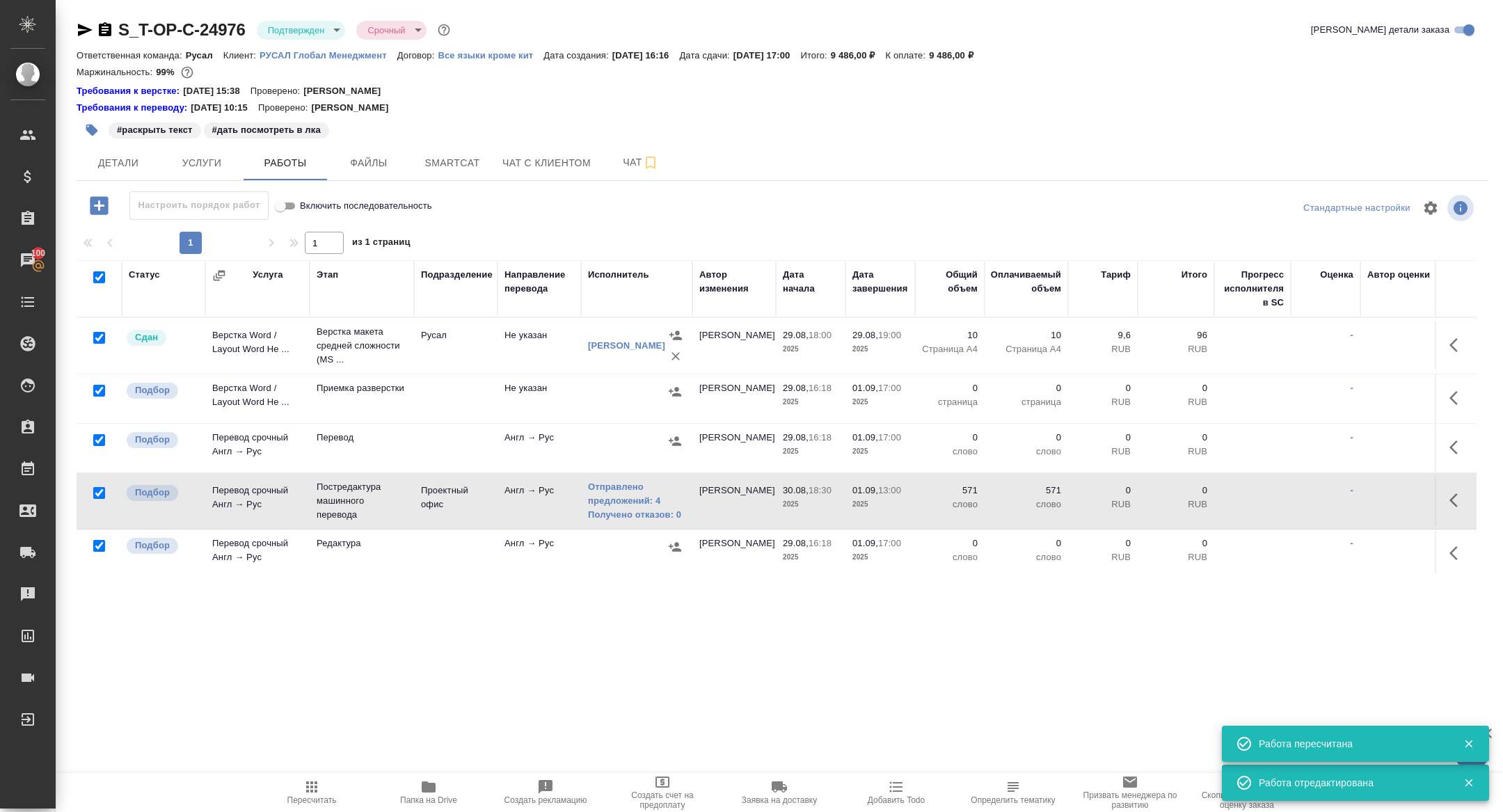
checkbox input "true"
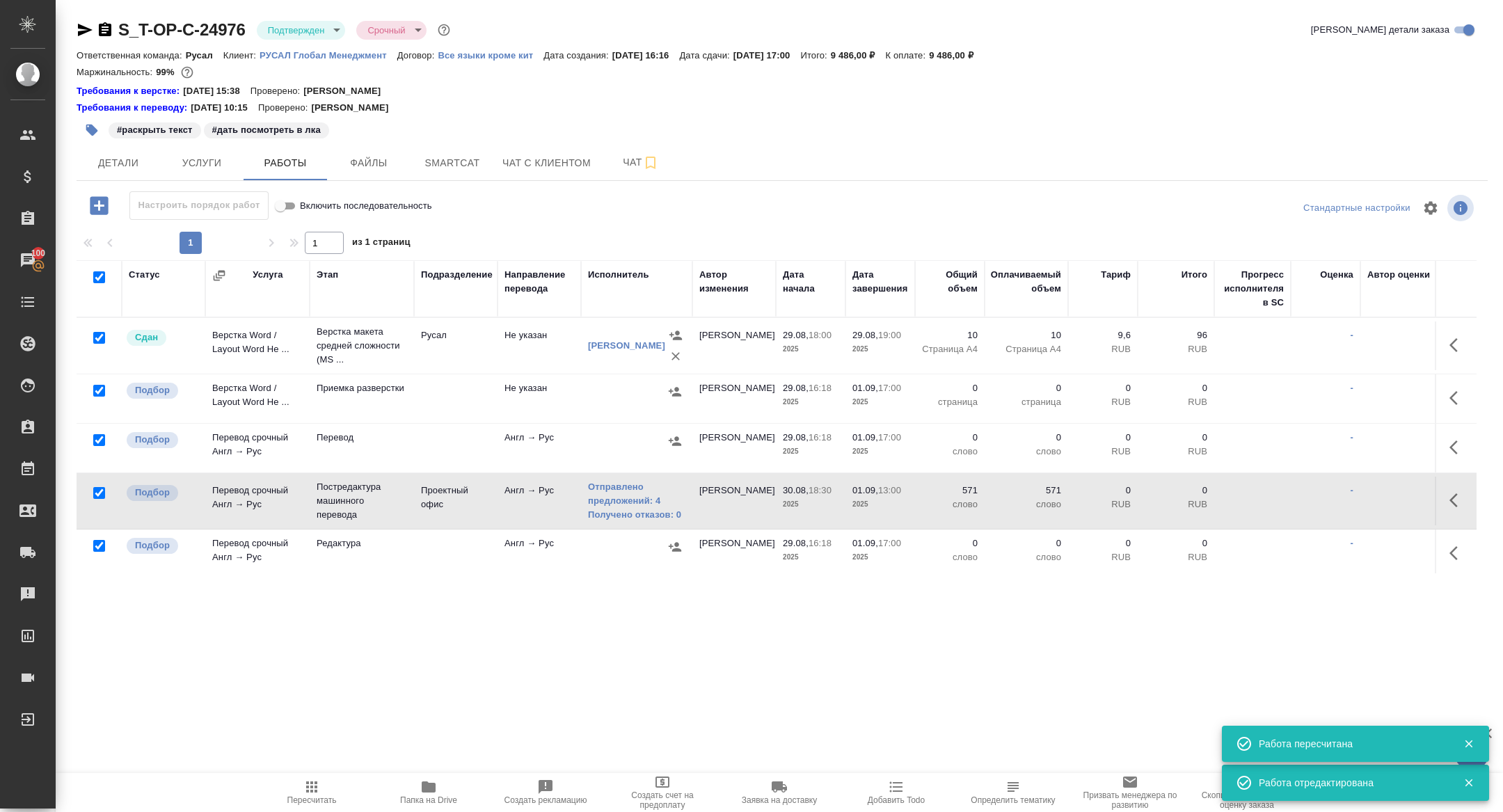
checkbox input "true"
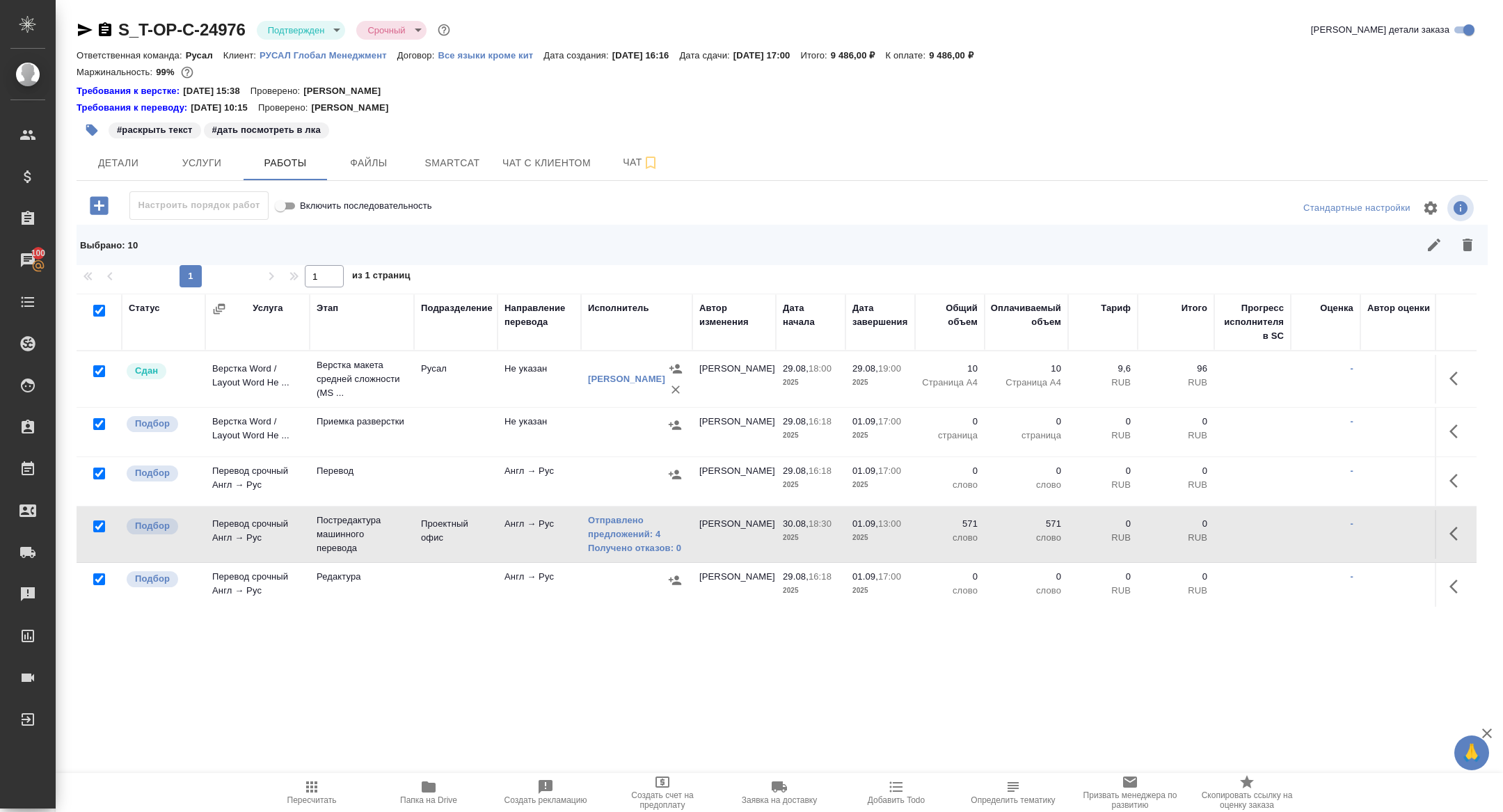
click at [100, 370] on input "checkbox" at bounding box center [99, 371] width 12 height 12
checkbox input "false"
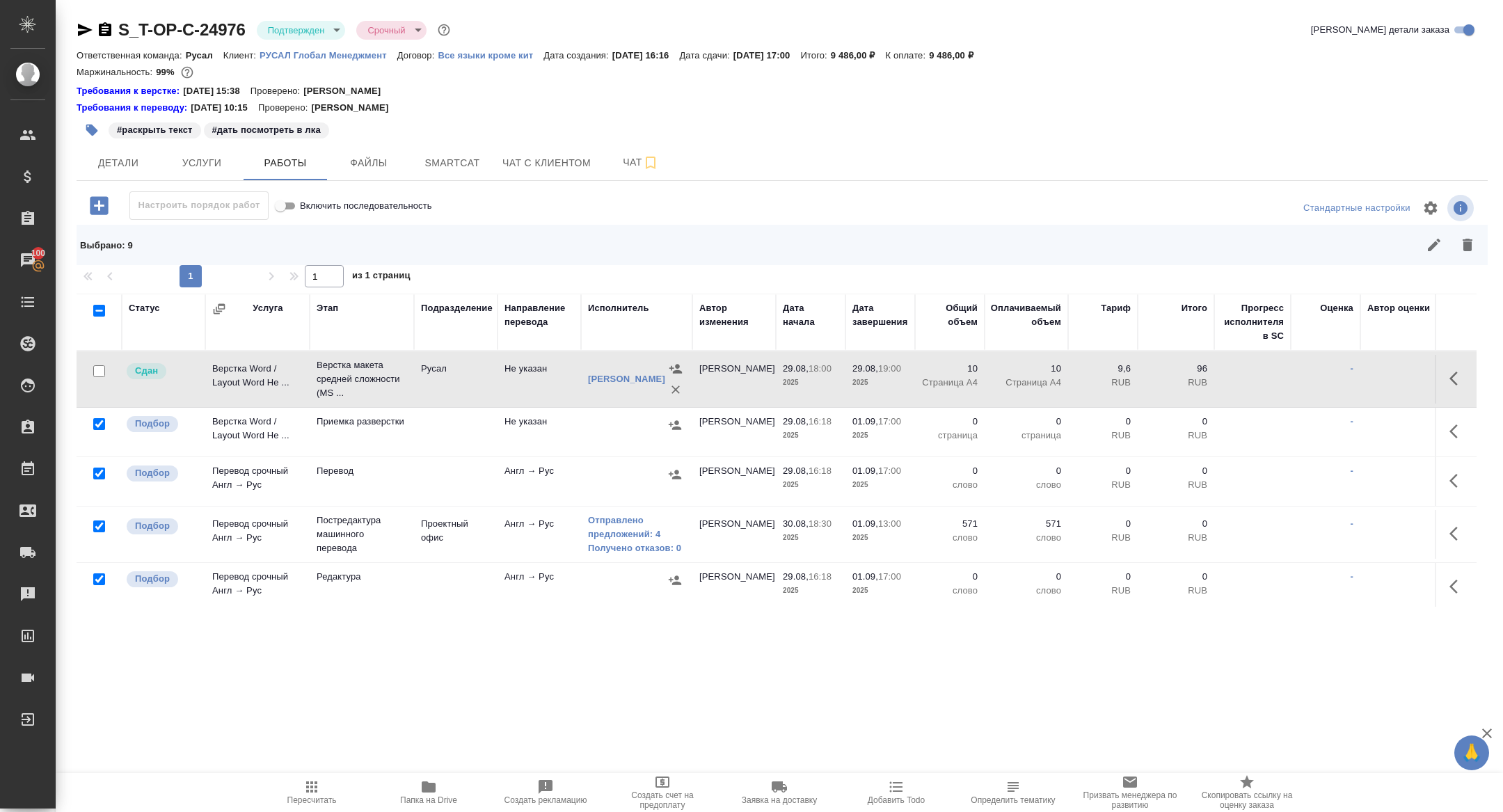
click at [101, 520] on input "checkbox" at bounding box center [99, 526] width 12 height 12
checkbox input "false"
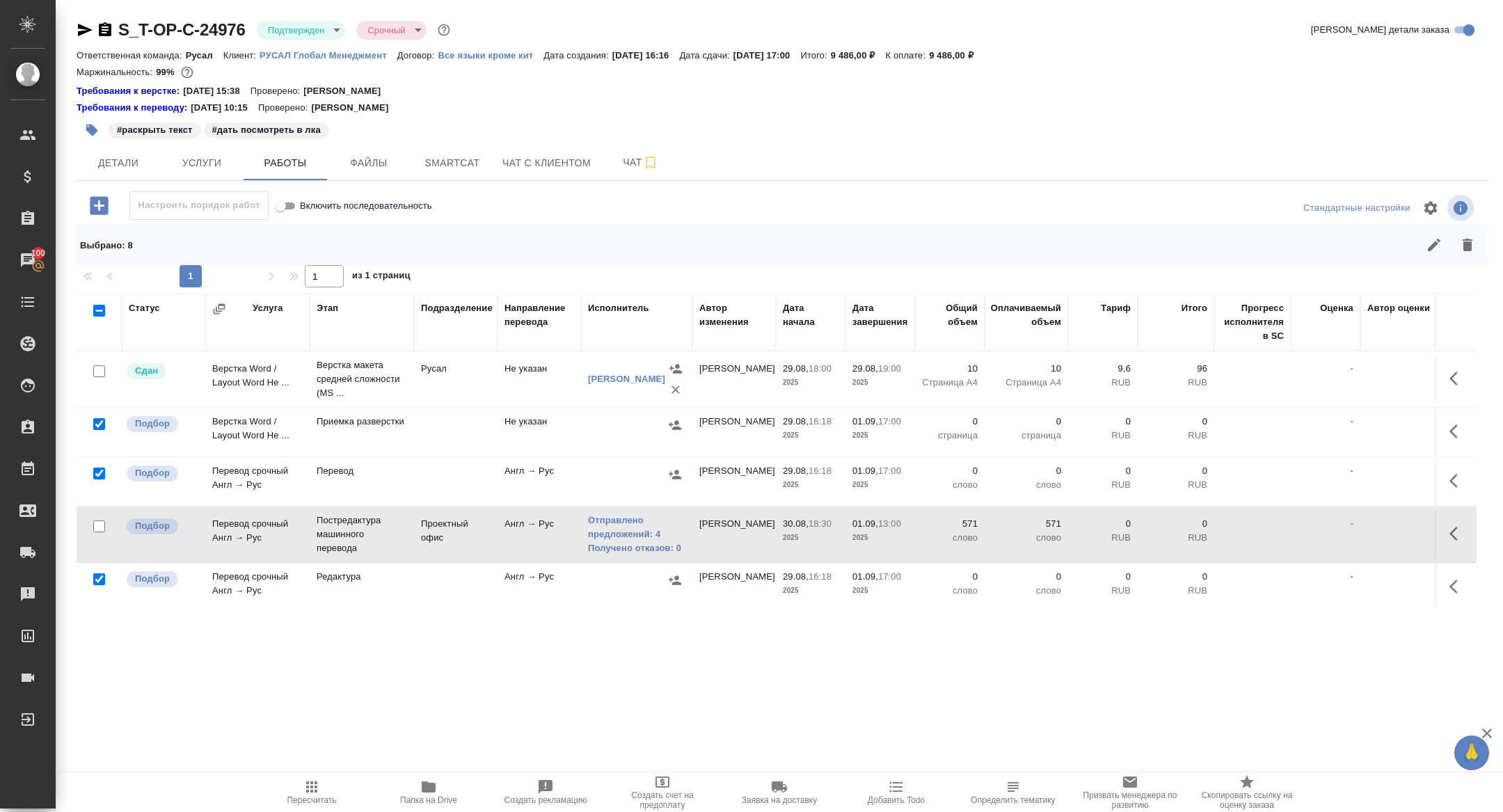
click at [101, 576] on input "checkbox" at bounding box center [99, 578] width 12 height 12
checkbox input "false"
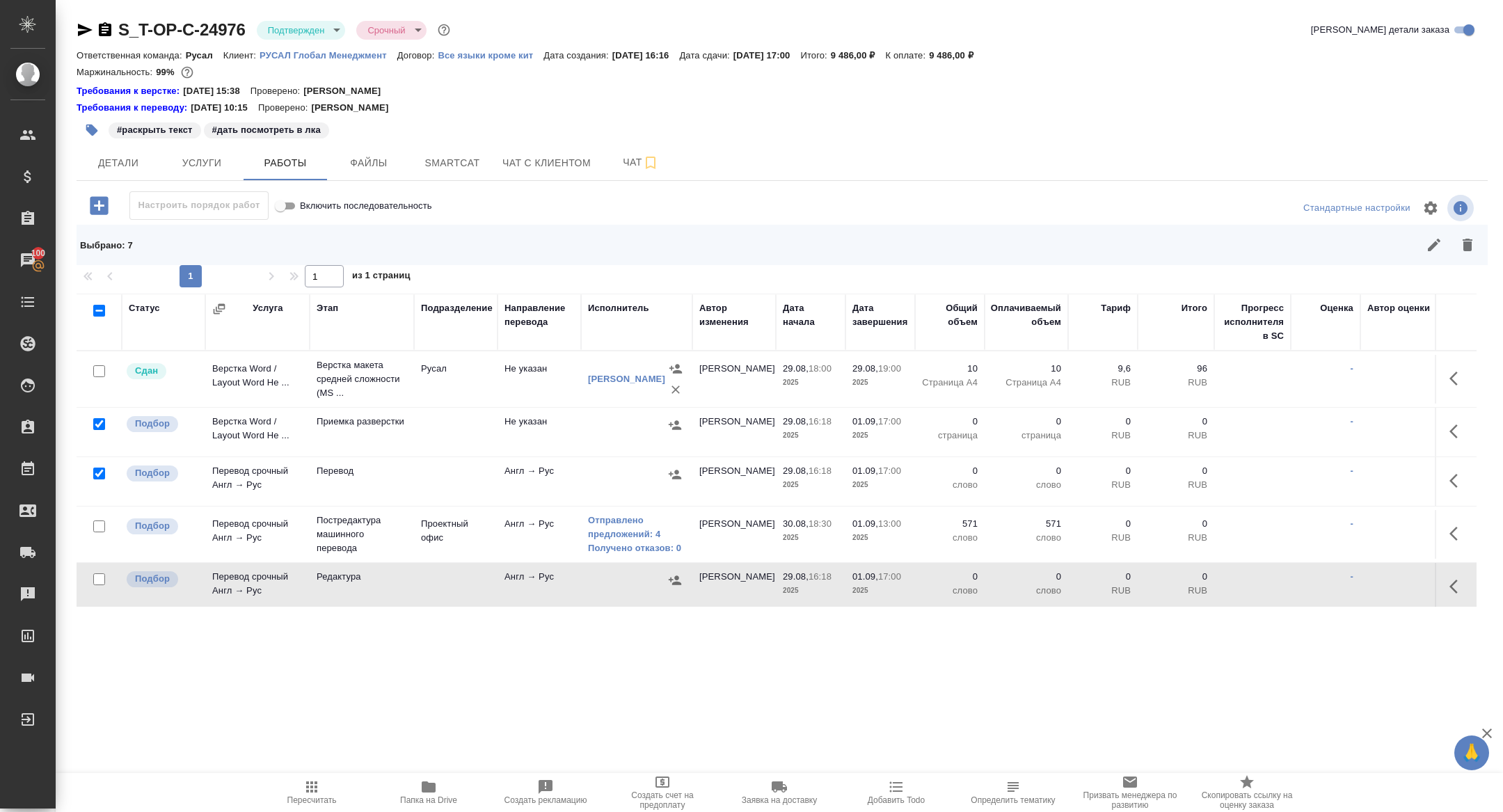
scroll to position [251, 0]
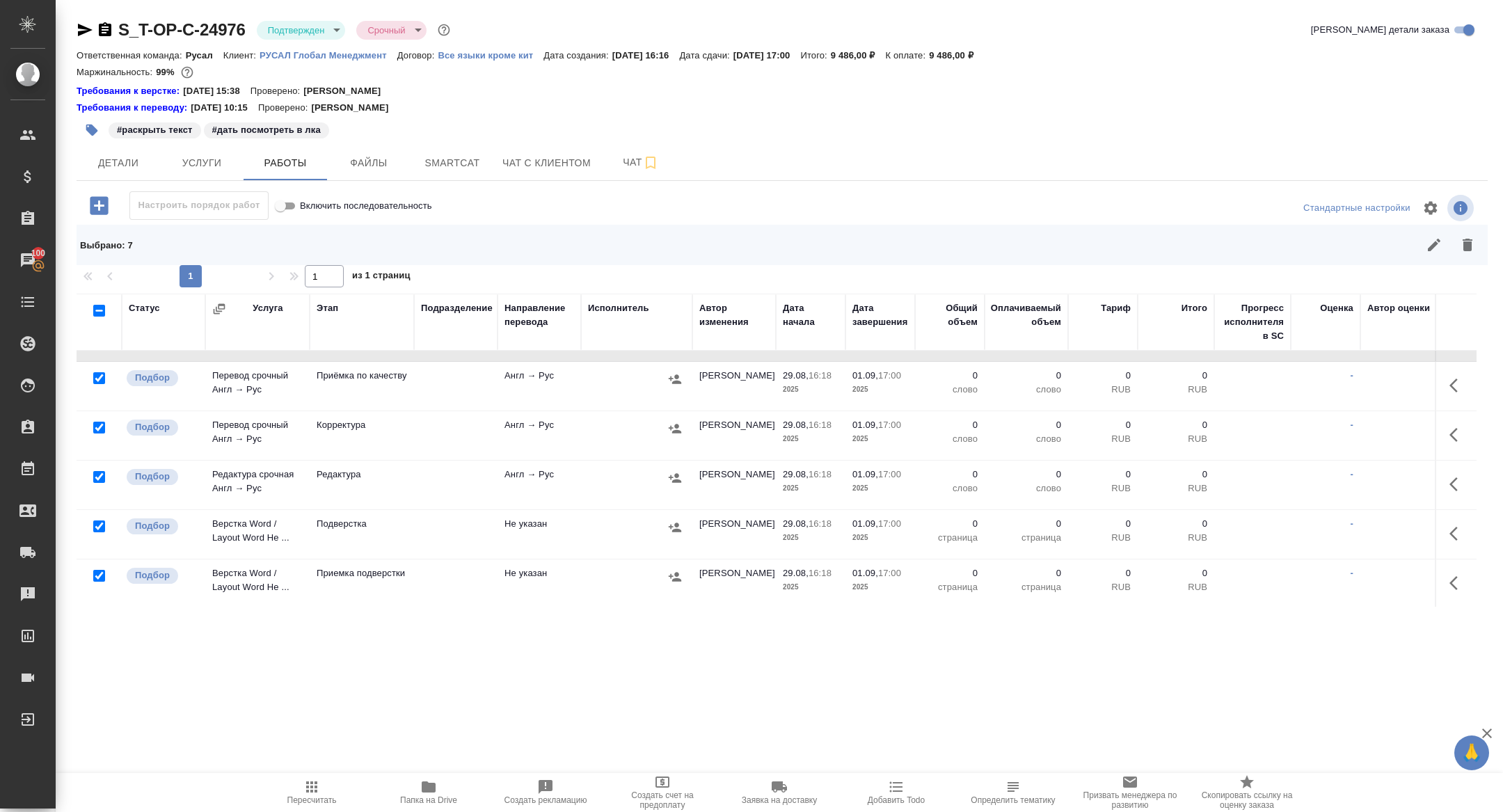
click at [100, 526] on input "checkbox" at bounding box center [99, 526] width 12 height 12
checkbox input "false"
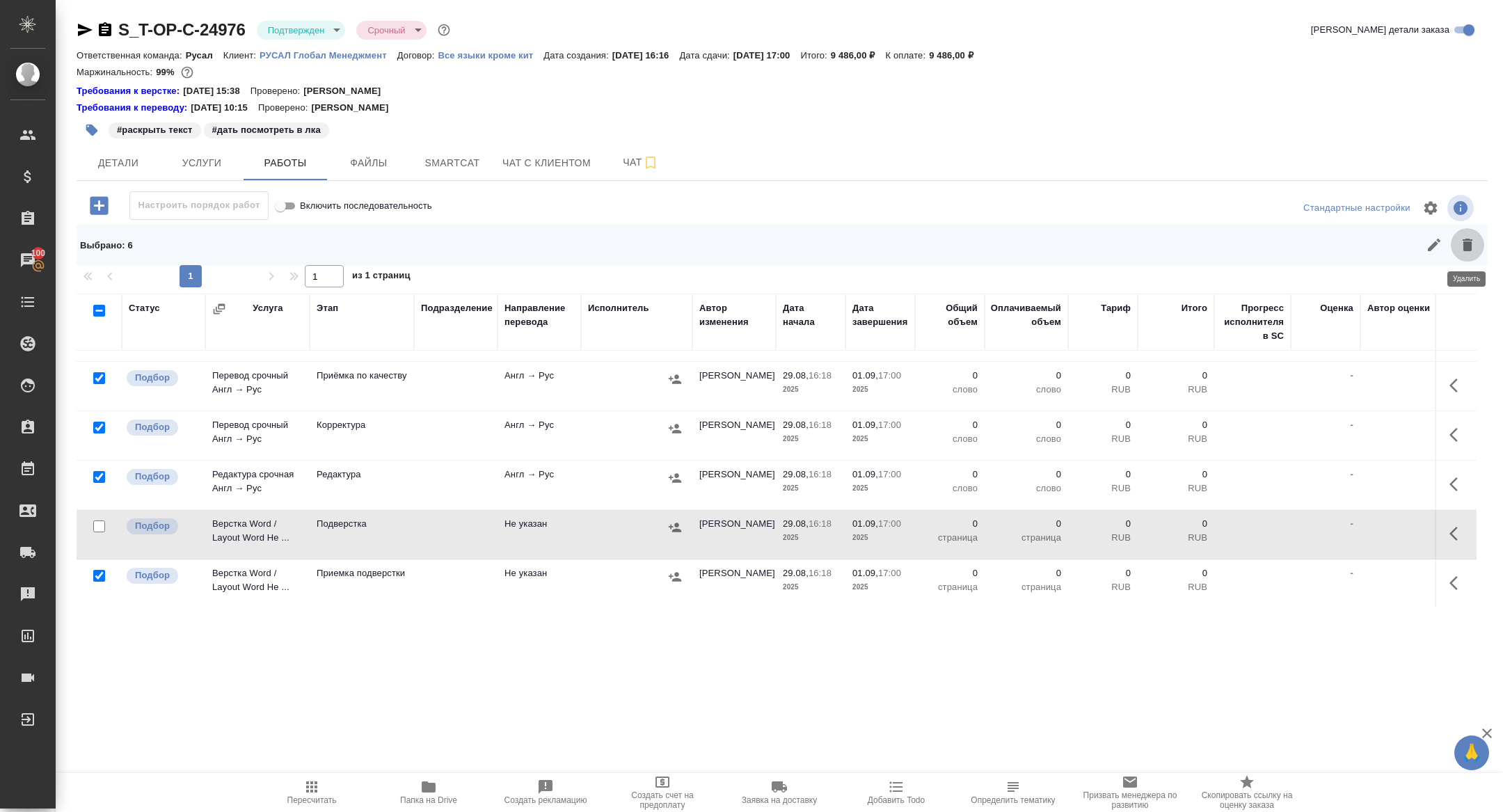
click at [1465, 233] on button "button" at bounding box center [1467, 244] width 33 height 33
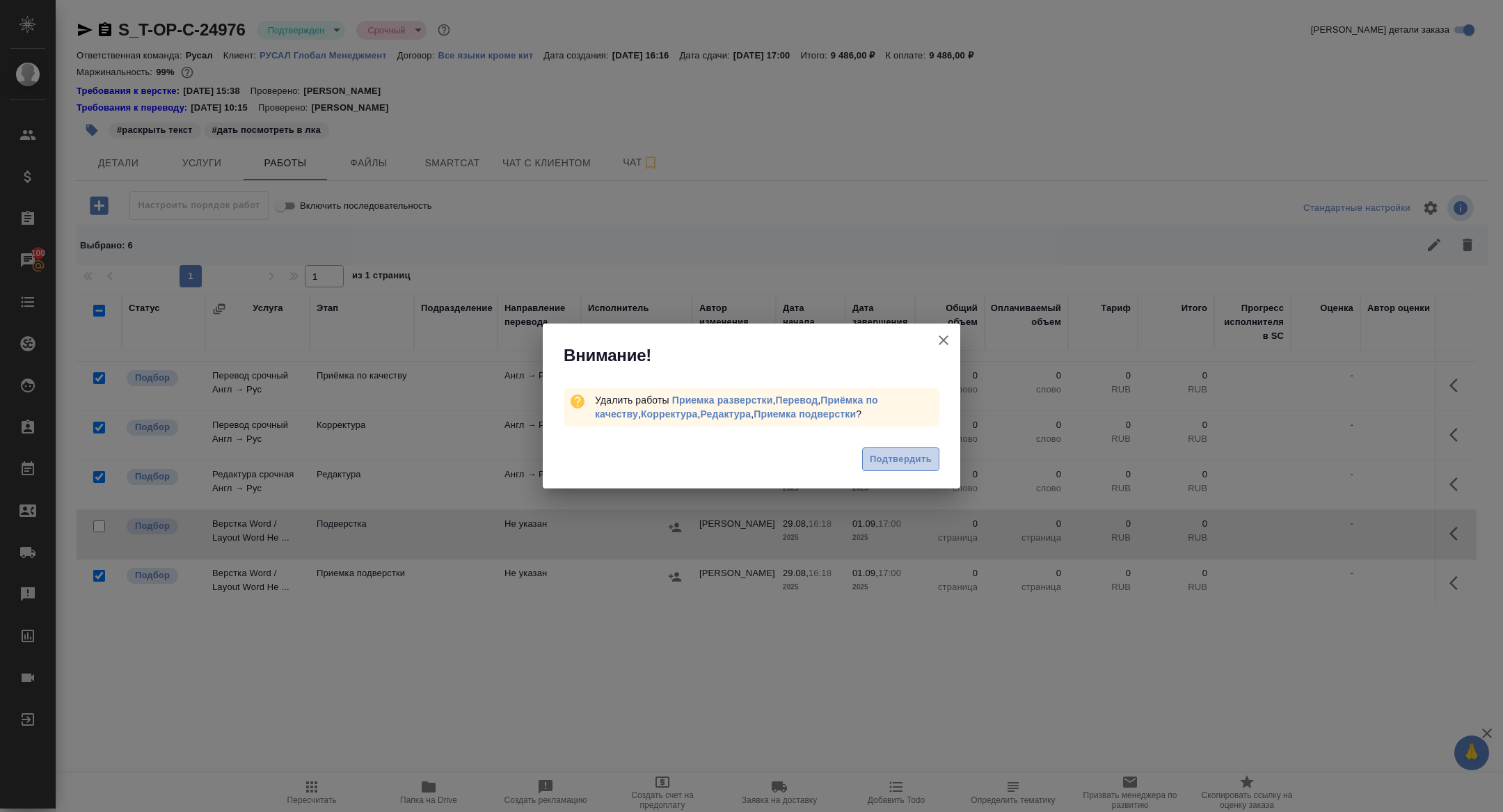
click at [908, 466] on span "Подтвердить" at bounding box center [901, 459] width 62 height 16
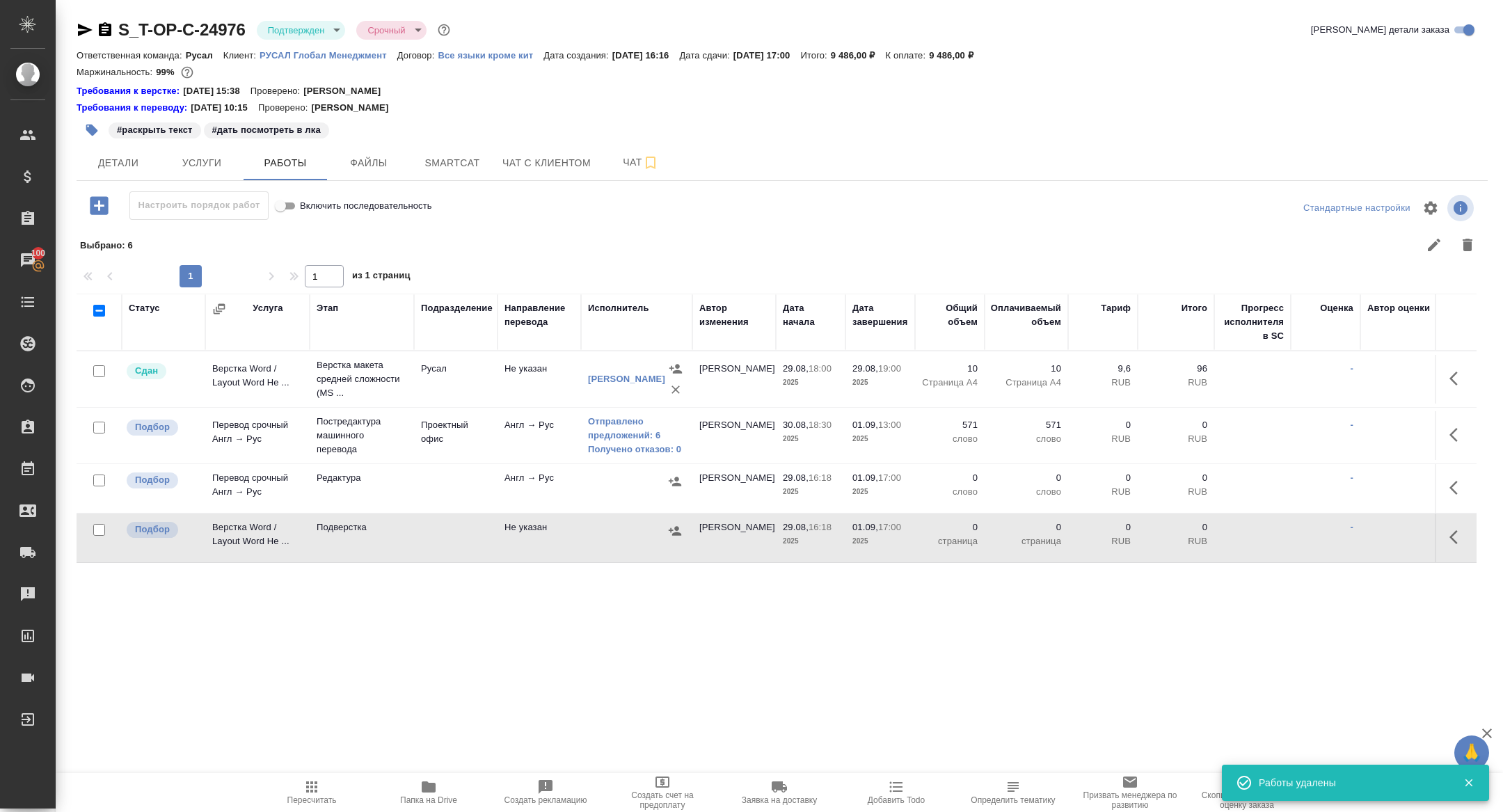
scroll to position [0, 0]
click at [98, 482] on input "checkbox" at bounding box center [99, 480] width 12 height 12
checkbox input "true"
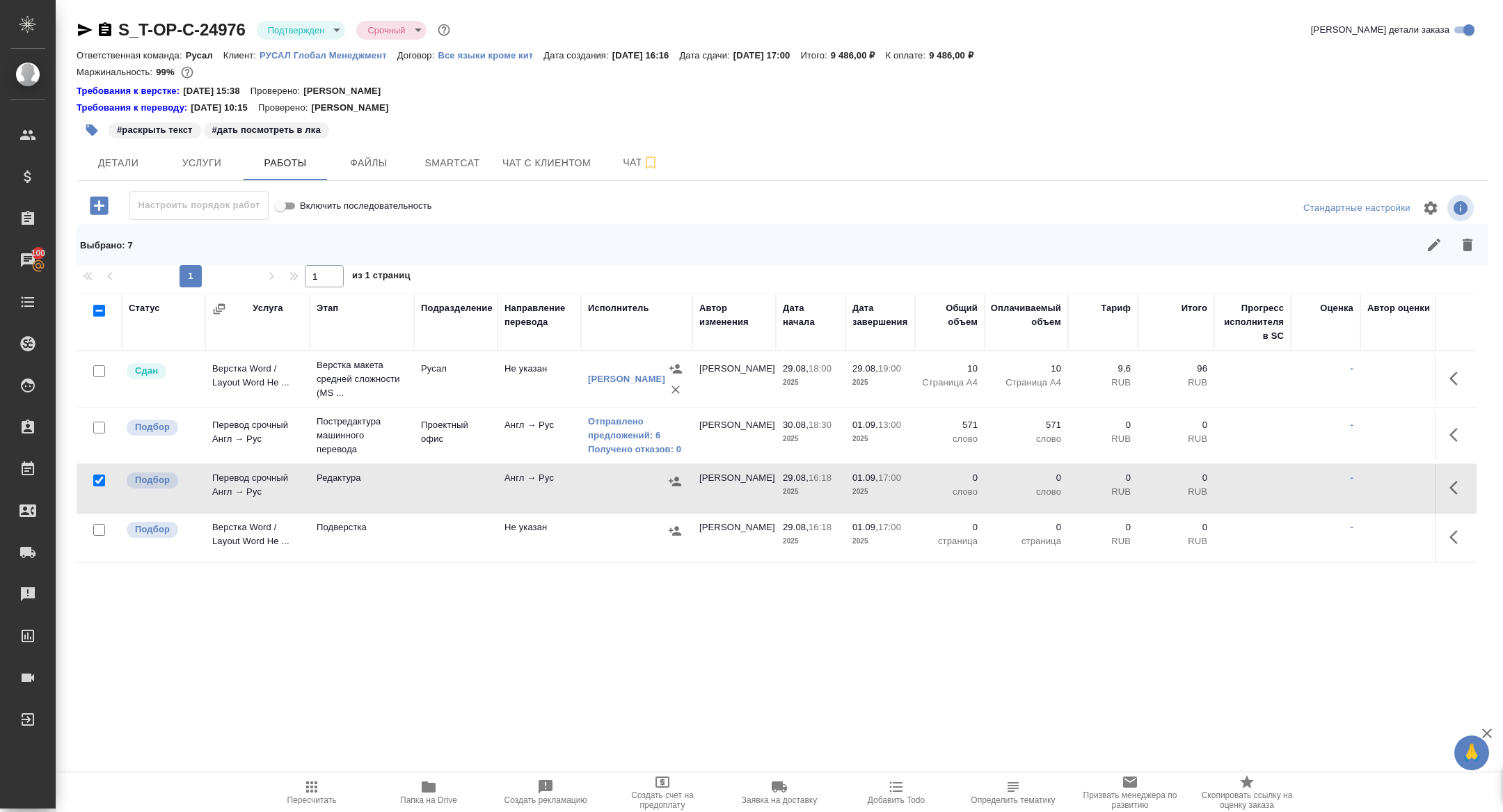
click at [1489, 241] on div "S_T-OP-C-24976 Подтвержден confirmed Срочный urgent Кратко детали заказа Ответс…" at bounding box center [782, 321] width 1427 height 642
click at [1473, 241] on icon "button" at bounding box center [1467, 244] width 16 height 16
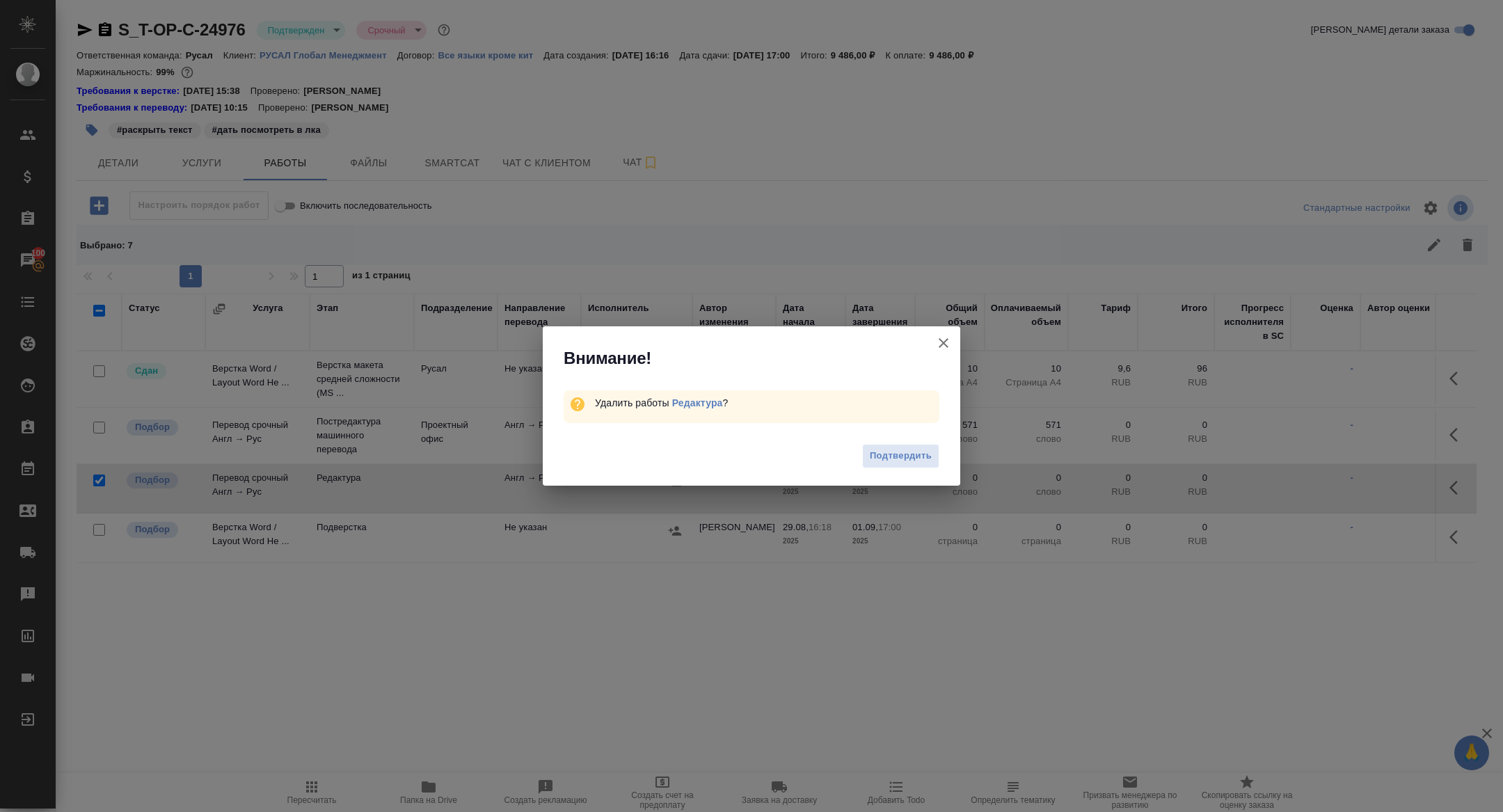
click at [906, 442] on div "Подтвердить" at bounding box center [752, 457] width 417 height 55
click at [900, 446] on button "Подтвердить" at bounding box center [900, 455] width 77 height 24
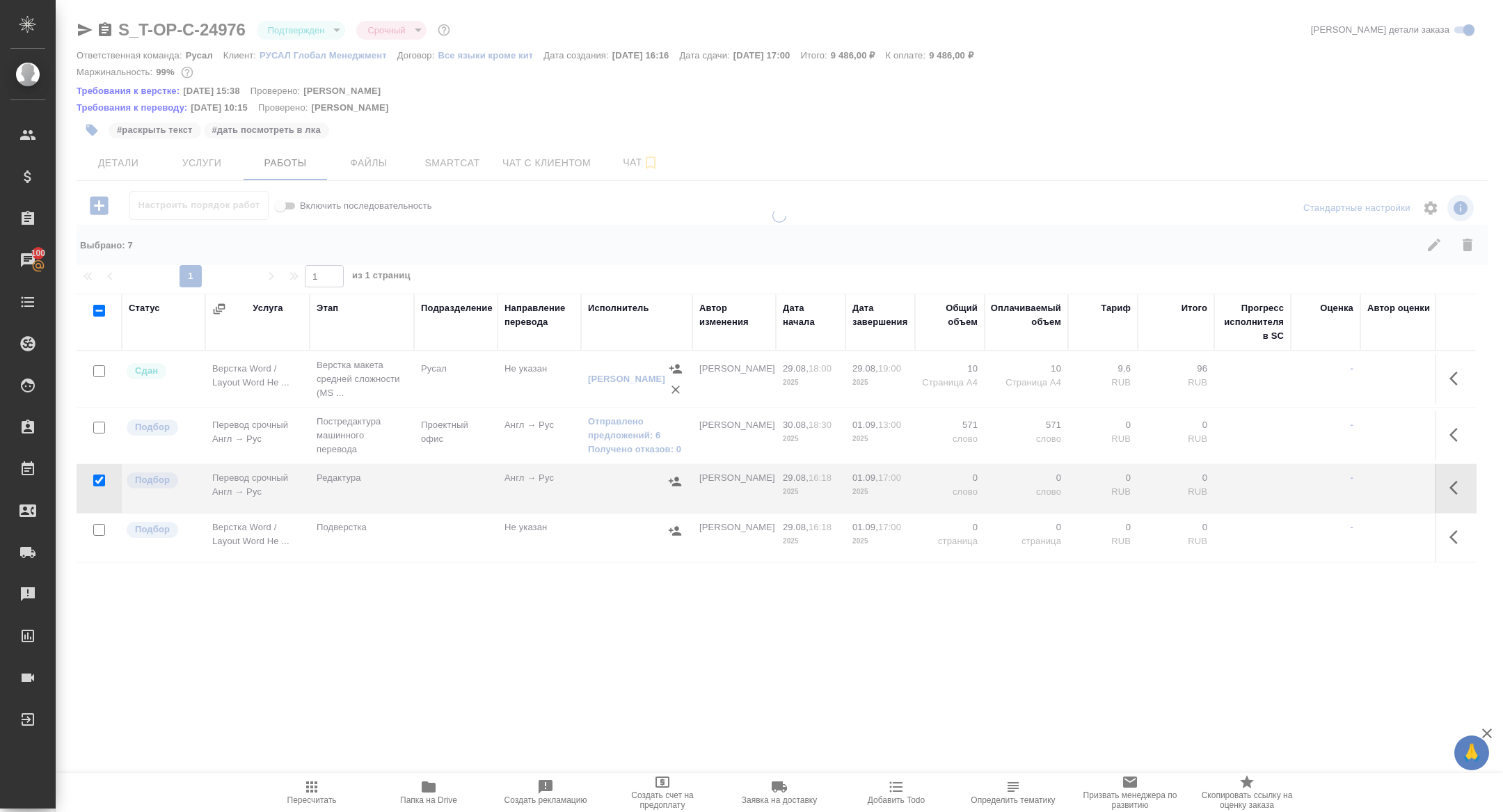
click at [183, 160] on div at bounding box center [779, 321] width 1448 height 642
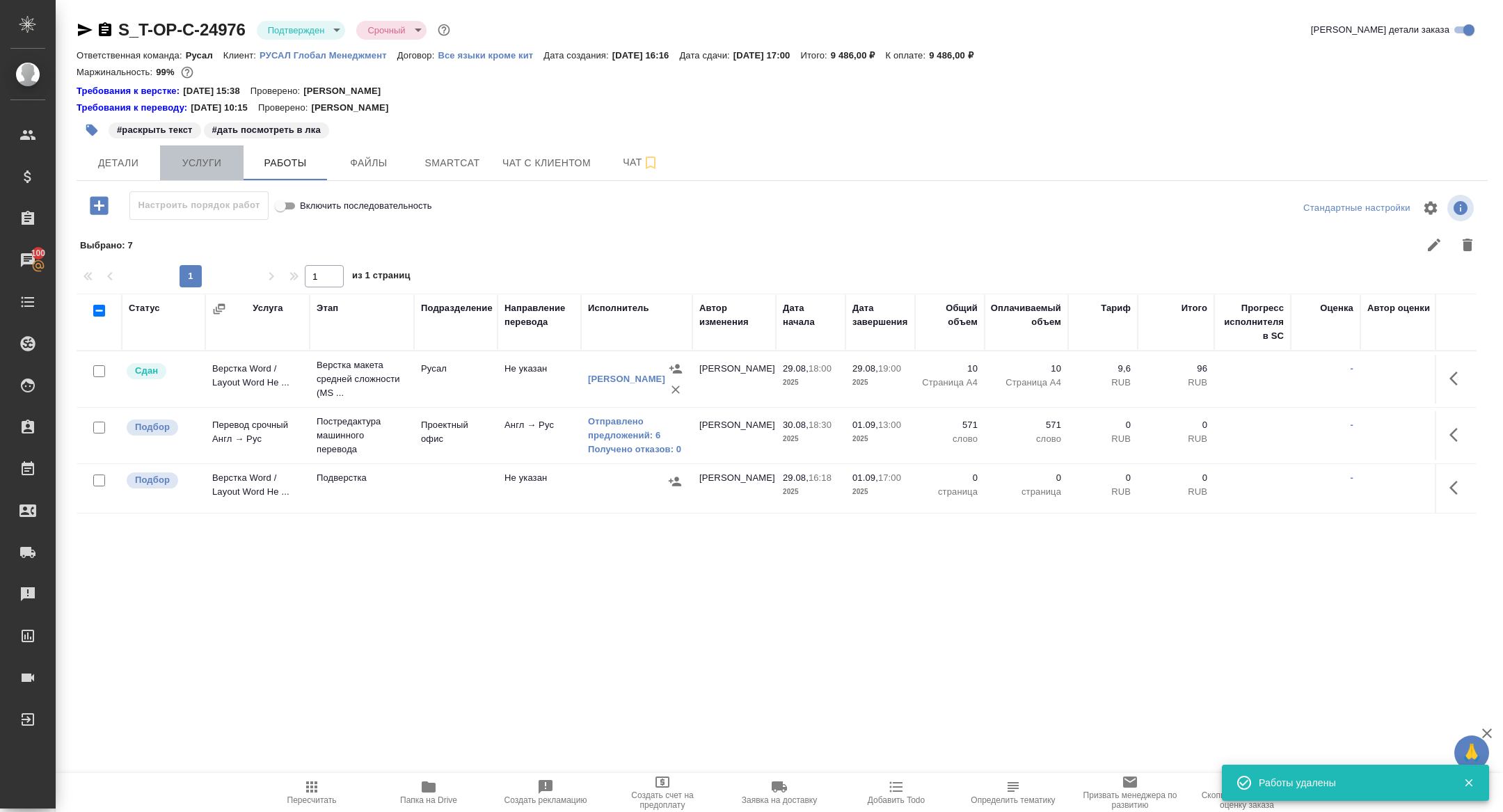
click at [185, 160] on span "Услуги" at bounding box center [202, 163] width 67 height 17
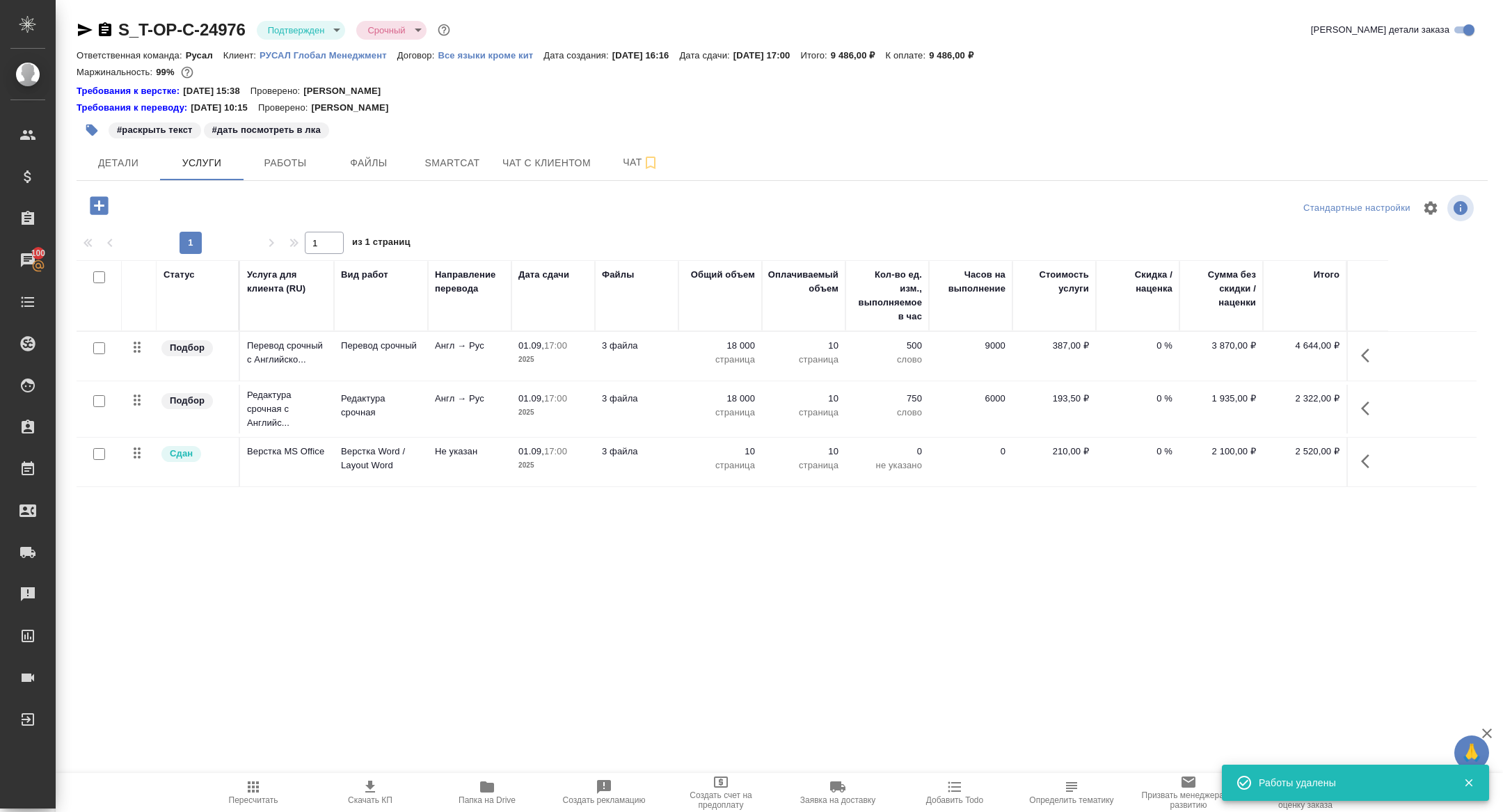
click at [99, 204] on icon "button" at bounding box center [99, 205] width 24 height 24
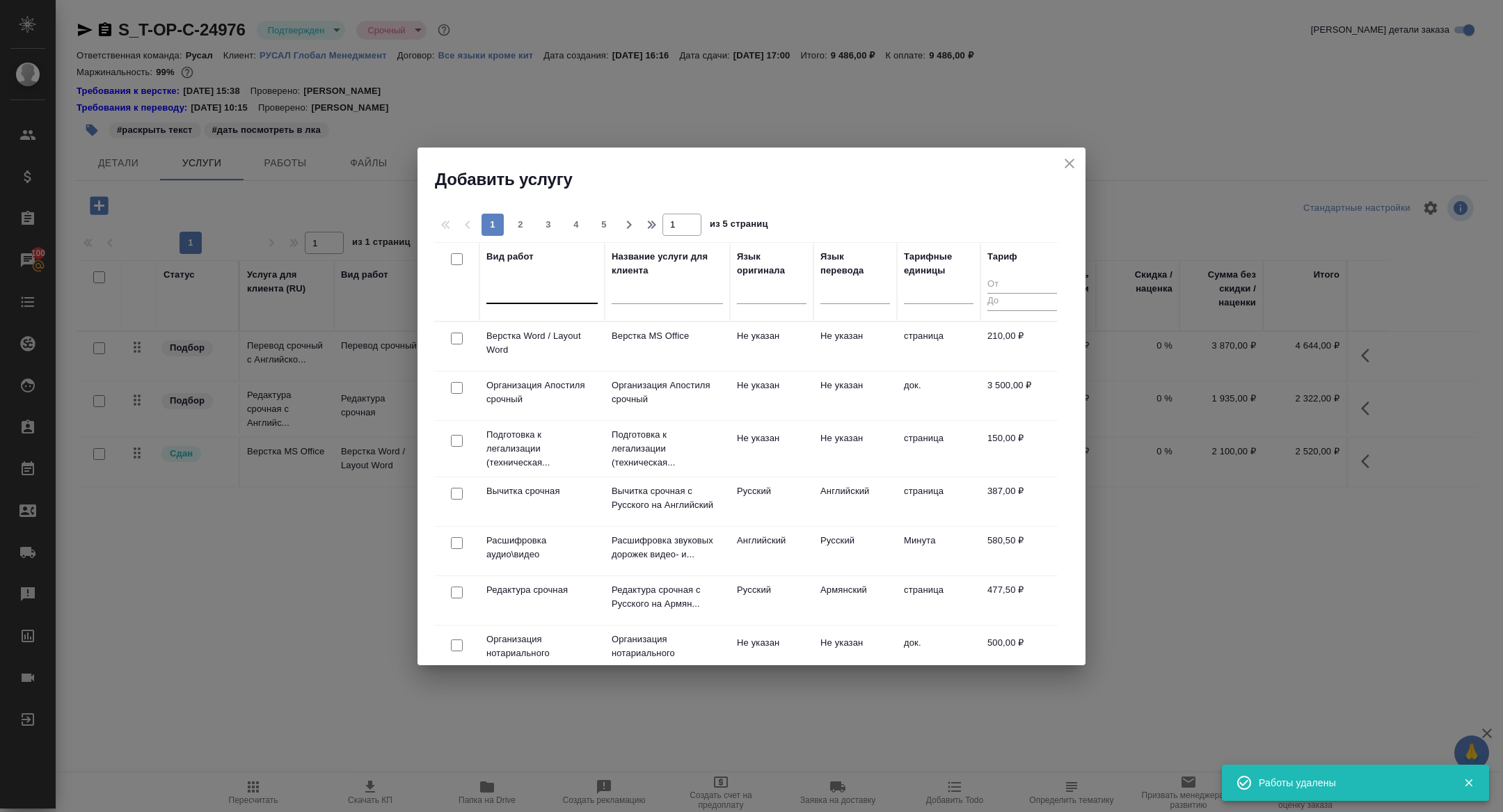
click at [516, 298] on div at bounding box center [542, 290] width 111 height 20
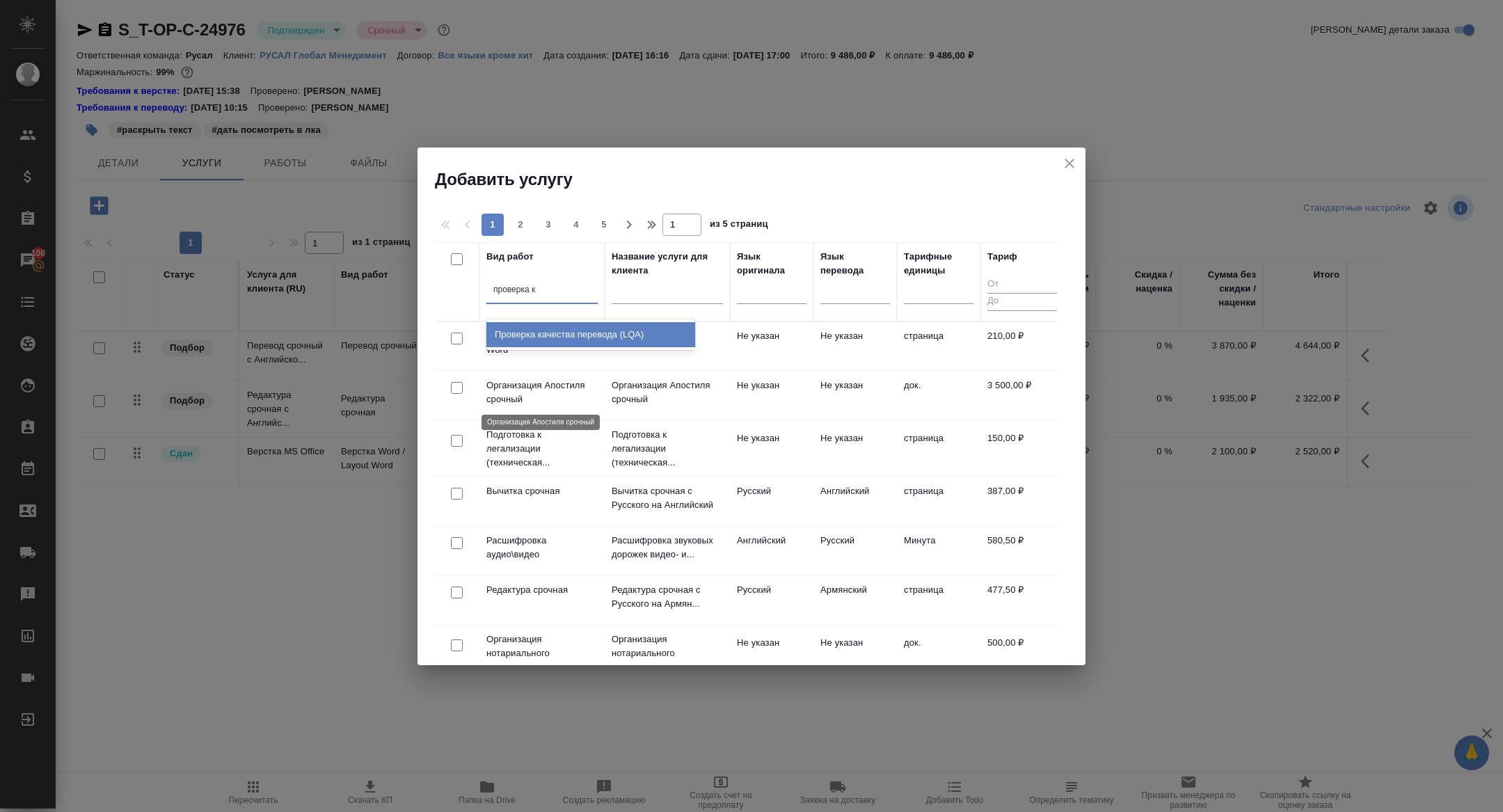
type input "проверка ка"
click at [604, 337] on div "Проверка качества перевода (LQA)" at bounding box center [591, 335] width 209 height 25
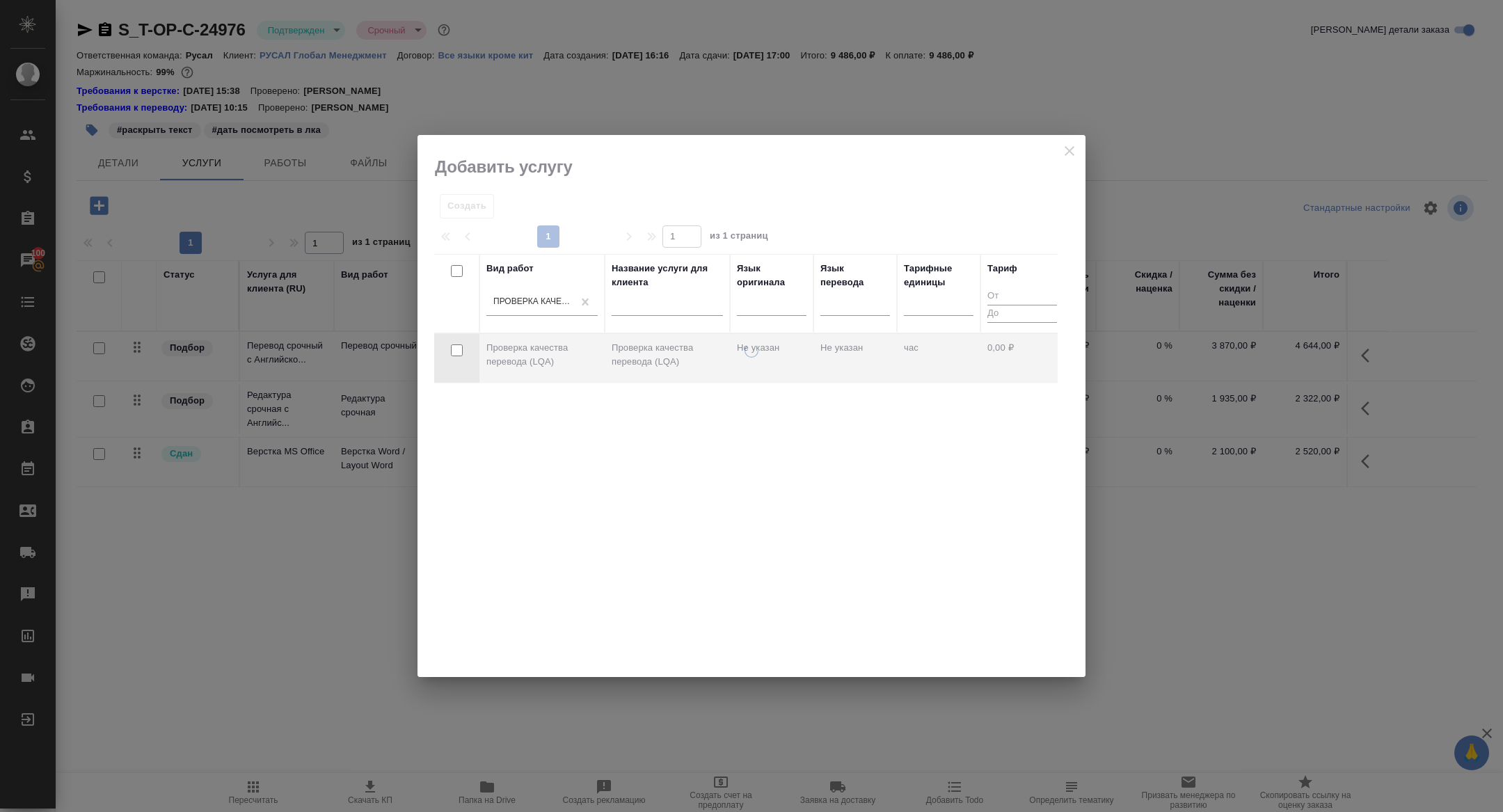
click at [540, 355] on div at bounding box center [752, 510] width 668 height 333
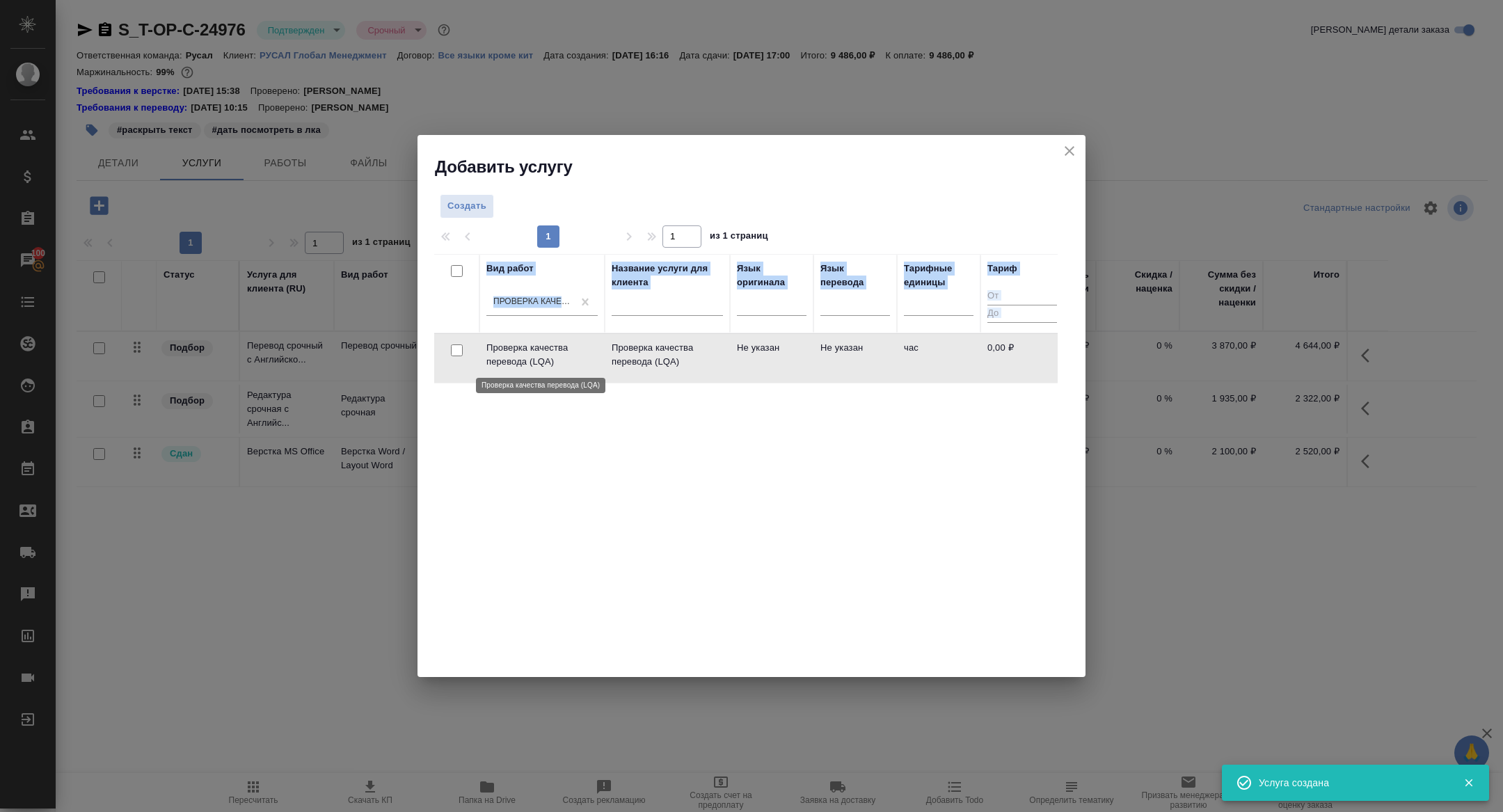
click at [540, 355] on body "🙏 .cls-1 fill:#fff; AWATERA Zhuravleva Alexandra Клиенты Спецификации Заказы 10…" at bounding box center [752, 406] width 1503 height 812
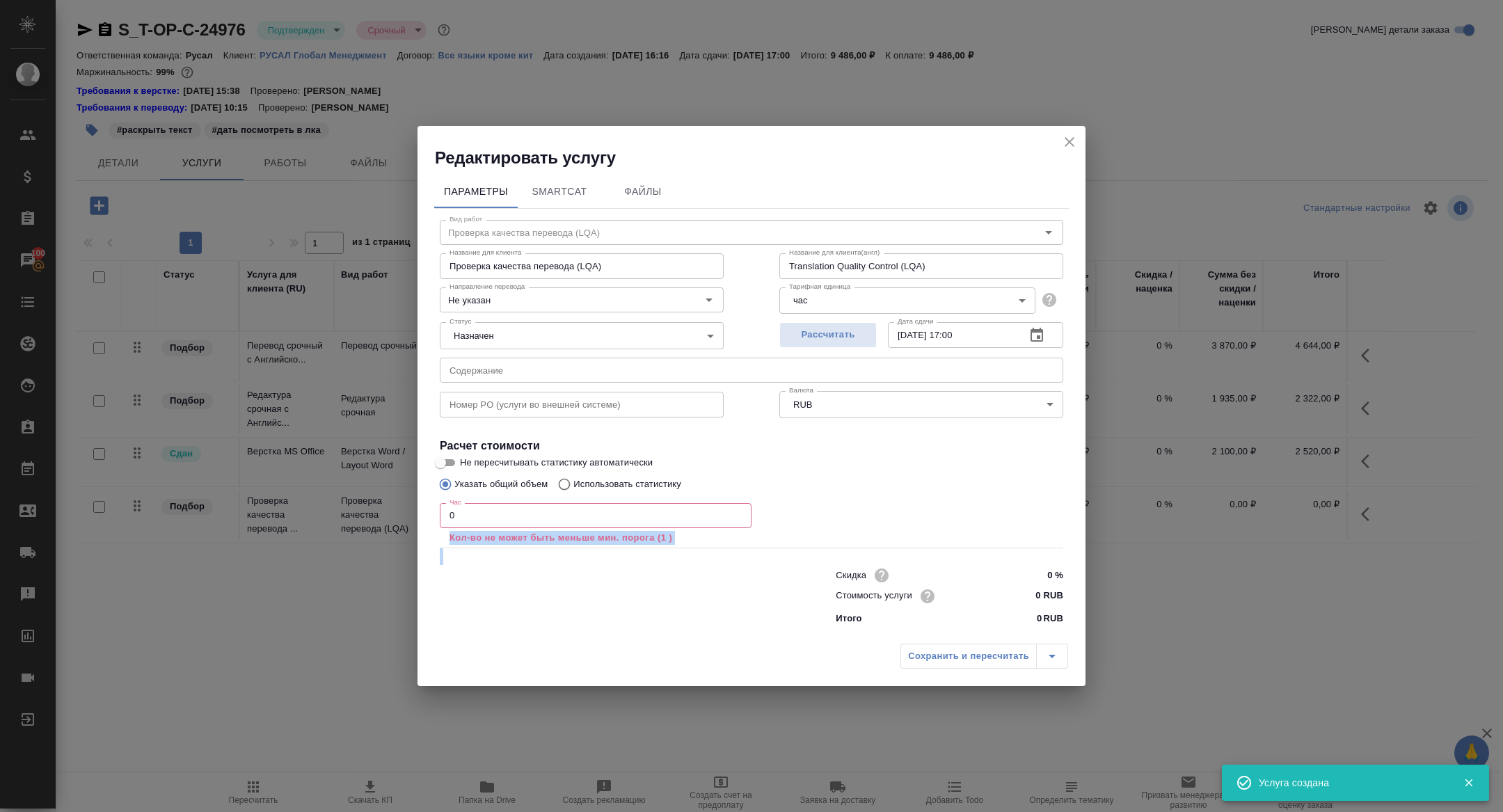
drag, startPoint x: 473, startPoint y: 529, endPoint x: 399, endPoint y: 511, distance: 76.2
click at [399, 511] on div "Редактировать услугу Параметры SmartCat Файлы Вид работ Проверка качества перев…" at bounding box center [752, 406] width 1503 height 812
drag, startPoint x: 485, startPoint y: 520, endPoint x: 392, endPoint y: 495, distance: 96.3
click at [394, 495] on div "Редактировать услугу Параметры SmartCat Файлы Вид работ Проверка качества перев…" at bounding box center [752, 406] width 1503 height 812
type input "1"
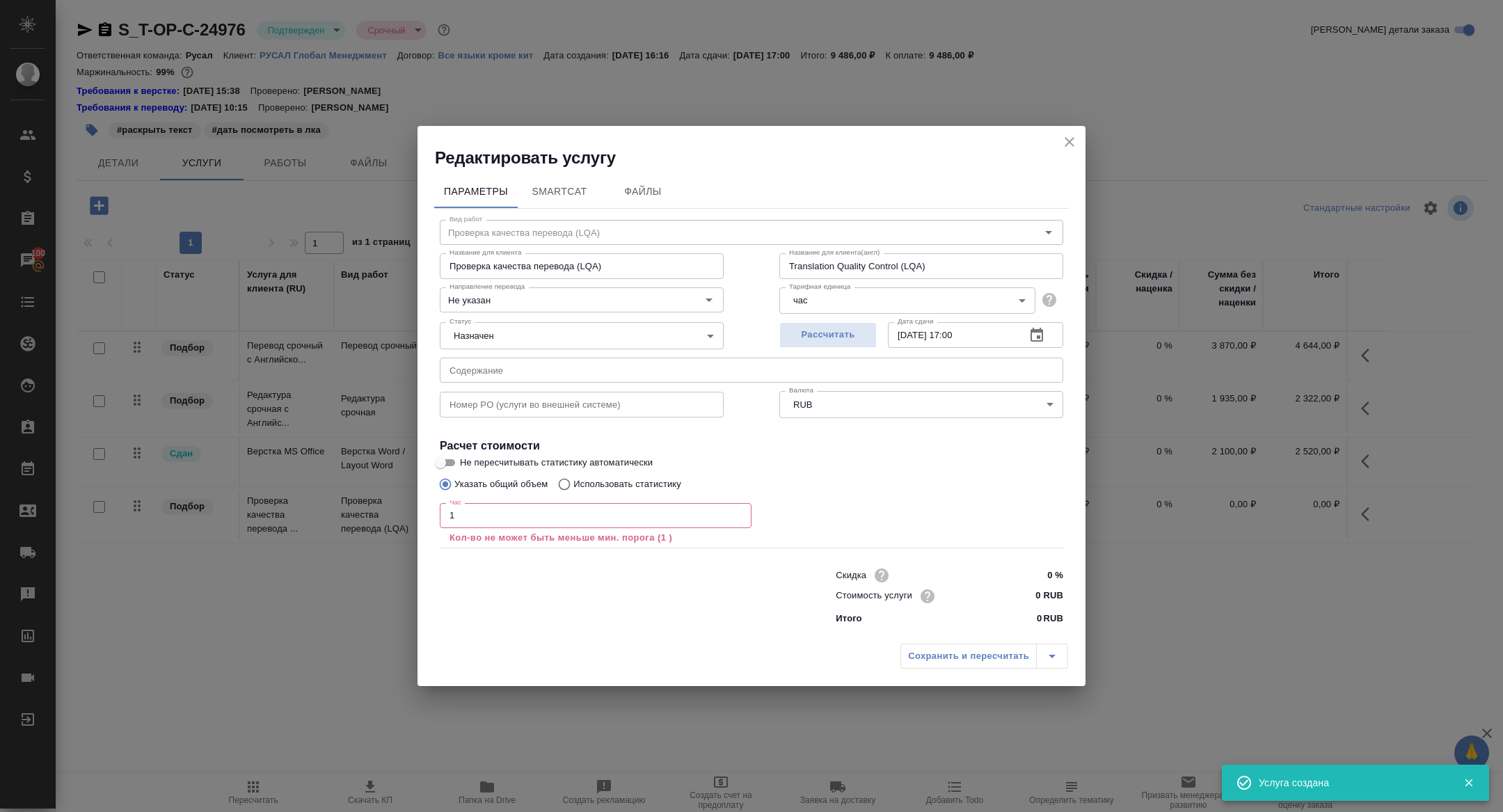
click at [945, 647] on div "Сохранить и пересчитать" at bounding box center [984, 656] width 167 height 25
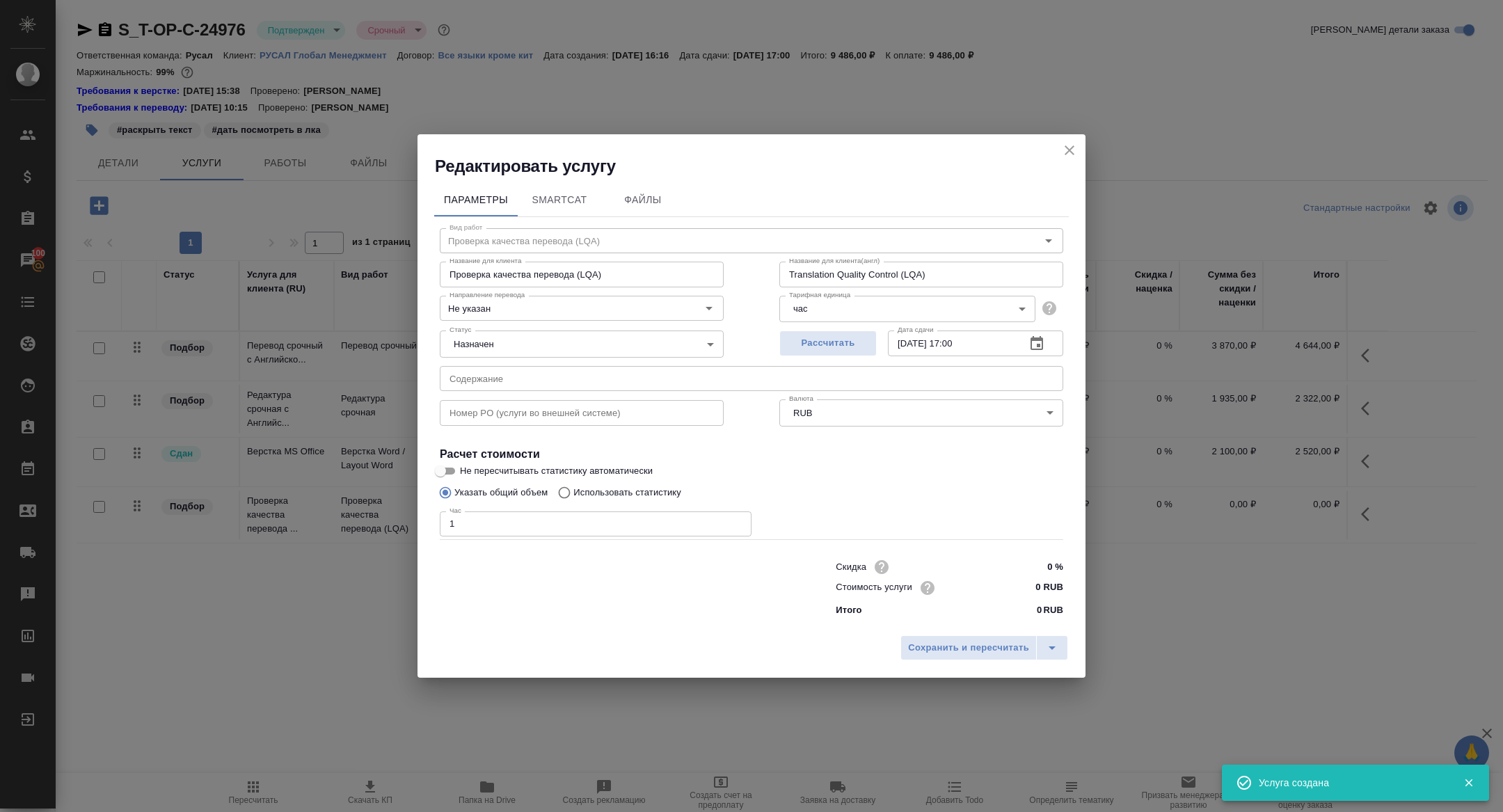
click at [945, 647] on span "Сохранить и пересчитать" at bounding box center [969, 648] width 121 height 16
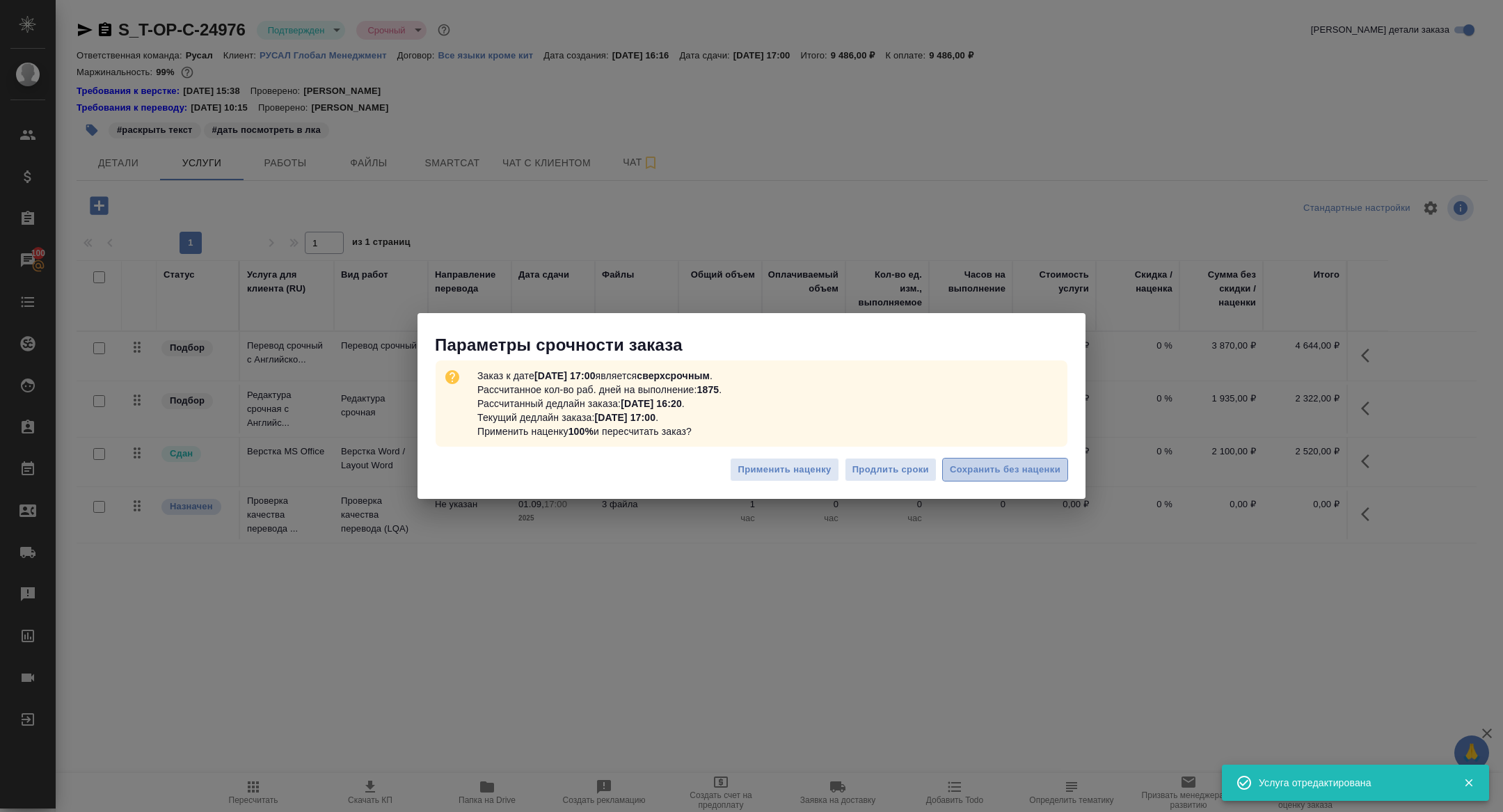
click at [1013, 466] on span "Сохранить без наценки" at bounding box center [1005, 469] width 111 height 16
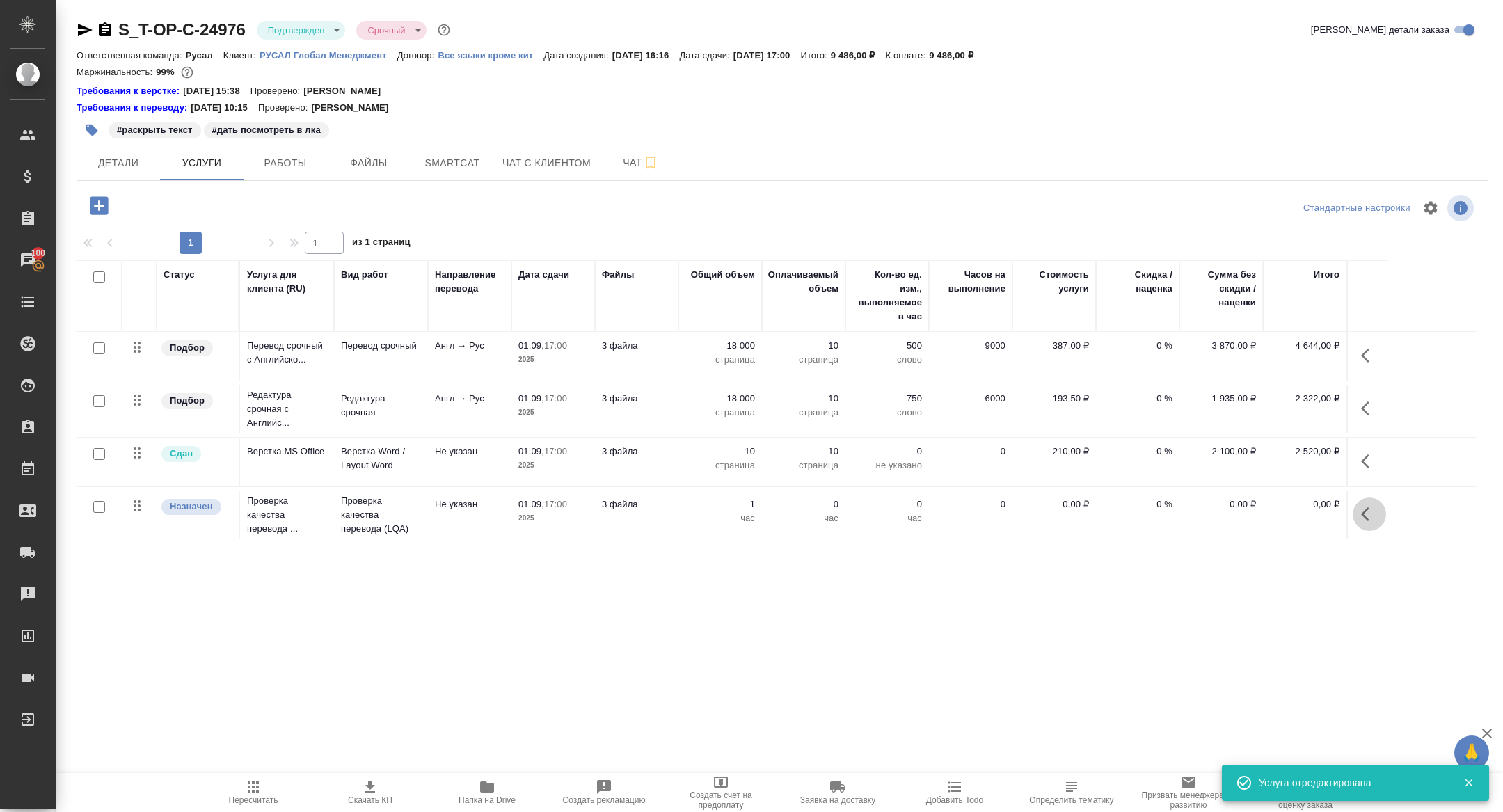
click at [1365, 514] on icon "button" at bounding box center [1369, 514] width 16 height 16
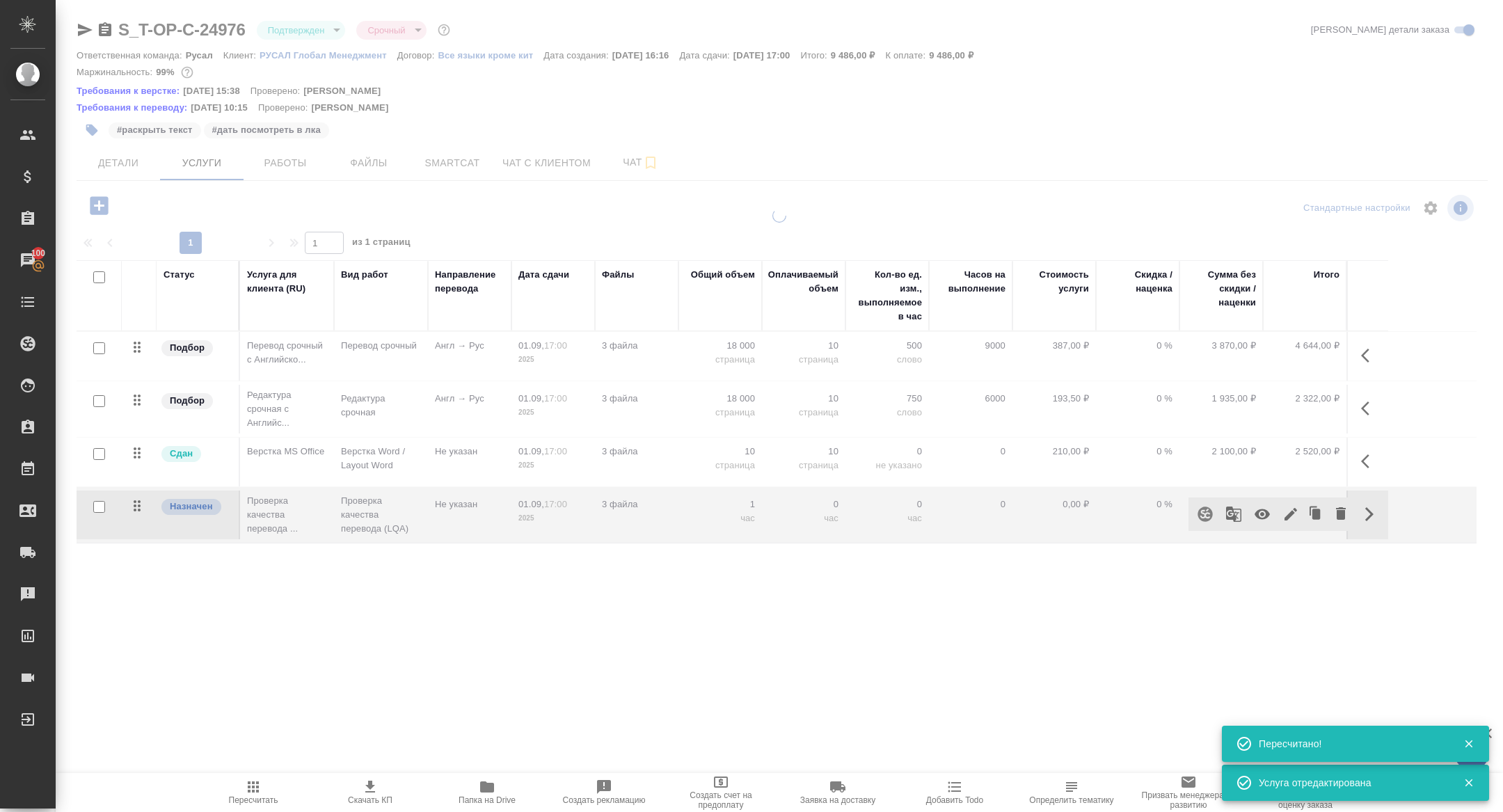
click at [1255, 511] on icon "button" at bounding box center [1262, 514] width 16 height 10
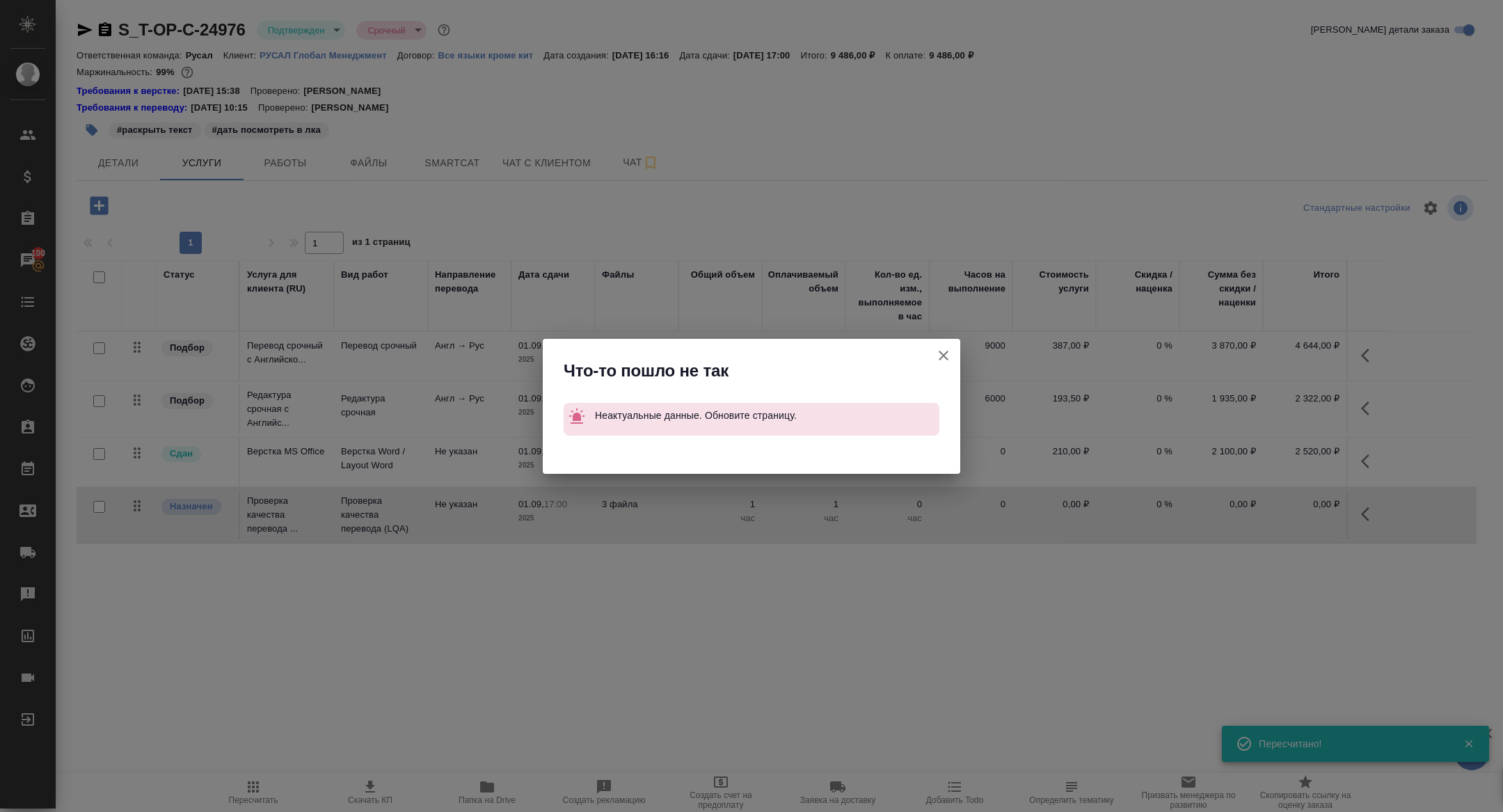
click at [940, 363] on icon "button" at bounding box center [943, 355] width 16 height 16
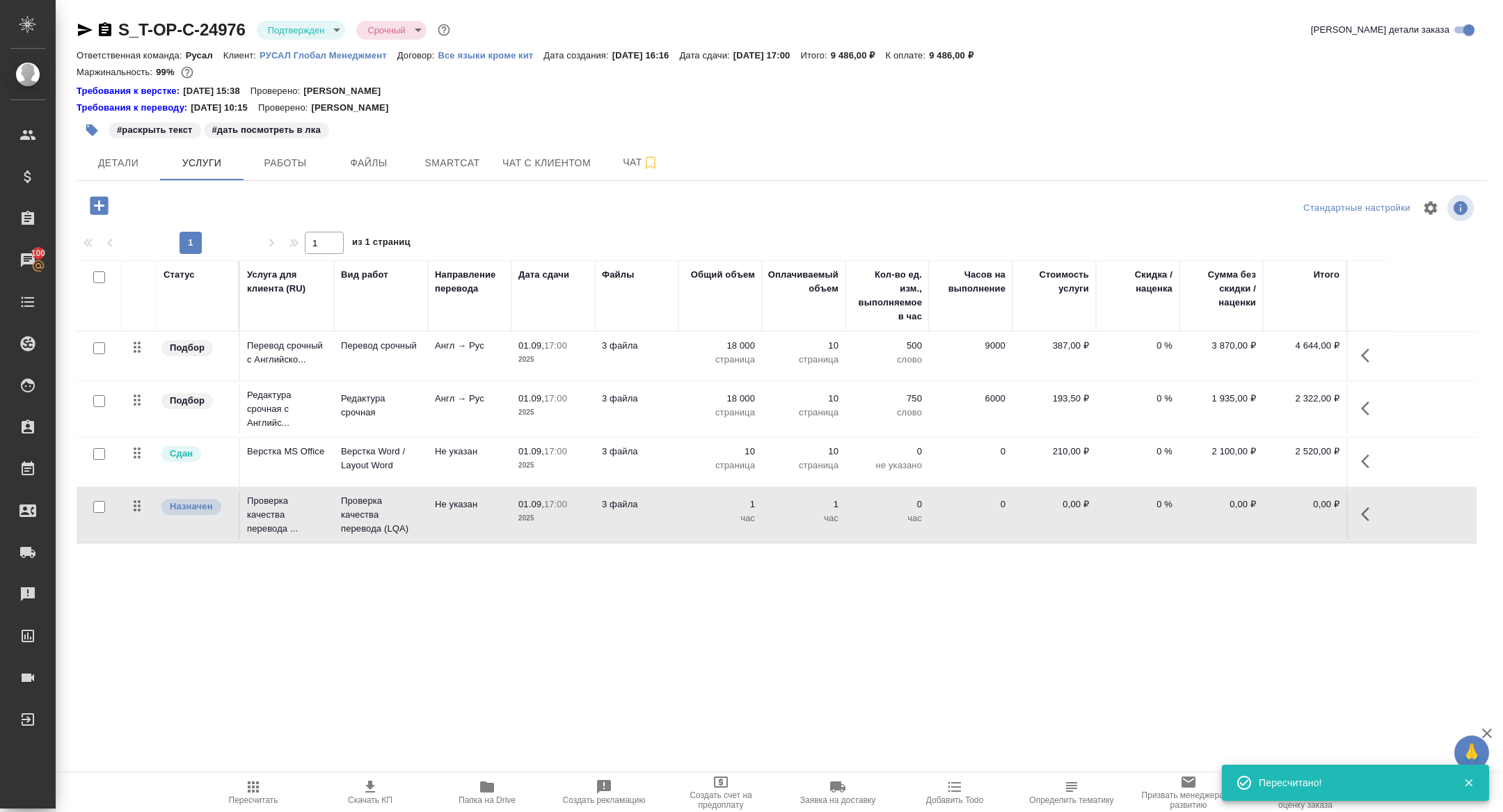
click at [1377, 517] on icon "button" at bounding box center [1369, 514] width 16 height 16
click at [1265, 509] on icon "button" at bounding box center [1262, 514] width 16 height 10
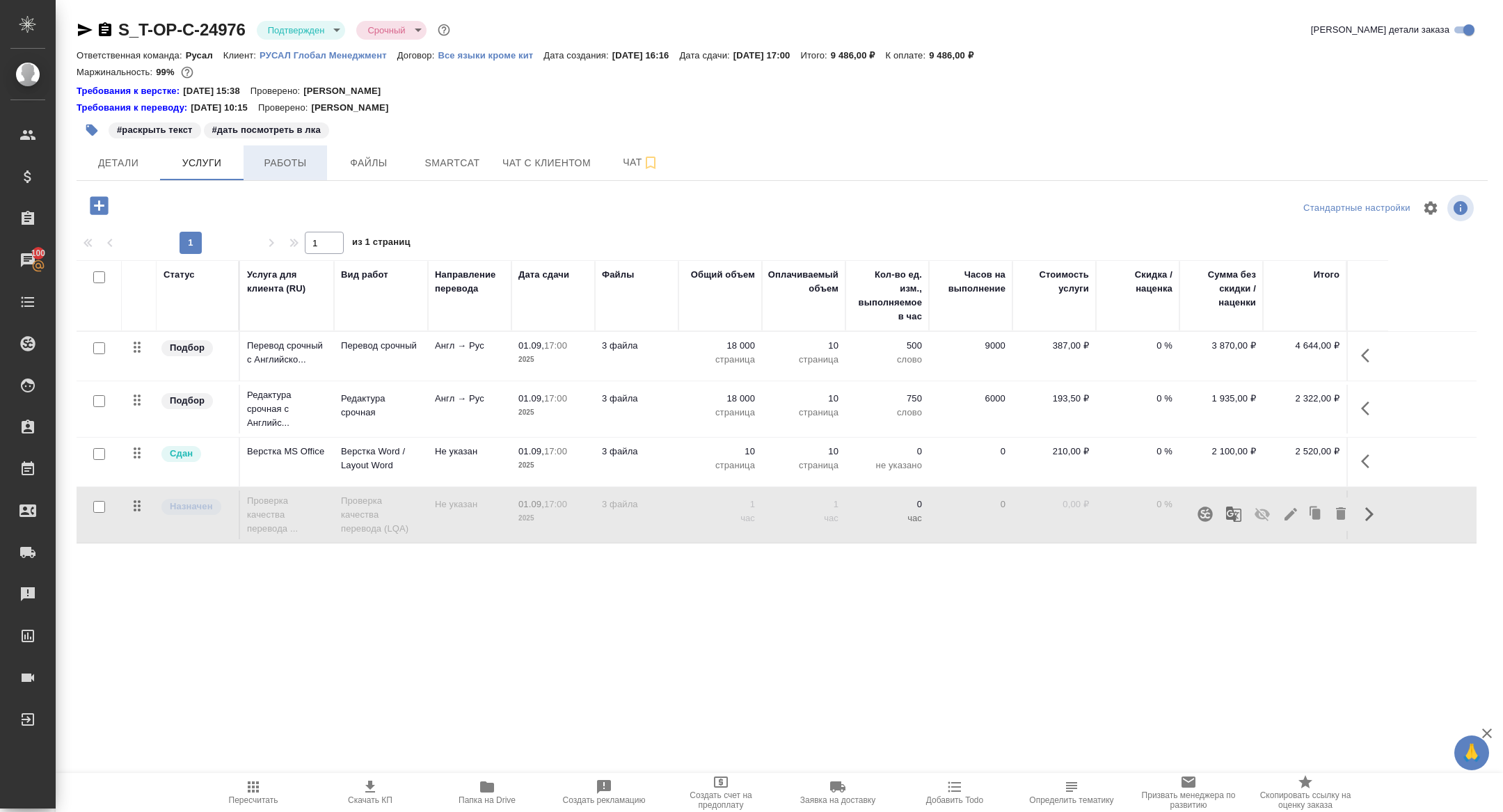
click at [291, 158] on span "Работы" at bounding box center [286, 163] width 67 height 17
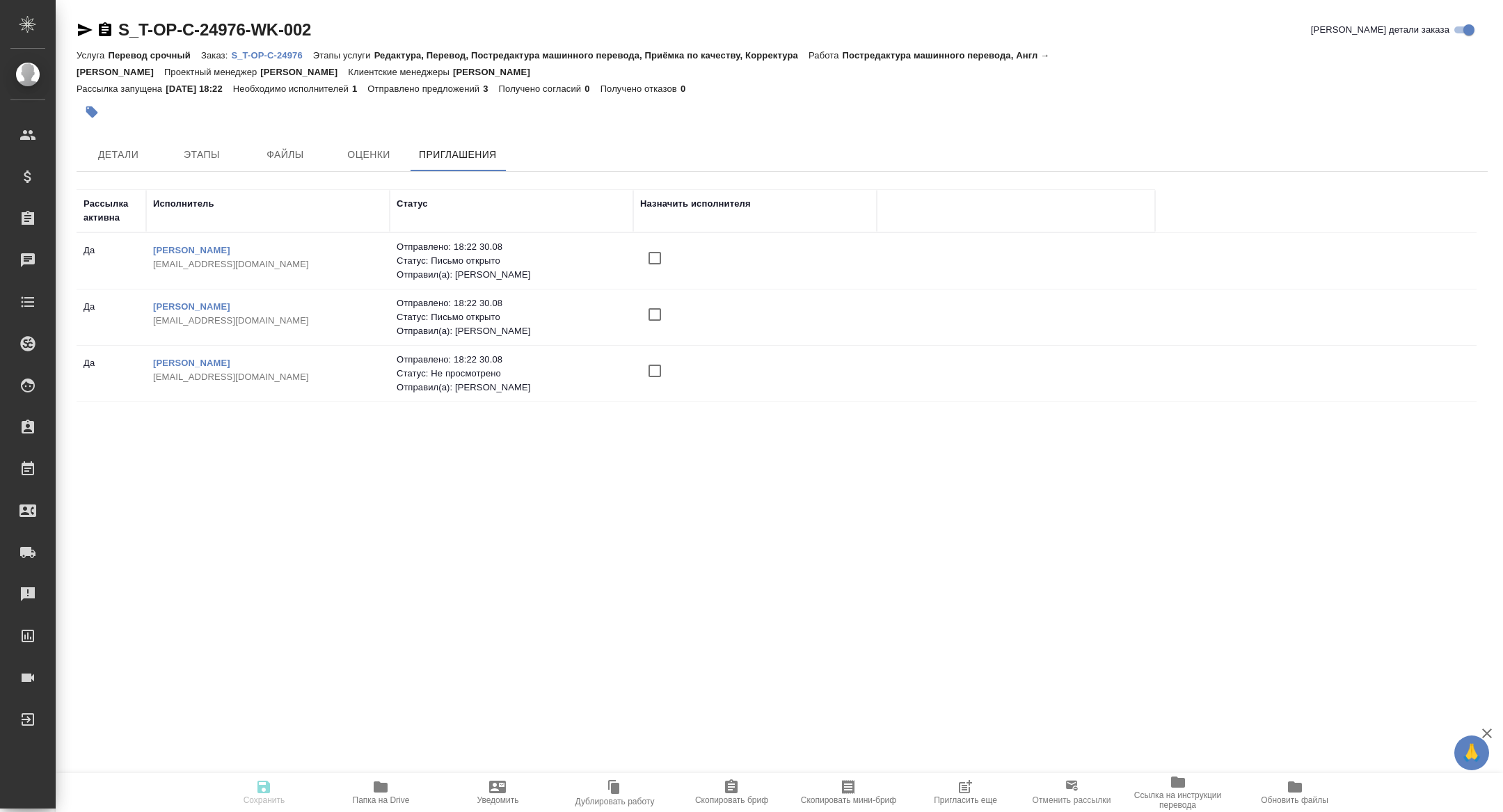
click at [962, 791] on icon "button" at bounding box center [965, 786] width 16 height 16
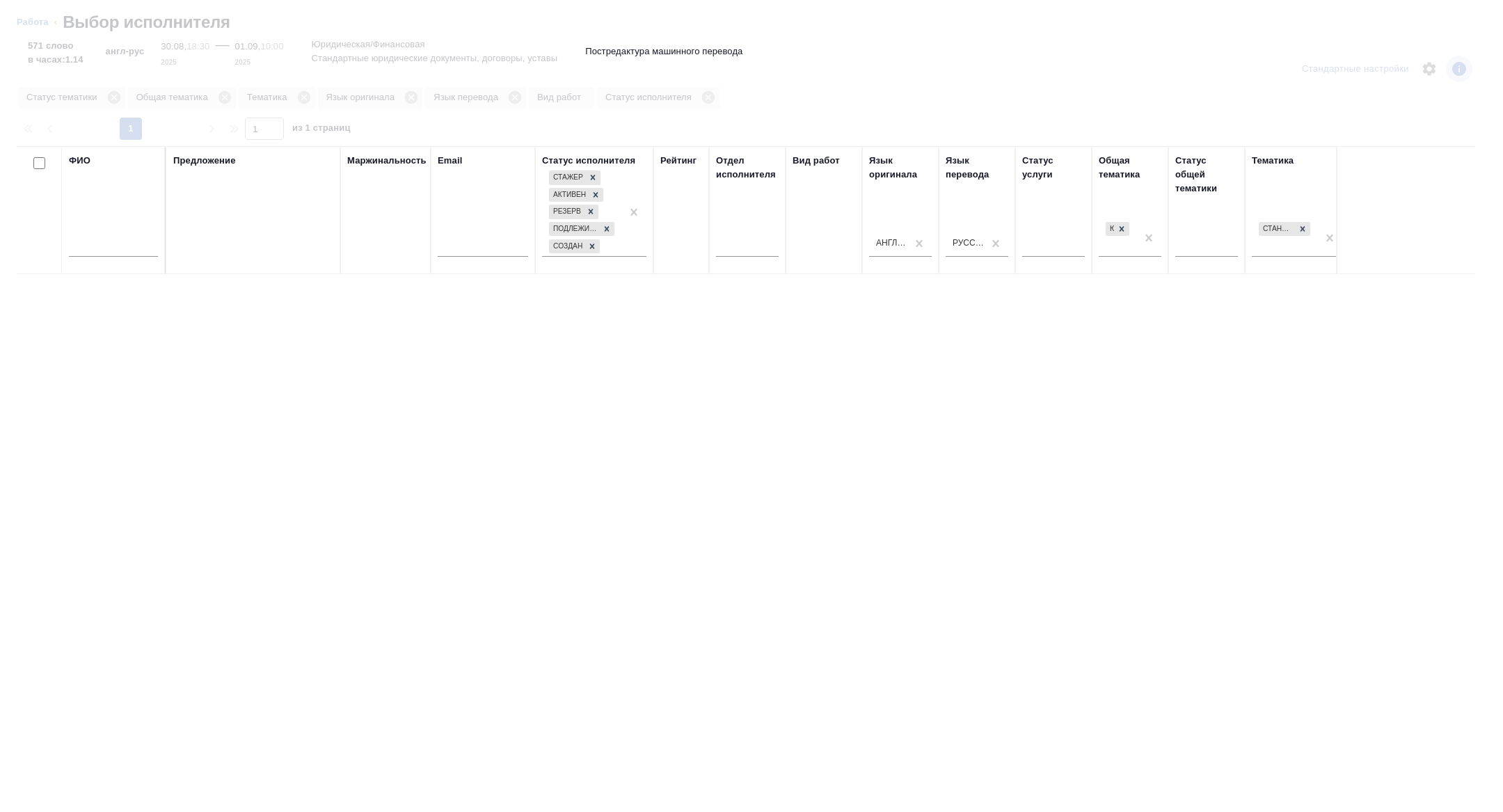
click at [133, 250] on input "text" at bounding box center [113, 248] width 89 height 17
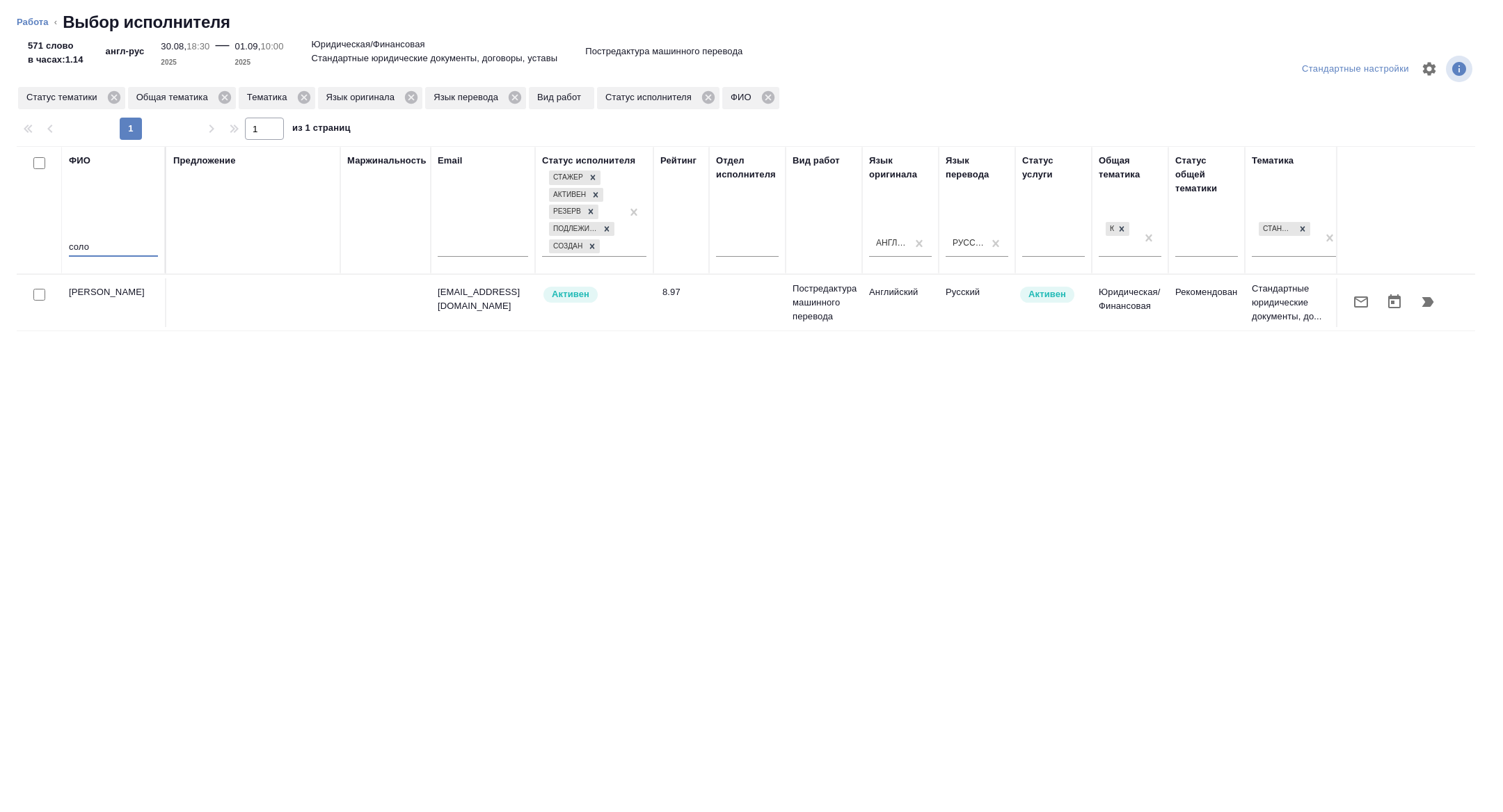
type input "соло"
click at [1360, 294] on icon "button" at bounding box center [1360, 301] width 16 height 16
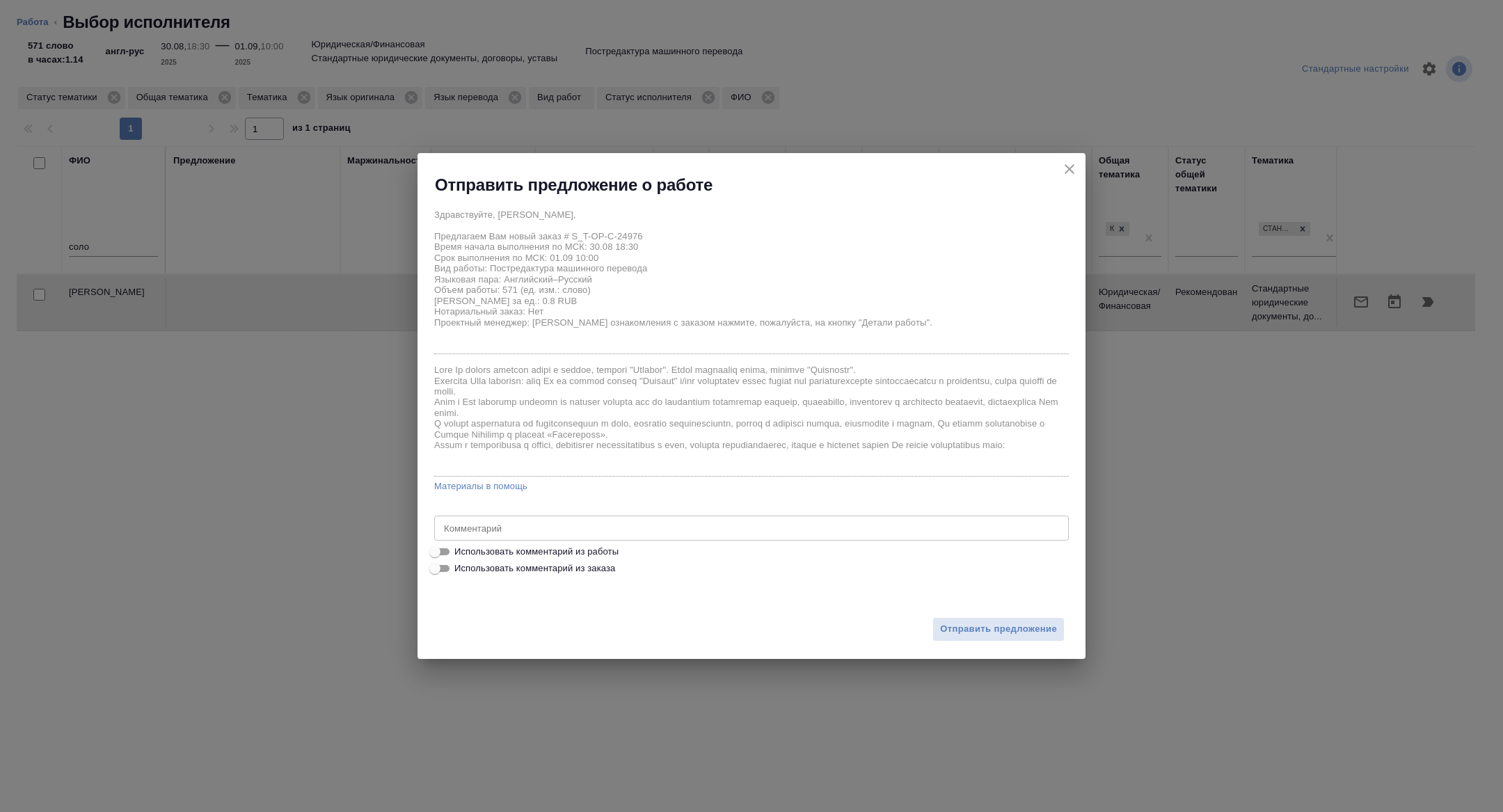
click at [568, 531] on textarea at bounding box center [752, 528] width 615 height 10
type textarea "можно завтра к 13.00"
click at [1018, 628] on span "Отправить предложение" at bounding box center [998, 629] width 117 height 16
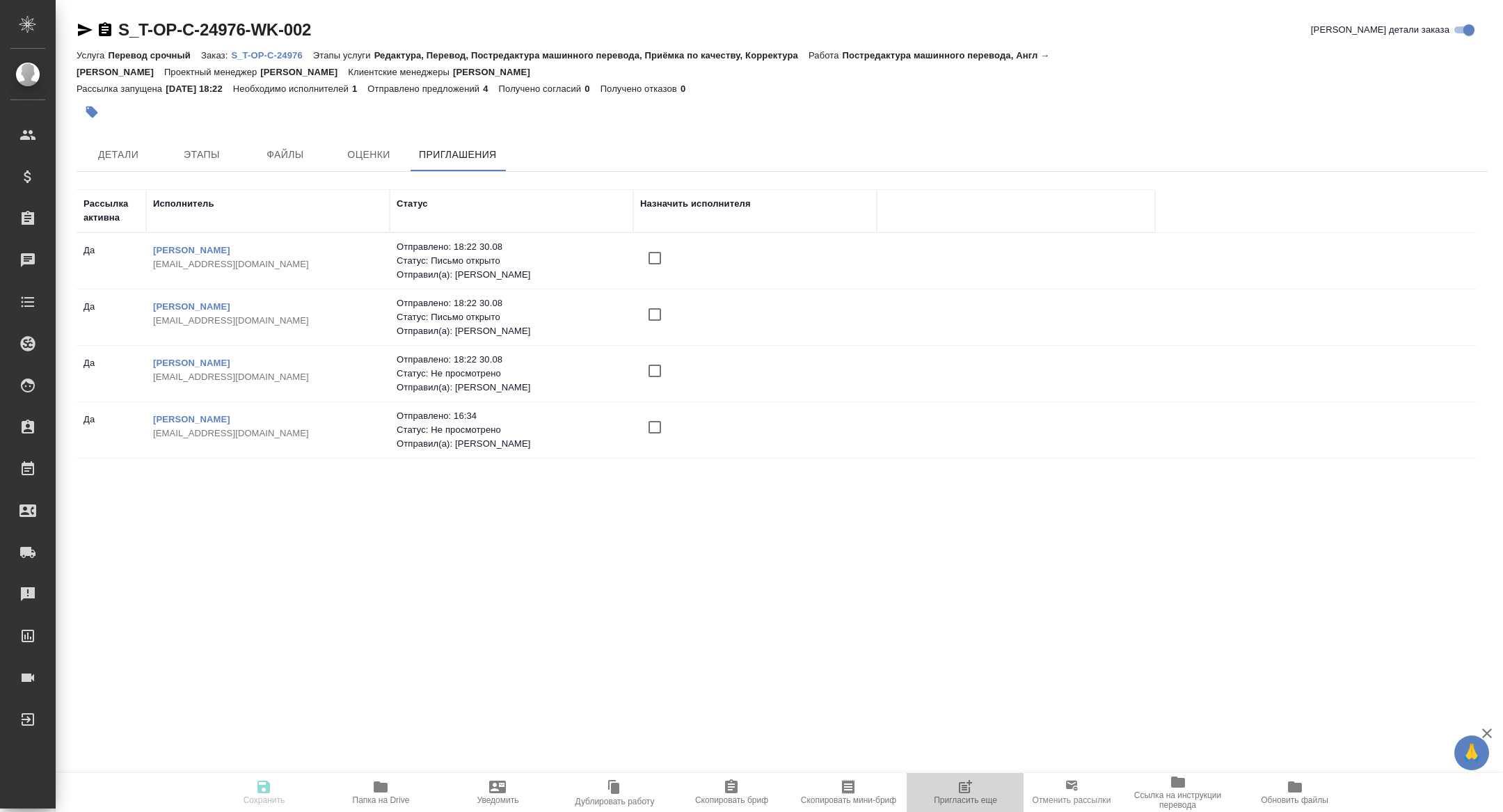
click at [974, 811] on button "Пригласить еще" at bounding box center [966, 793] width 117 height 39
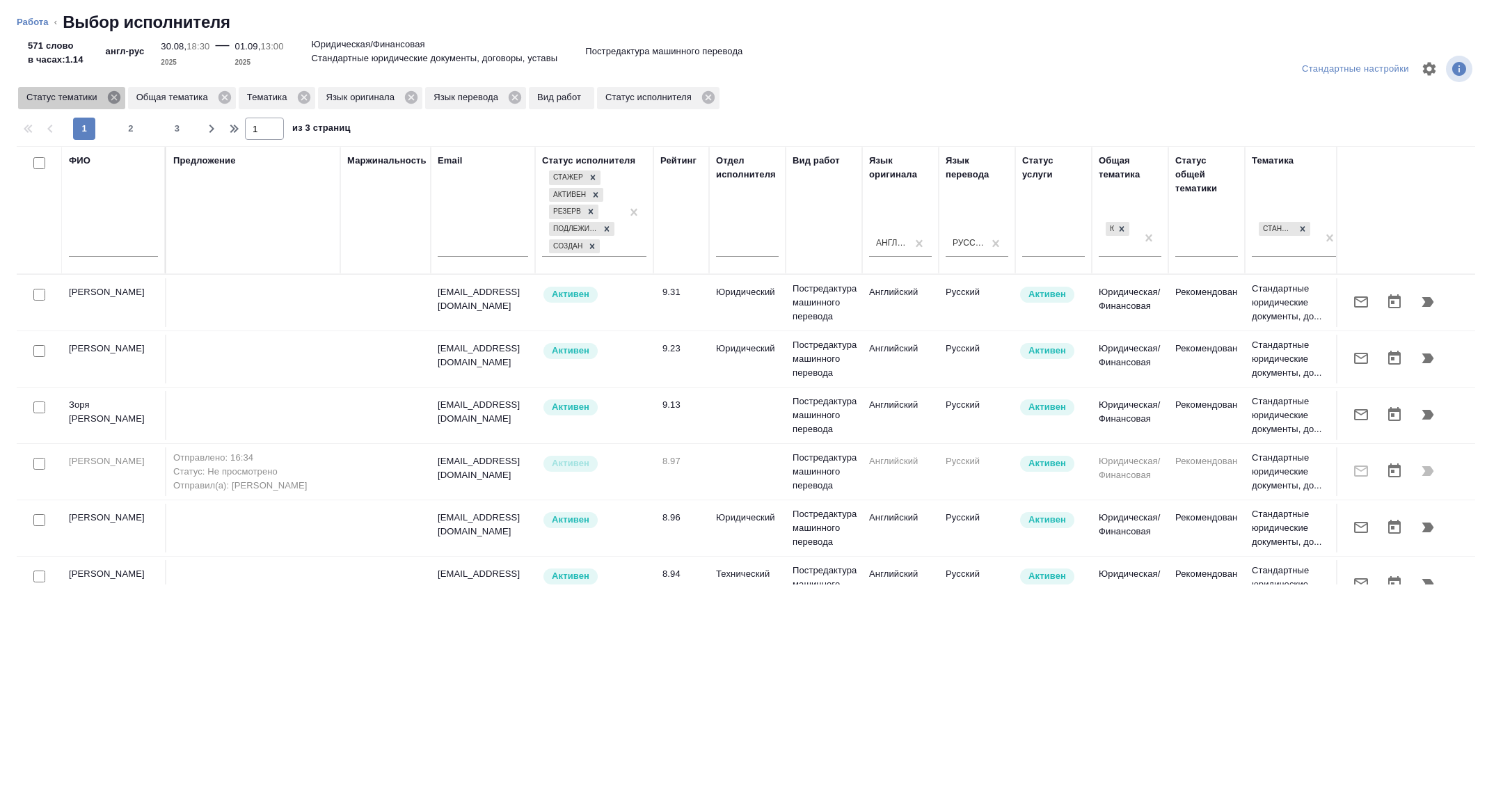
click at [118, 97] on icon at bounding box center [114, 97] width 12 height 12
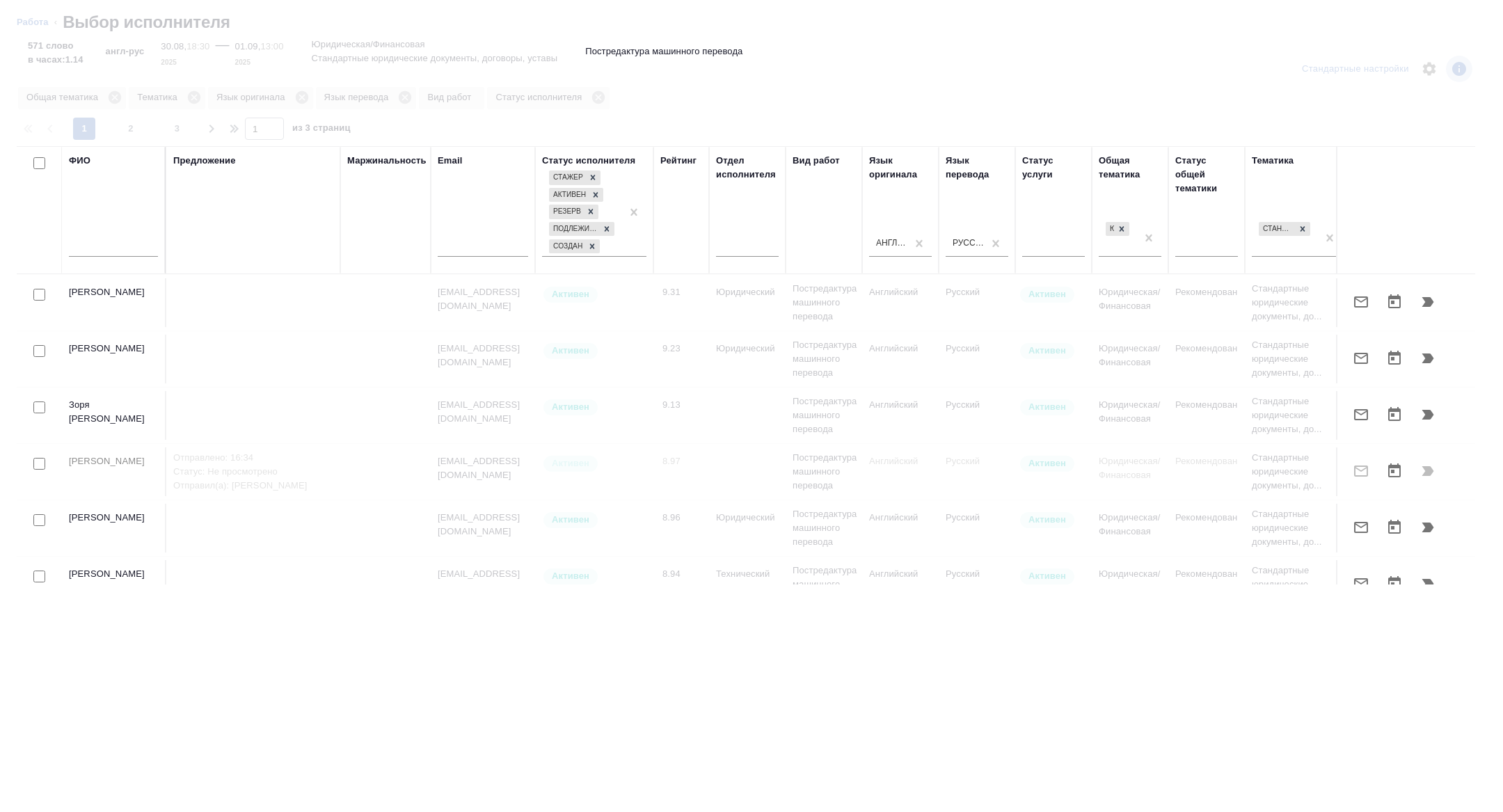
scroll to position [0, 562]
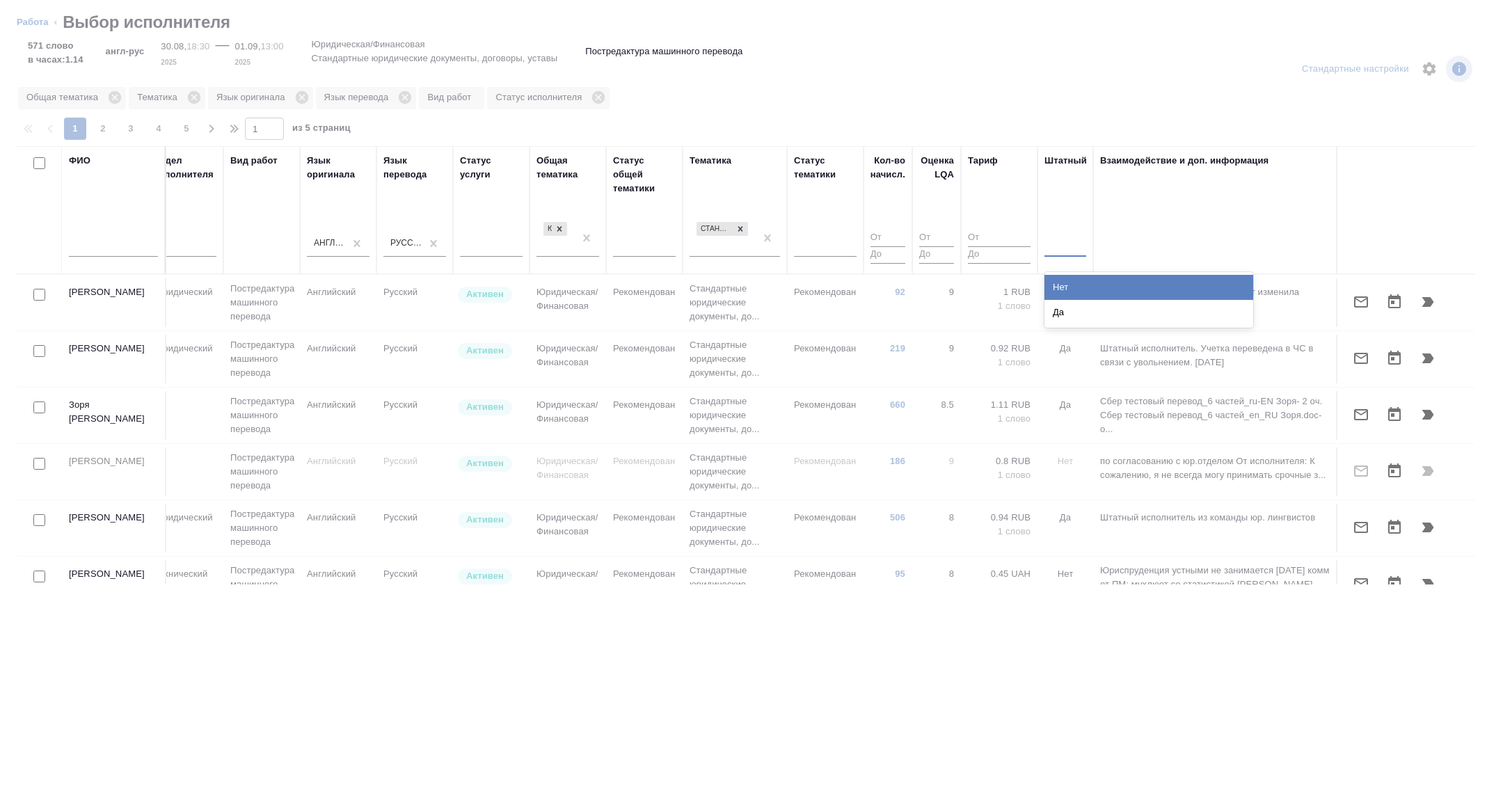
click at [1047, 244] on div at bounding box center [1065, 243] width 42 height 20
click at [1051, 287] on div "Нет" at bounding box center [1149, 287] width 209 height 25
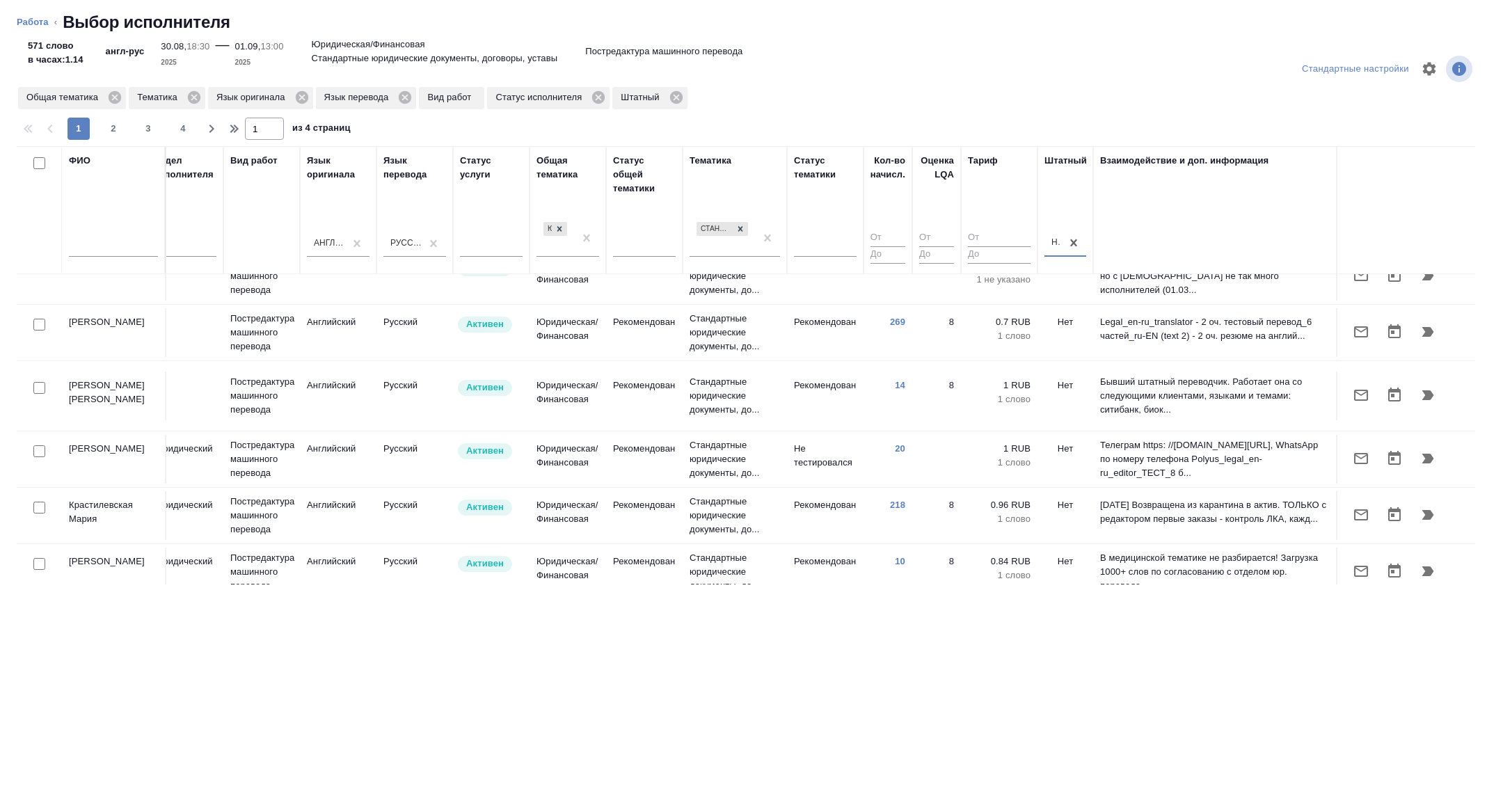
scroll to position [821, 562]
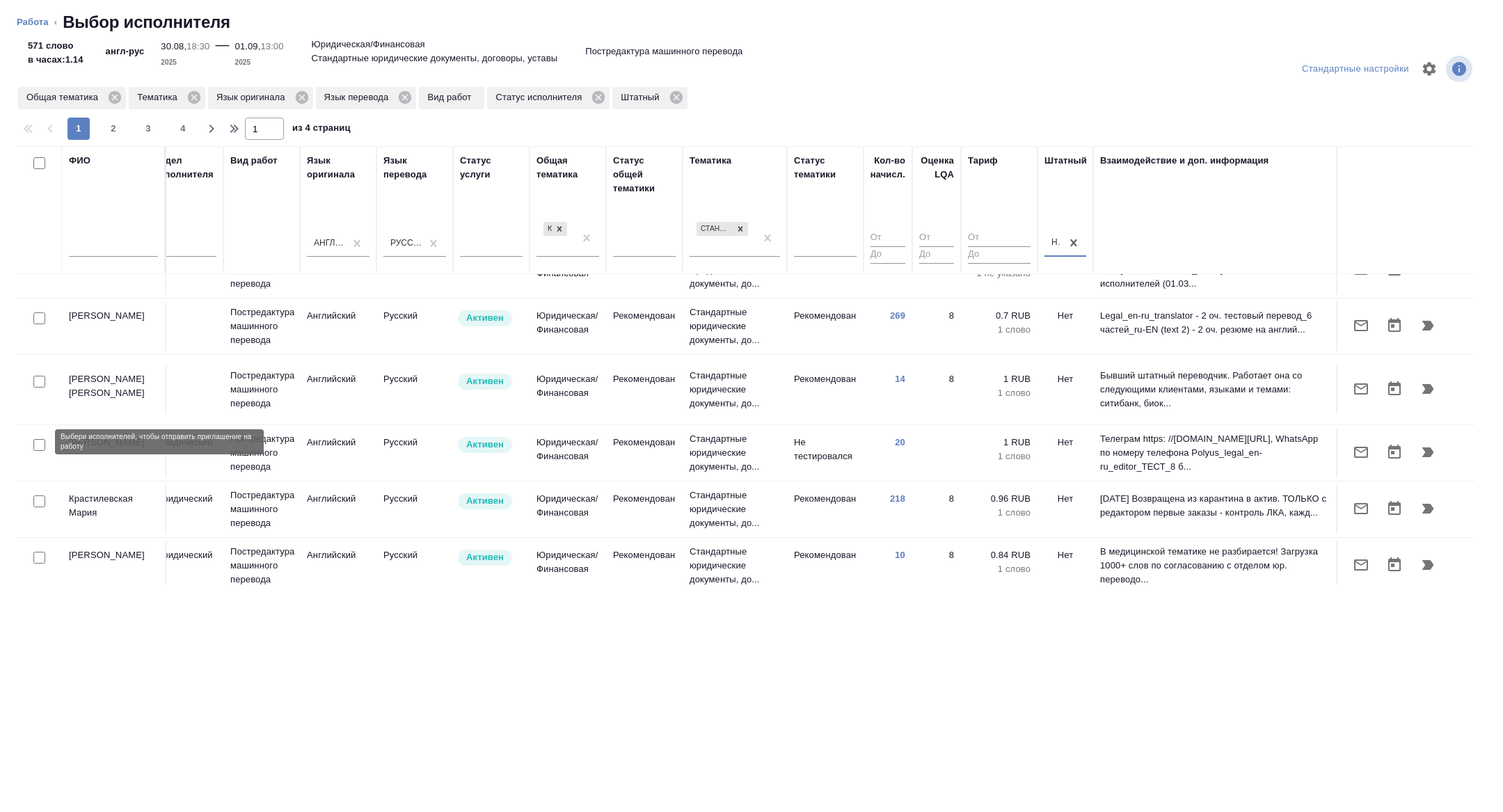
click at [40, 495] on input "checkbox" at bounding box center [39, 501] width 12 height 12
checkbox input "true"
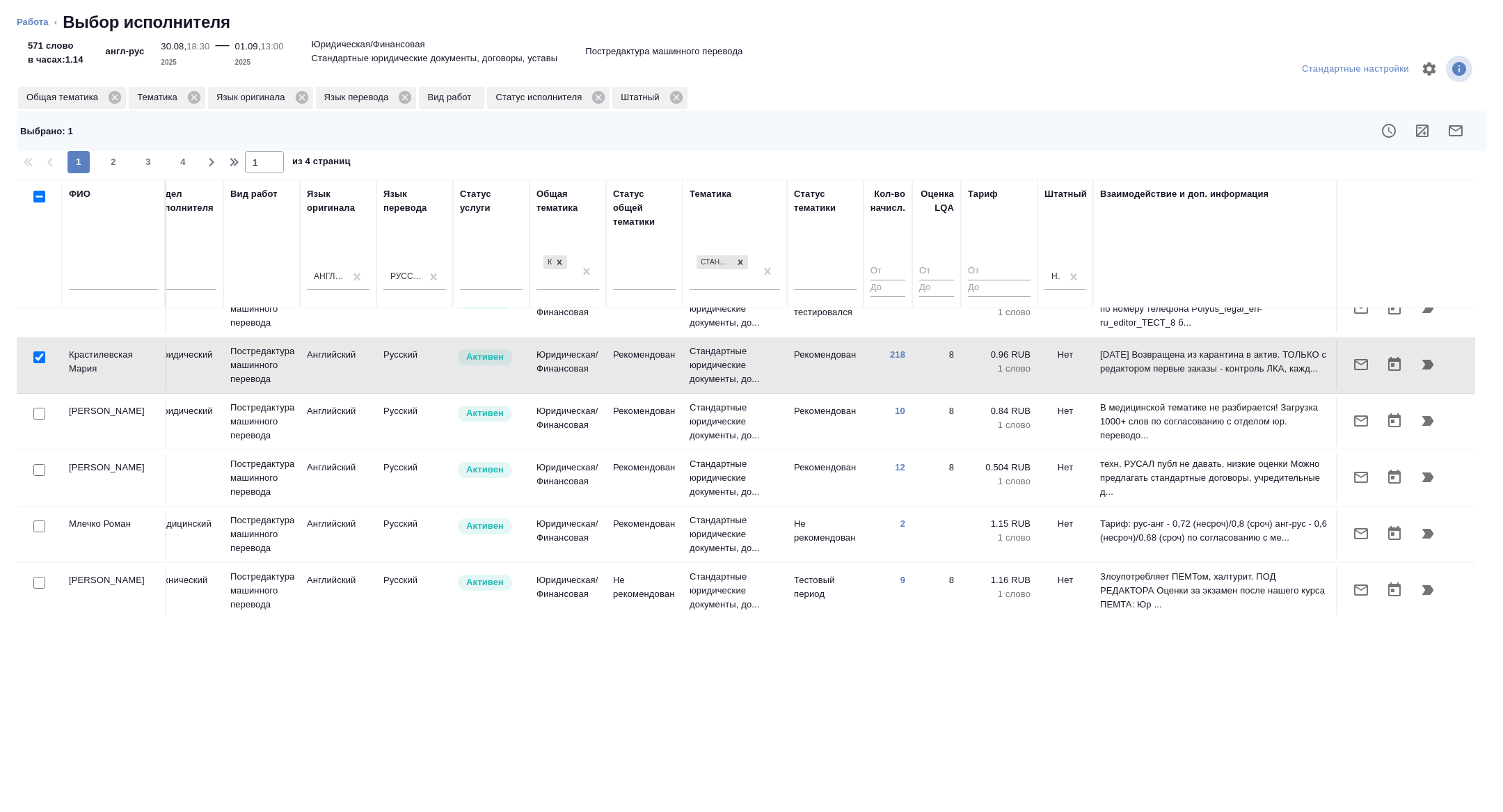
scroll to position [1038, 562]
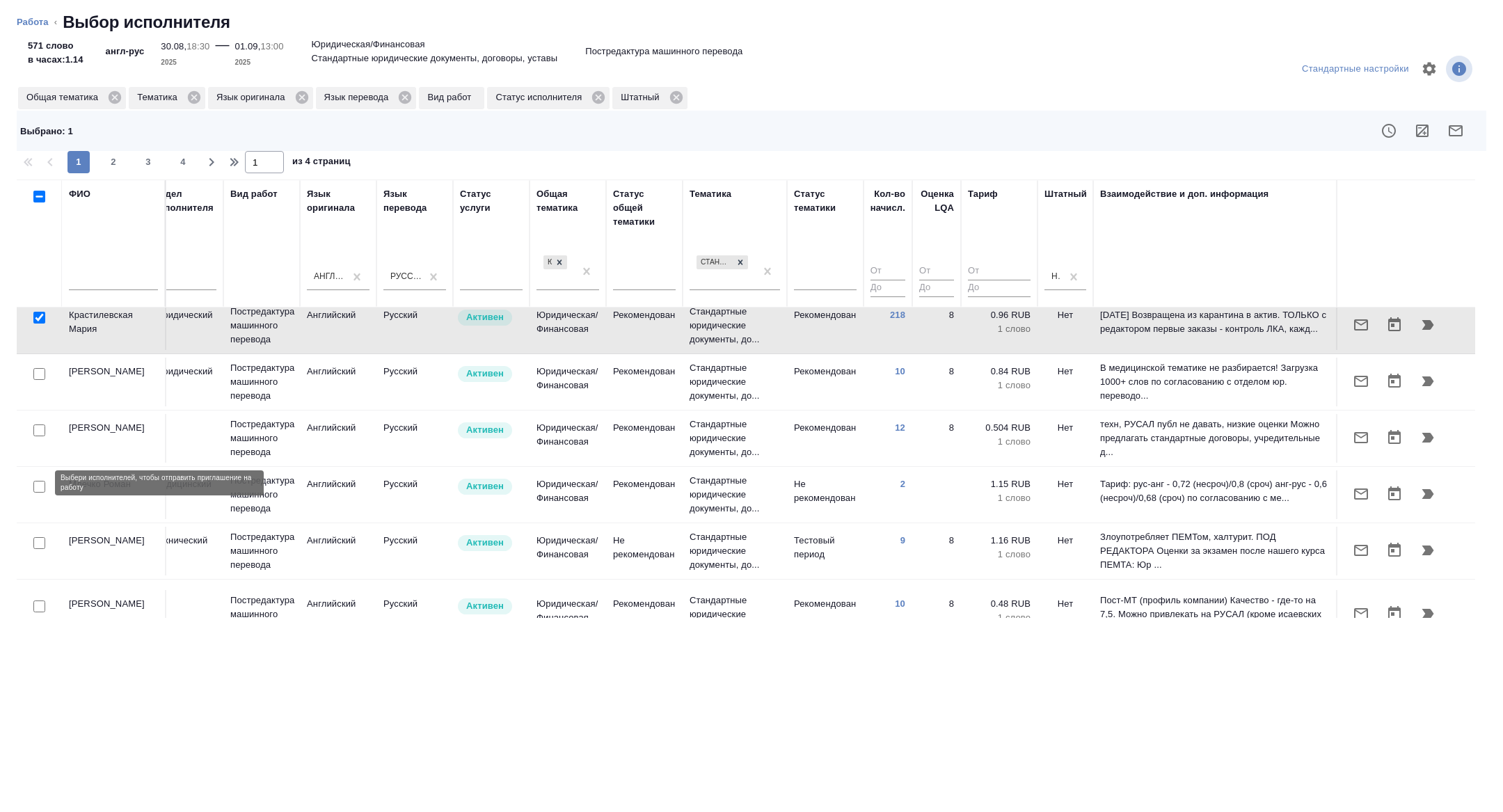
click at [43, 537] on input "checkbox" at bounding box center [39, 543] width 12 height 12
checkbox input "true"
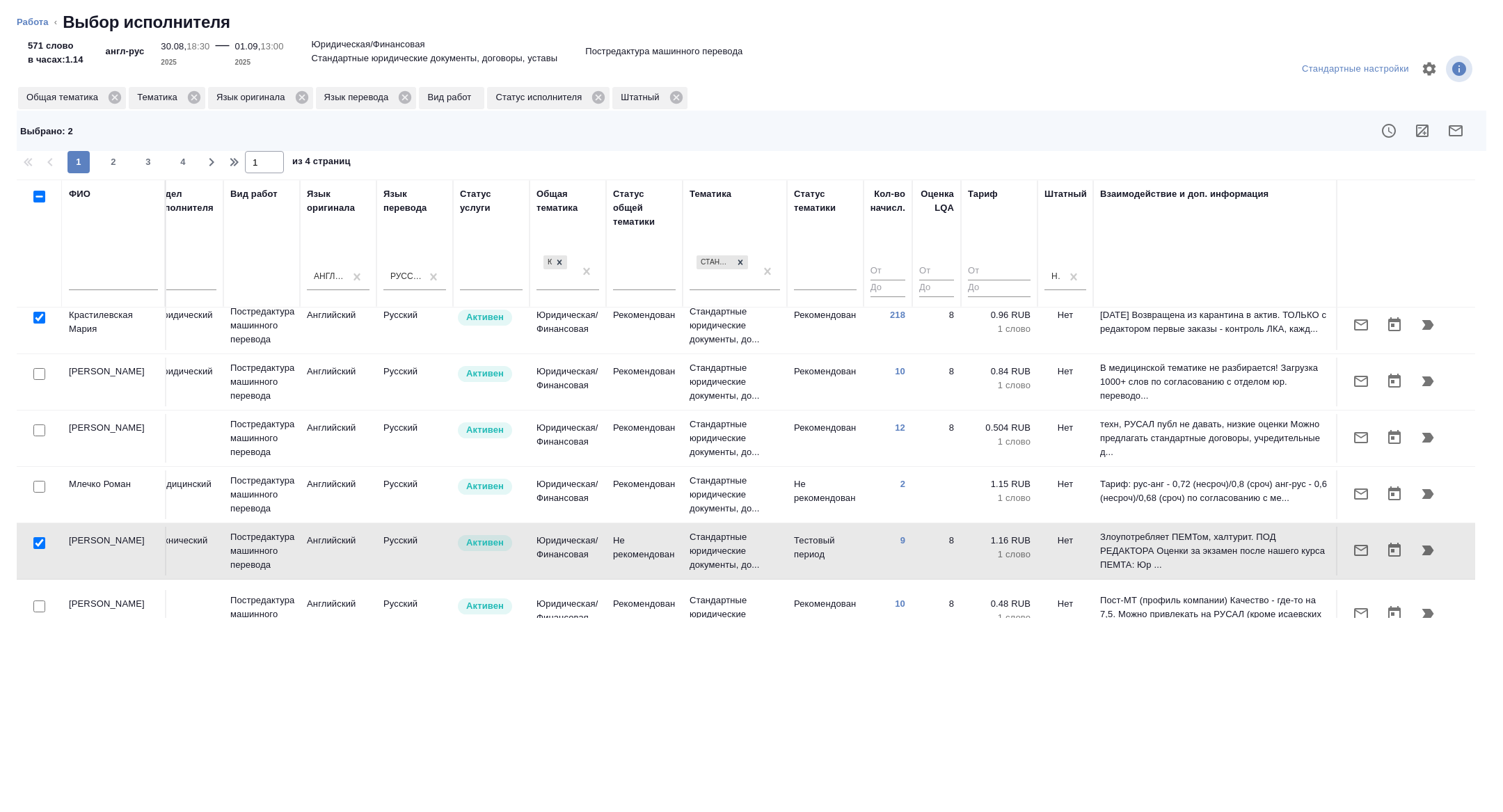
click at [1438, 134] on button "button" at bounding box center [1422, 131] width 33 height 33
click at [1460, 132] on icon "button" at bounding box center [1455, 130] width 16 height 16
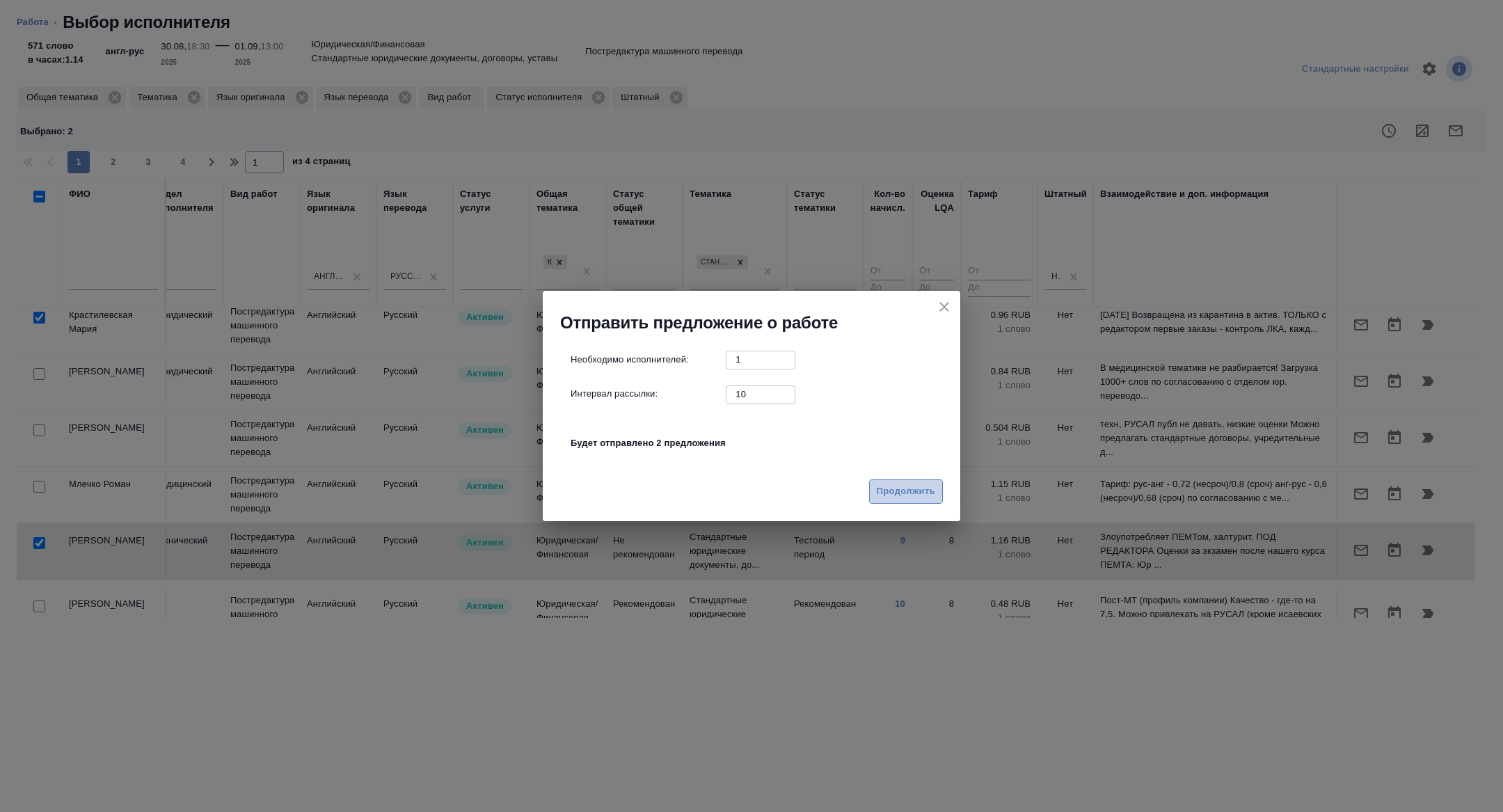
click at [916, 487] on span "Продолжить" at bounding box center [906, 491] width 58 height 16
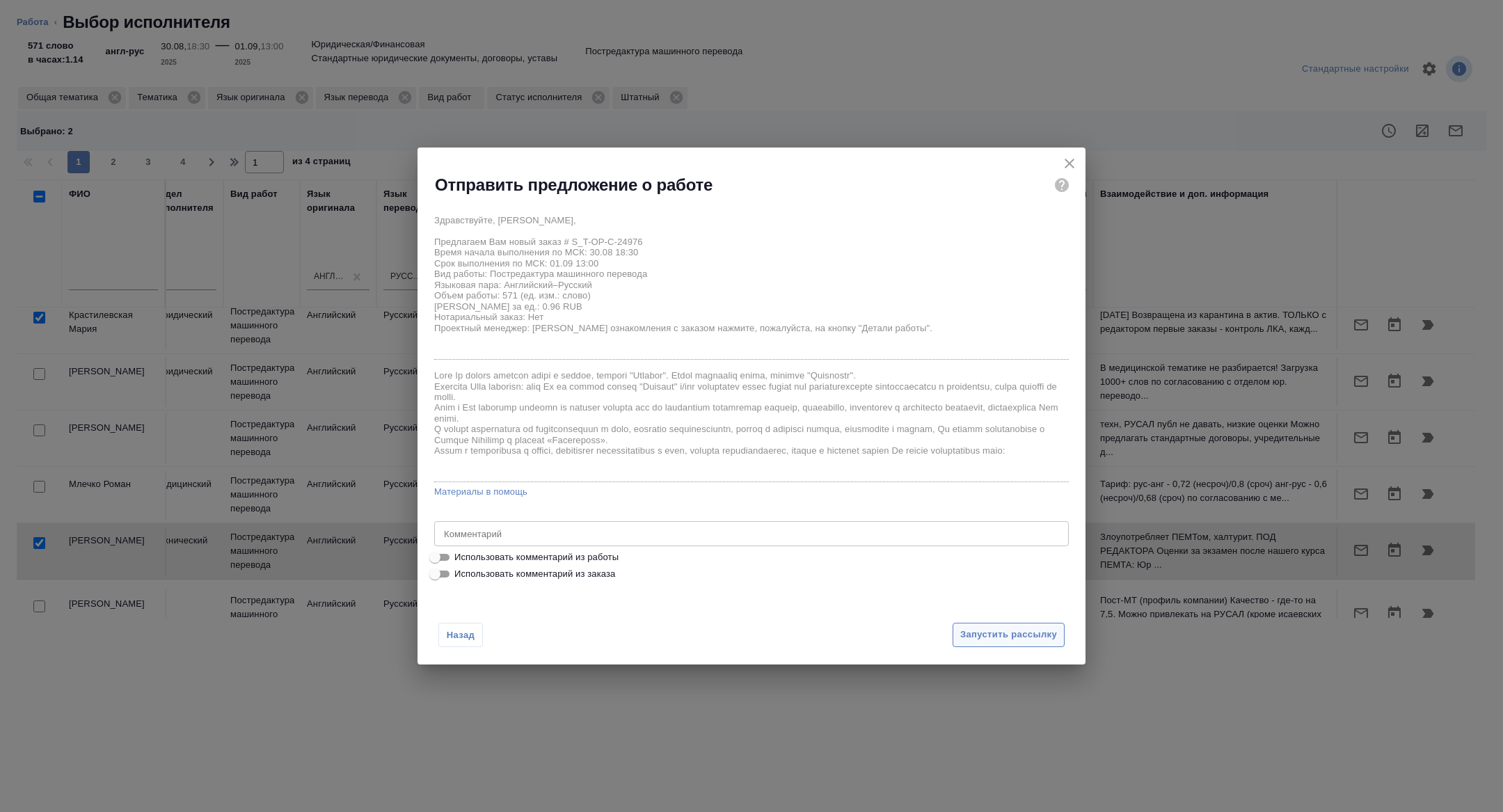
click at [994, 628] on span "Запустить рассылку" at bounding box center [1008, 634] width 97 height 16
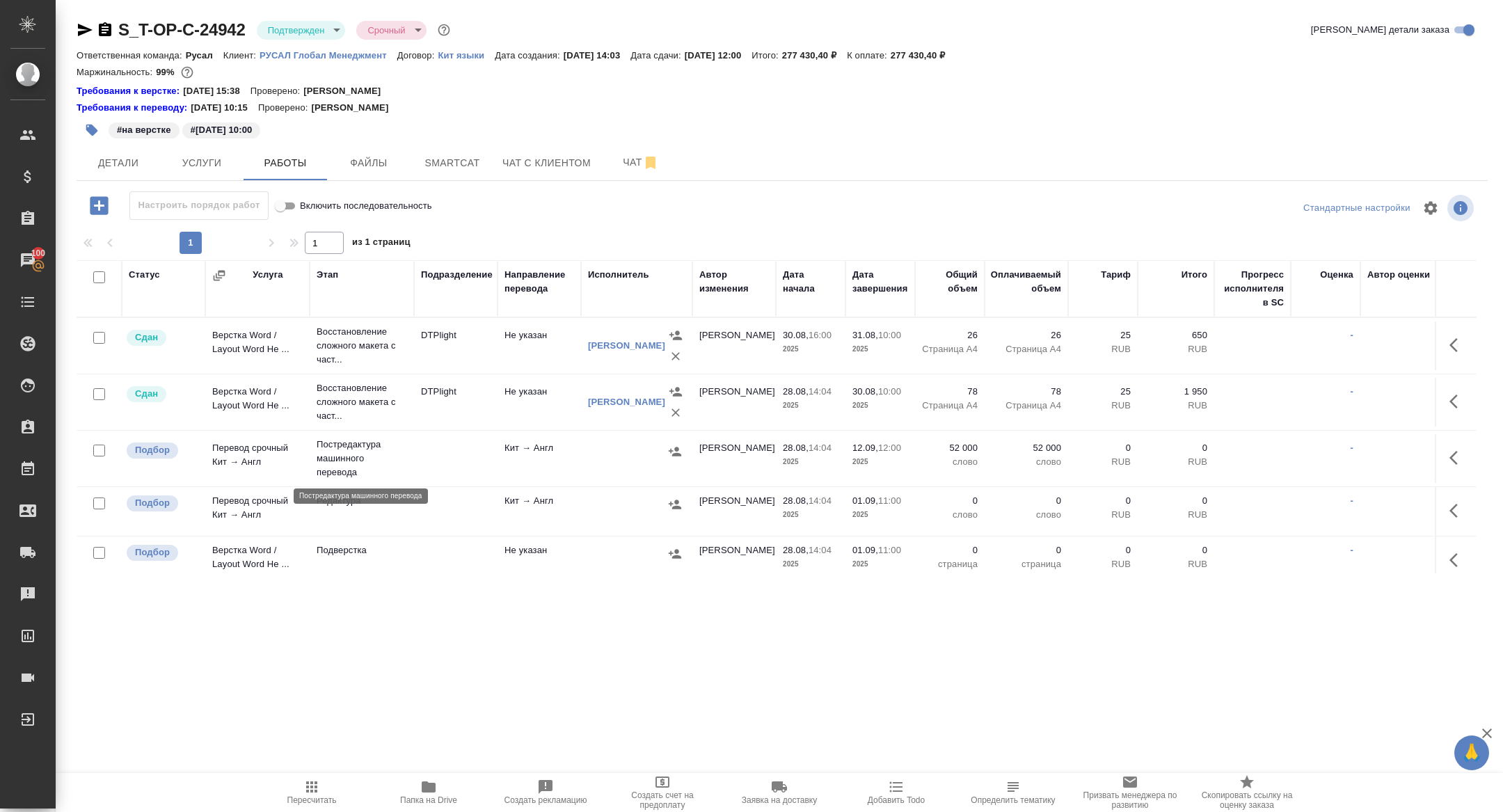
click at [354, 452] on p "Постредактура машинного перевода" at bounding box center [362, 459] width 90 height 42
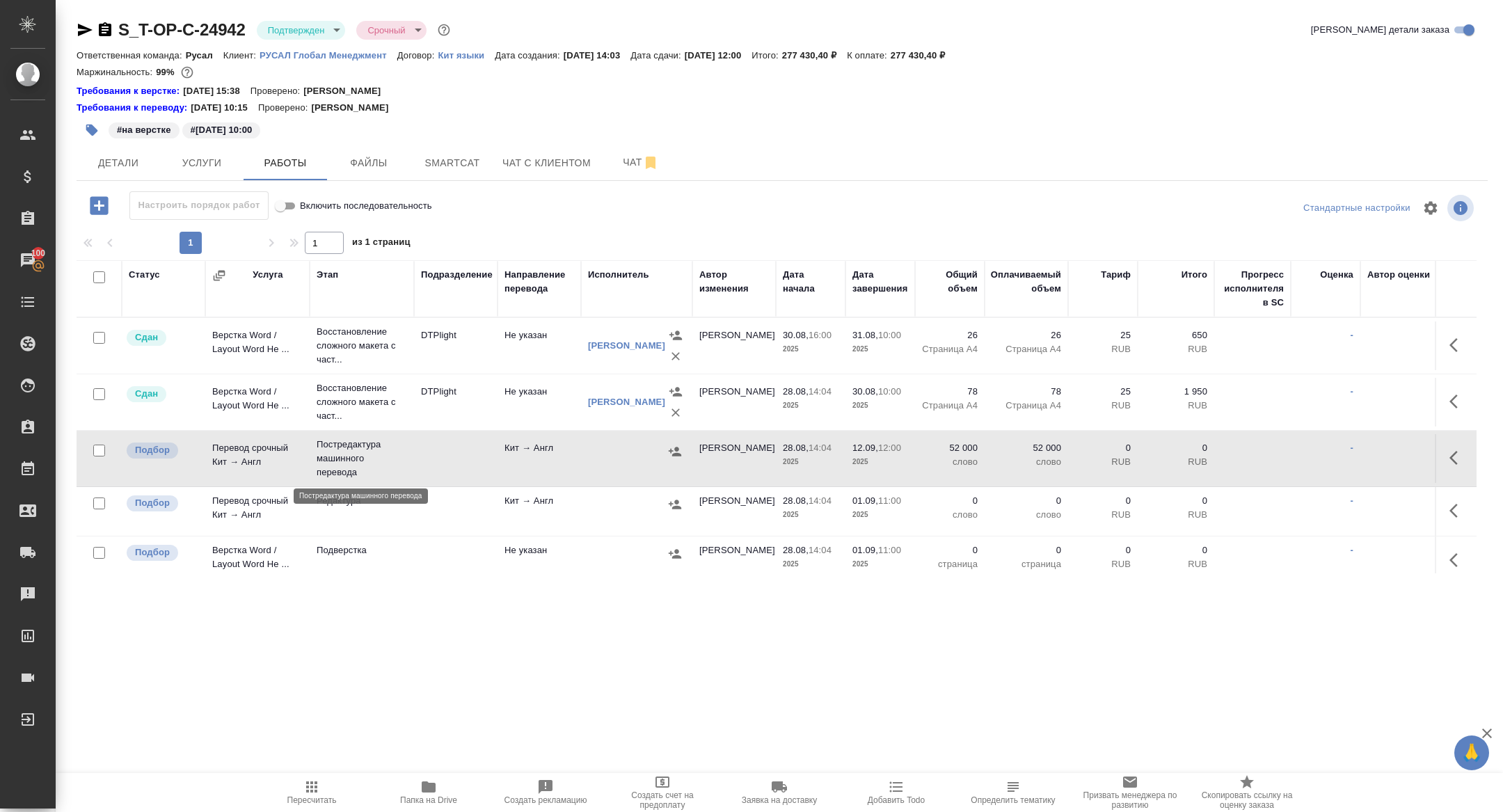
click at [354, 452] on p "Постредактура машинного перевода" at bounding box center [362, 459] width 90 height 42
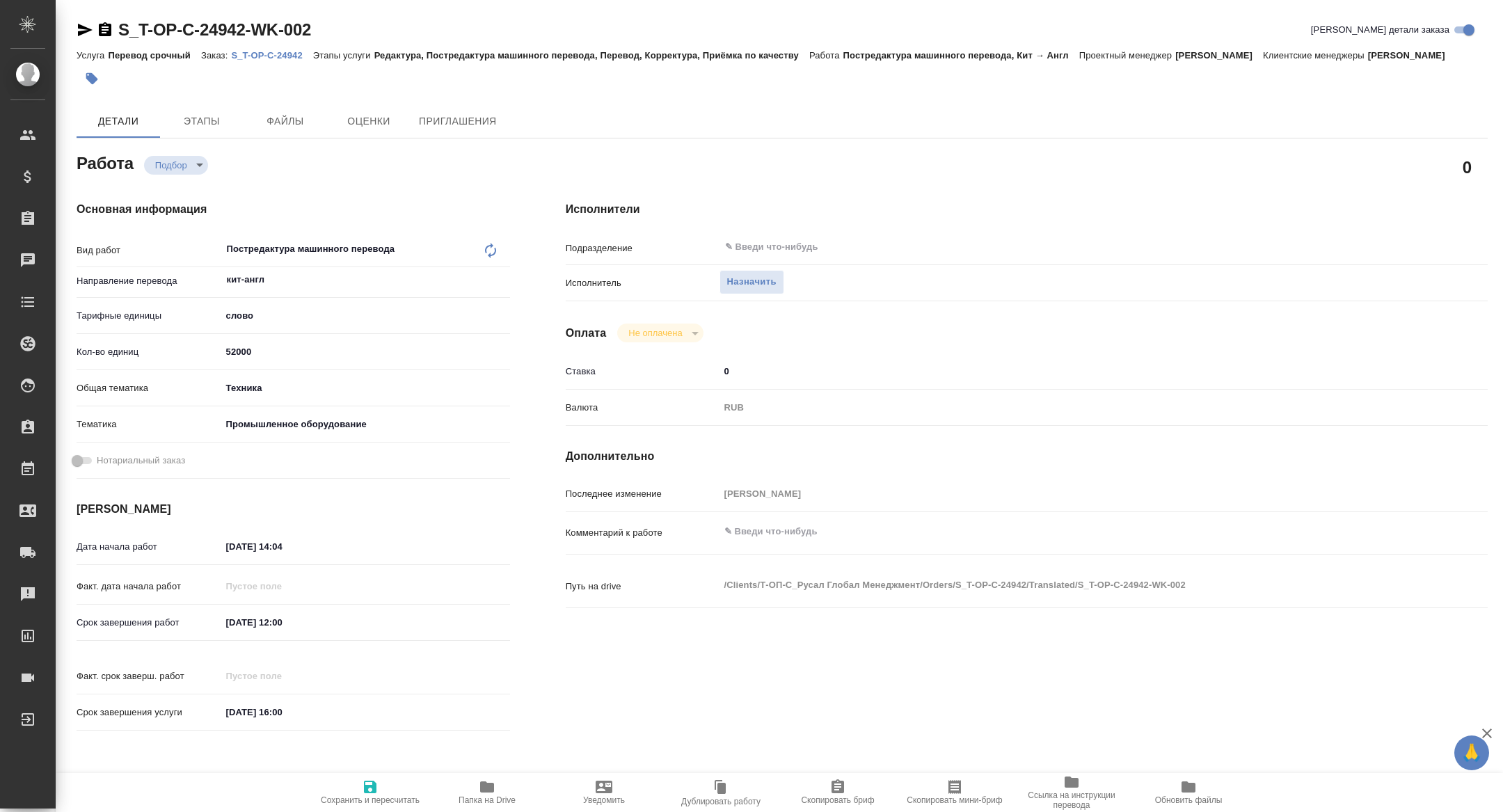
type textarea "x"
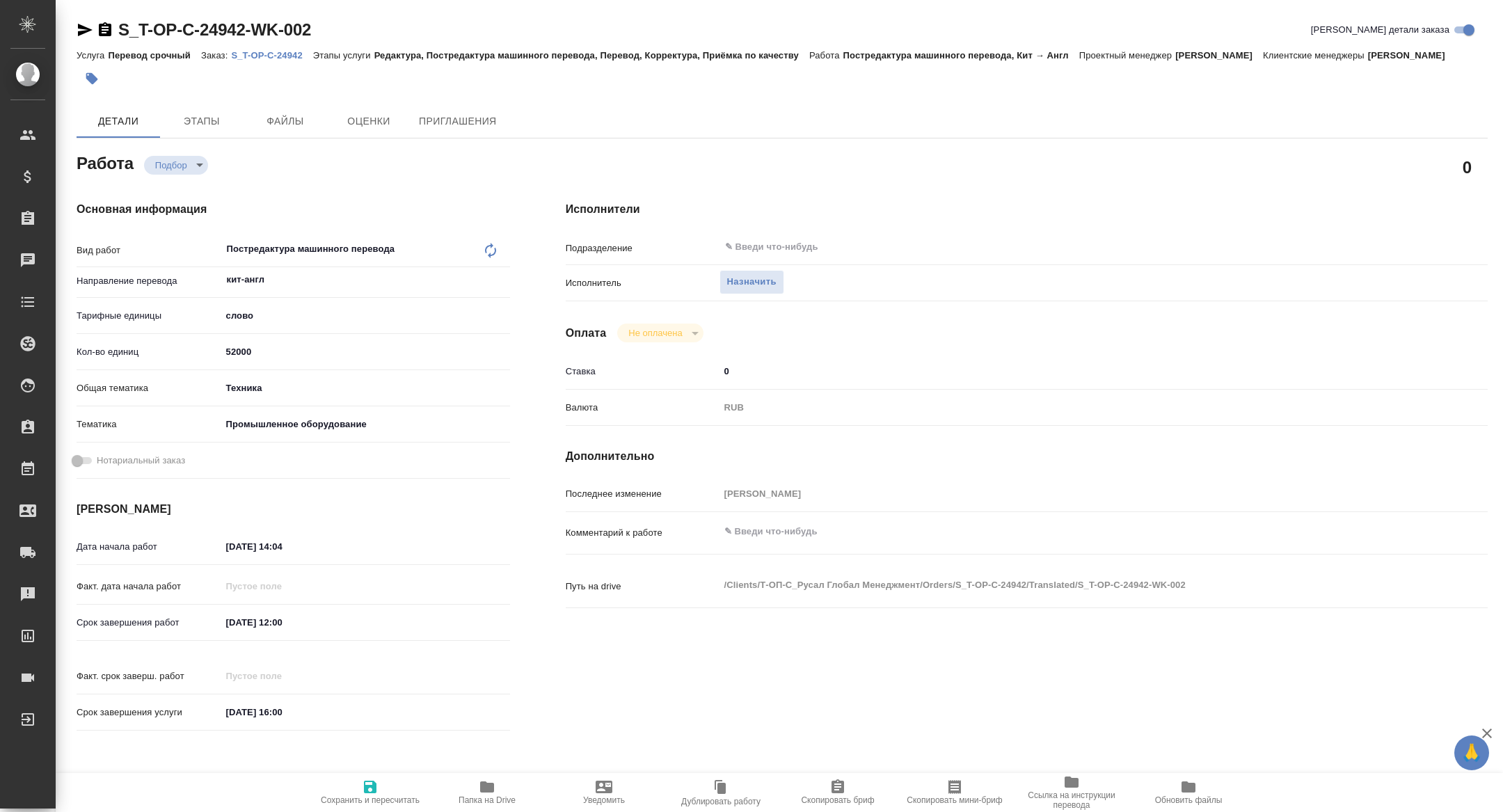
type textarea "x"
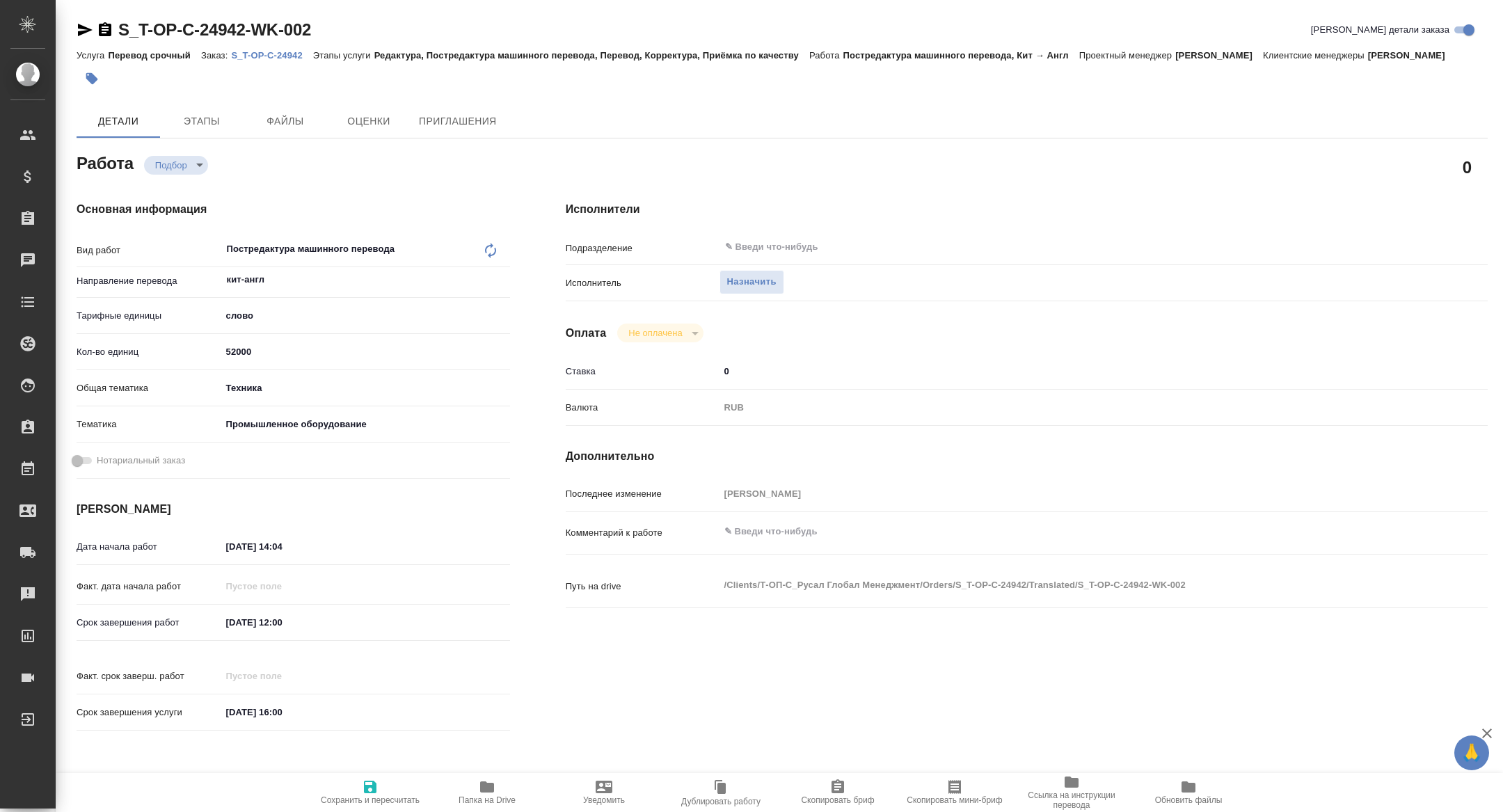
type textarea "x"
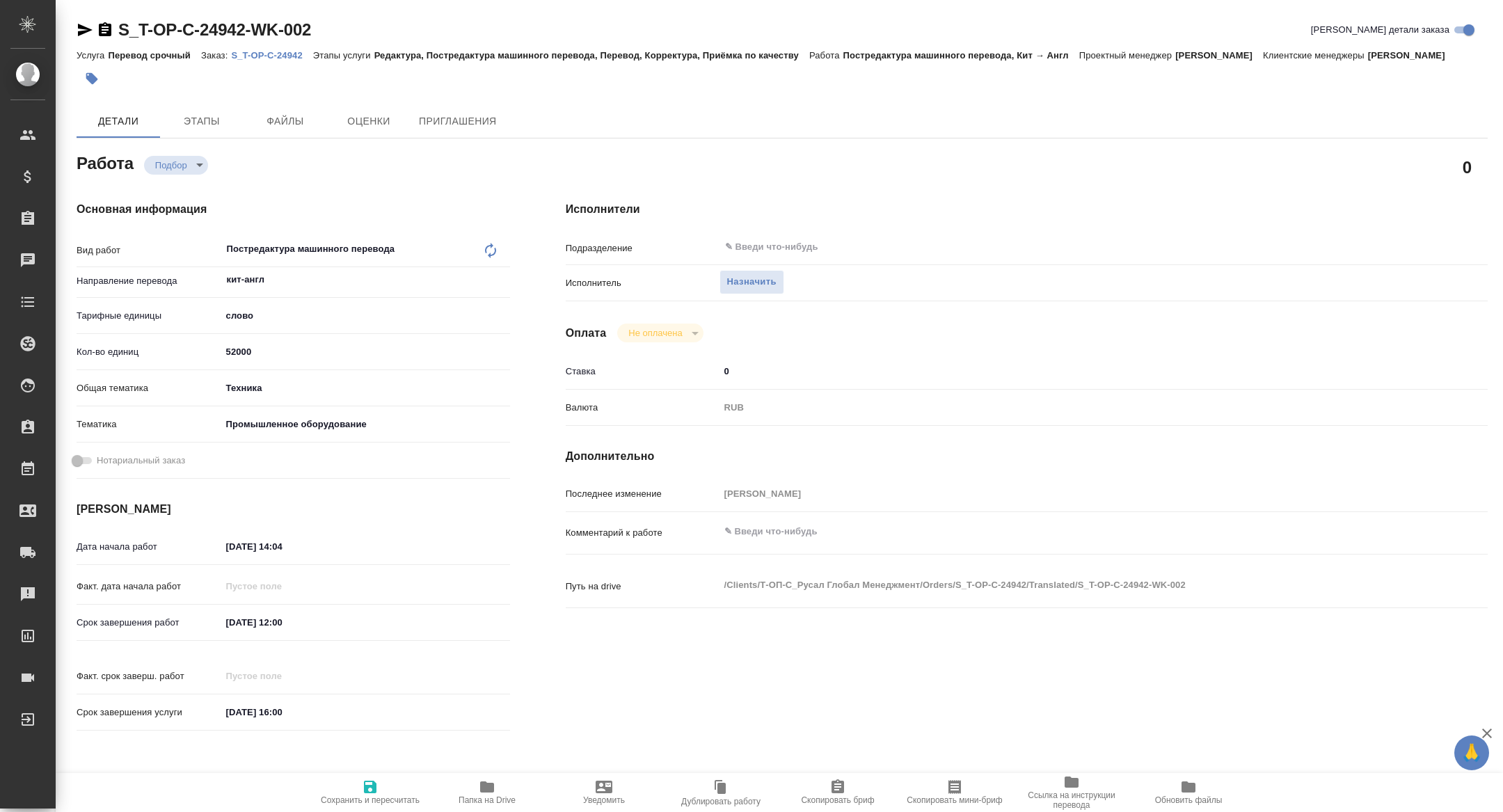
type textarea "x"
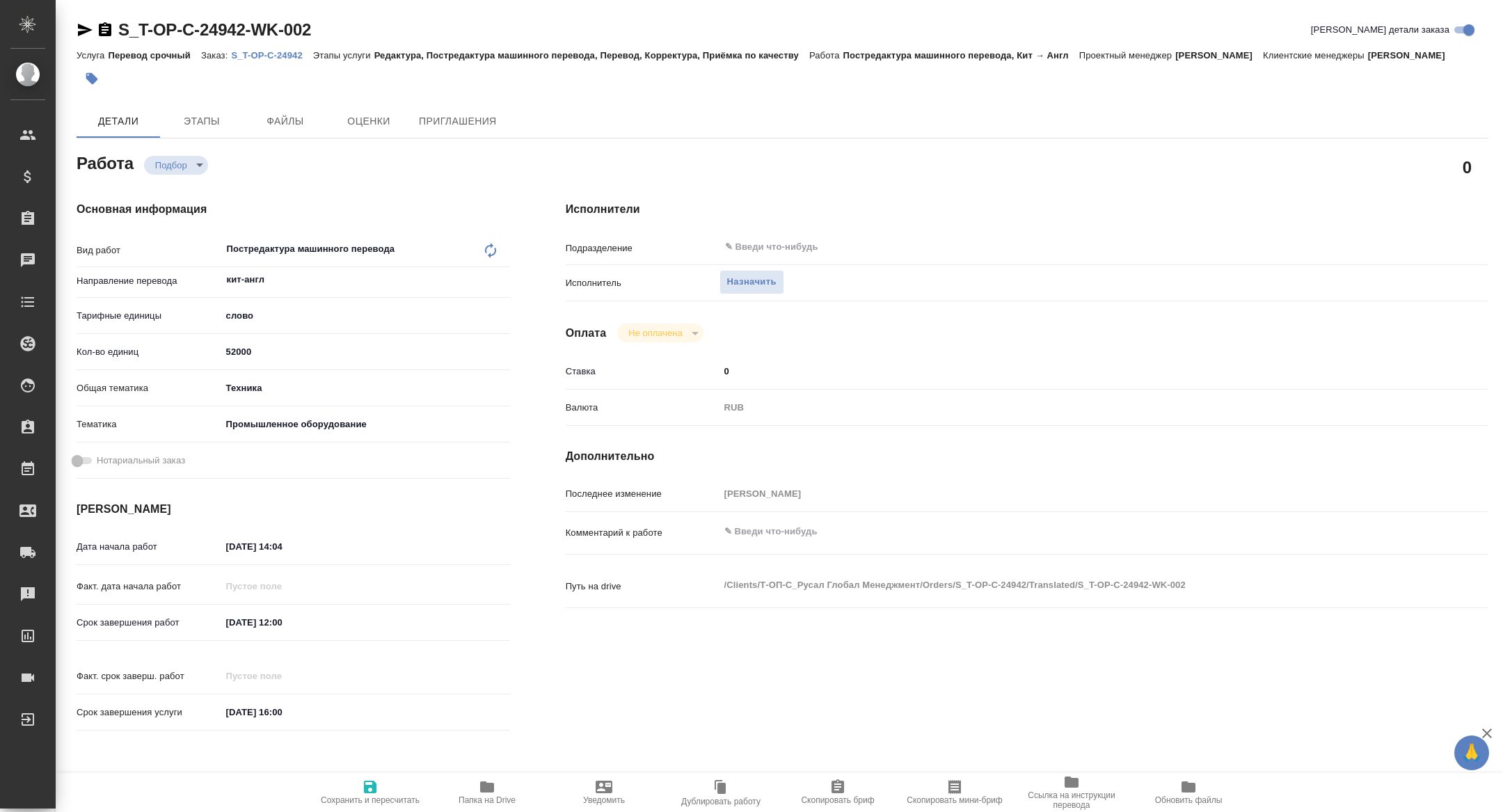
type textarea "x"
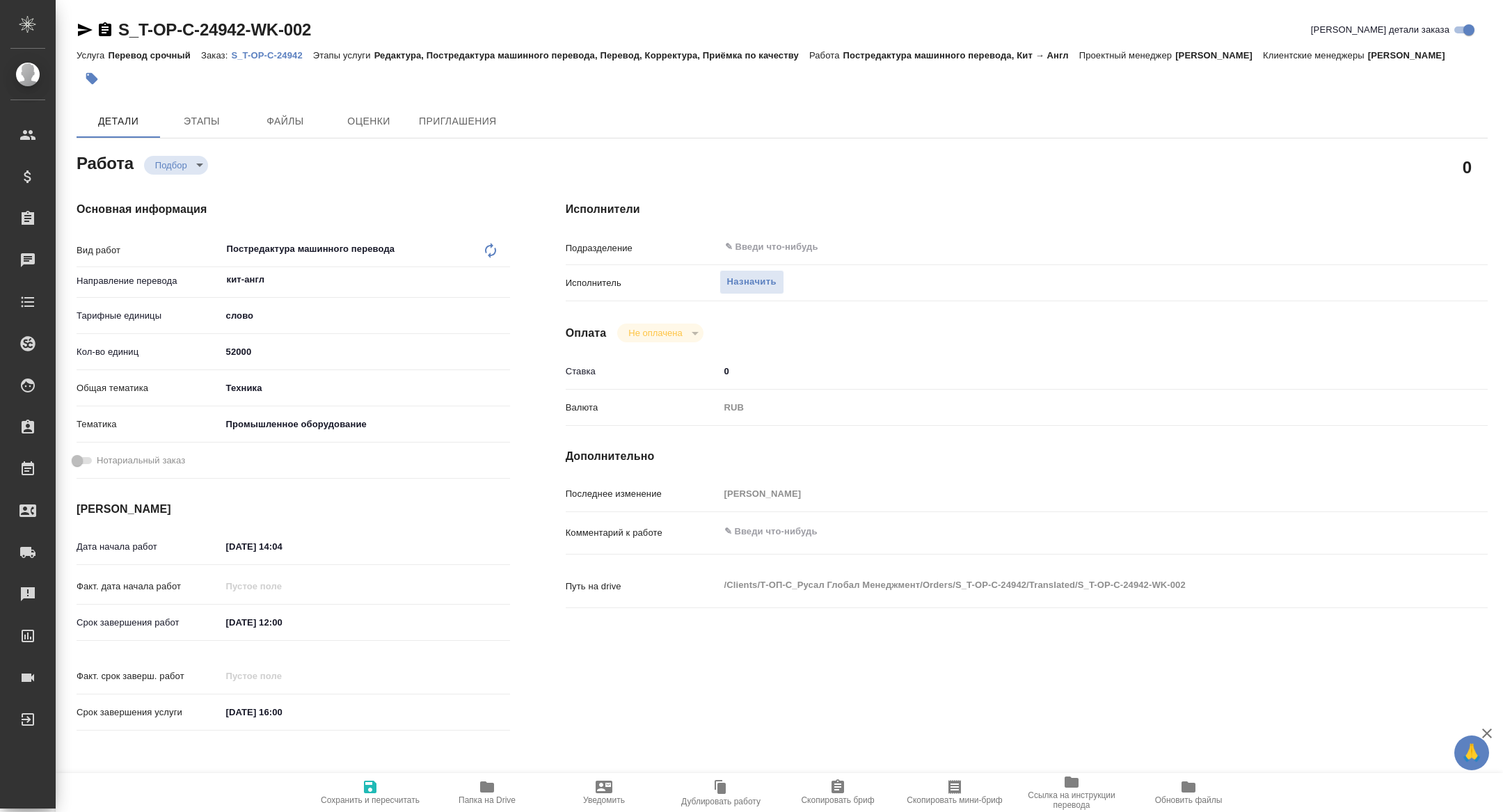
type textarea "x"
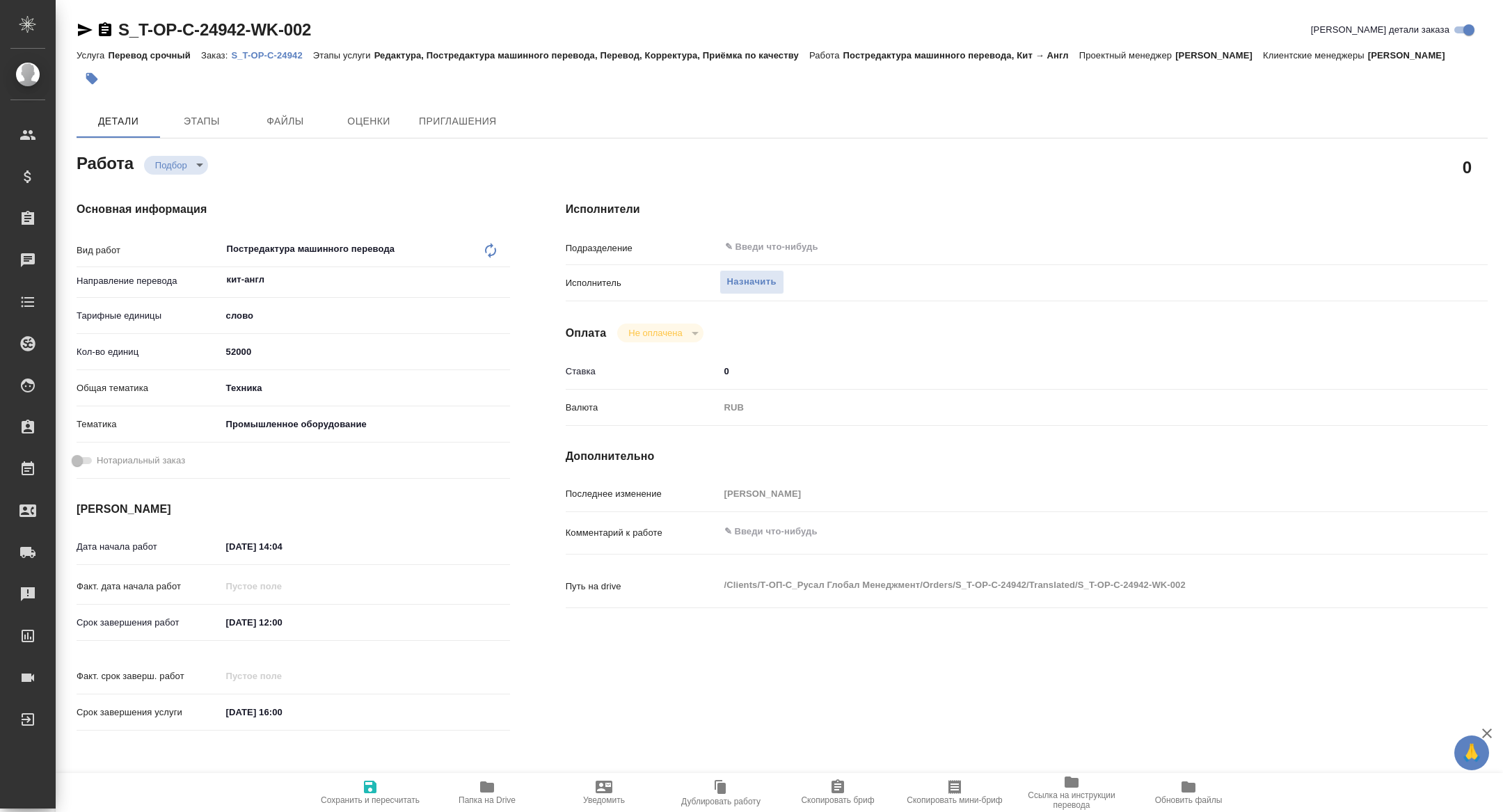
type textarea "x"
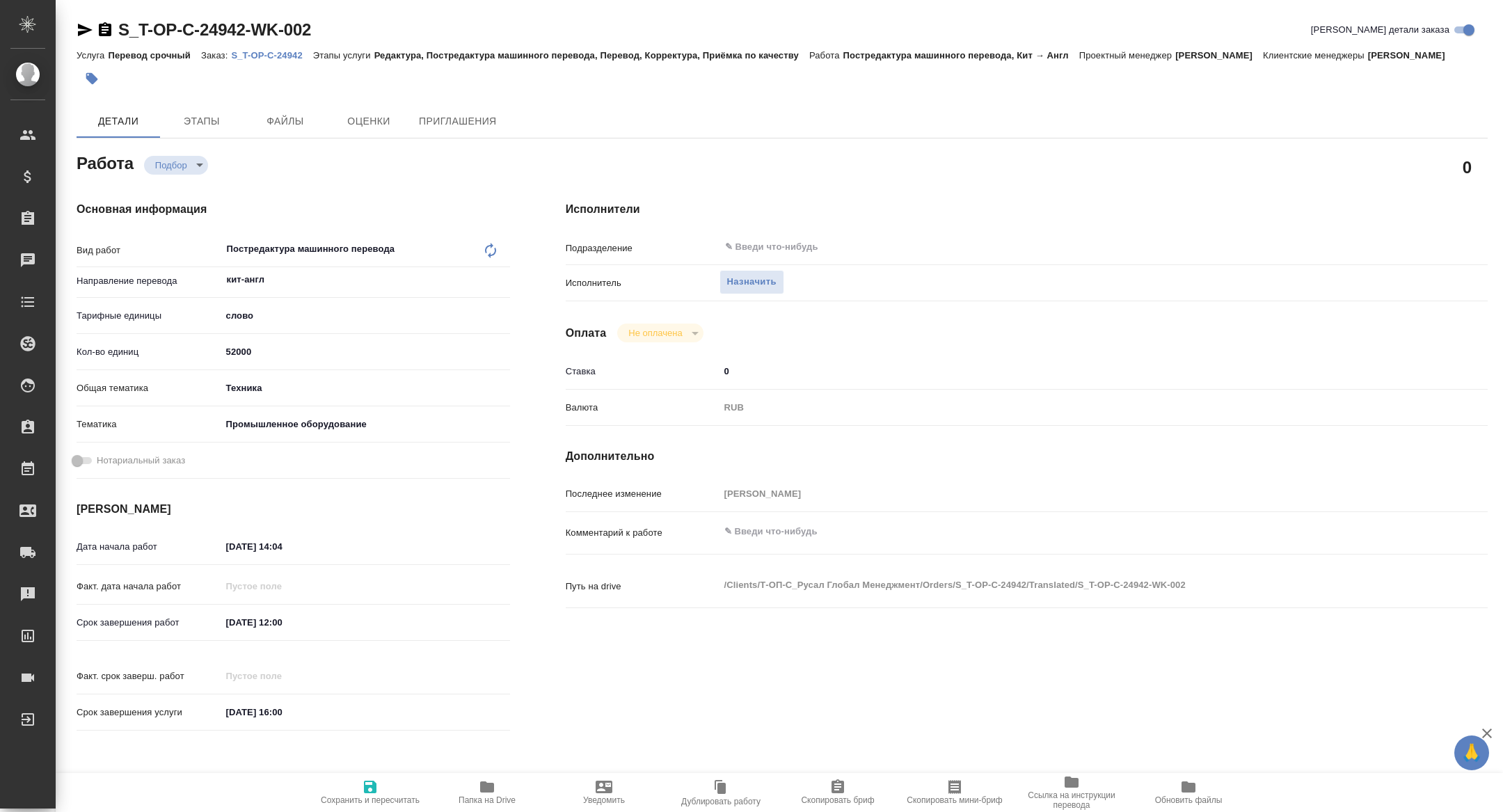
type textarea "x"
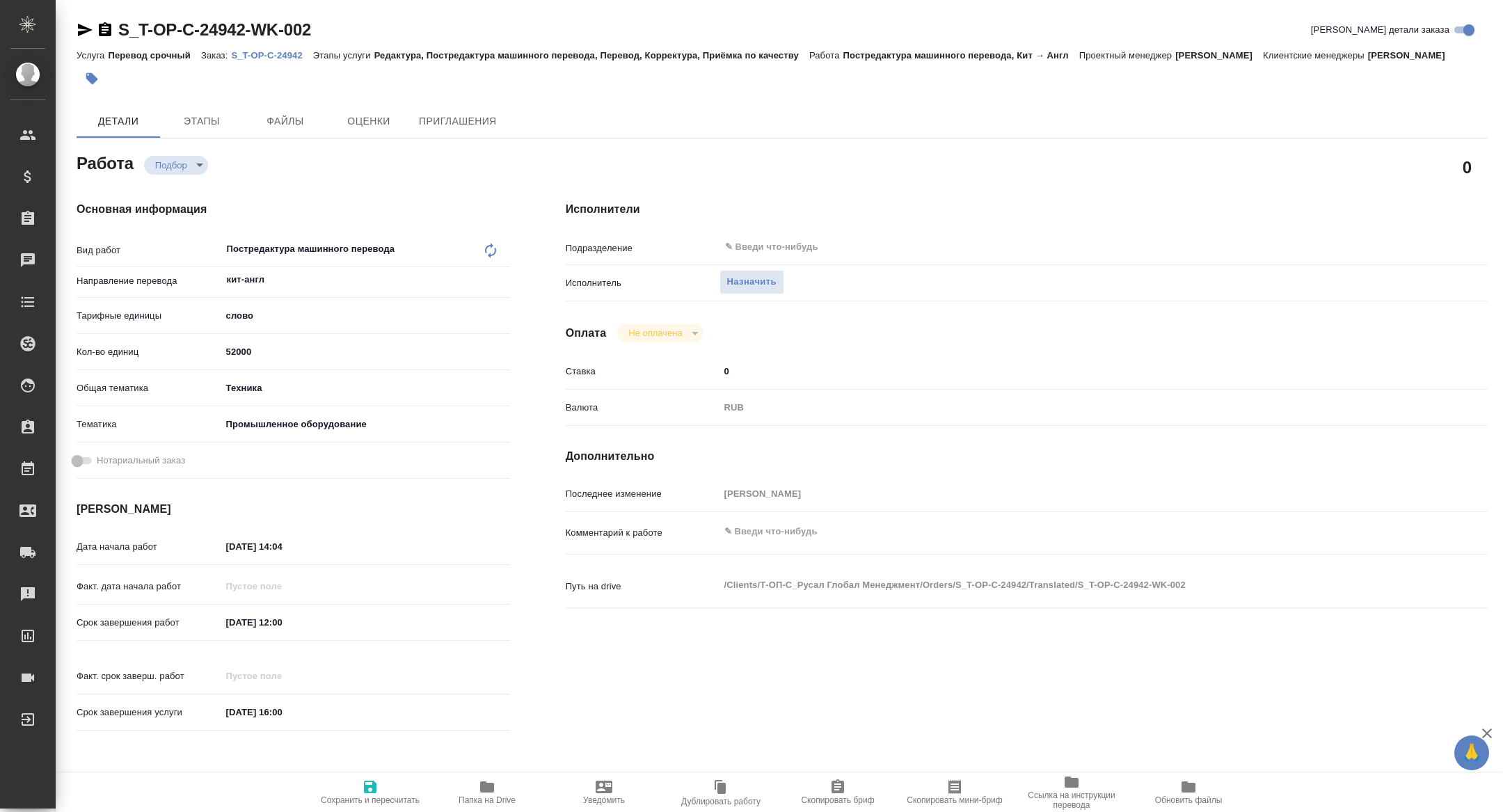
type textarea "x"
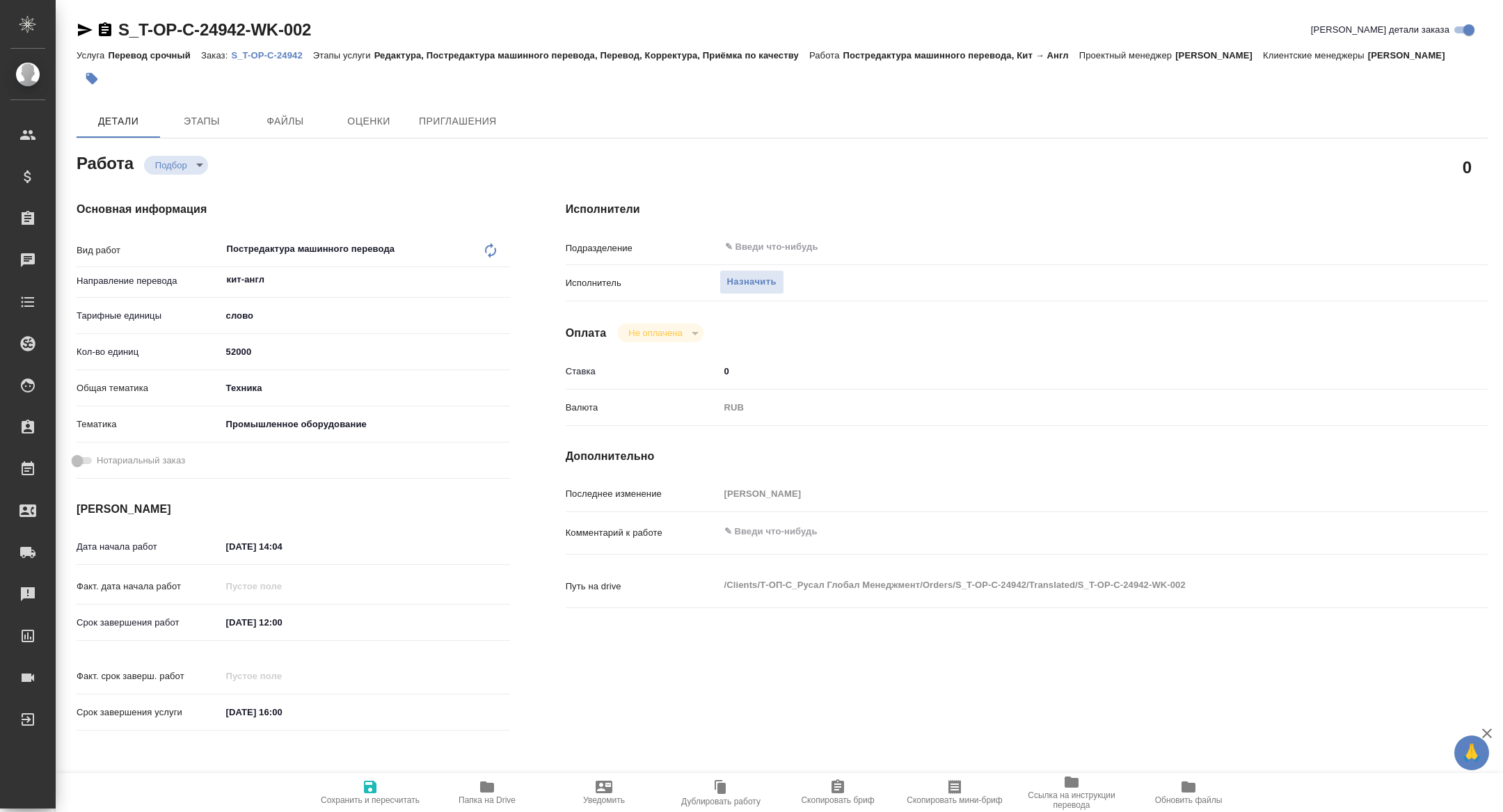
click at [300, 632] on input "12.09.2025 12:00" at bounding box center [282, 622] width 121 height 20
type textarea "x"
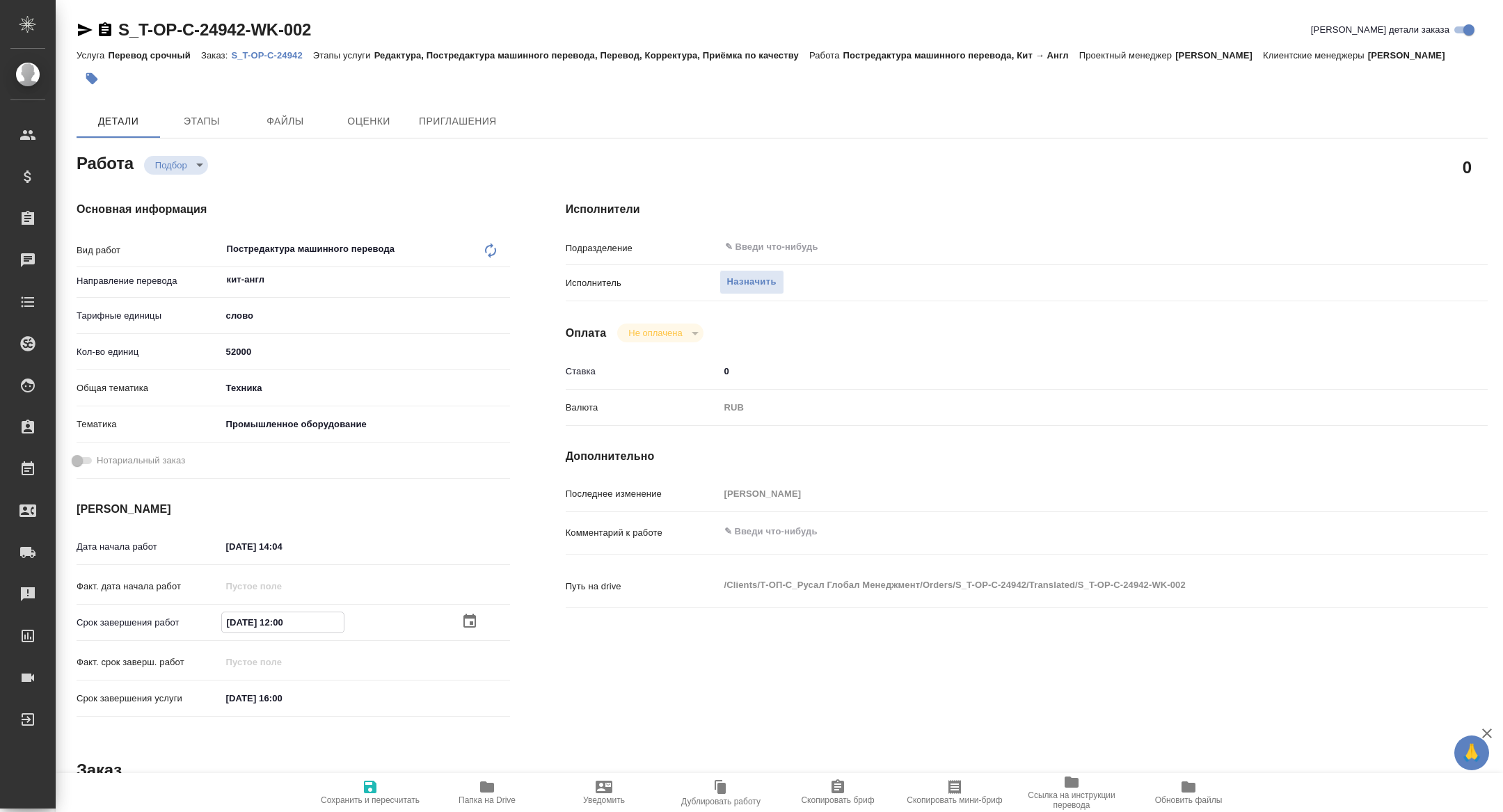
type textarea "x"
click at [467, 630] on icon "button" at bounding box center [470, 620] width 16 height 16
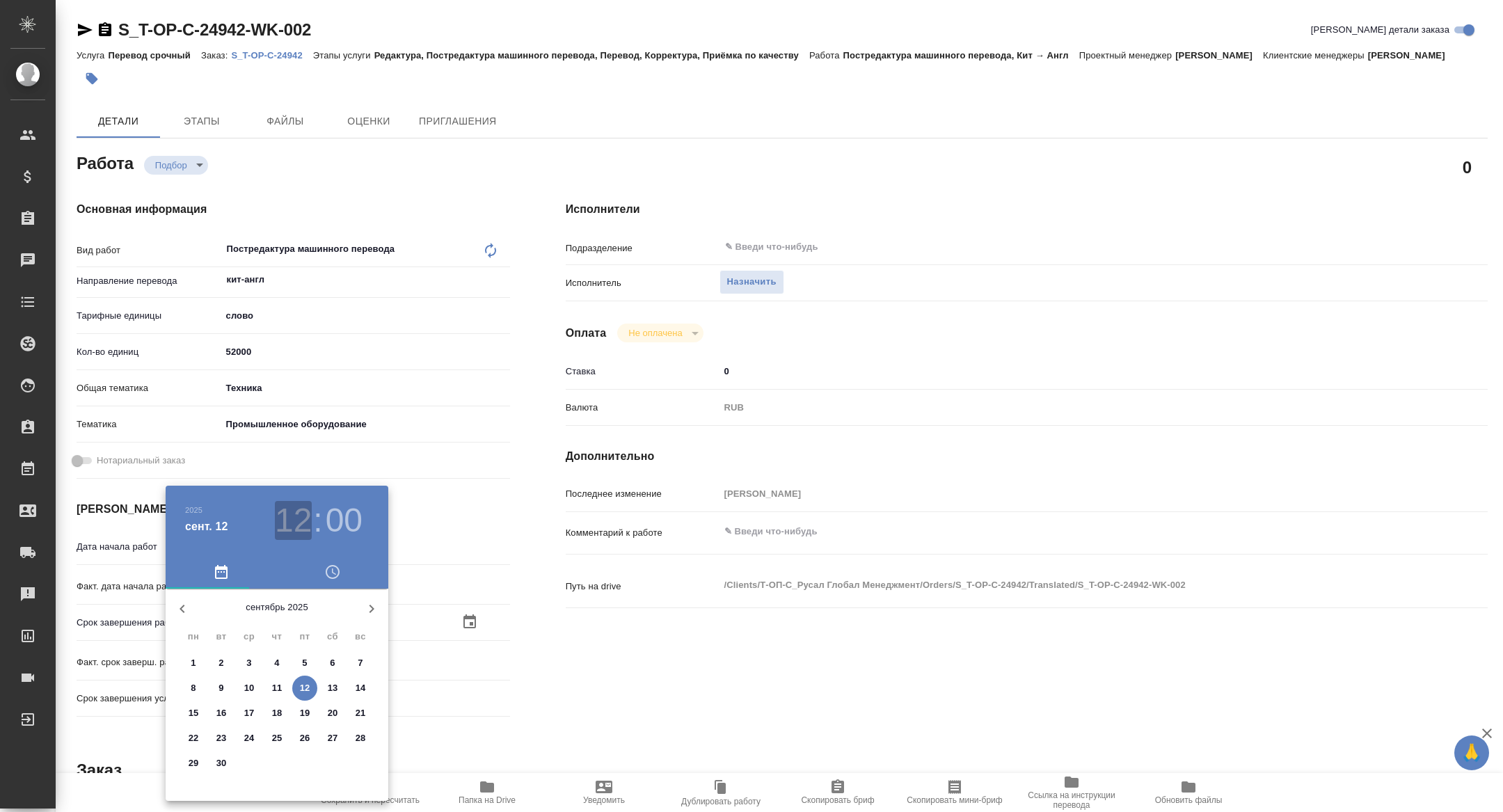
click at [287, 521] on h3 "12" at bounding box center [293, 520] width 37 height 39
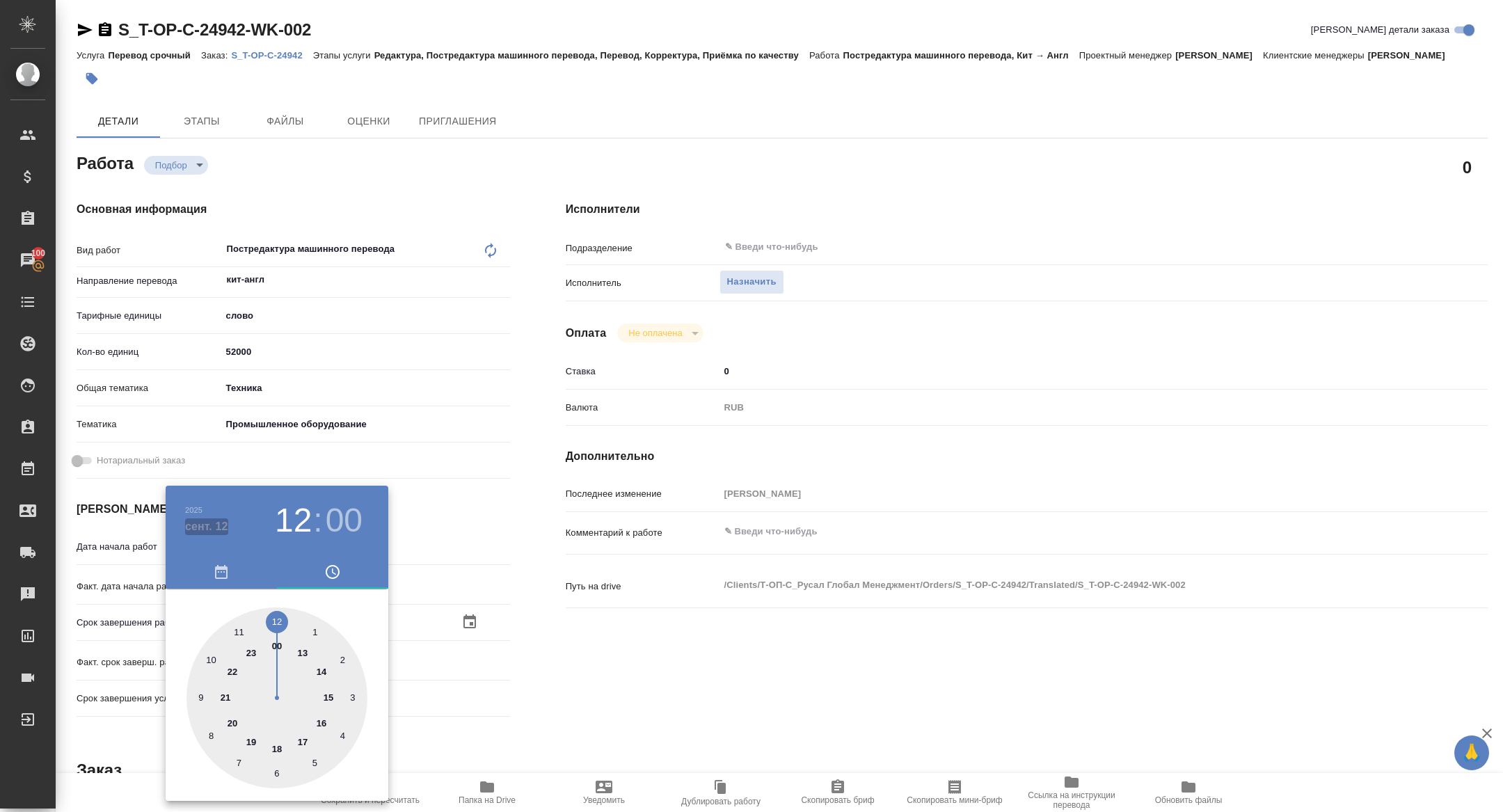
click at [210, 525] on h4 "сент. 12" at bounding box center [206, 526] width 43 height 16
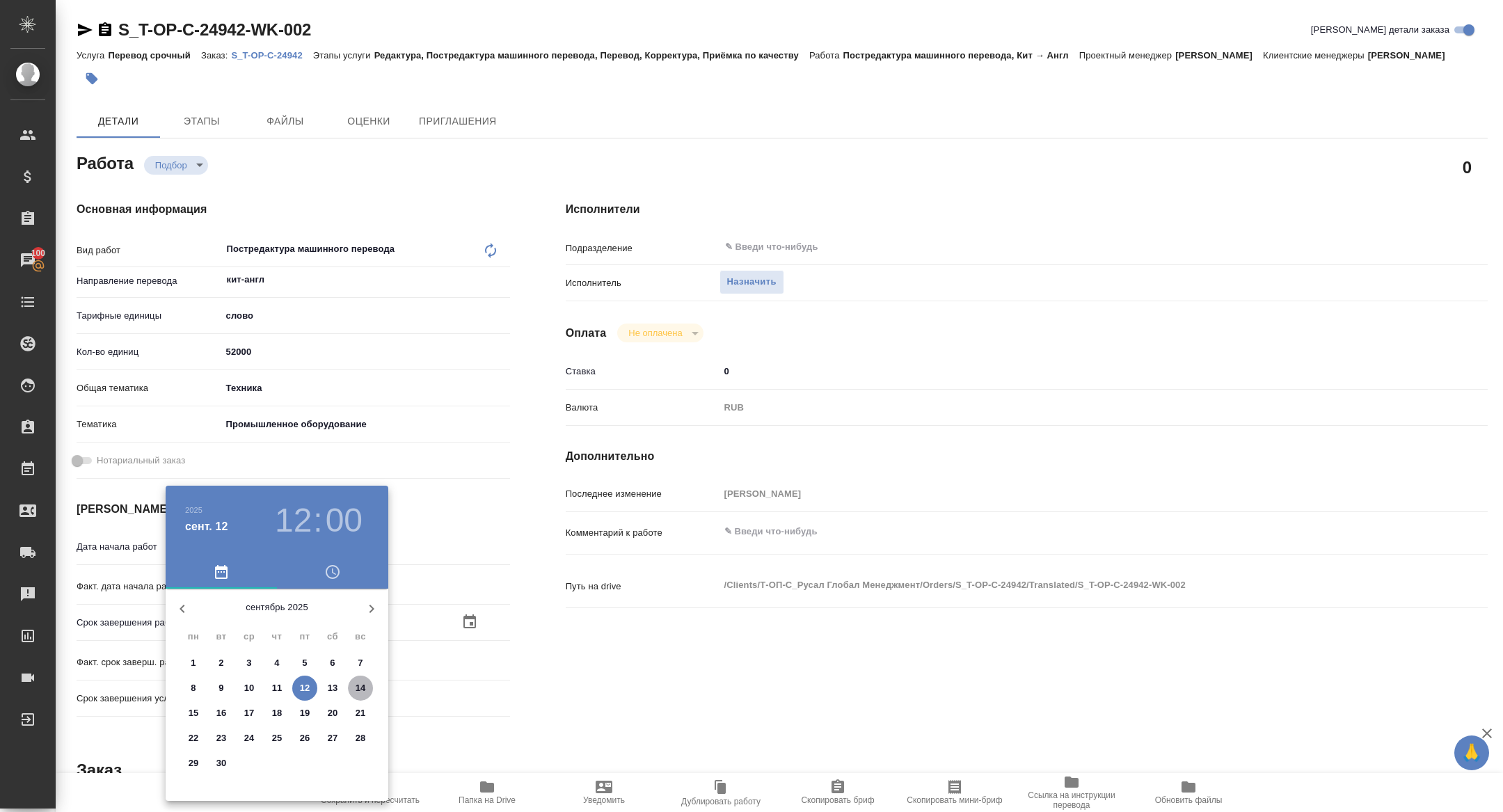
click at [357, 691] on p "14" at bounding box center [361, 688] width 10 height 14
type textarea "x"
type input "14.09.2025 12:00"
type textarea "x"
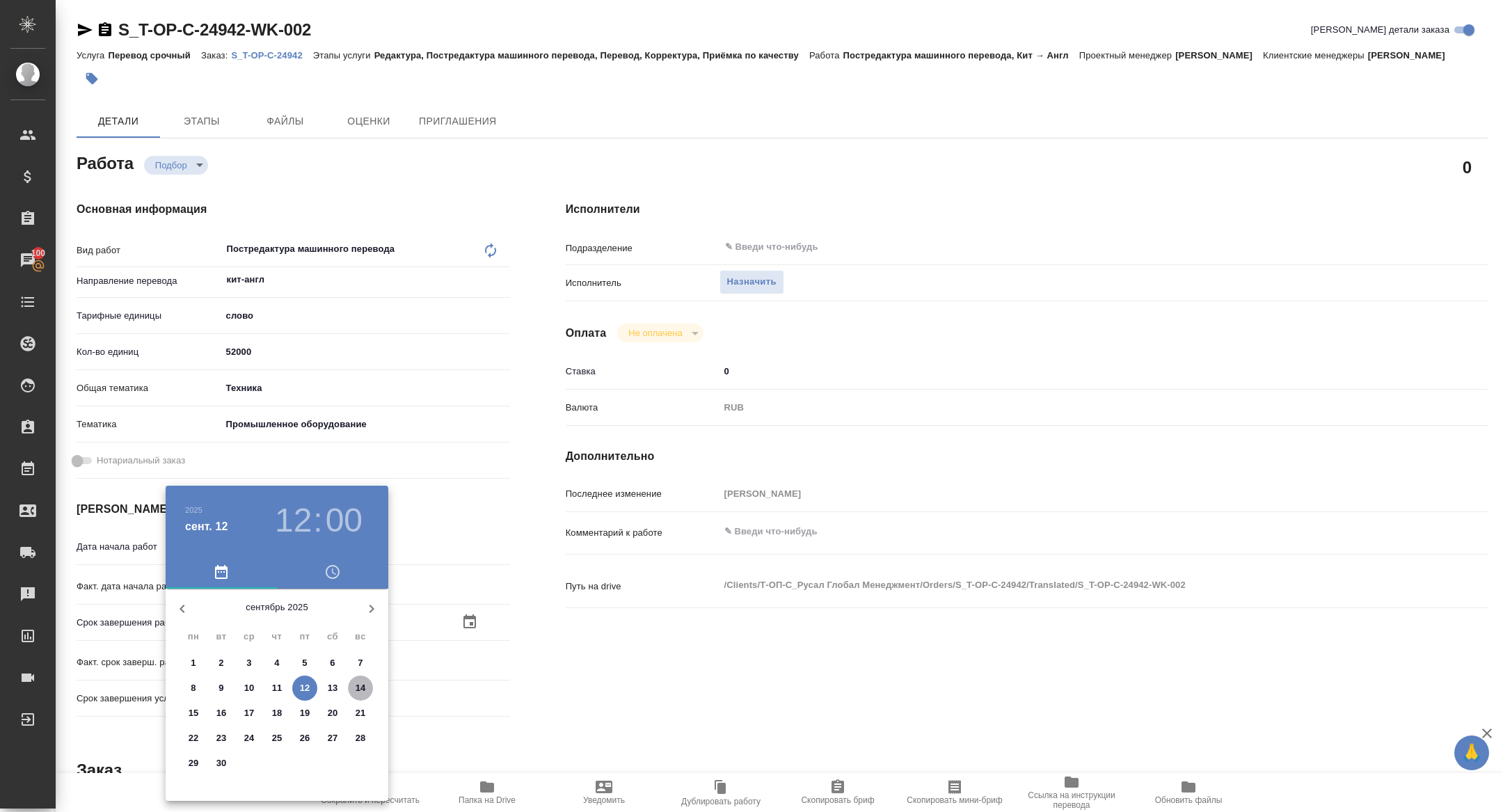
type textarea "x"
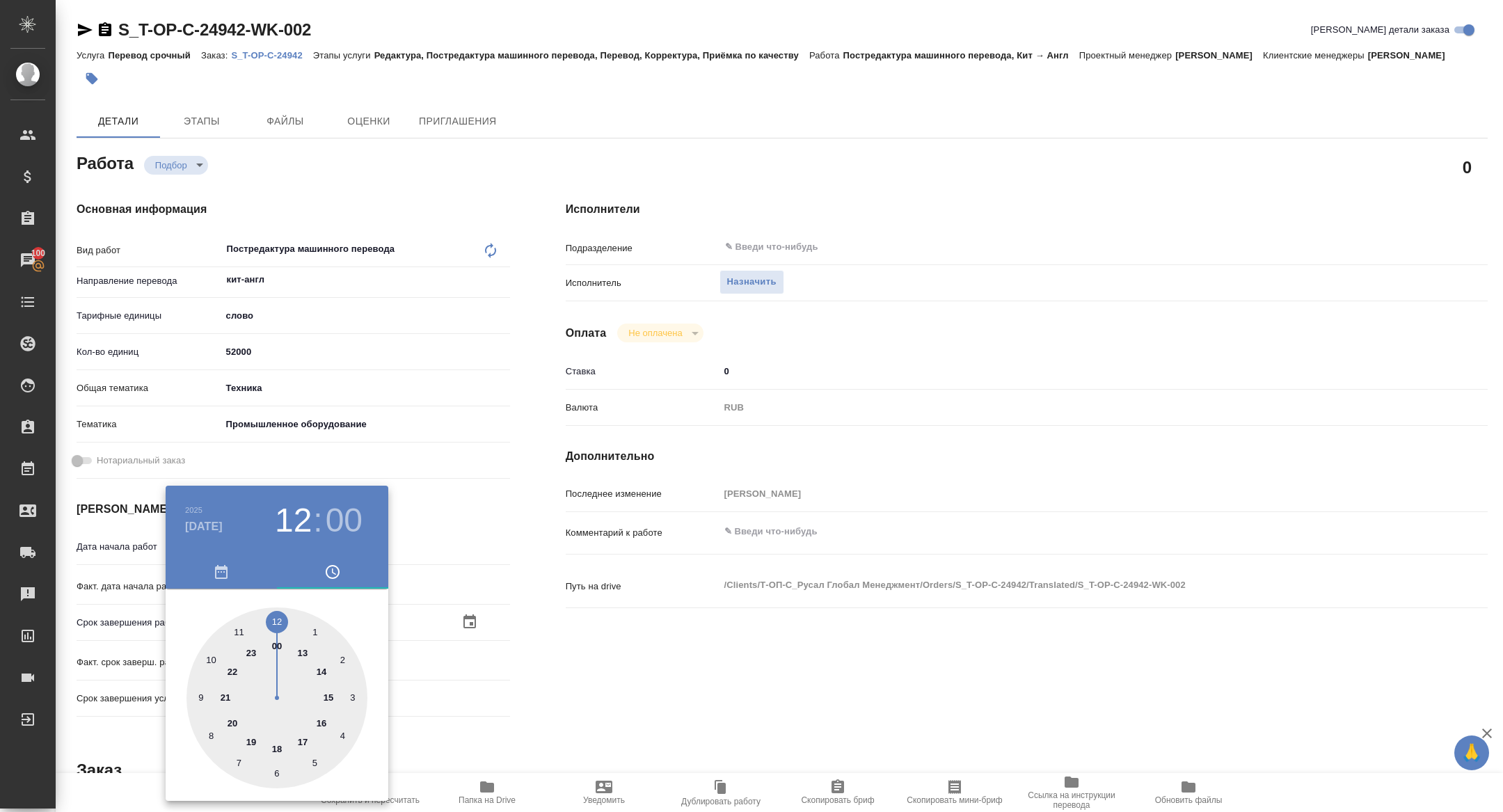
click at [556, 612] on div at bounding box center [752, 406] width 1503 height 812
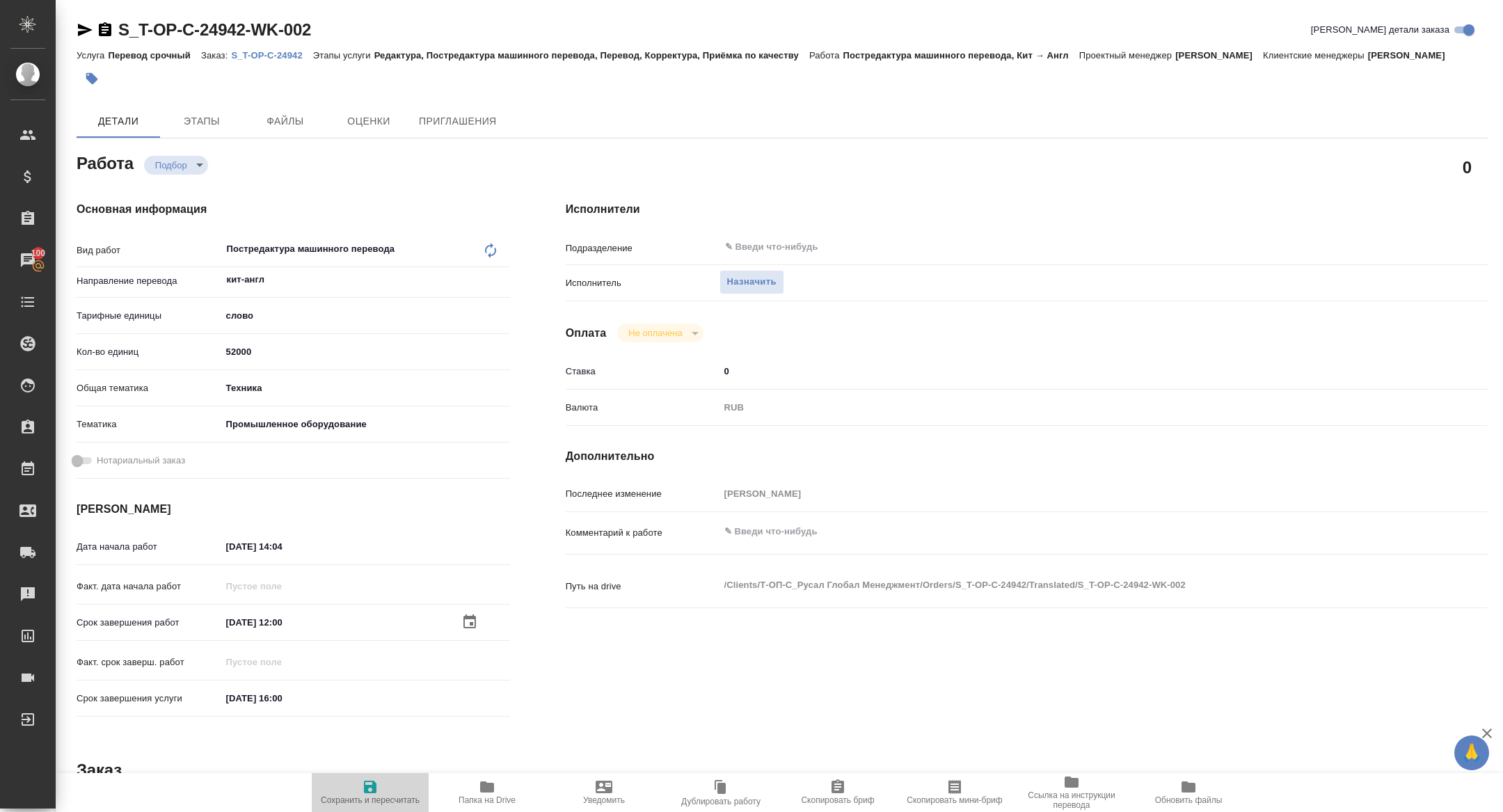
click at [348, 789] on span "Сохранить и пересчитать" at bounding box center [370, 792] width 100 height 26
type textarea "x"
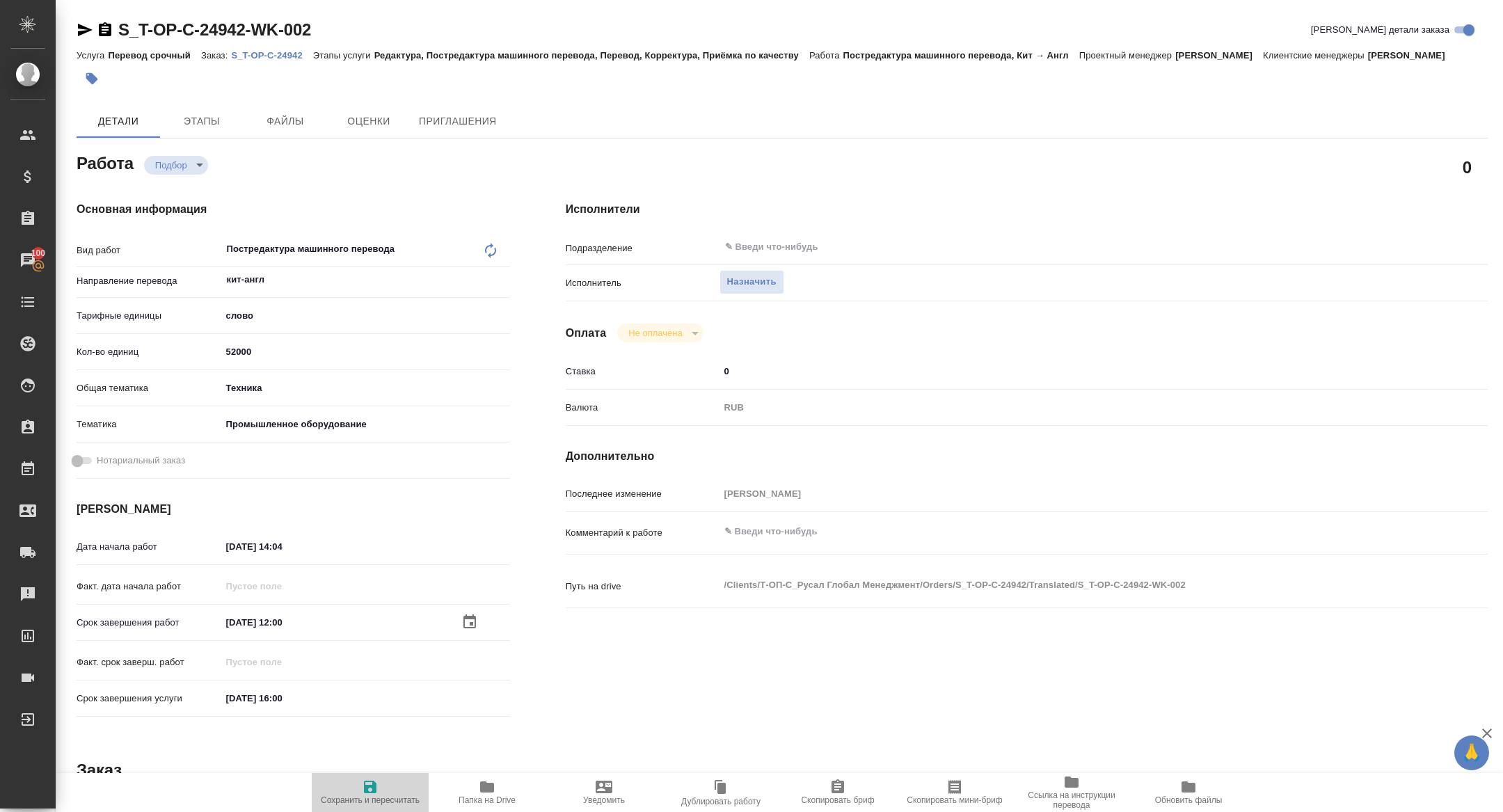
type textarea "x"
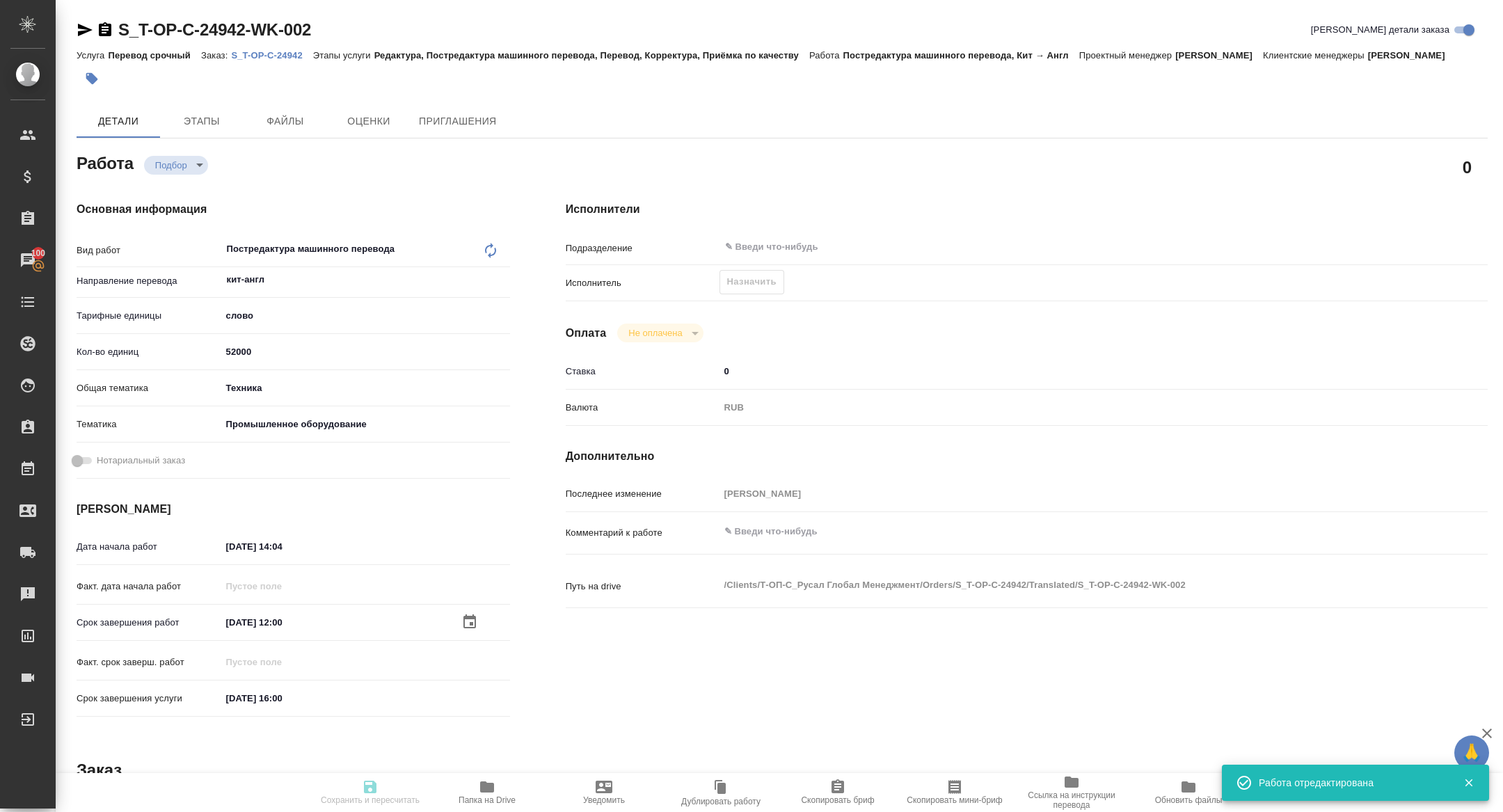
type textarea "x"
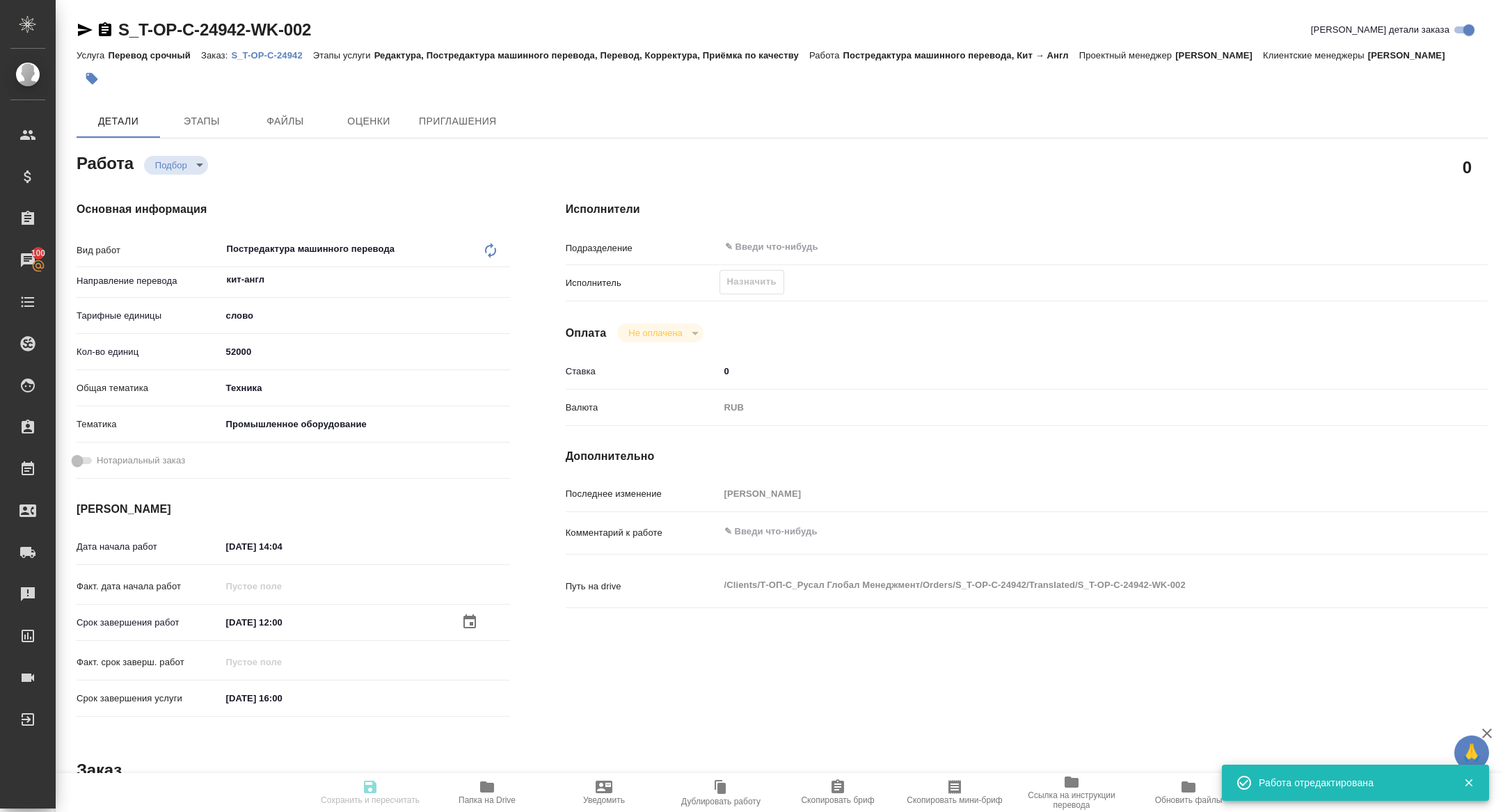
type textarea "x"
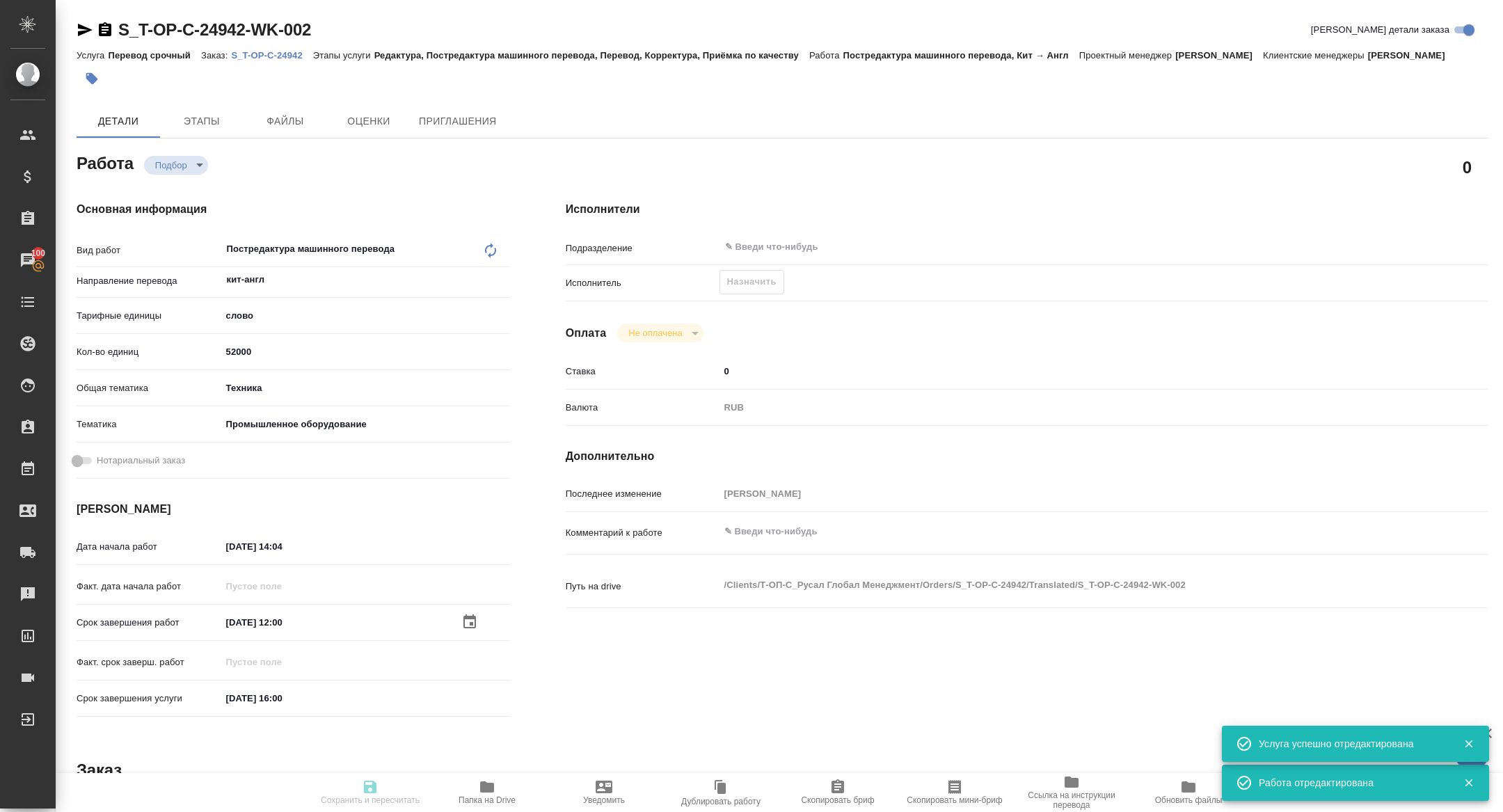
type input "recruiting"
type textarea "Постредактура машинного перевода"
type textarea "x"
type input "кит-англ"
type input "5a8b1489cc6b4906c91bfd90"
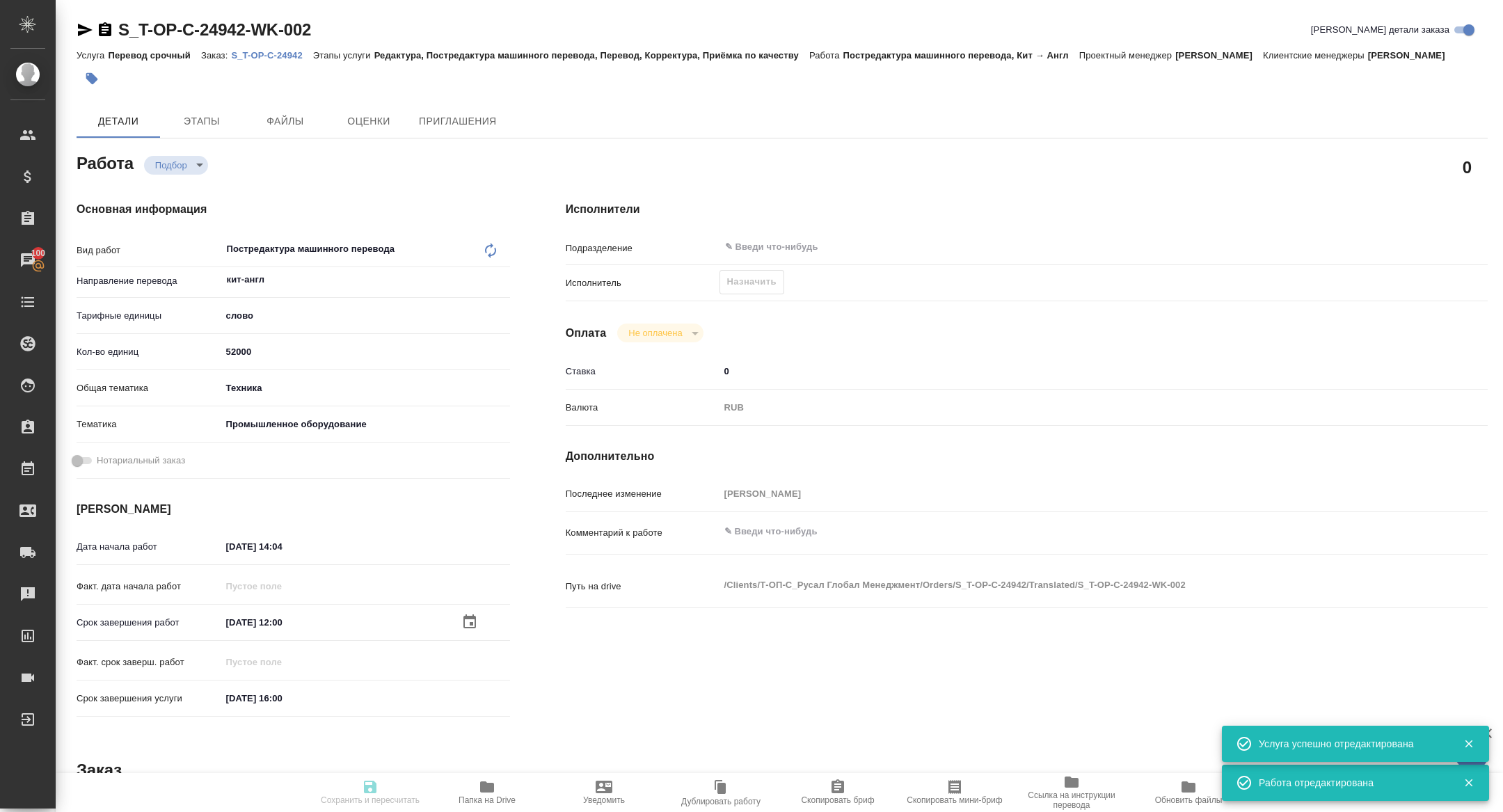
type input "52000"
type input "tech"
type input "5f647205b73bc97568ca66bc"
type input "28.08.2025 14:04"
type input "14.09.2025 12:00"
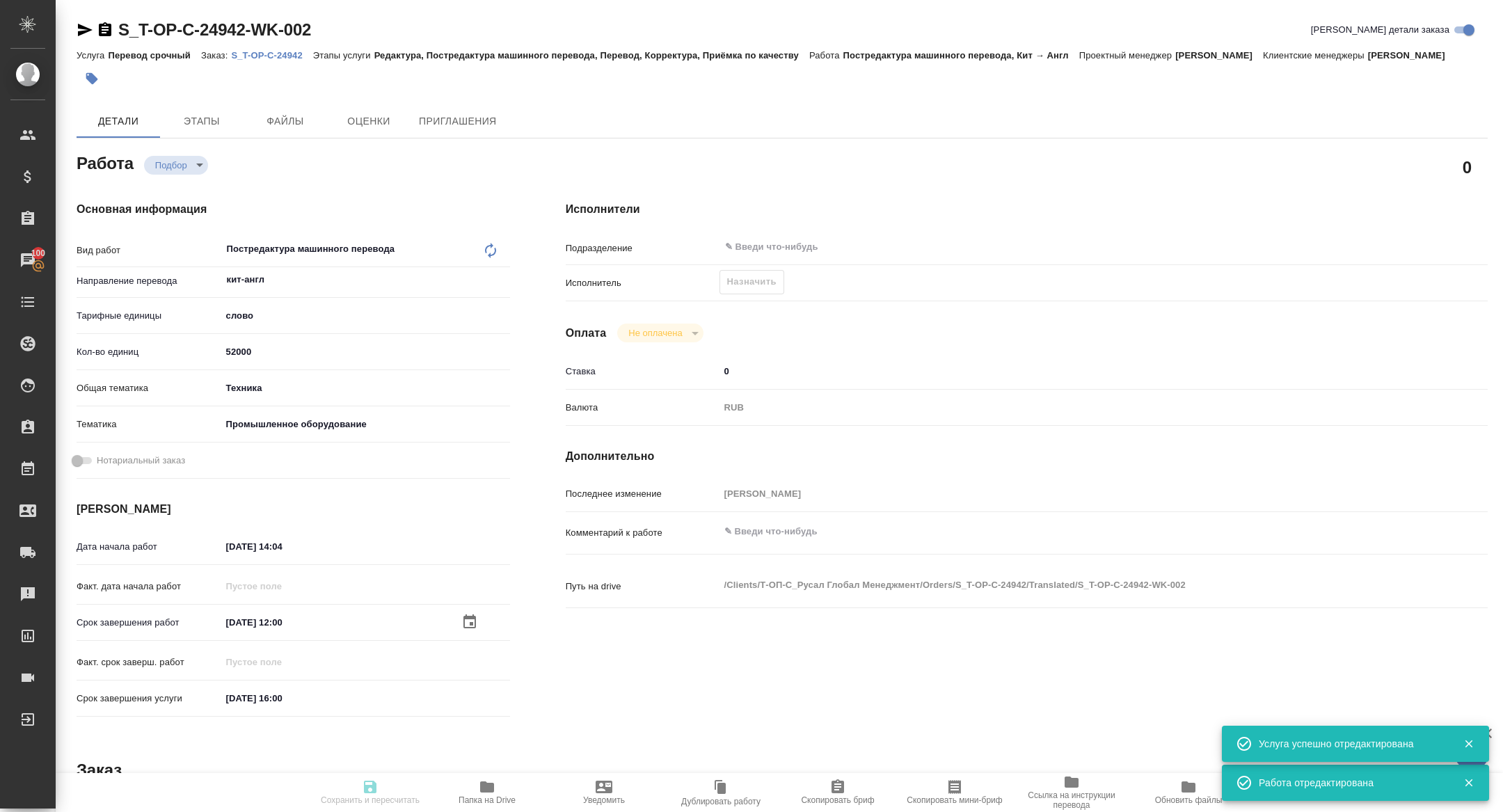
type input "15.09.2025 16:00"
type input "notPayed"
type input "0"
type input "RUB"
type input "[PERSON_NAME]"
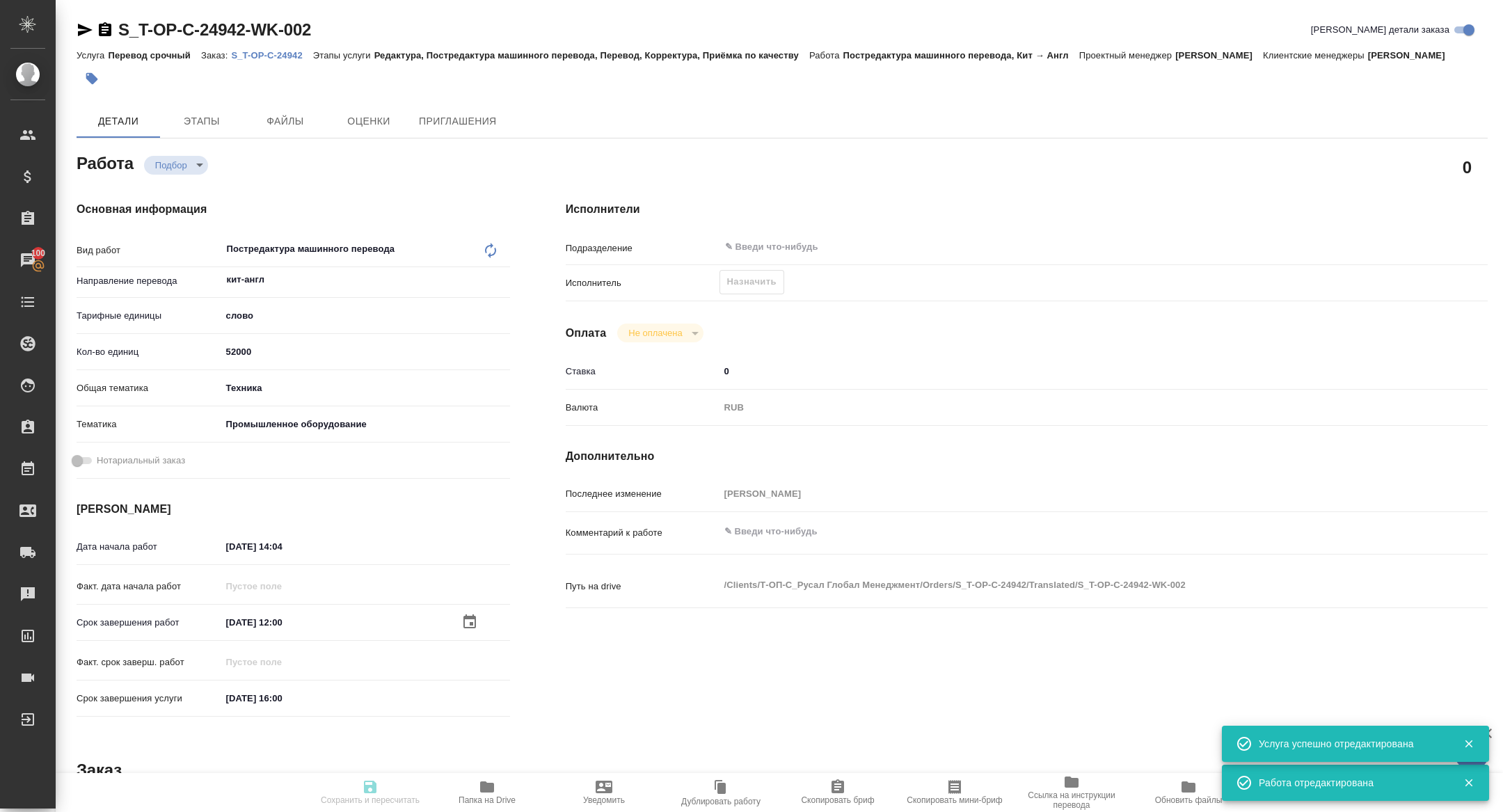
type textarea "x"
type textarea "/Clients/Т-ОП-С_Русал Глобал Менеджмент/Orders/S_T-OP-C-24942/Translated/S_T-OP…"
type textarea "x"
type input "S_T-OP-C-24942"
type input "Т-ОП-С-46561"
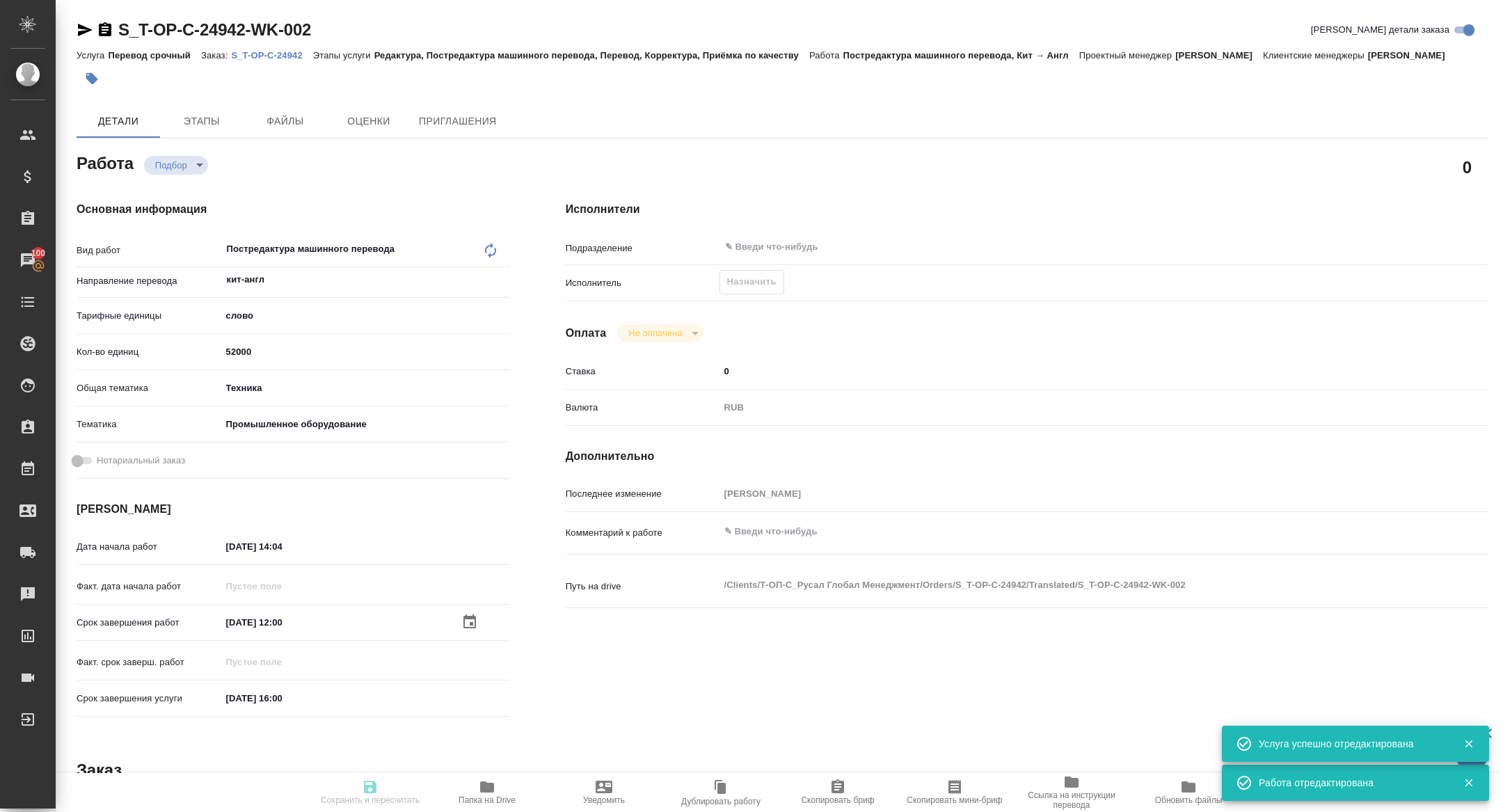
type input "Перевод срочный"
type input "Редактура, Постредактура машинного перевода, Перевод, Корректура, Приёмка по ка…"
type input "Меньшикова Александра"
type input "[PERSON_NAME]"
type input "/Clients/Т-ОП-С_Русал Глобал Менеджмент/Orders/S_T-OP-C-24942"
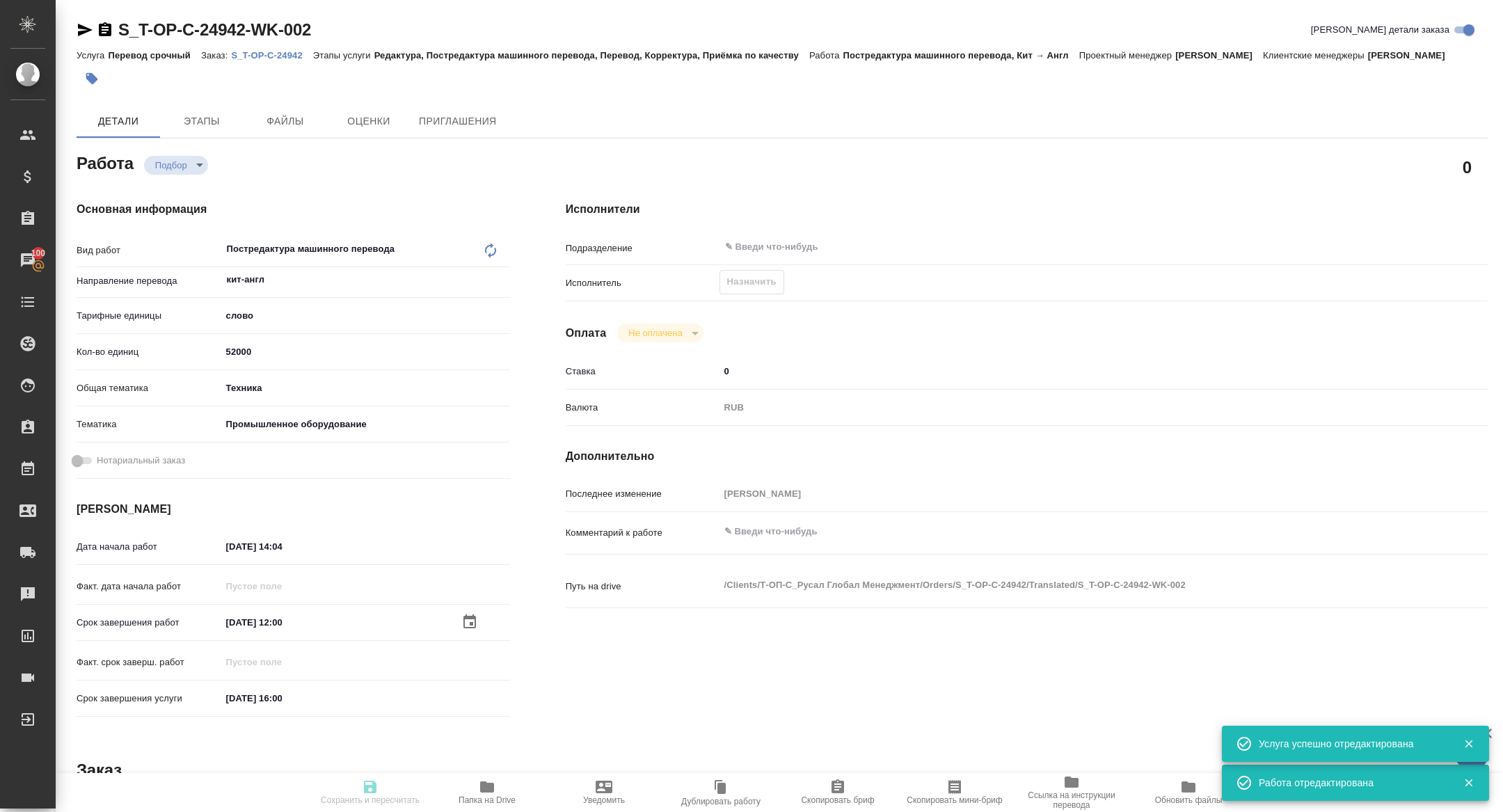
type textarea "x"
click at [971, 799] on span "Скопировать мини-бриф" at bounding box center [955, 800] width 95 height 10
type textarea "x"
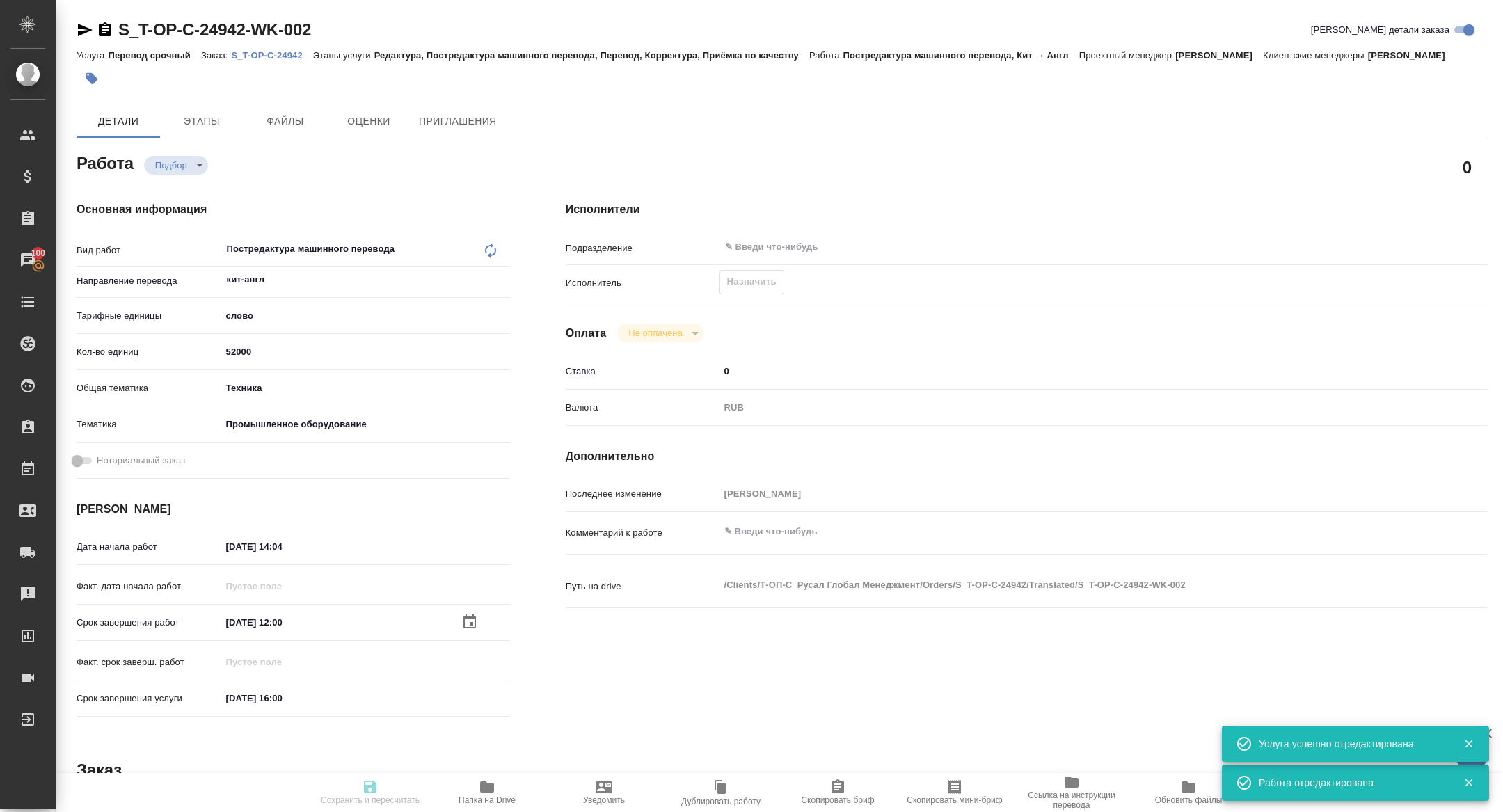
type textarea "x"
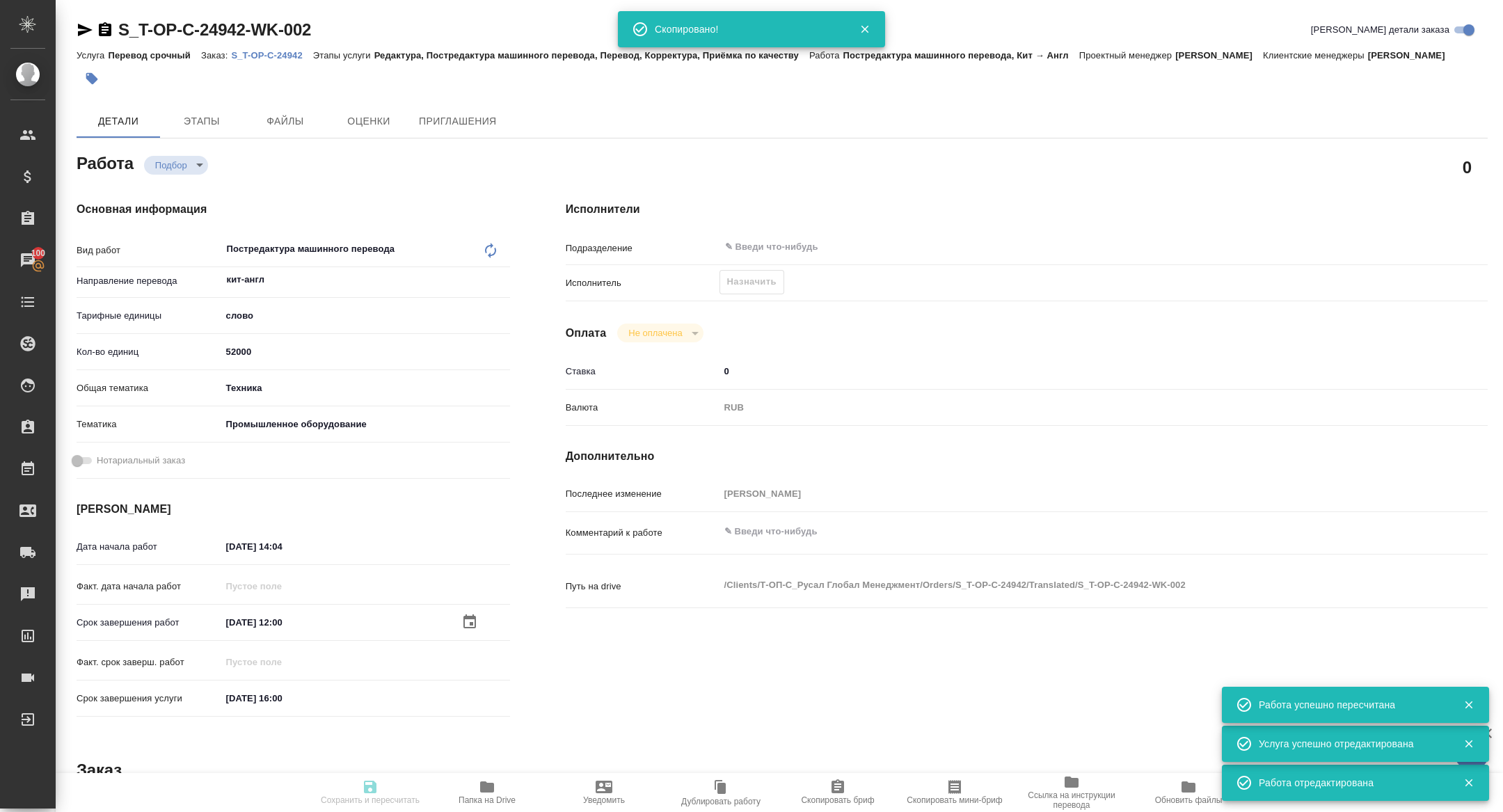
type textarea "x"
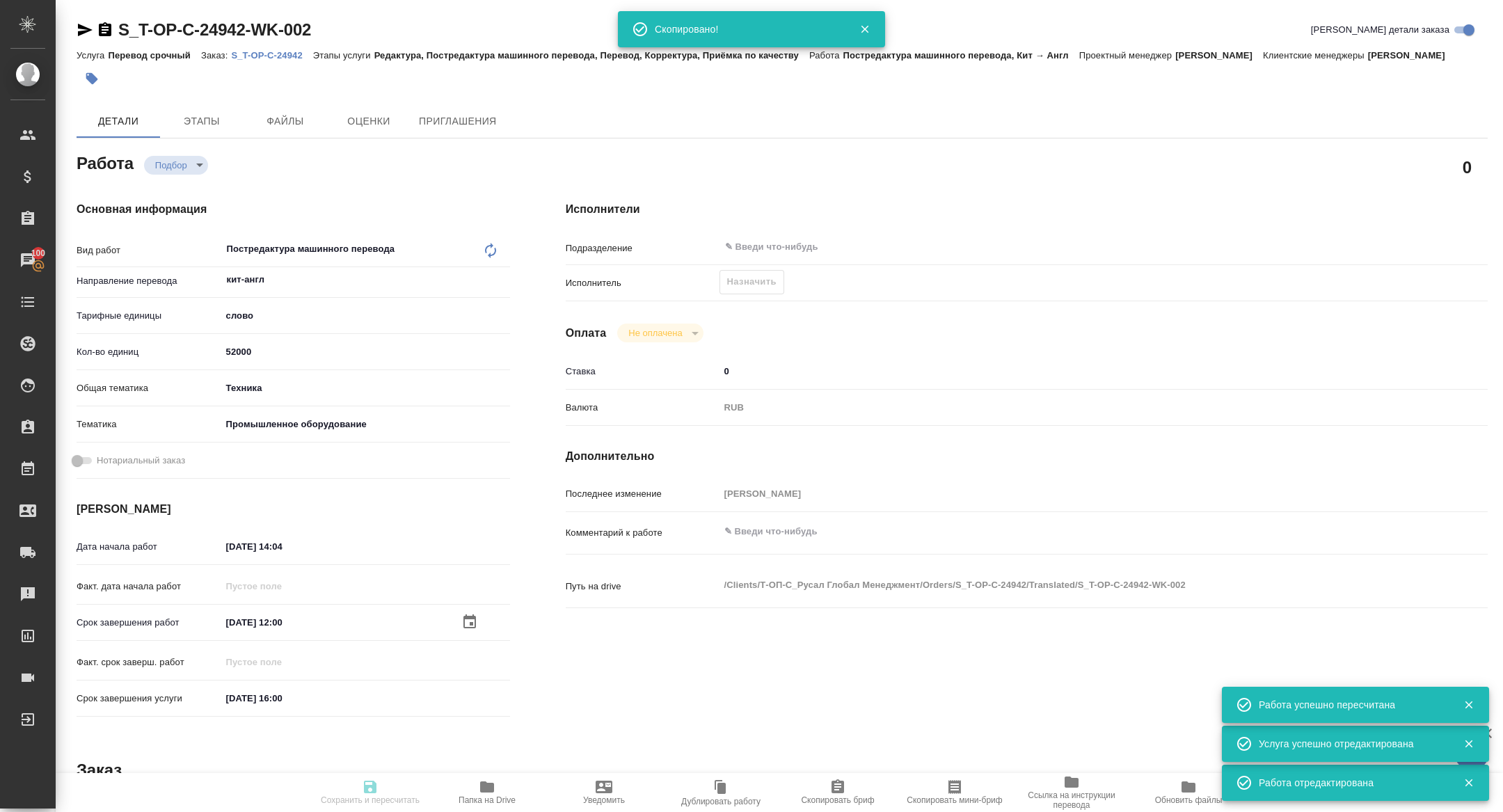
type textarea "x"
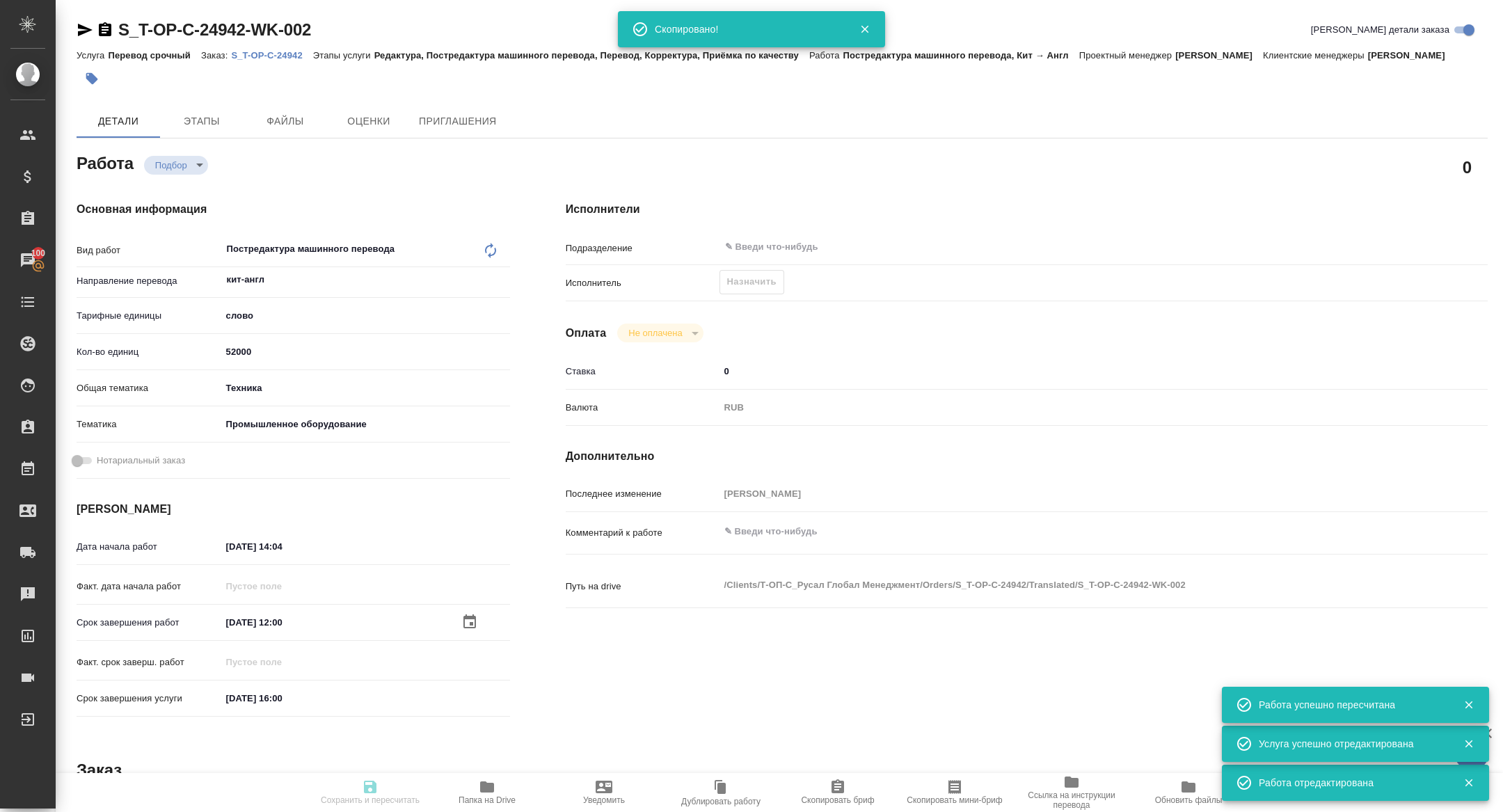
type textarea "x"
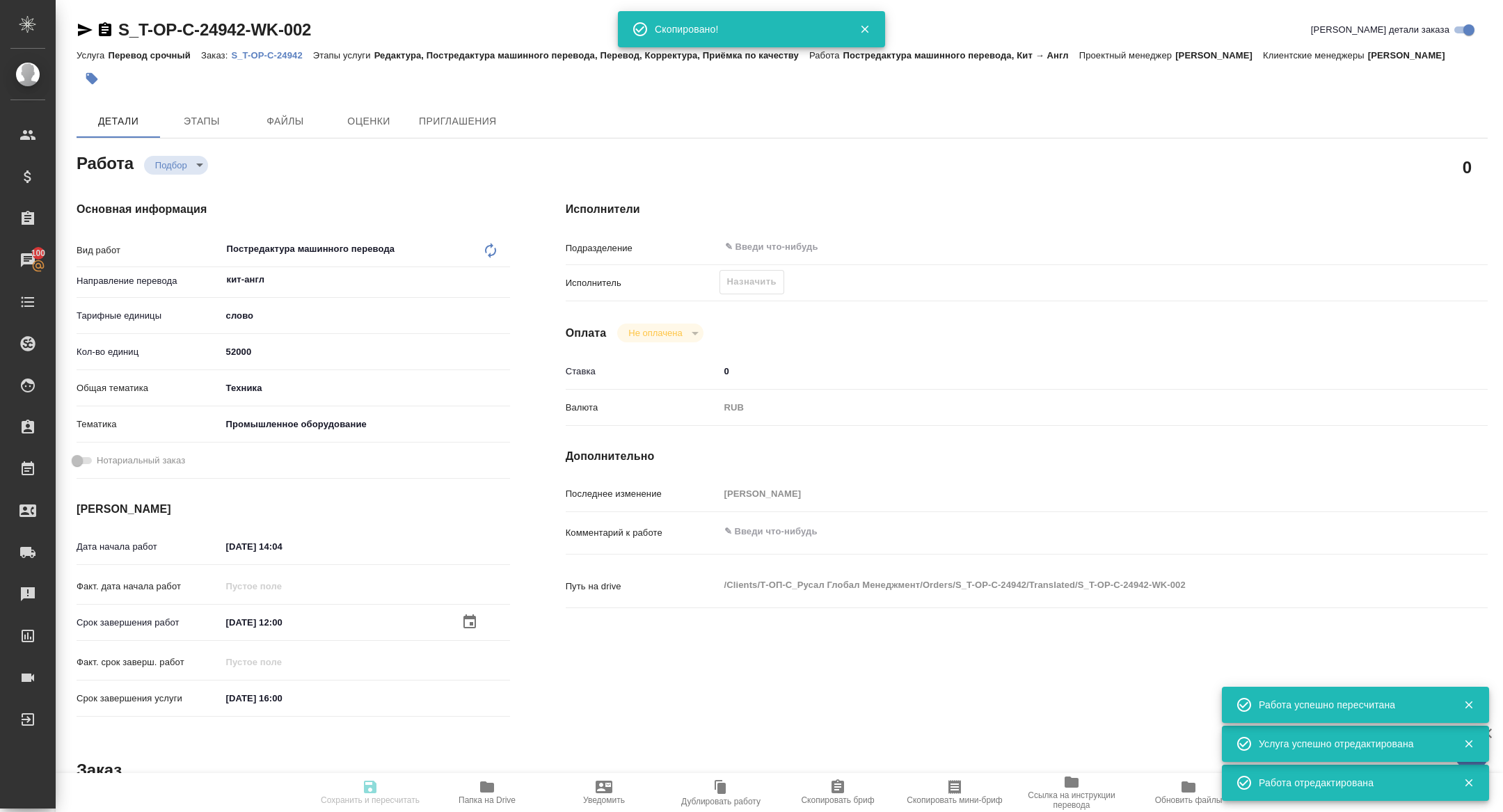
type input "recruiting"
type textarea "Постредактура машинного перевода"
type textarea "x"
type input "кит-англ"
type input "5a8b1489cc6b4906c91bfd90"
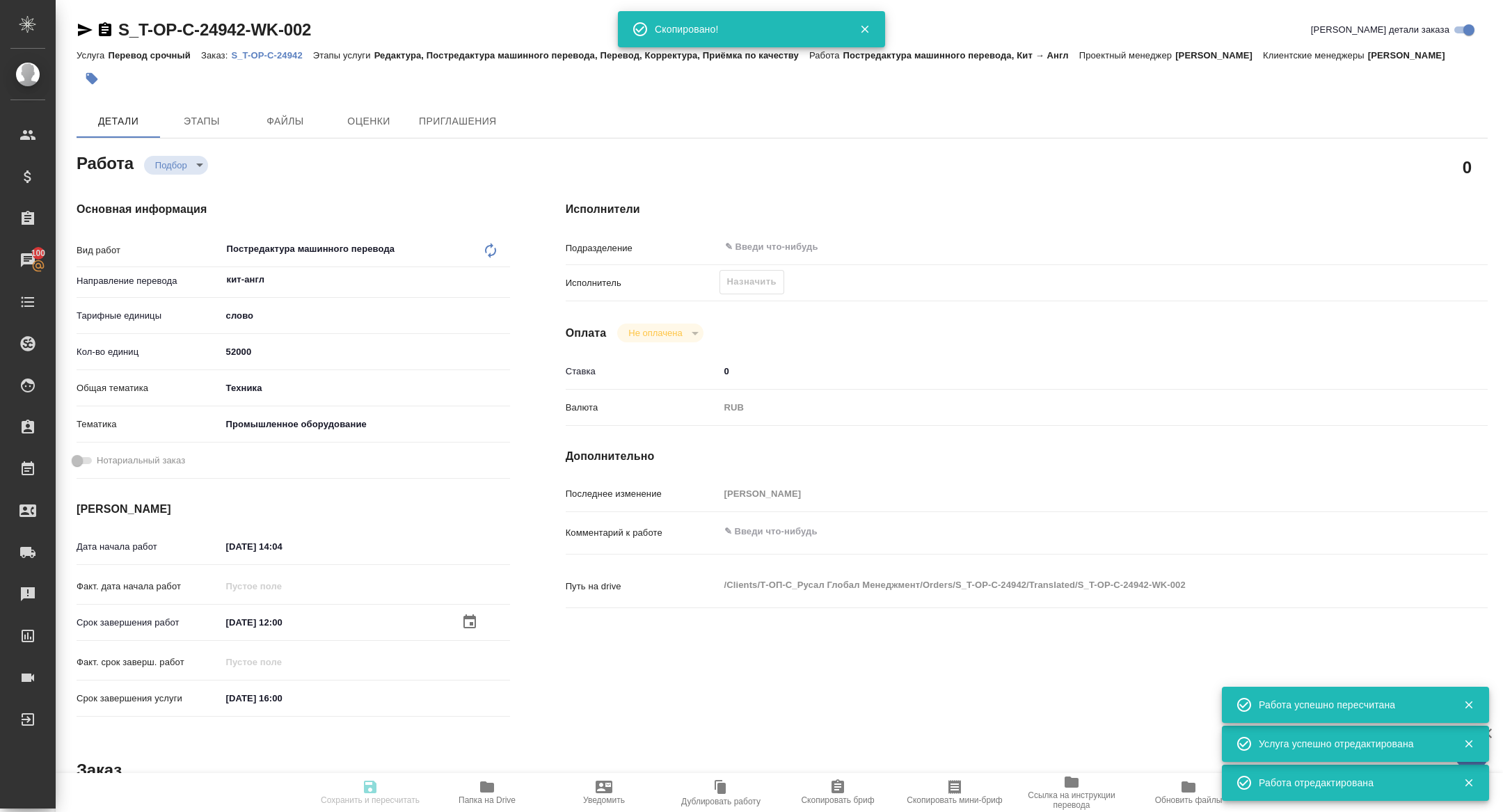
type input "52000"
type input "tech"
type input "5f647205b73bc97568ca66bc"
type input "28.08.2025 14:04"
type input "14.09.2025 12:00"
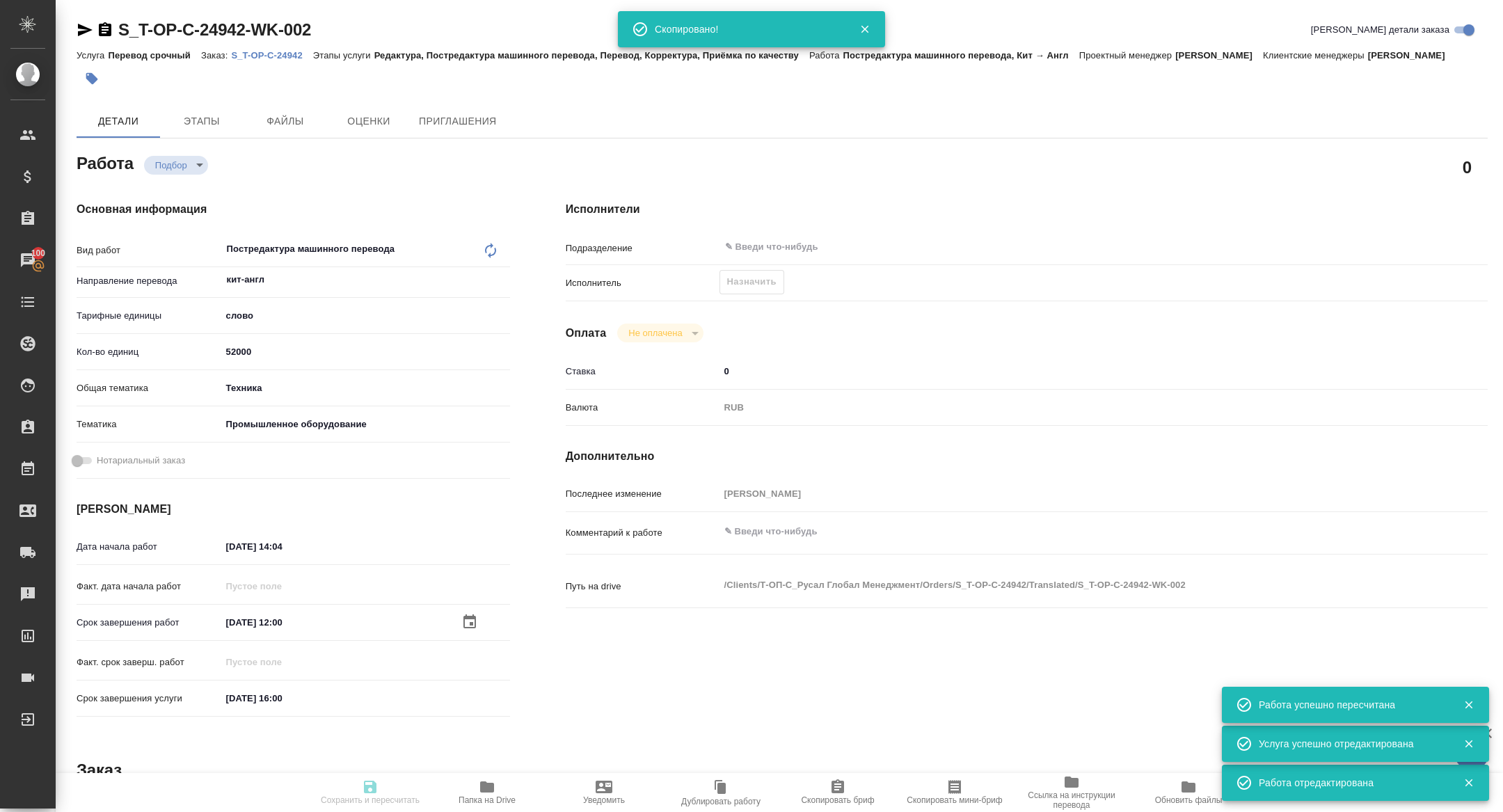
type input "15.09.2025 16:00"
type input "notPayed"
type input "0"
type input "RUB"
type input "[PERSON_NAME]"
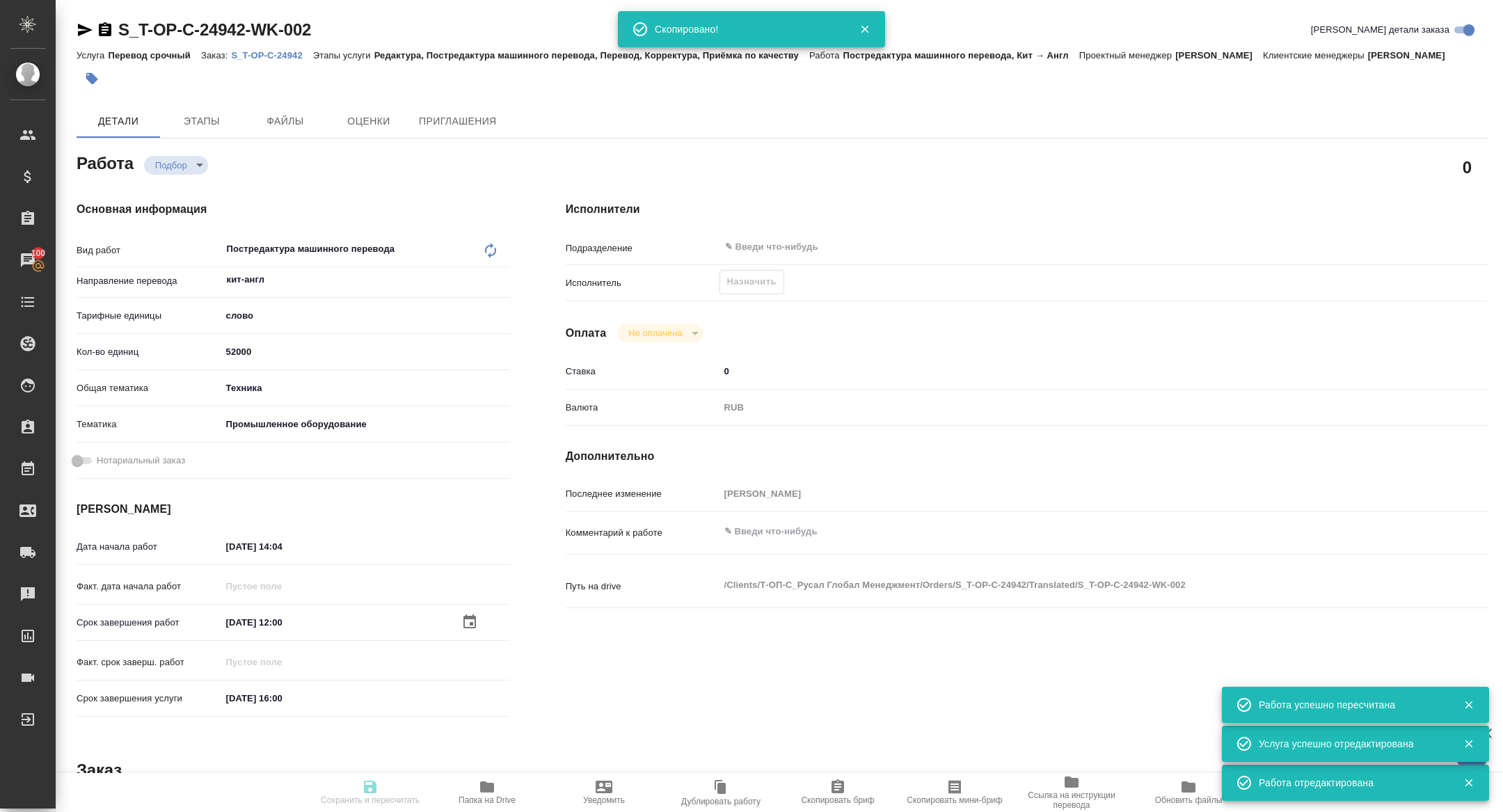
type textarea "x"
type textarea "/Clients/Т-ОП-С_Русал Глобал Менеджмент/Orders/S_T-OP-C-24942/Translated/S_T-OP…"
type textarea "x"
type input "S_T-OP-C-24942"
type input "Т-ОП-С-46561"
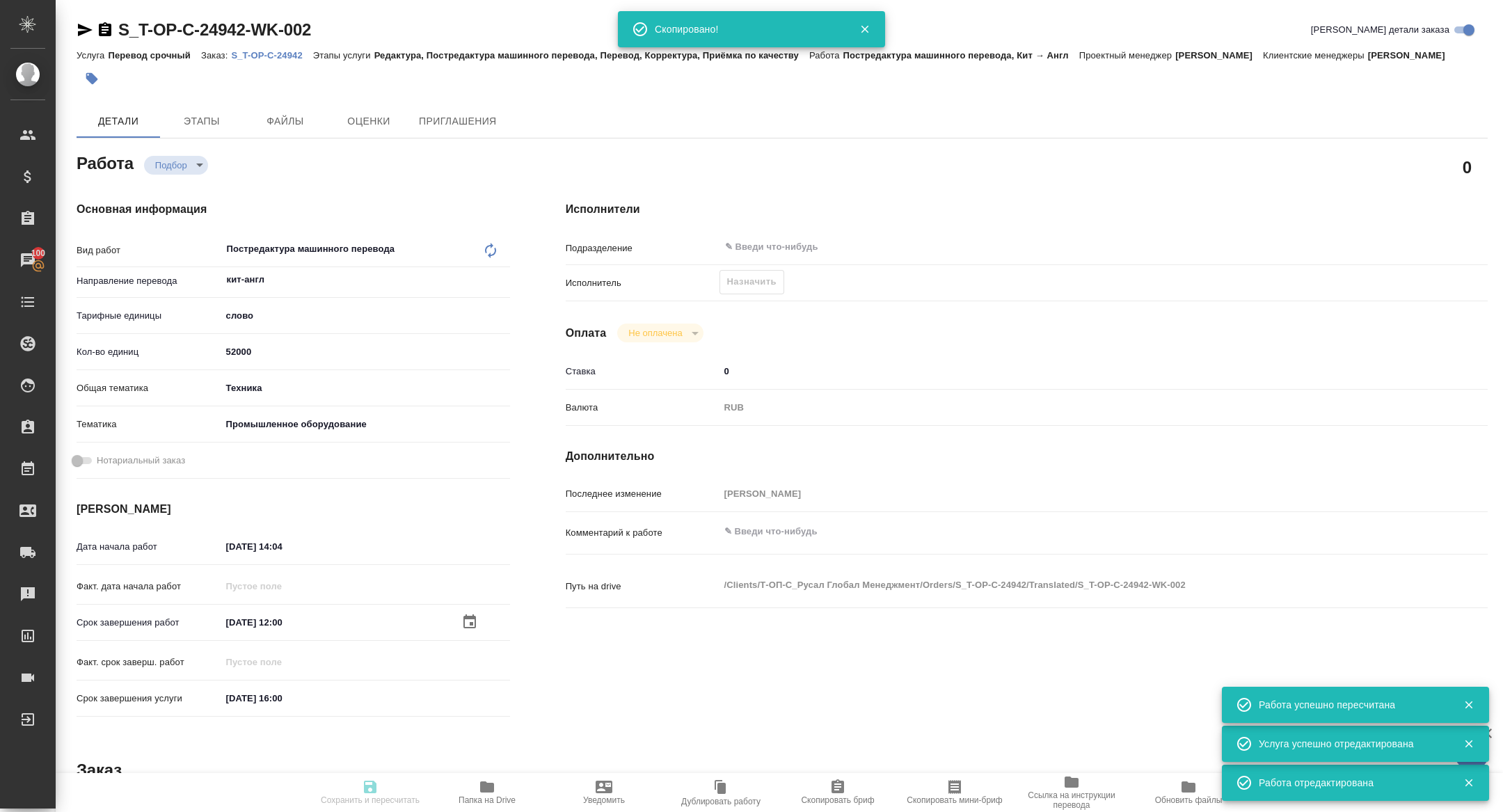
type input "Перевод срочный"
type input "Редактура, Постредактура машинного перевода, Перевод, Корректура, Приёмка по ка…"
type input "Меньшикова Александра"
type input "[PERSON_NAME]"
type input "/Clients/Т-ОП-С_Русал Глобал Менеджмент/Orders/S_T-OP-C-24942"
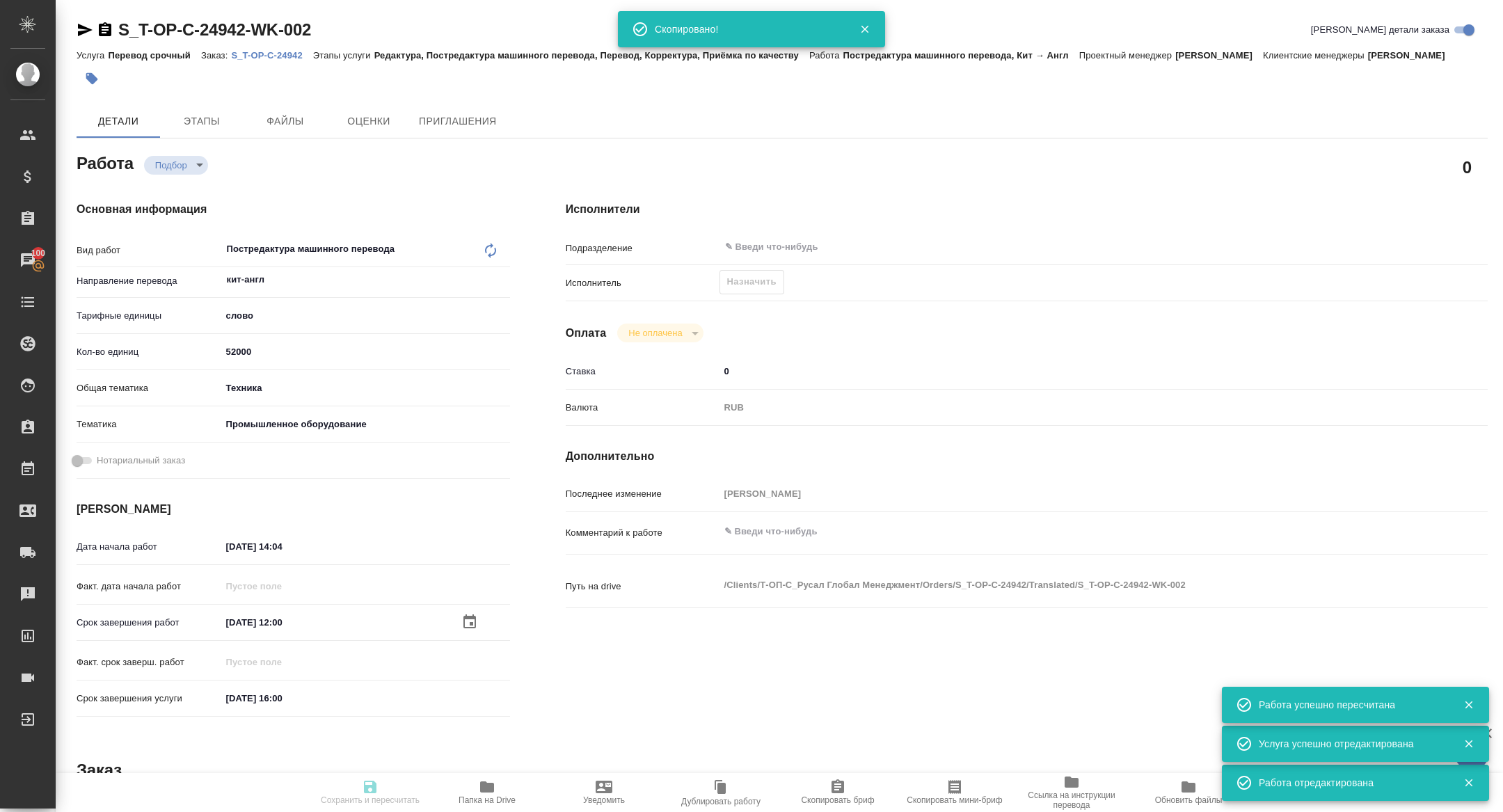
type textarea "x"
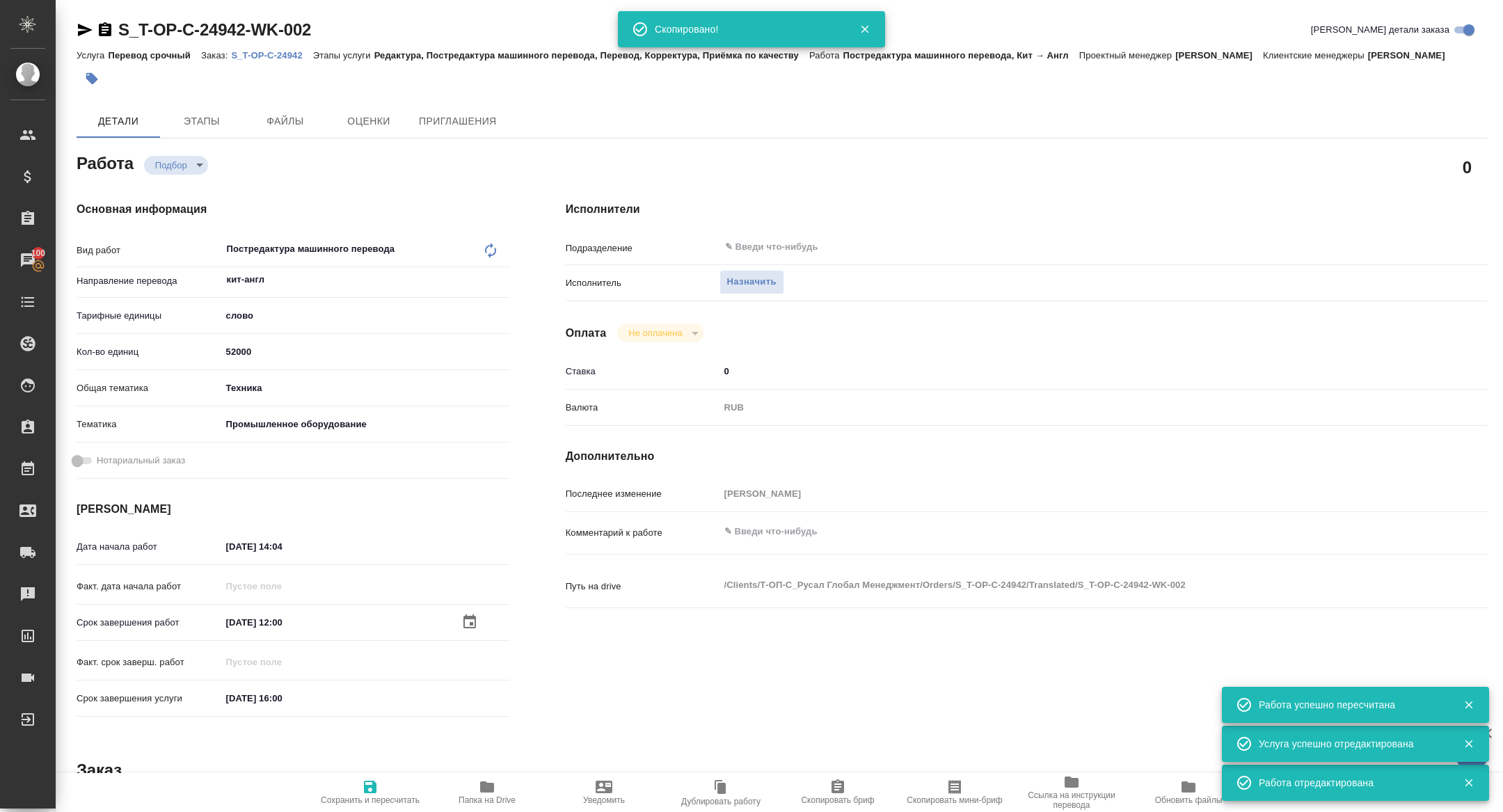
type textarea "x"
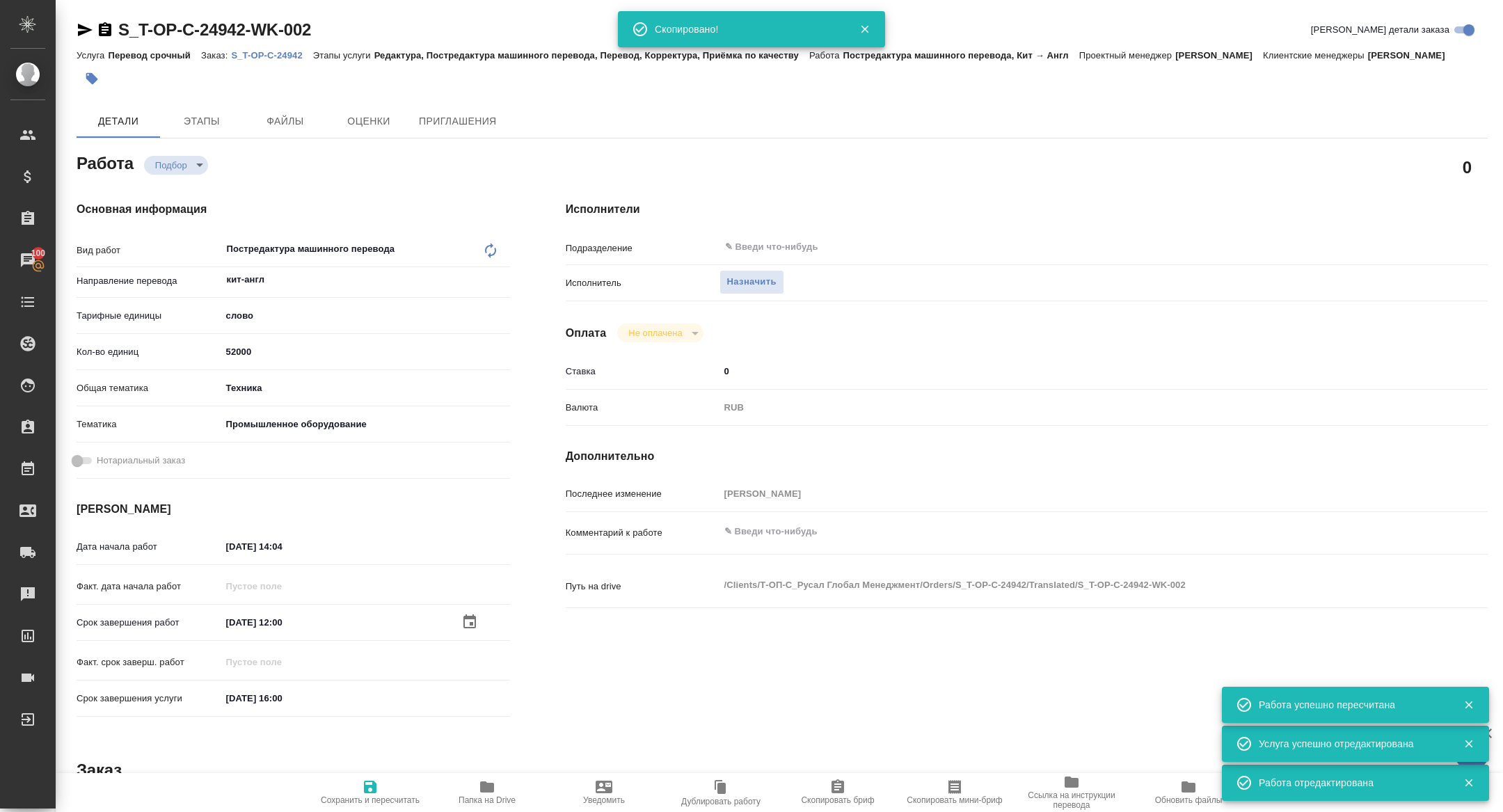
type textarea "x"
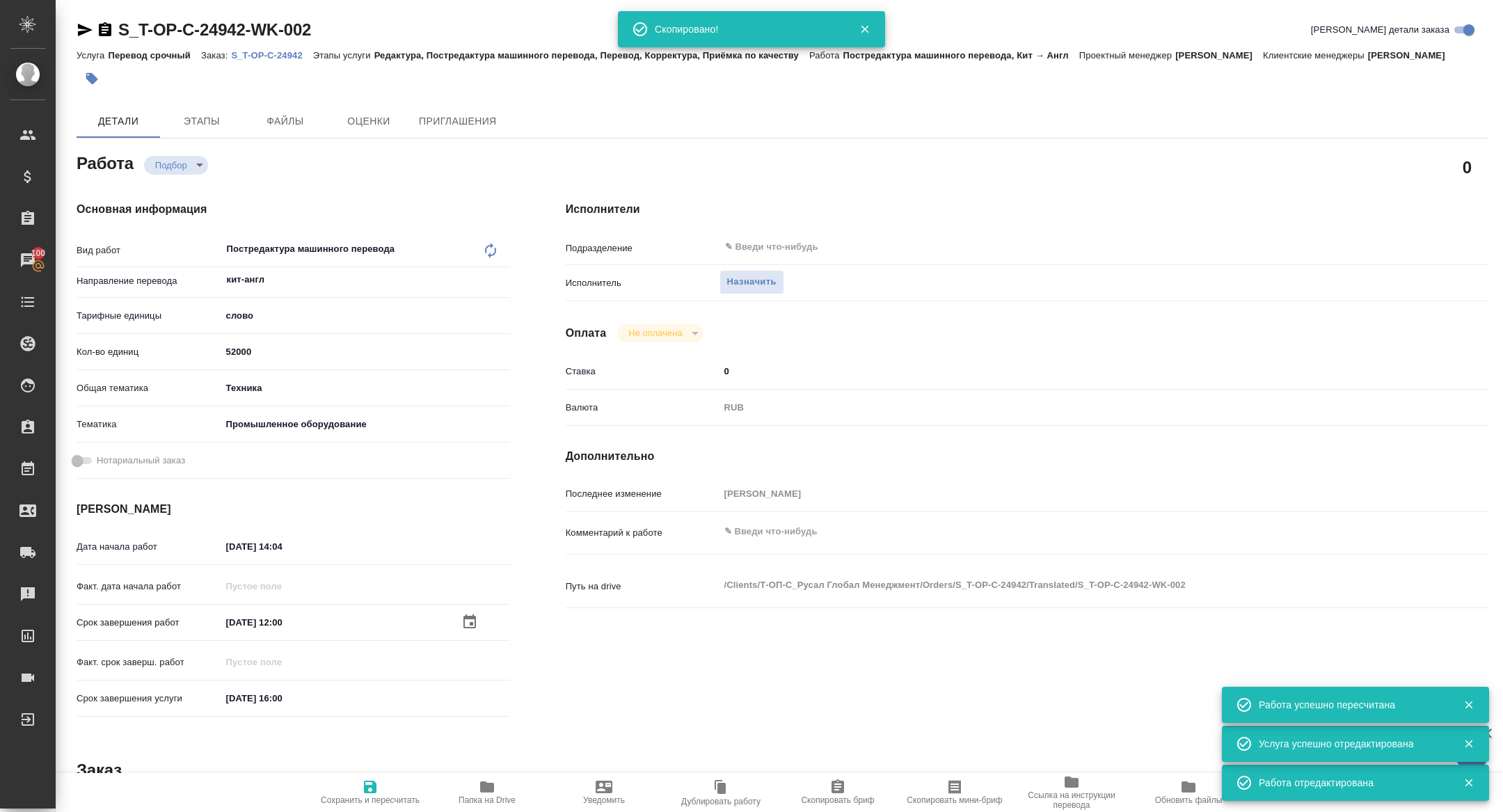
type textarea "x"
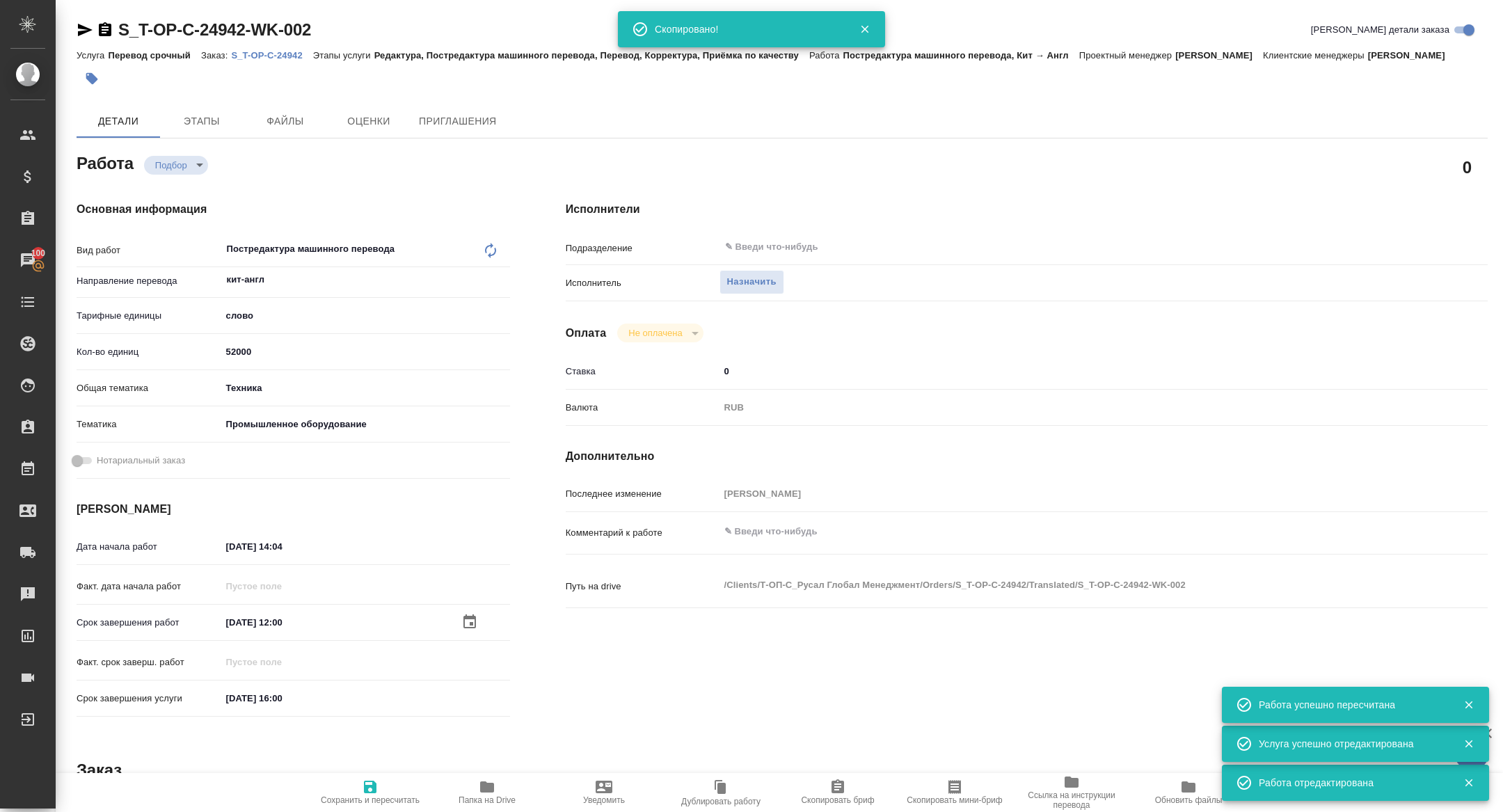
type textarea "x"
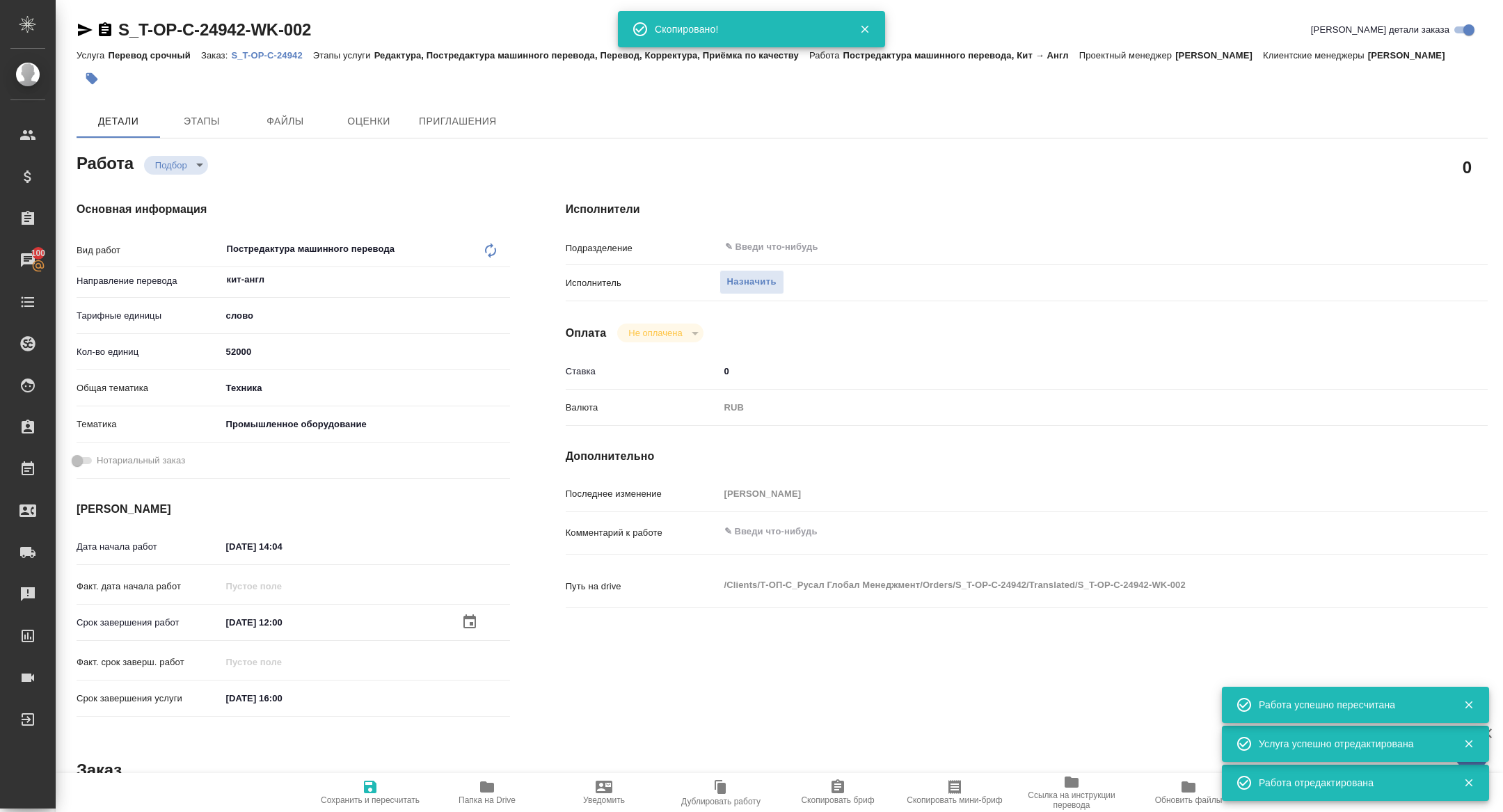
type textarea "x"
